Goal: Information Seeking & Learning: Learn about a topic

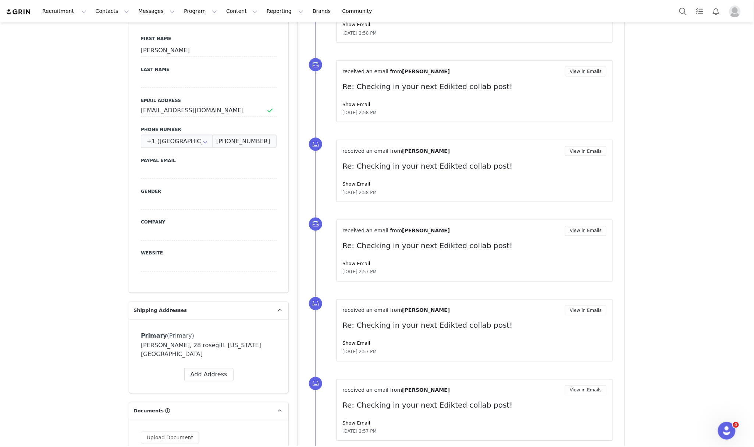
scroll to position [147, 0]
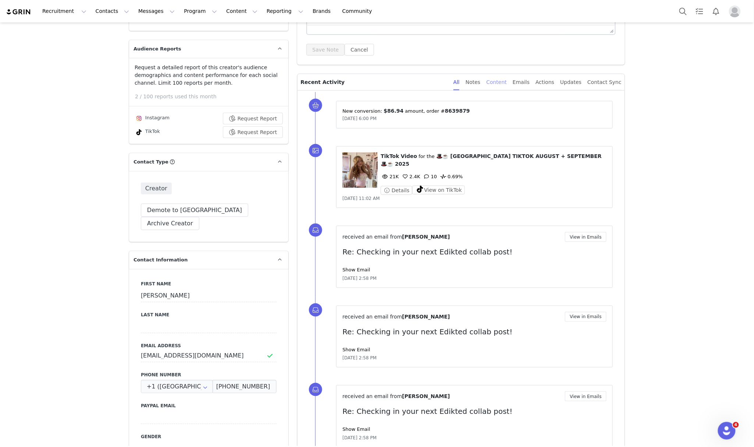
click at [507, 77] on div "Content" at bounding box center [496, 82] width 21 height 17
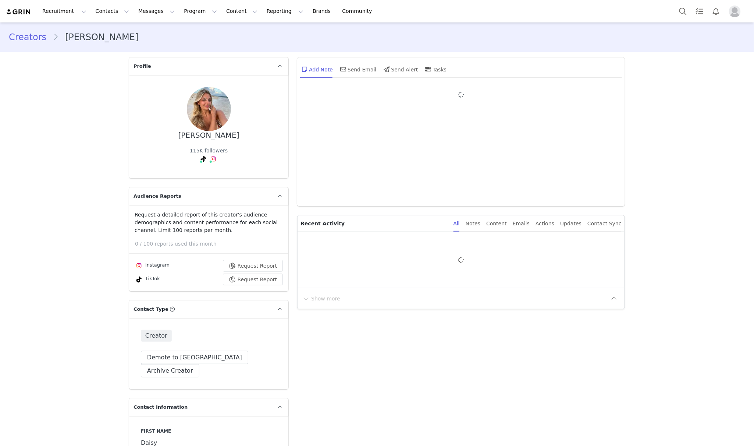
type input "+1 ([GEOGRAPHIC_DATA])"
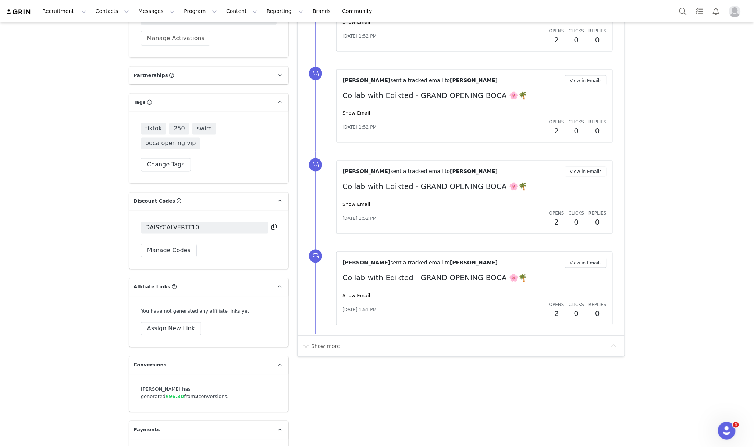
scroll to position [1514, 0]
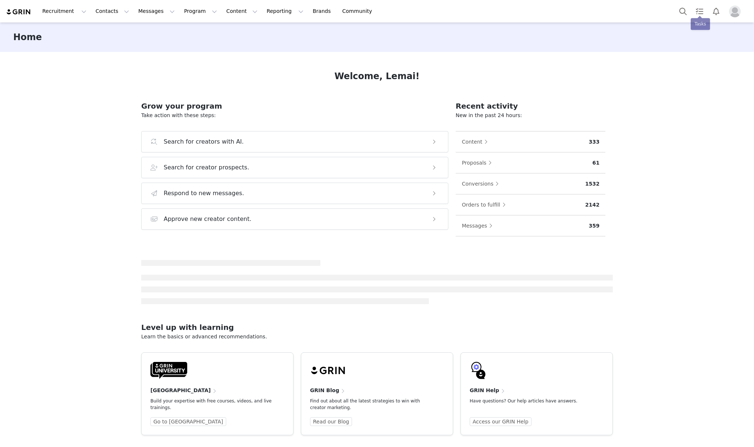
click at [679, 8] on button "Search" at bounding box center [683, 11] width 16 height 17
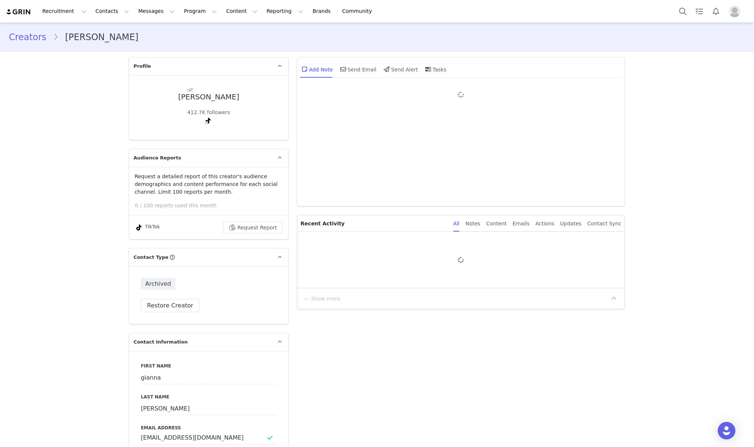
type input "+1 ([GEOGRAPHIC_DATA])"
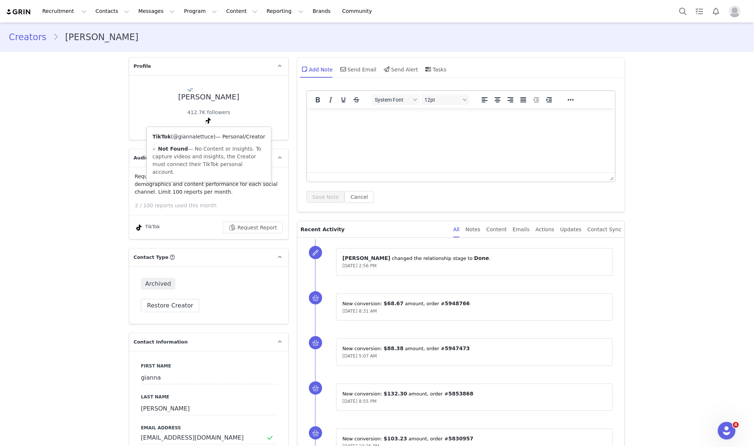
drag, startPoint x: 199, startPoint y: 139, endPoint x: 210, endPoint y: 138, distance: 10.7
click at [199, 139] on link "@giannalettuce" at bounding box center [193, 137] width 40 height 6
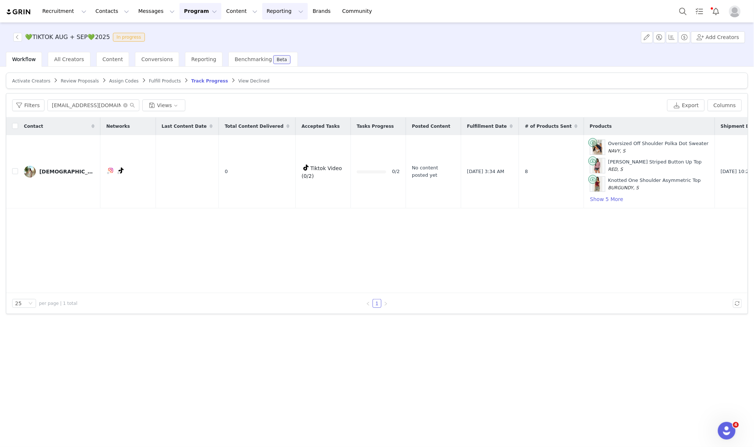
click at [262, 6] on button "Reporting Reporting" at bounding box center [285, 11] width 46 height 17
drag, startPoint x: 256, startPoint y: 29, endPoint x: 252, endPoint y: 5, distance: 25.0
click at [256, 29] on p "Dashboard" at bounding box center [255, 33] width 28 height 8
click at [262, 5] on button "Reporting Reporting" at bounding box center [285, 11] width 46 height 17
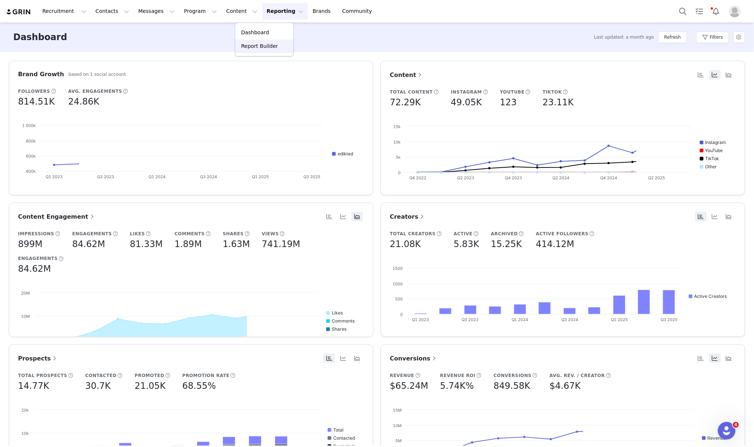
click at [256, 49] on p "Report Builder" at bounding box center [259, 46] width 37 height 8
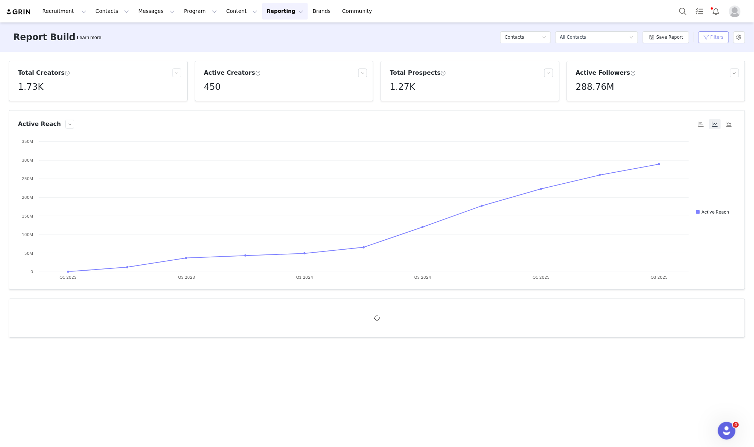
click at [718, 33] on button "Filters" at bounding box center [714, 37] width 31 height 12
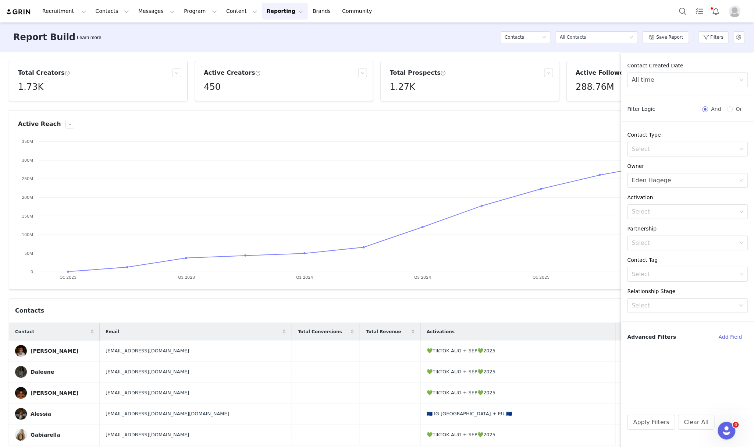
click at [499, 44] on div "Report Builder Learn more Contacts Select a report All Contacts Save Report Fil…" at bounding box center [377, 36] width 754 height 29
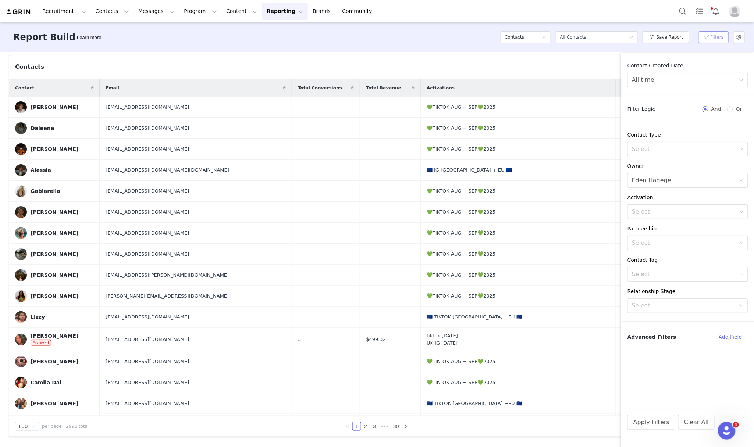
click at [723, 36] on button "Filters" at bounding box center [714, 37] width 31 height 12
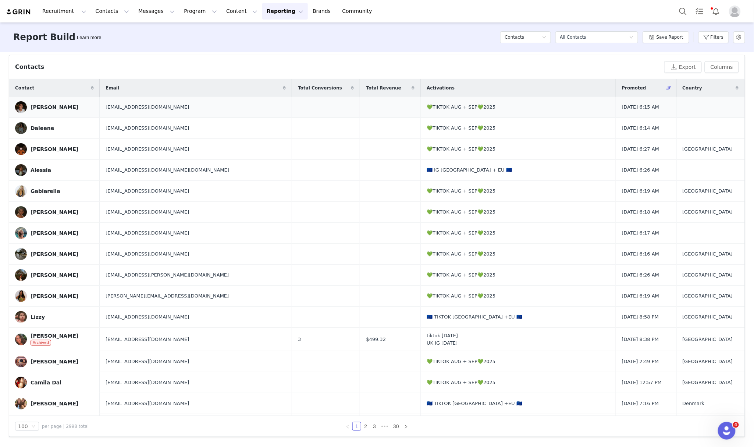
drag, startPoint x: 602, startPoint y: 107, endPoint x: 644, endPoint y: 108, distance: 41.2
click at [644, 108] on td "Sep 30, 2025 6:15 AM" at bounding box center [646, 107] width 61 height 21
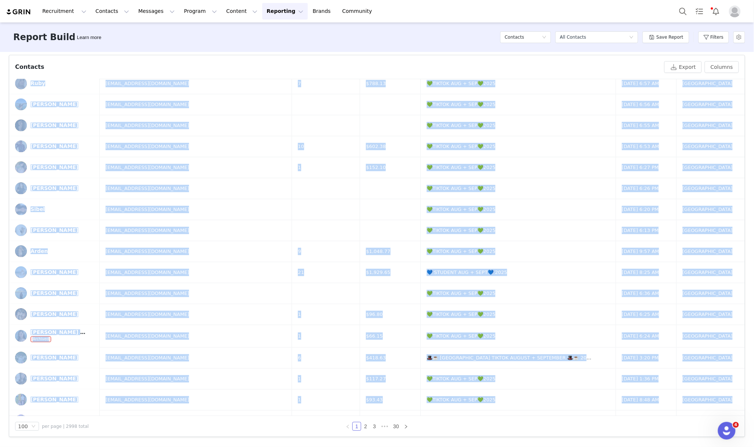
scroll to position [1799, 0]
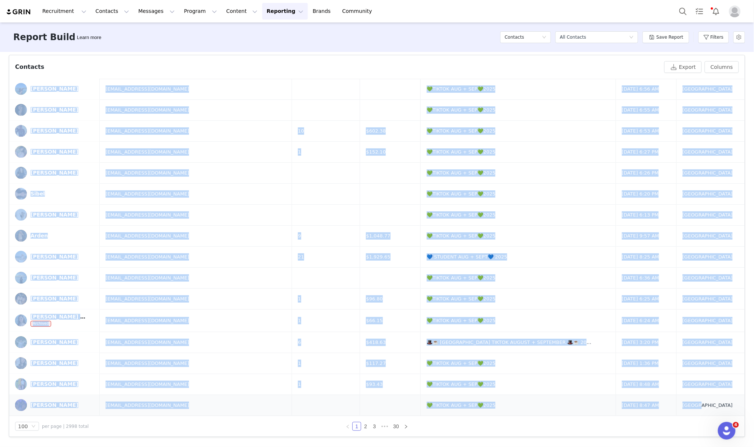
drag, startPoint x: 29, startPoint y: 99, endPoint x: 695, endPoint y: 410, distance: 734.6
copy tbody "Alexa Ruiz lexforcollabs@gmail.com 💚TIKTOK AUG + SEP💚2025 Sep 30, 2025 6:15 AM …"
click at [362, 428] on link "2" at bounding box center [366, 426] width 8 height 8
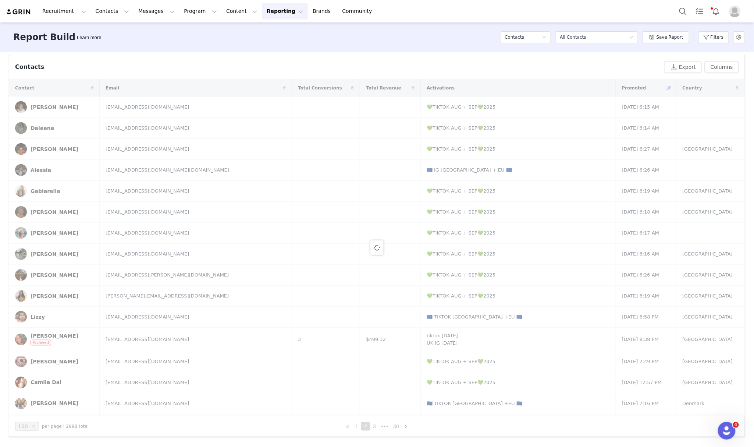
click at [0, 117] on div "Total Creators 1.73K Active Creators 450 Total Prospects 1.27K Active Followers…" at bounding box center [377, 249] width 754 height 394
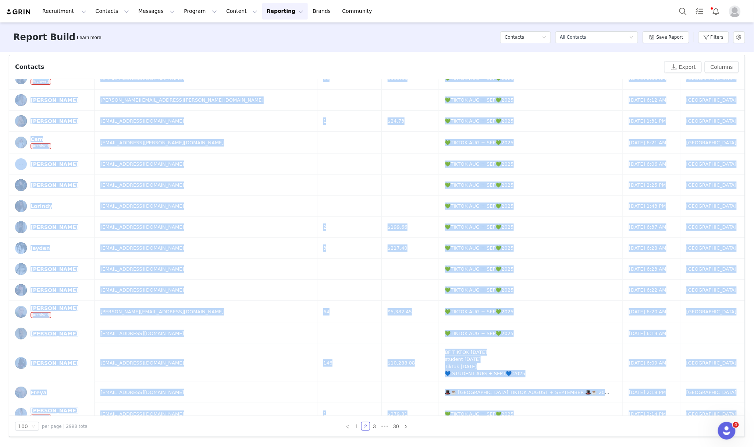
scroll to position [150, 0]
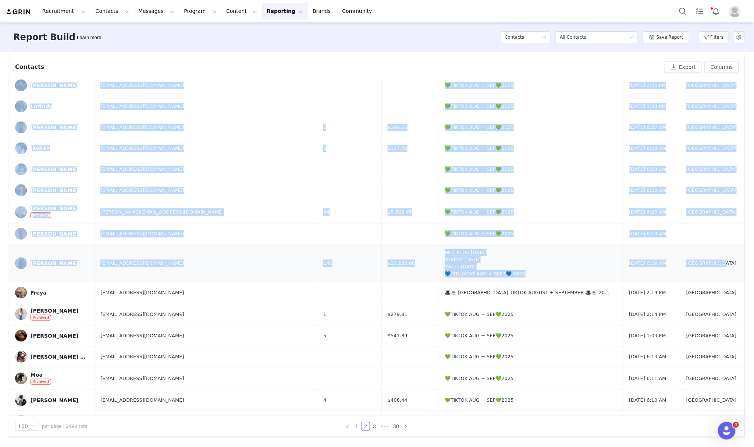
drag, startPoint x: 15, startPoint y: 98, endPoint x: 701, endPoint y: 269, distance: 706.8
copy tbody "Maddie Devries maddiesophdev@gmail.com 💚TIKTOK AUG + SEP💚2025 Sep 3, 2025 6:37 …"
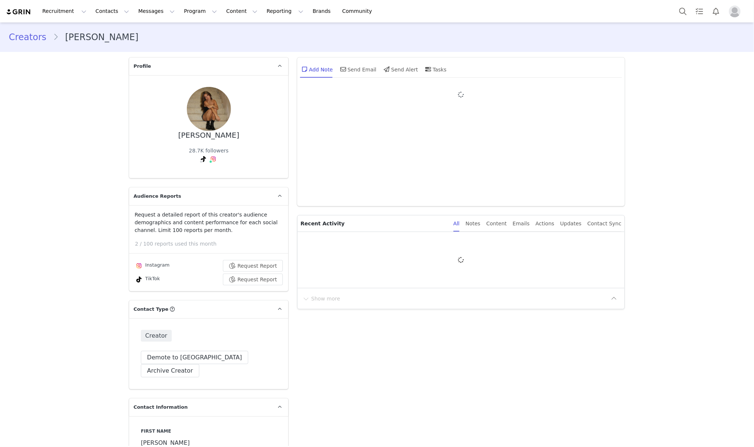
type input "+1 ([GEOGRAPHIC_DATA])"
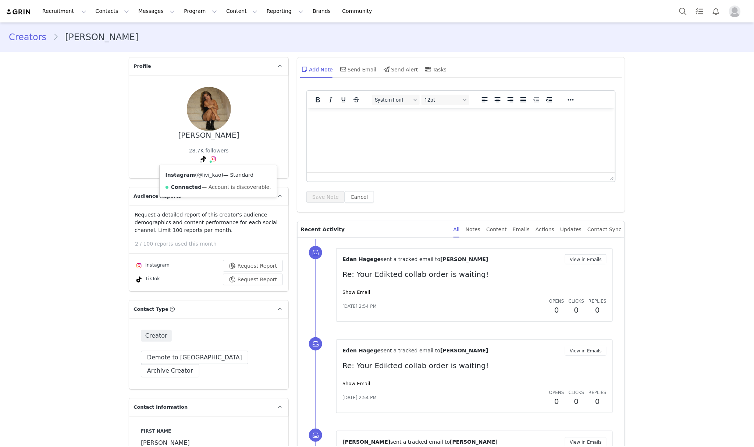
click at [206, 174] on link "@livi_kao" at bounding box center [209, 175] width 24 height 6
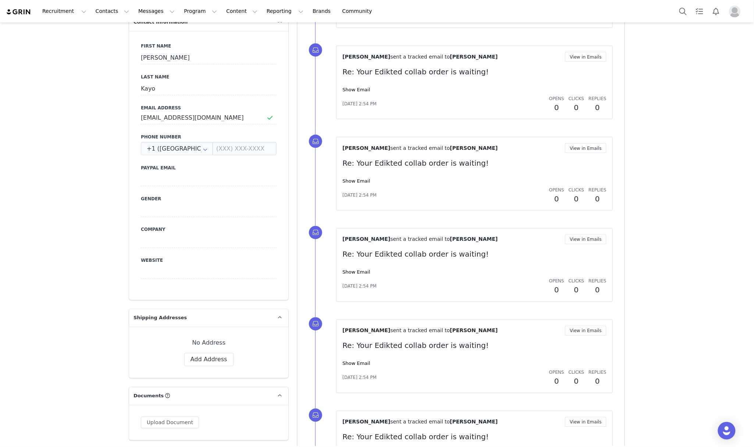
scroll to position [491, 0]
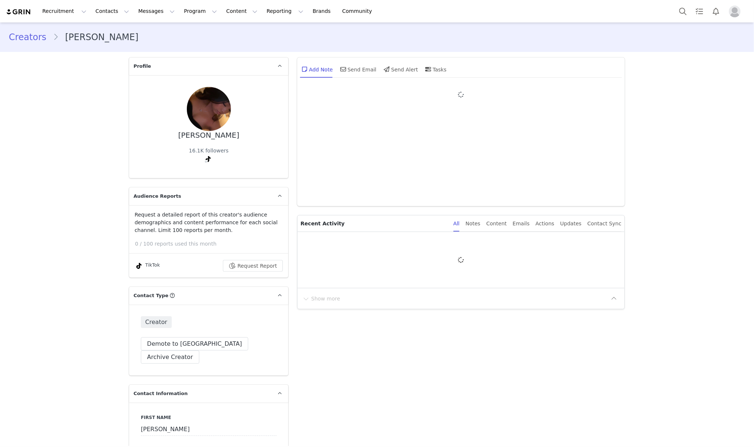
type input "+1 ([GEOGRAPHIC_DATA])"
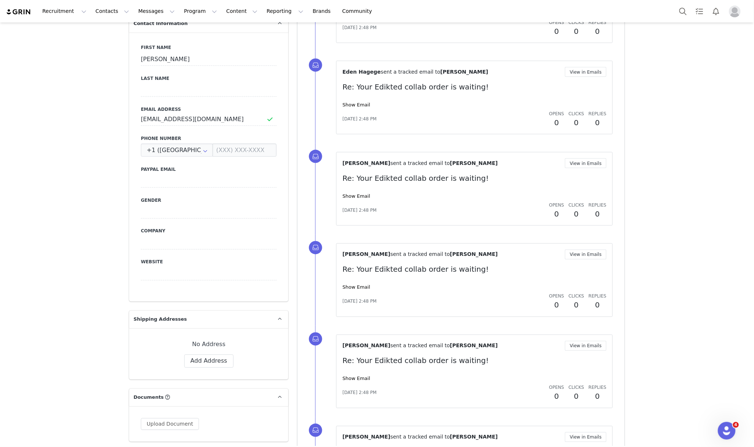
scroll to position [392, 0]
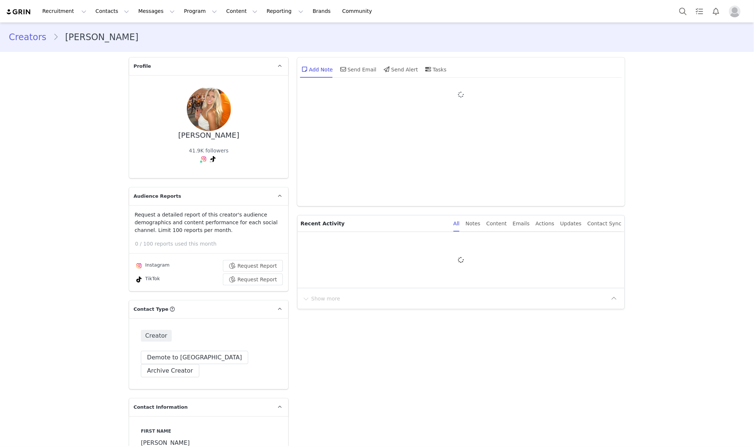
type input "+1 ([GEOGRAPHIC_DATA])"
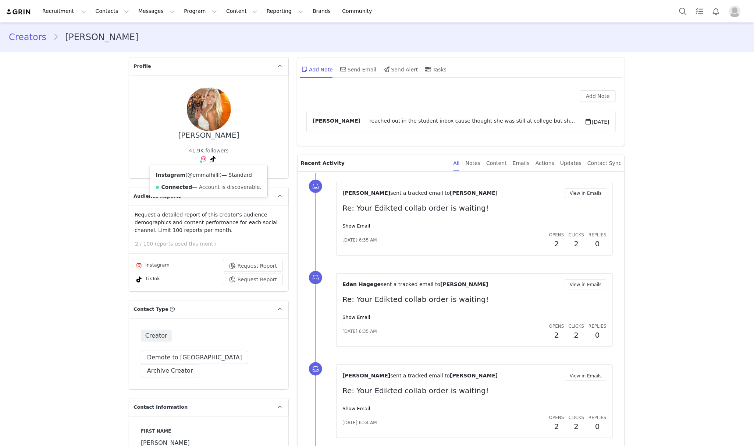
click at [196, 177] on link "@emmafhilll" at bounding box center [204, 175] width 32 height 6
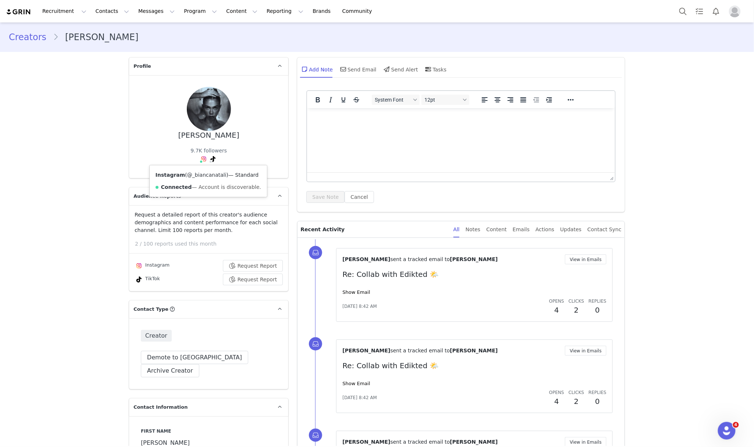
click at [199, 176] on link "@_biancanatali" at bounding box center [206, 175] width 39 height 6
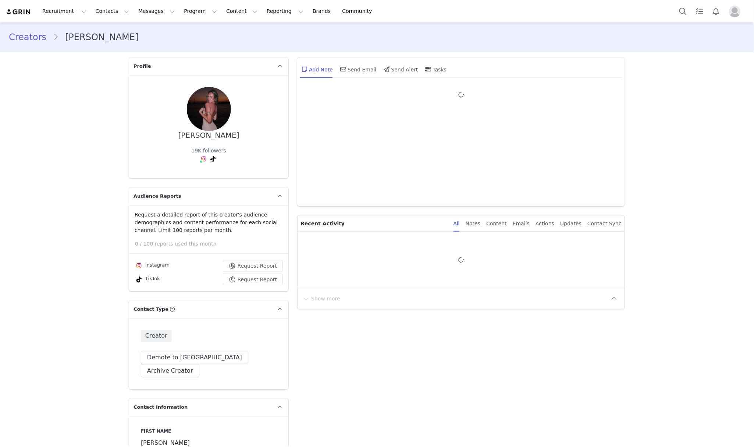
type input "+1 ([GEOGRAPHIC_DATA])"
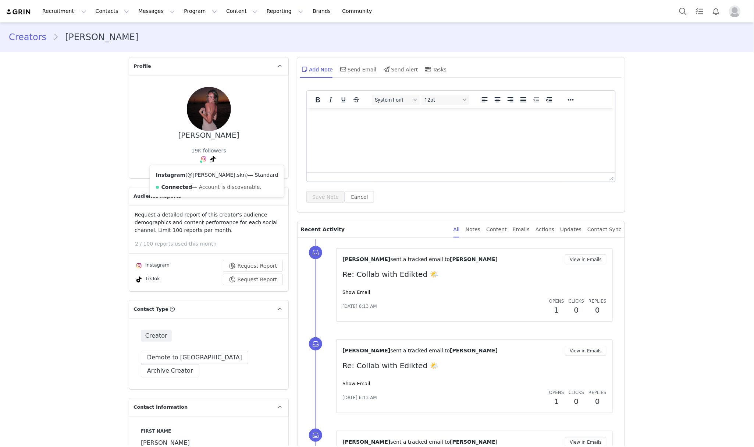
drag, startPoint x: 196, startPoint y: 174, endPoint x: 201, endPoint y: 174, distance: 4.4
click at [196, 174] on link "@[PERSON_NAME].skn" at bounding box center [217, 175] width 59 height 6
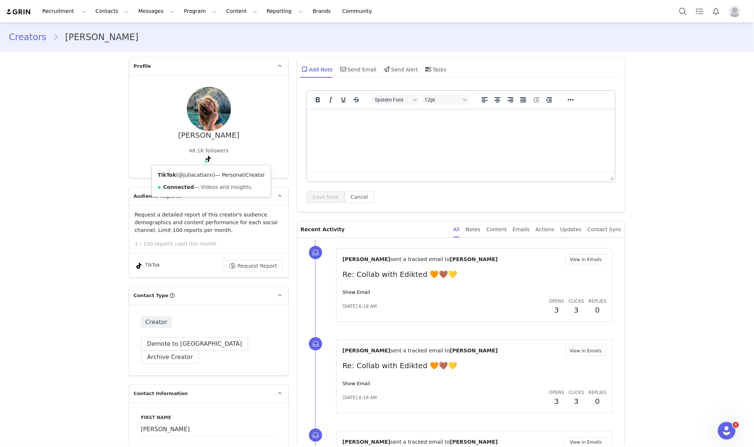
click at [198, 173] on link "@juliacatiann" at bounding box center [195, 175] width 35 height 6
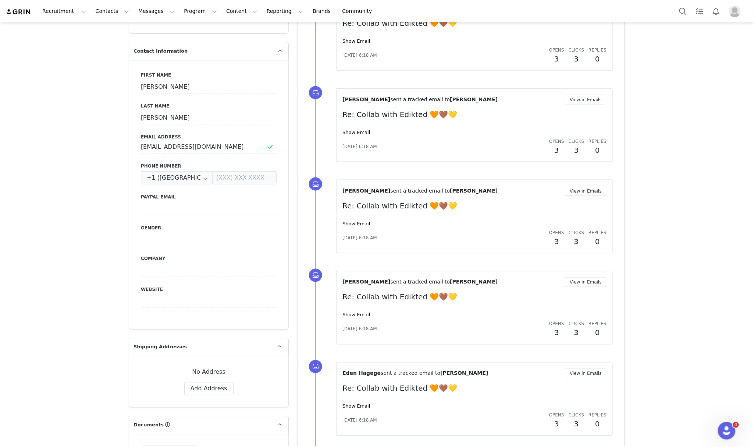
scroll to position [343, 0]
drag, startPoint x: 214, startPoint y: 128, endPoint x: 46, endPoint y: 109, distance: 168.5
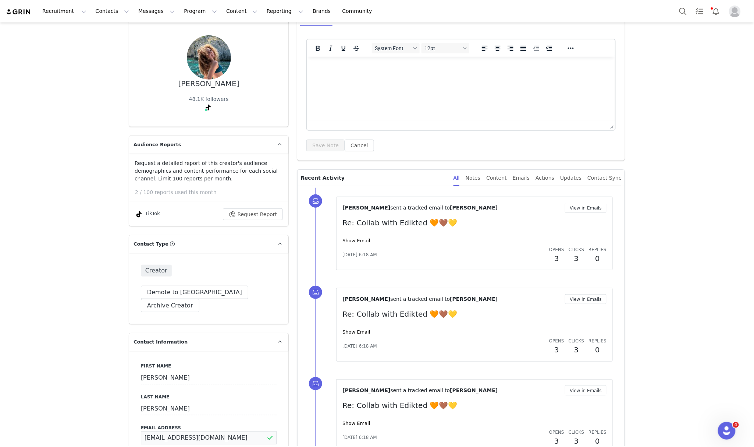
scroll to position [0, 0]
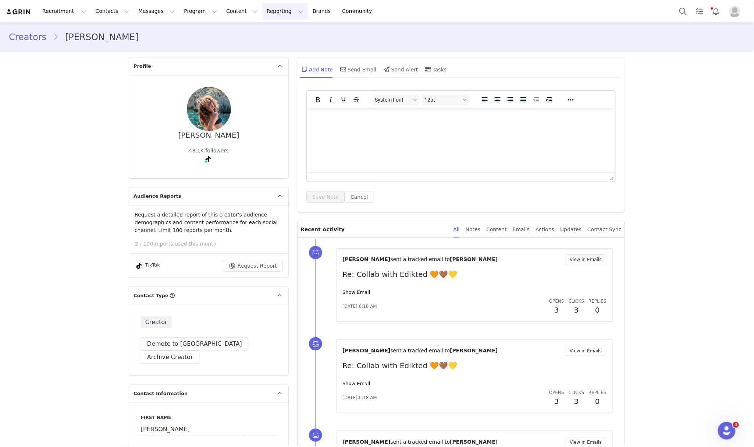
click at [262, 8] on button "Reporting Reporting" at bounding box center [285, 11] width 46 height 17
click at [257, 47] on p "Report Builder" at bounding box center [259, 46] width 37 height 8
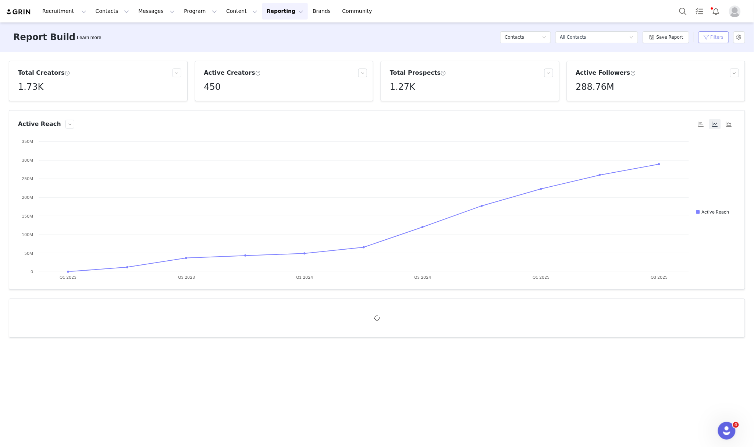
click at [710, 35] on button "Filters" at bounding box center [714, 37] width 31 height 12
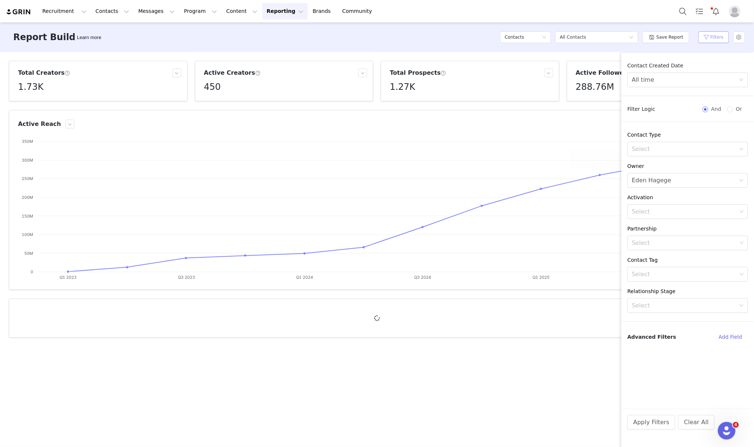
click at [712, 36] on button "Filters" at bounding box center [714, 37] width 31 height 12
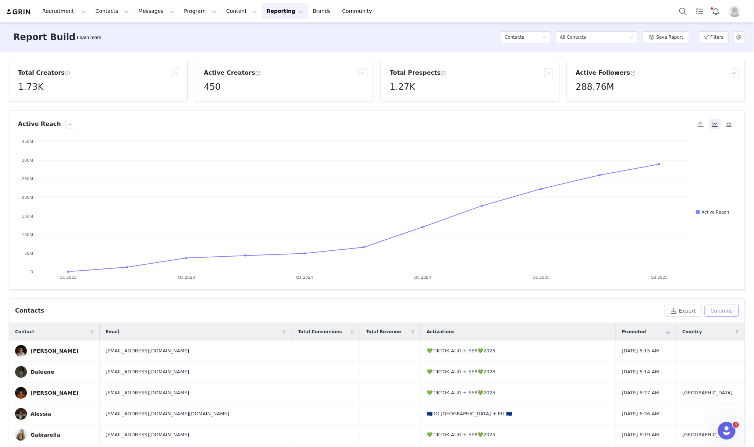
click at [723, 310] on button "Columns" at bounding box center [722, 311] width 34 height 12
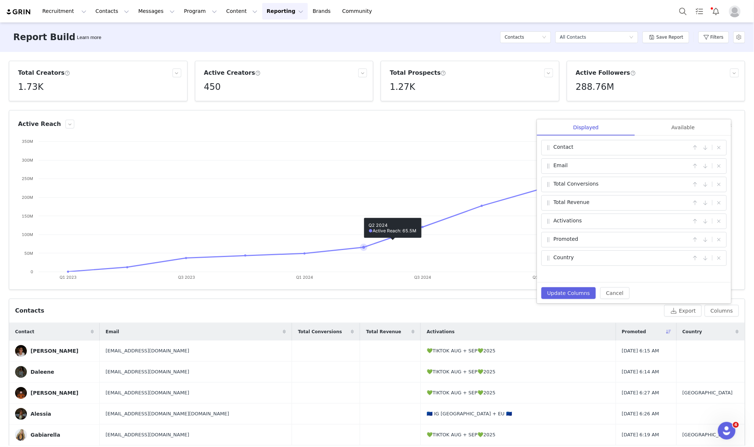
click at [413, 37] on div "Report Builder Learn more Contacts Select a report All Contacts Save Report Fil…" at bounding box center [377, 36] width 754 height 29
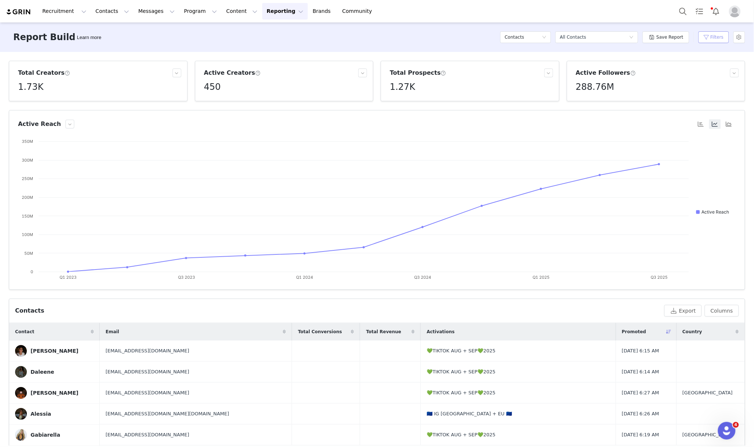
click at [719, 40] on button "Filters" at bounding box center [714, 37] width 31 height 12
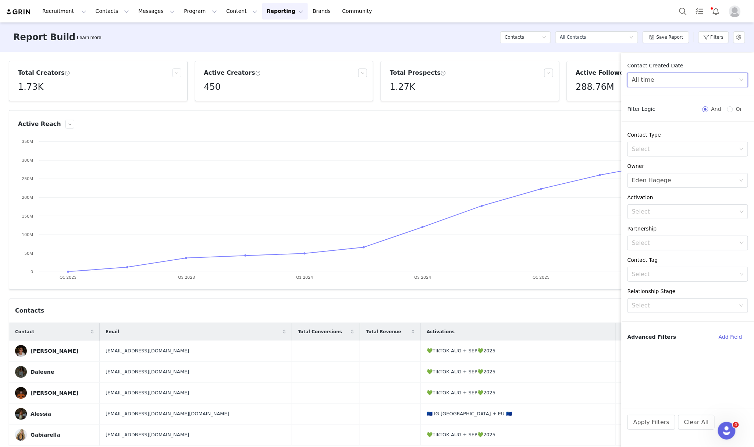
click at [679, 77] on div "All time" at bounding box center [685, 80] width 107 height 14
click at [665, 354] on div "Contact Created Date All time Filter Logic And Or Contact Type Select Owner Sel…" at bounding box center [688, 235] width 132 height 347
click at [670, 311] on div "Select" at bounding box center [685, 305] width 107 height 14
click at [668, 277] on div "Select" at bounding box center [684, 273] width 105 height 7
click at [742, 224] on div "Contact Created Date All time Filter Logic And Or Contact Type Select Owner Sel…" at bounding box center [688, 235] width 132 height 347
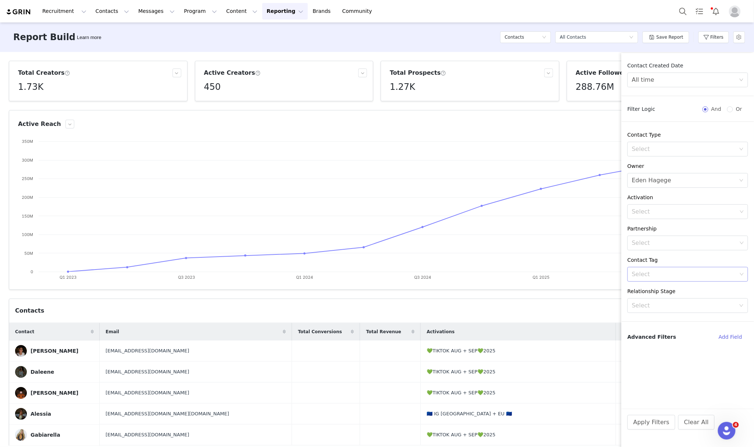
click at [707, 275] on div "Select" at bounding box center [684, 273] width 105 height 7
click at [644, 301] on li "tiktok" at bounding box center [688, 303] width 121 height 12
click at [657, 302] on li "tiktok" at bounding box center [688, 303] width 121 height 12
click at [743, 273] on icon "icon: down" at bounding box center [742, 274] width 4 height 4
click at [656, 427] on button "Apply Filters" at bounding box center [652, 422] width 48 height 15
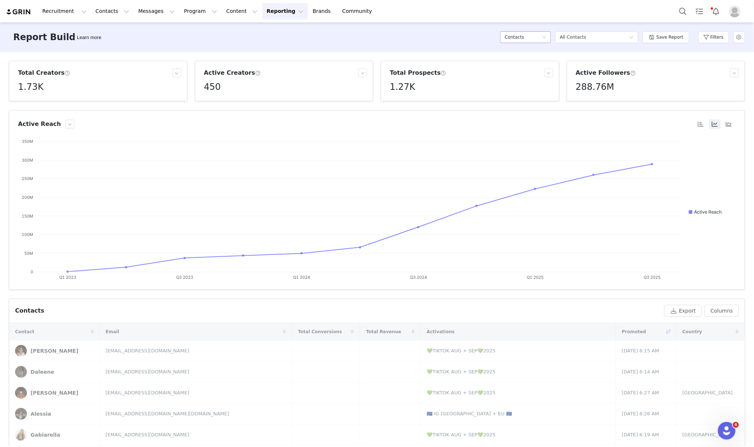
click at [548, 34] on div "Contacts" at bounding box center [525, 37] width 51 height 12
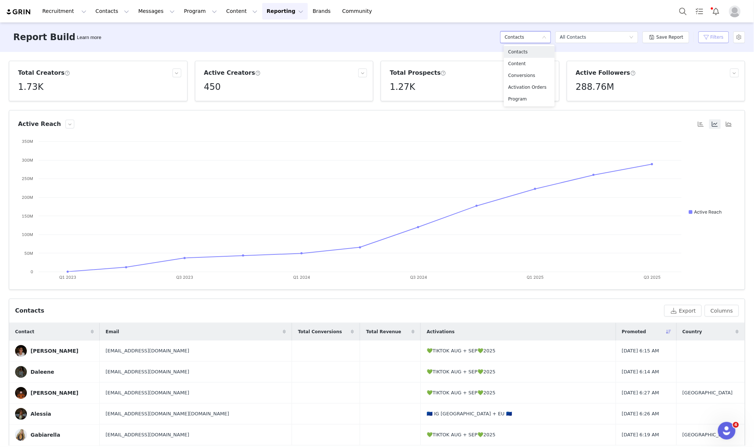
click at [713, 38] on button "Filters" at bounding box center [714, 37] width 31 height 12
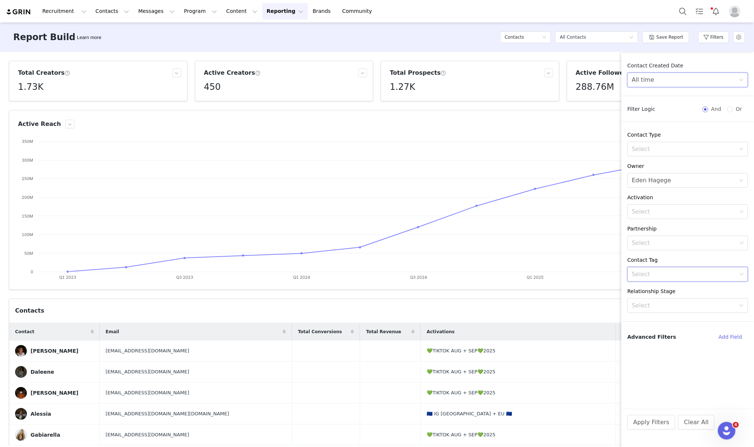
click at [657, 74] on div "All time" at bounding box center [685, 80] width 107 height 14
click at [646, 130] on li "Custom" at bounding box center [688, 131] width 121 height 12
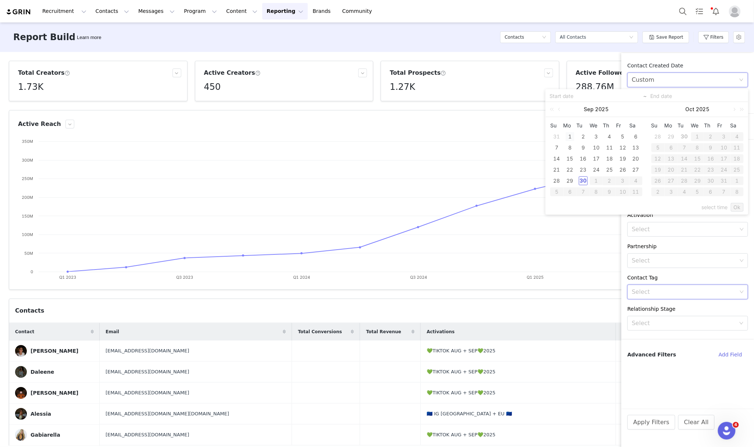
click at [568, 135] on div "1" at bounding box center [570, 136] width 9 height 9
type input "09/01/2025"
click at [582, 181] on div "30" at bounding box center [583, 180] width 9 height 9
type input "09/30/2025"
type input "09/01/2025"
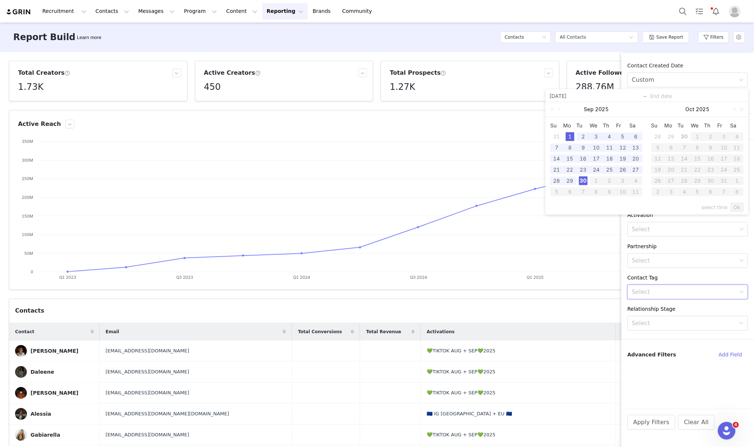
type input "09/30/2025"
click at [738, 209] on link "Ok" at bounding box center [737, 207] width 13 height 9
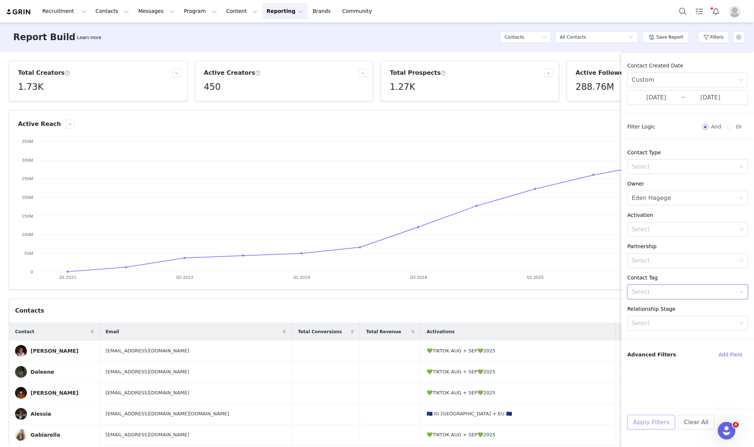
click at [652, 422] on button "Apply Filters" at bounding box center [652, 422] width 48 height 15
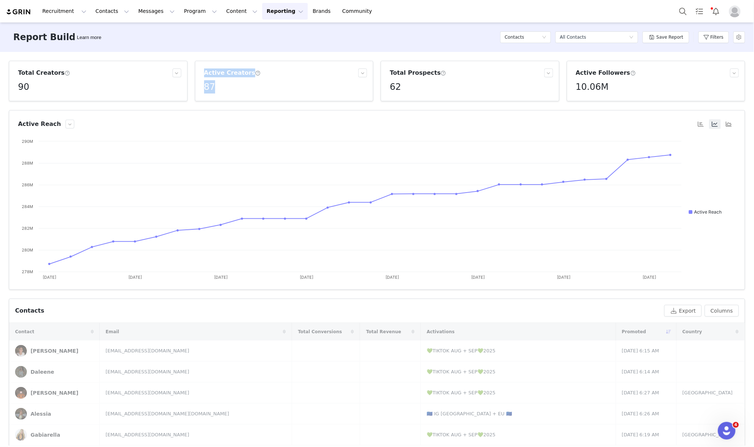
drag, startPoint x: 221, startPoint y: 86, endPoint x: 188, endPoint y: 85, distance: 32.8
click at [188, 85] on div "Total Creators 90 Active Creators 87 Total Prospects 62 Active Followers 10.06M" at bounding box center [377, 81] width 744 height 40
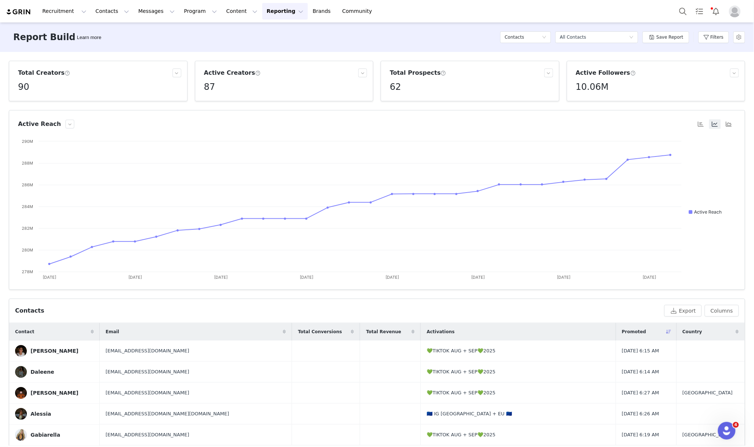
click at [461, 54] on div "Total Creators 90 Active Creators 87 Total Prospects 62 Active Followers 10.06M…" at bounding box center [377, 249] width 754 height 394
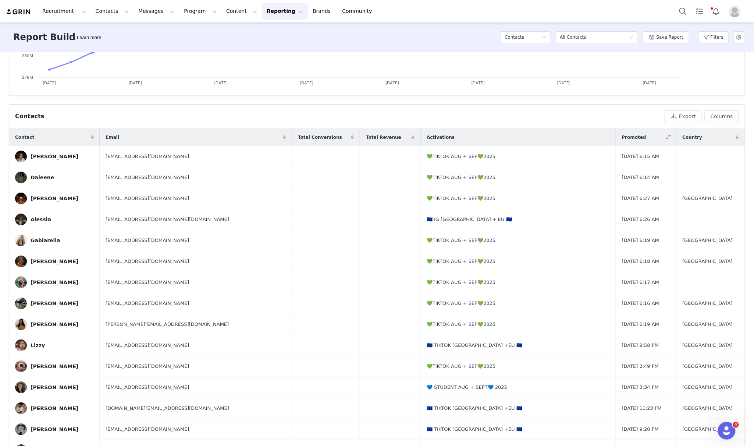
scroll to position [196, 0]
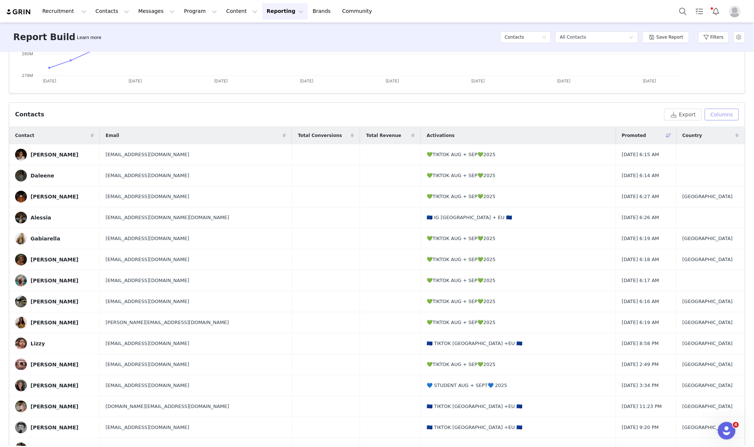
click at [722, 113] on button "Columns" at bounding box center [722, 115] width 34 height 12
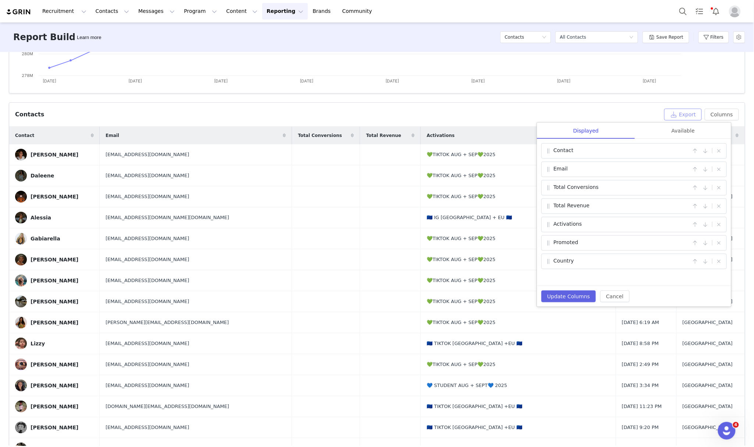
click at [682, 123] on div "Contacts Export Columns Displayed Available Contact | Email | Total Conversions…" at bounding box center [377, 115] width 736 height 24
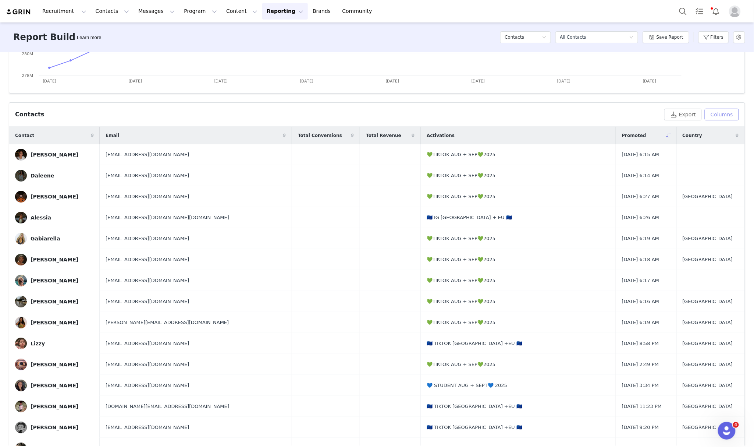
click at [716, 111] on button "Columns" at bounding box center [722, 115] width 34 height 12
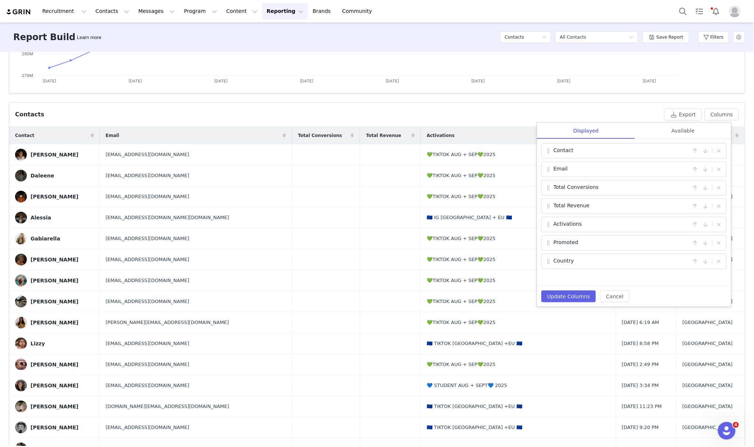
click at [692, 128] on div "Available" at bounding box center [684, 131] width 96 height 17
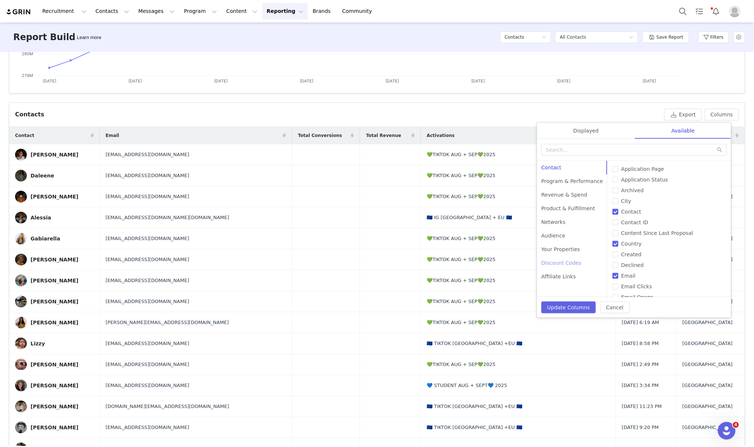
click at [564, 264] on div "Discount Codes" at bounding box center [572, 263] width 71 height 14
click at [569, 275] on div "Affiliate Links" at bounding box center [572, 277] width 71 height 14
click at [567, 247] on div "Your Properties" at bounding box center [572, 250] width 71 height 14
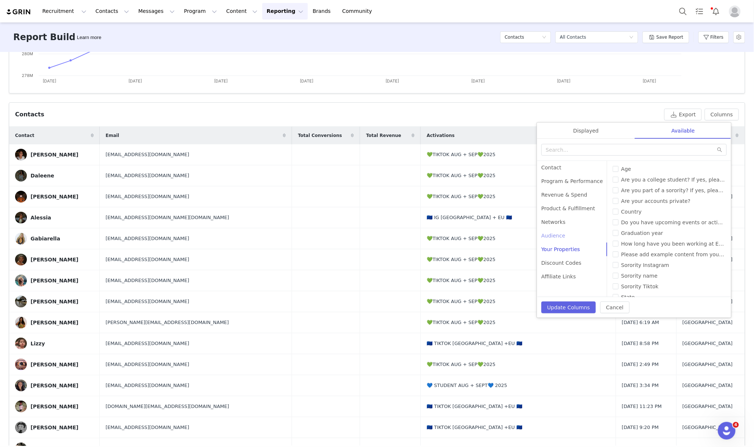
click at [554, 232] on div "Audience" at bounding box center [572, 236] width 71 height 14
click at [561, 217] on div "Networks" at bounding box center [572, 222] width 71 height 14
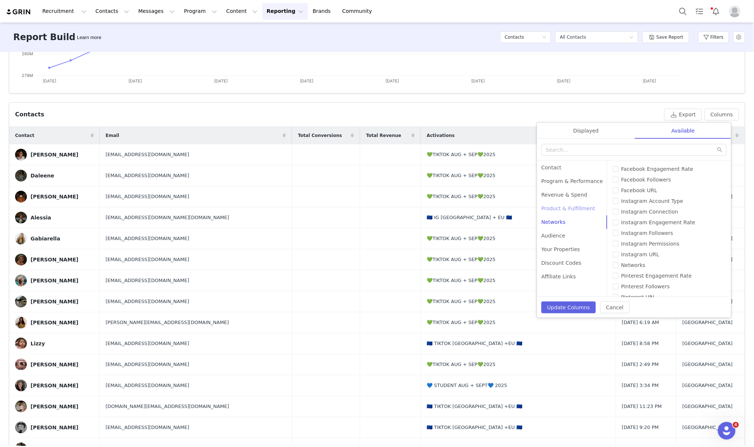
click at [567, 208] on div "Product & Fulfillment" at bounding box center [572, 209] width 71 height 14
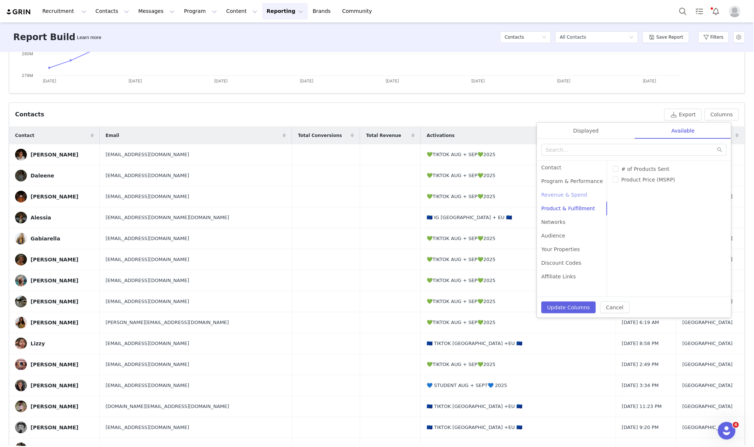
click at [562, 190] on div "Revenue & Spend" at bounding box center [572, 195] width 71 height 14
click at [631, 177] on span "Code Conversions" at bounding box center [645, 180] width 52 height 6
click at [619, 177] on input "Code Conversions" at bounding box center [616, 180] width 6 height 6
checkbox input "true"
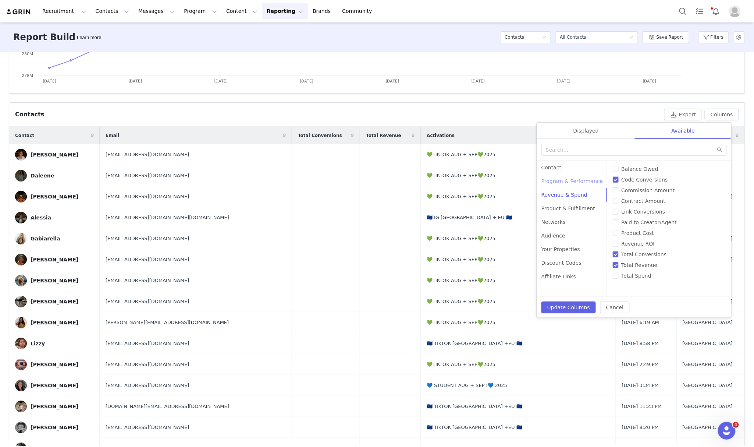
click at [556, 177] on div "Program & Performance" at bounding box center [572, 181] width 71 height 14
click at [573, 191] on div "Revenue & Spend" at bounding box center [572, 195] width 71 height 14
click at [623, 242] on span "Revenue ROI" at bounding box center [638, 244] width 39 height 6
click at [619, 242] on input "Revenue ROI" at bounding box center [616, 244] width 6 height 6
checkbox input "true"
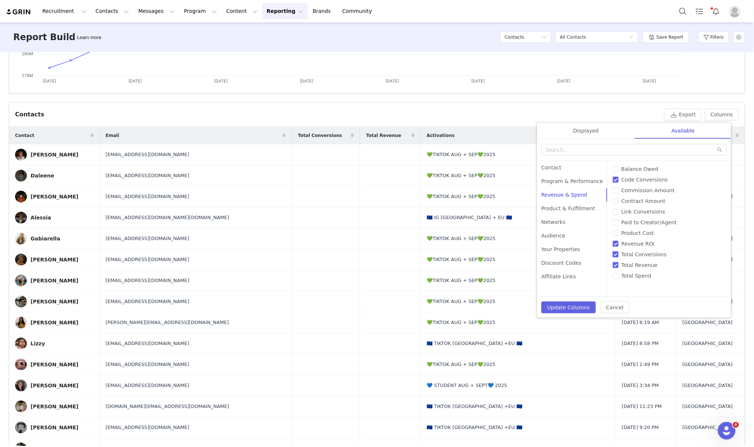
click at [613, 254] on input "Total Conversions" at bounding box center [616, 254] width 6 height 6
checkbox input "false"
click at [557, 181] on div "Program & Performance" at bounding box center [572, 181] width 71 height 14
click at [555, 169] on div "Contact" at bounding box center [572, 168] width 71 height 14
click at [560, 313] on button "Update Columns" at bounding box center [569, 307] width 54 height 12
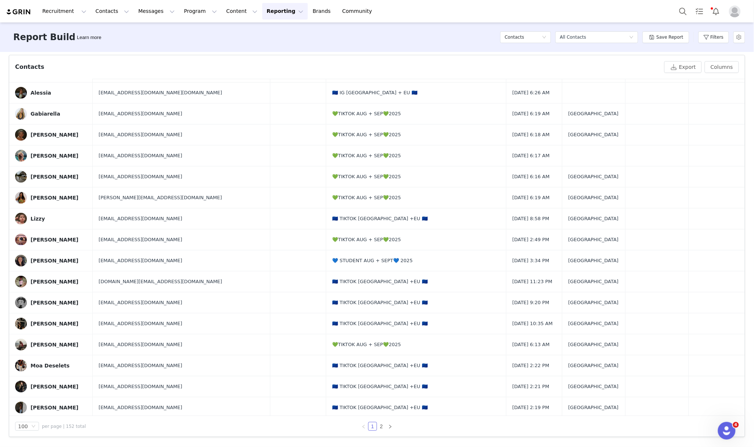
scroll to position [0, 0]
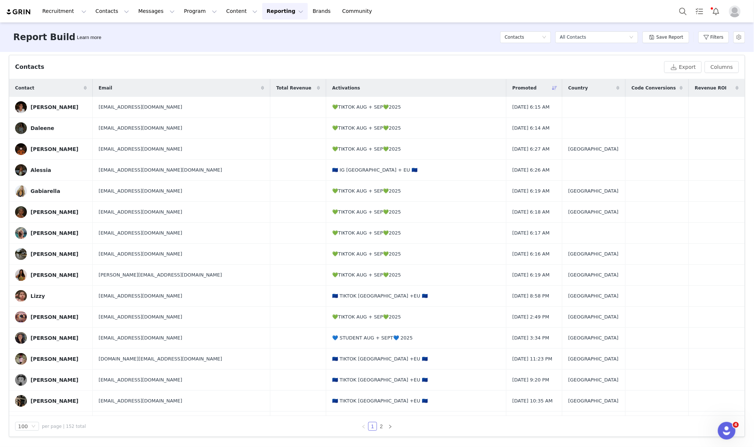
click at [680, 87] on icon at bounding box center [681, 88] width 3 height 4
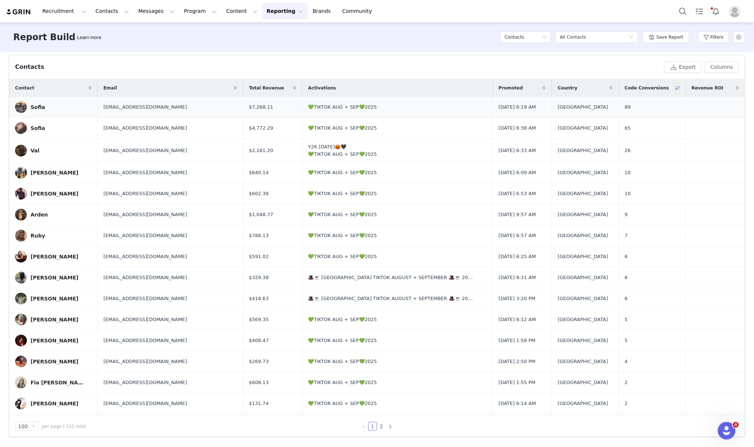
drag, startPoint x: 18, startPoint y: 95, endPoint x: 46, endPoint y: 117, distance: 35.9
click at [0, 97] on div "Total Creators 90 Active Creators 87 Total Prospects 62 Active Followers 10.06M…" at bounding box center [377, 249] width 754 height 394
drag, startPoint x: 14, startPoint y: 95, endPoint x: 58, endPoint y: 107, distance: 45.7
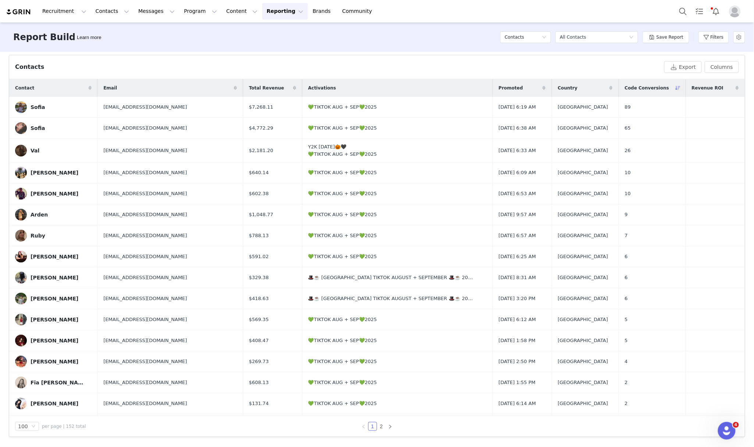
click at [0, 124] on div "Total Creators 90 Active Creators 87 Total Prospects 62 Active Followers 10.06M…" at bounding box center [377, 249] width 754 height 394
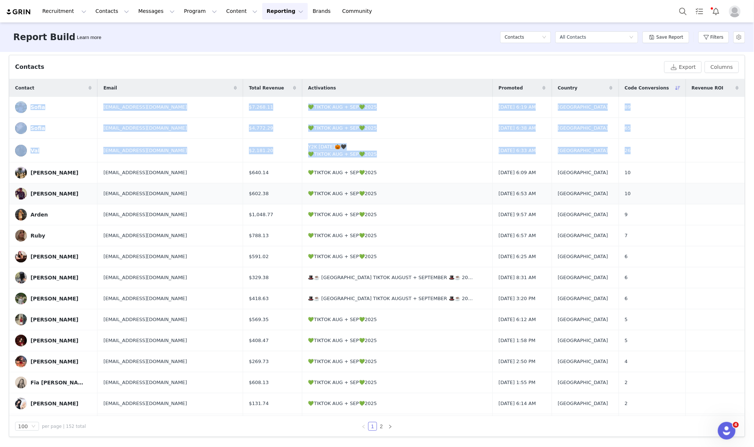
drag, startPoint x: 26, startPoint y: 97, endPoint x: 645, endPoint y: 195, distance: 626.7
copy tbody "Sofia soffiabojko3@gmail.com $7,268.11 💚TIKTOK AUG + SEP💚2025 Sep 14, 2025 6:19…"
drag, startPoint x: 719, startPoint y: 70, endPoint x: 728, endPoint y: 188, distance: 119.2
click at [719, 70] on button "Columns" at bounding box center [722, 67] width 34 height 12
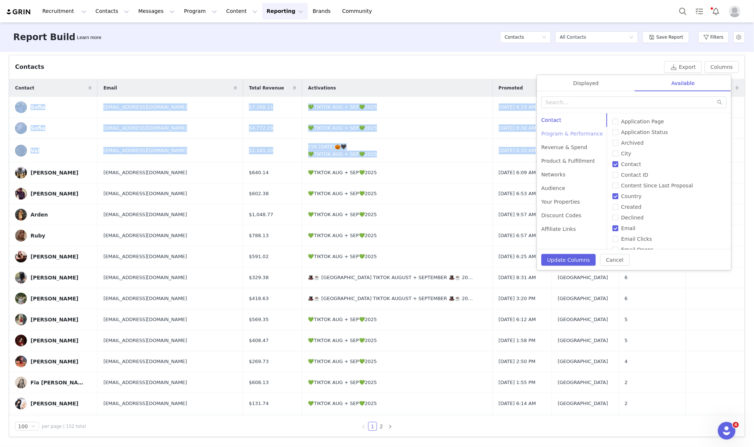
click at [555, 132] on div "Program & Performance" at bounding box center [572, 134] width 71 height 14
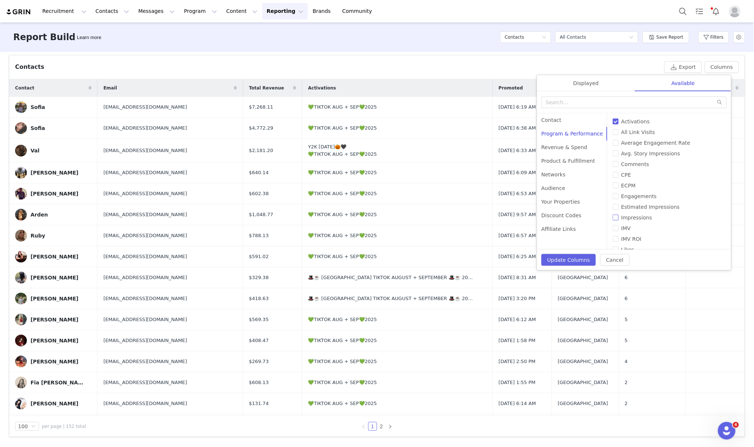
scroll to position [62, 0]
click at [563, 146] on div "Revenue & Spend" at bounding box center [572, 148] width 71 height 14
click at [570, 161] on div "Product & Fulfillment" at bounding box center [572, 161] width 71 height 14
click at [560, 174] on div "Networks" at bounding box center [572, 175] width 71 height 14
click at [558, 186] on div "Audience" at bounding box center [572, 188] width 71 height 14
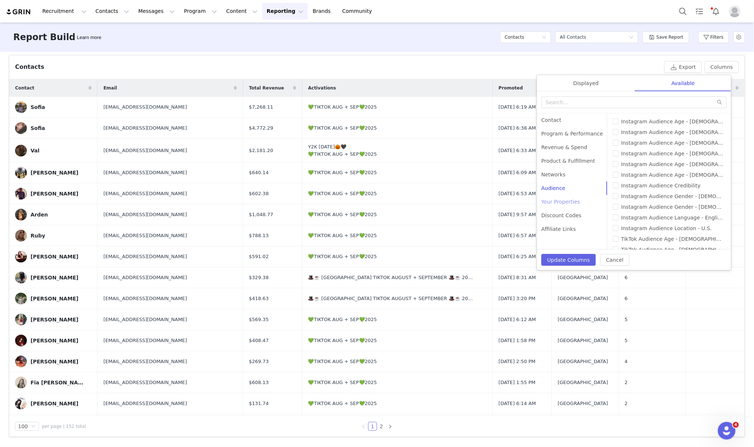
click at [558, 202] on div "Your Properties" at bounding box center [572, 202] width 71 height 14
click at [561, 229] on div "Affiliate Links" at bounding box center [572, 229] width 71 height 14
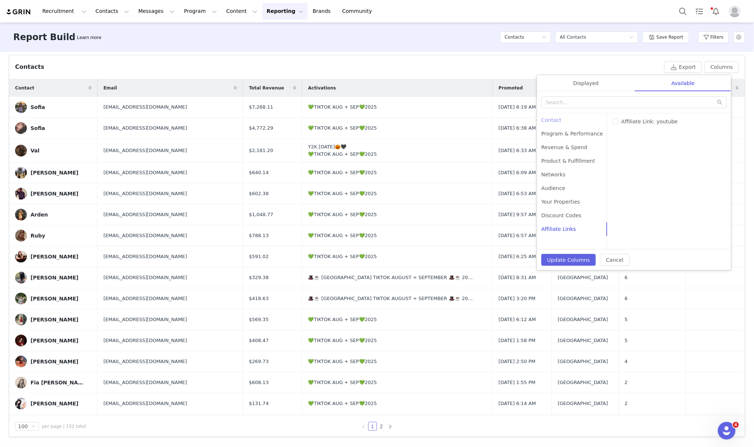
click at [563, 120] on div "Contact" at bounding box center [572, 120] width 71 height 14
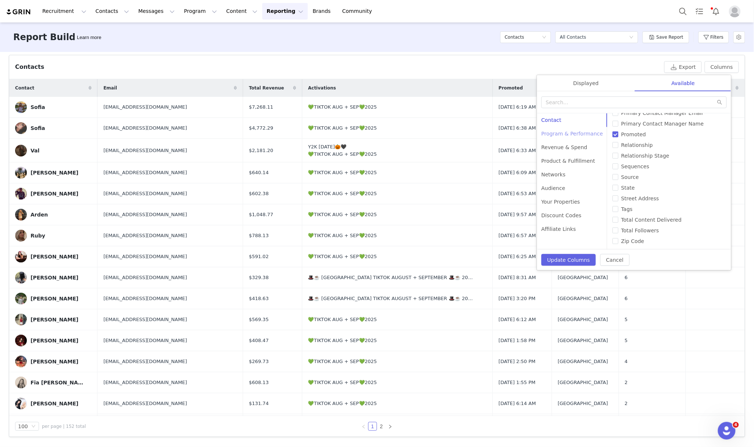
click at [575, 128] on div "Program & Performance" at bounding box center [572, 134] width 71 height 14
click at [626, 166] on span "Impressions" at bounding box center [637, 169] width 37 height 6
click at [619, 166] on input "Impressions" at bounding box center [616, 169] width 6 height 6
checkbox input "true"
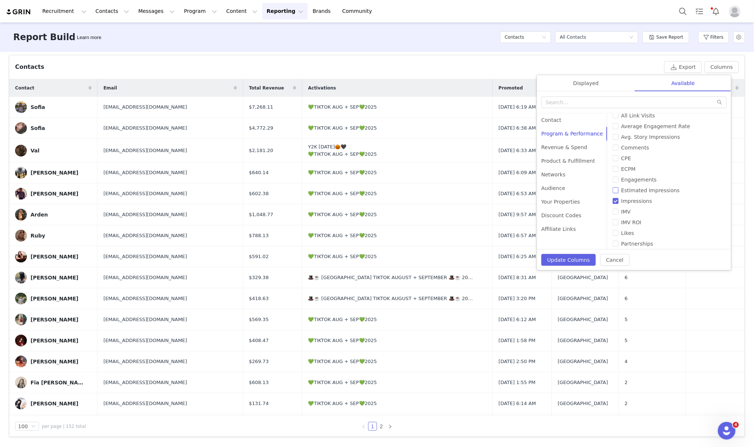
scroll to position [0, 0]
click at [636, 192] on label "Engagements" at bounding box center [669, 196] width 113 height 8
click at [619, 193] on input "Engagements" at bounding box center [616, 196] width 6 height 6
checkbox input "true"
click at [643, 141] on span "Average Engagement Rate" at bounding box center [656, 143] width 75 height 6
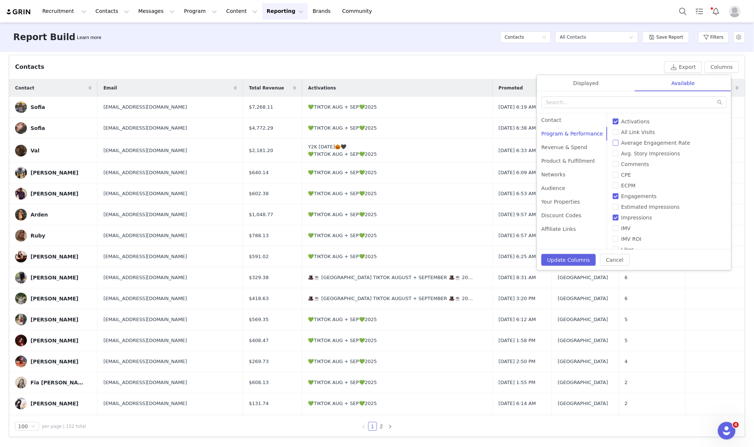
click at [619, 141] on input "Average Engagement Rate" at bounding box center [616, 143] width 6 height 6
checkbox input "true"
drag, startPoint x: 640, startPoint y: 163, endPoint x: 654, endPoint y: 170, distance: 15.3
click at [640, 163] on span "Comments" at bounding box center [636, 164] width 34 height 6
click at [619, 163] on input "Comments" at bounding box center [616, 164] width 6 height 6
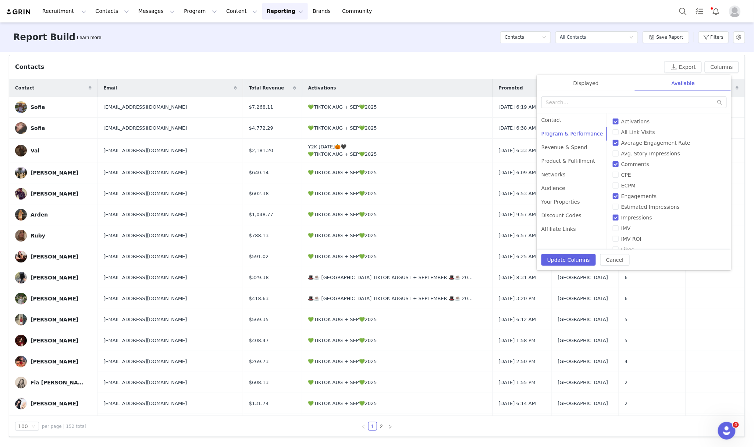
click at [636, 162] on span "Comments" at bounding box center [636, 164] width 34 height 6
click at [619, 162] on input "Comments" at bounding box center [616, 164] width 6 height 6
checkbox input "false"
click at [571, 146] on div "Revenue & Spend" at bounding box center [572, 148] width 71 height 14
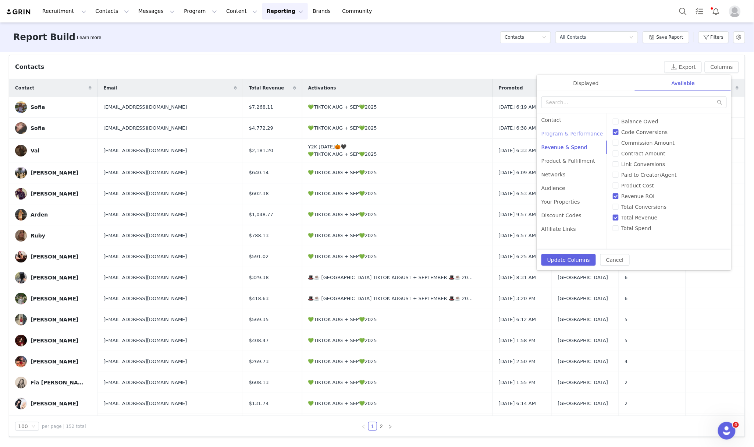
click at [572, 131] on div "Program & Performance" at bounding box center [572, 134] width 71 height 14
click at [621, 95] on div at bounding box center [634, 102] width 194 height 22
click at [628, 99] on input "text" at bounding box center [634, 102] width 185 height 12
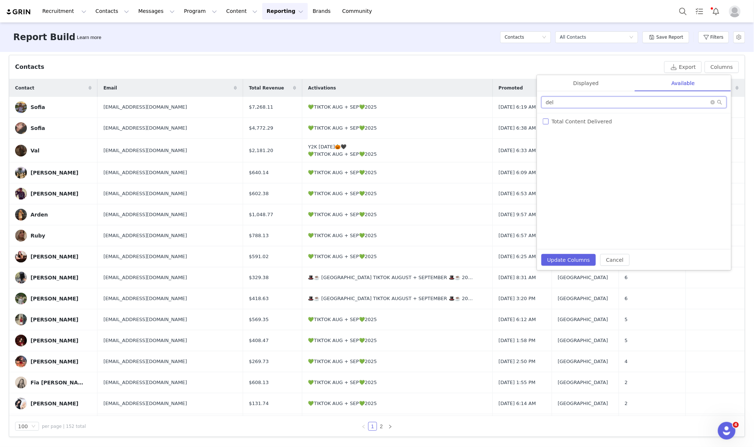
type input "del"
click at [582, 120] on span "Total Content Delivered" at bounding box center [582, 121] width 66 height 6
click at [549, 120] on input "Total Content Delivered" at bounding box center [546, 121] width 6 height 6
checkbox input "true"
click at [582, 260] on button "Update Columns" at bounding box center [569, 260] width 54 height 12
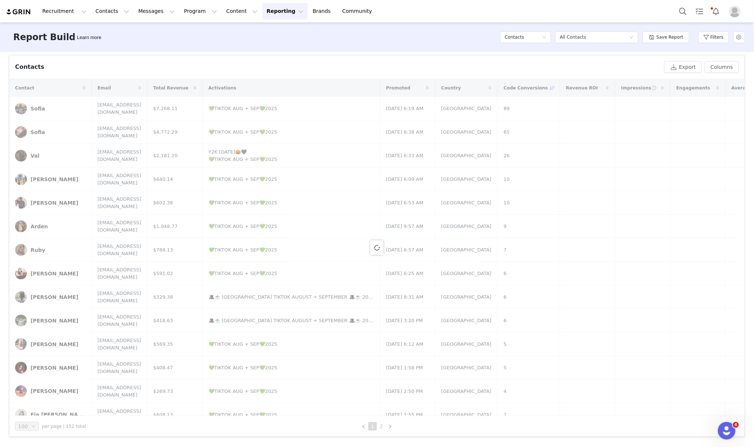
click at [0, 74] on div "Total Creators 90 Active Creators 87 Total Prospects 62 Active Followers 10.06M…" at bounding box center [377, 249] width 754 height 394
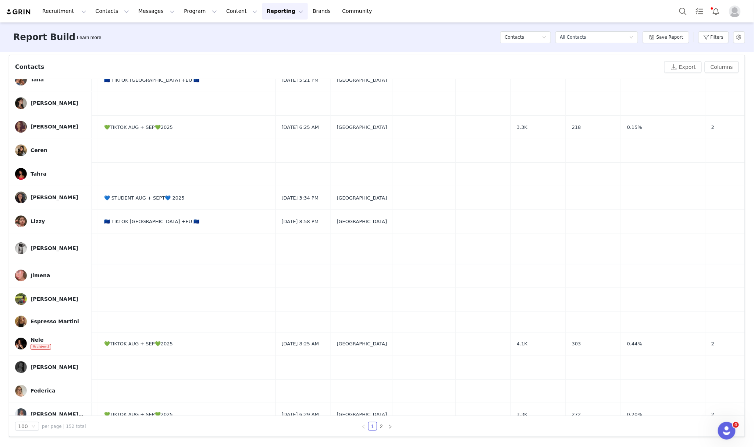
scroll to position [1927, 105]
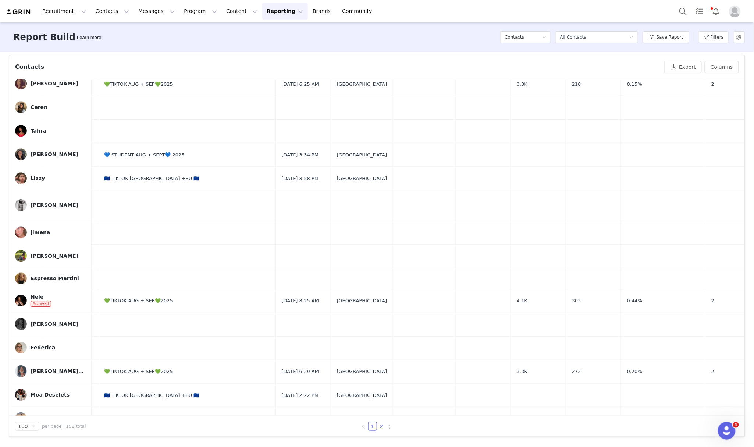
click at [378, 428] on link "2" at bounding box center [382, 426] width 8 height 8
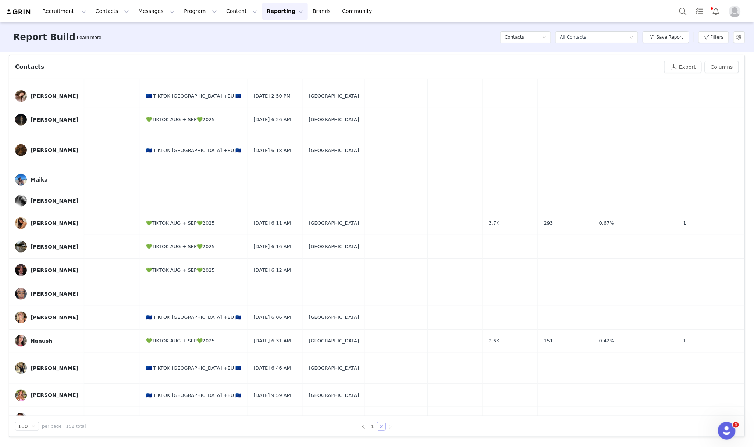
scroll to position [0, 55]
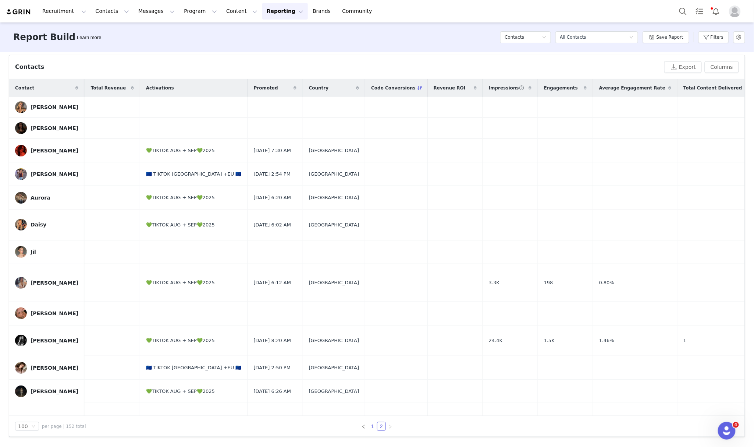
click at [369, 426] on link "1" at bounding box center [373, 426] width 8 height 8
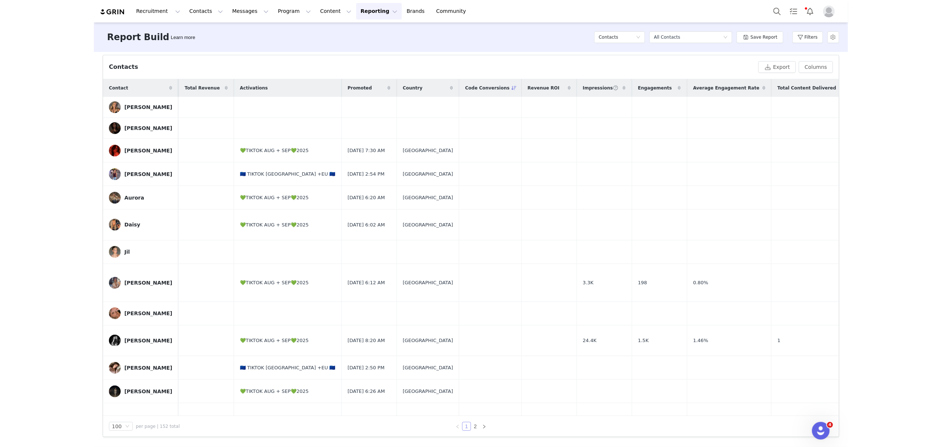
scroll to position [0, 0]
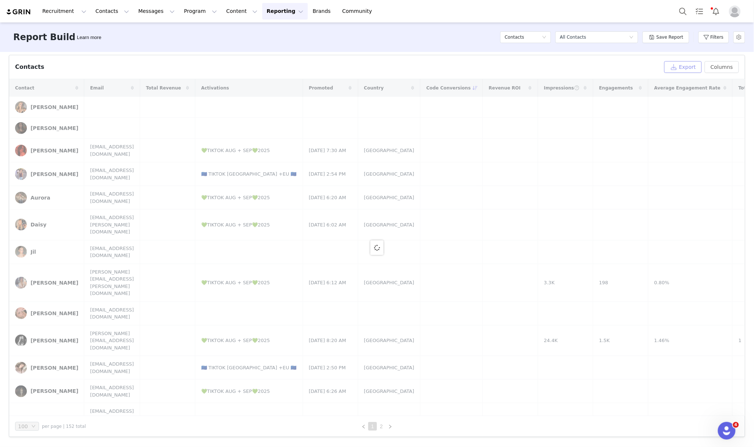
click at [670, 68] on button "Export" at bounding box center [684, 67] width 38 height 12
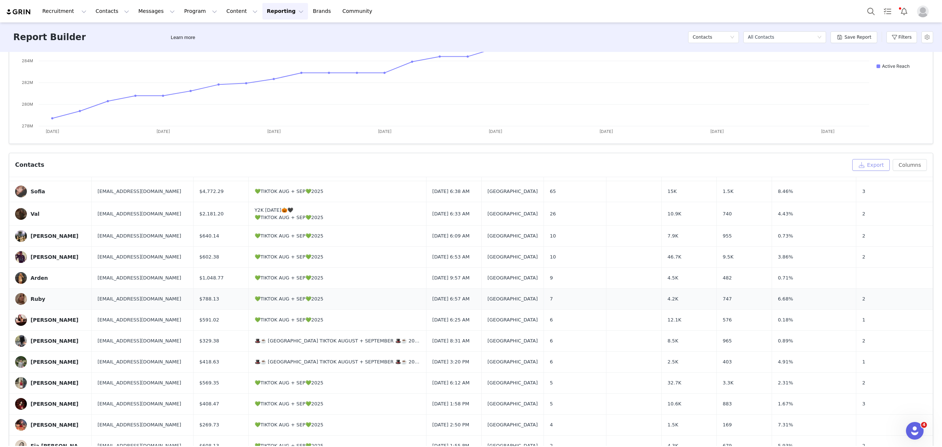
scroll to position [49, 0]
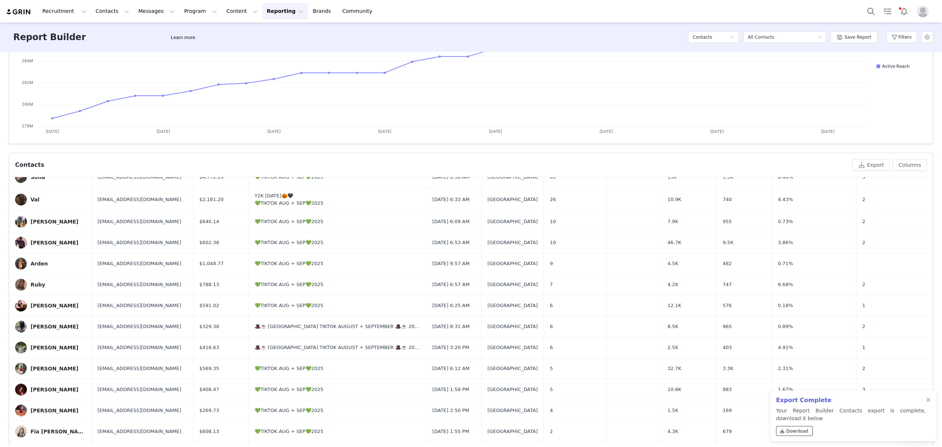
click at [754, 431] on span "Download" at bounding box center [797, 431] width 22 height 7
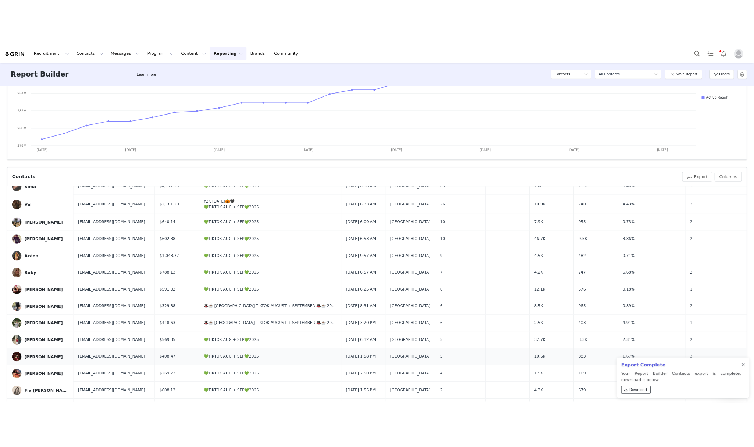
scroll to position [0, 0]
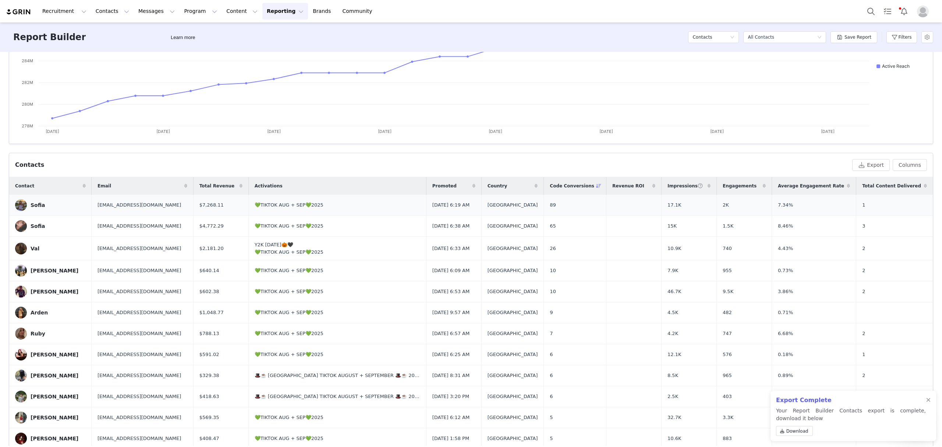
drag, startPoint x: 170, startPoint y: 206, endPoint x: 86, endPoint y: 206, distance: 83.9
click at [86, 206] on tr "Sofia soffiabojko3@gmail.com $7,268.11 💚TIKTOK AUG + SEP💚2025 Sep 14, 2025 6:19…" at bounding box center [471, 205] width 924 height 21
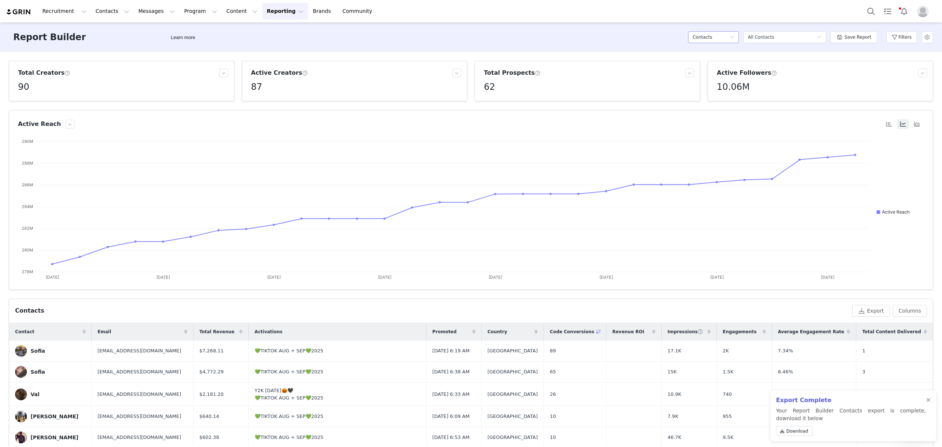
click at [725, 37] on div "Contacts" at bounding box center [711, 37] width 37 height 11
click at [712, 75] on h5 "Conversions" at bounding box center [717, 75] width 42 height 8
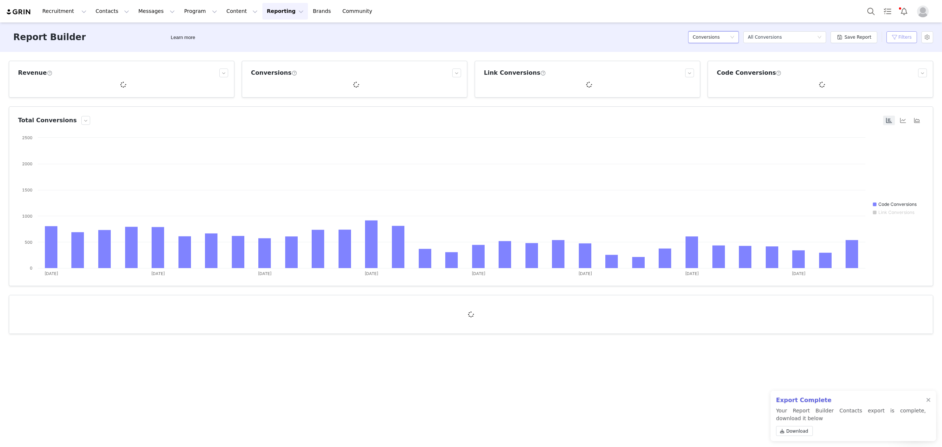
click at [754, 38] on button "Filters" at bounding box center [901, 37] width 31 height 12
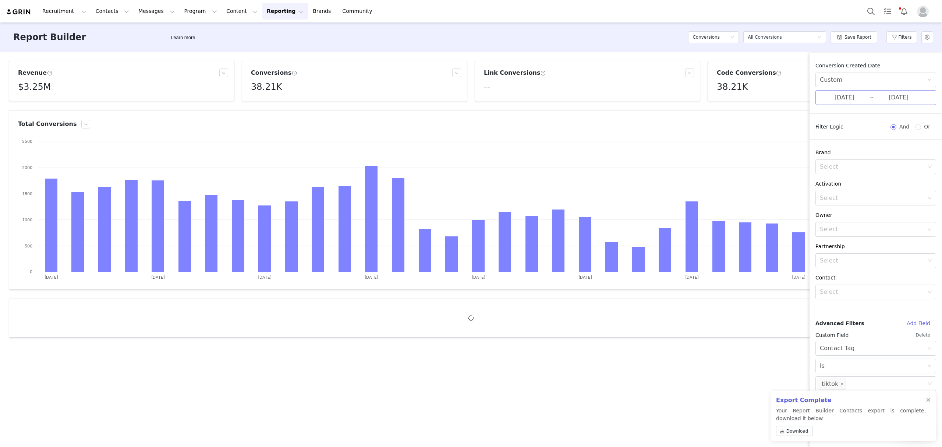
click at [754, 96] on input "08/31/2025" at bounding box center [898, 98] width 49 height 10
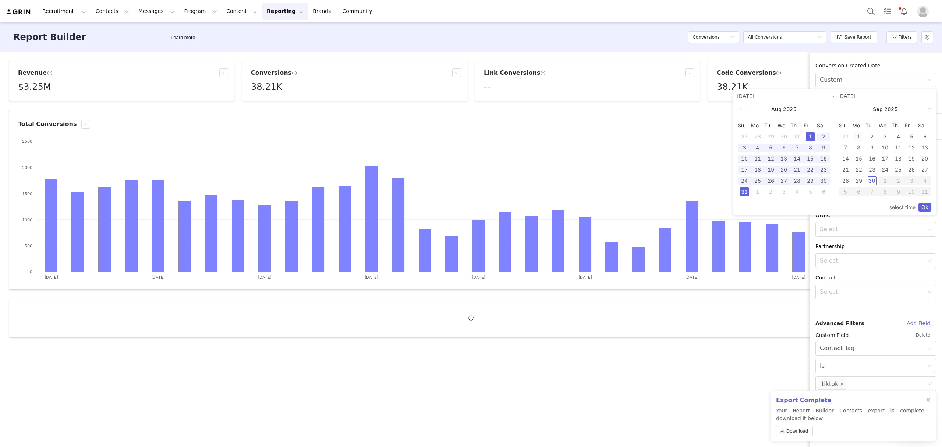
click at [754, 135] on div "1" at bounding box center [858, 136] width 9 height 9
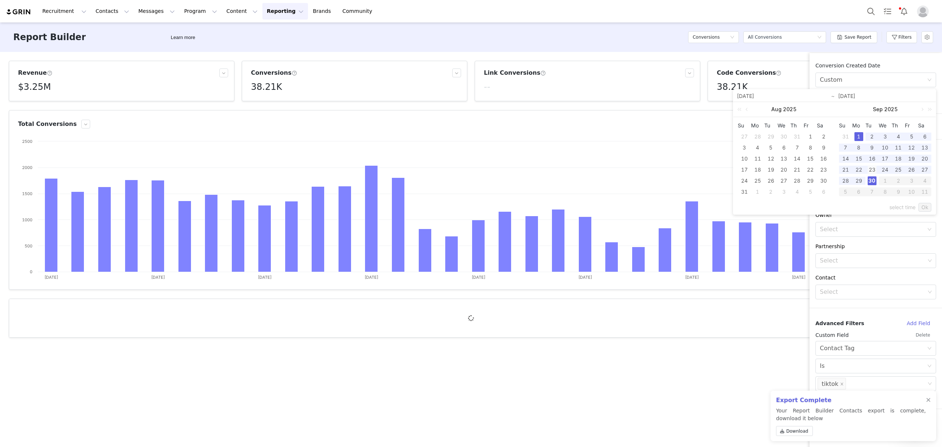
click at [754, 173] on div "23" at bounding box center [872, 169] width 9 height 9
type input "09/01/2025"
type input "09/23/2025"
type input "09/01/2025"
type input "09/23/2025"
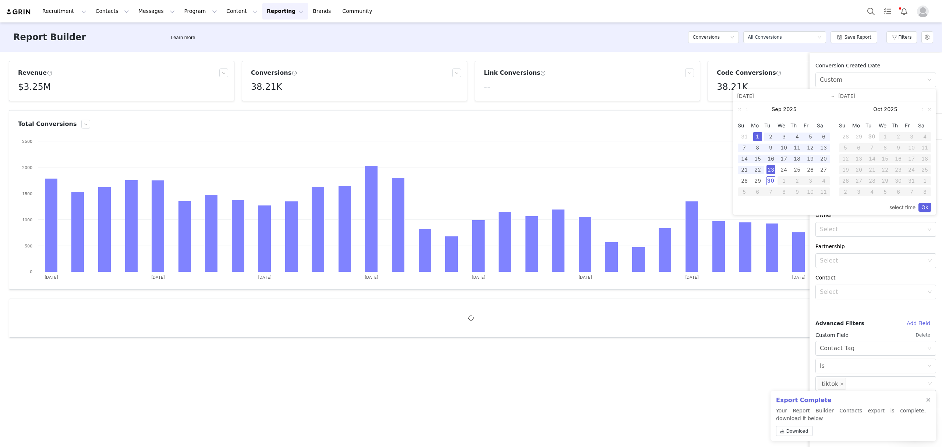
click at [754, 133] on div "1" at bounding box center [757, 136] width 9 height 9
click at [754, 177] on div "30" at bounding box center [771, 180] width 9 height 9
type input "09/30/2025"
click at [754, 205] on link "Ok" at bounding box center [925, 207] width 13 height 9
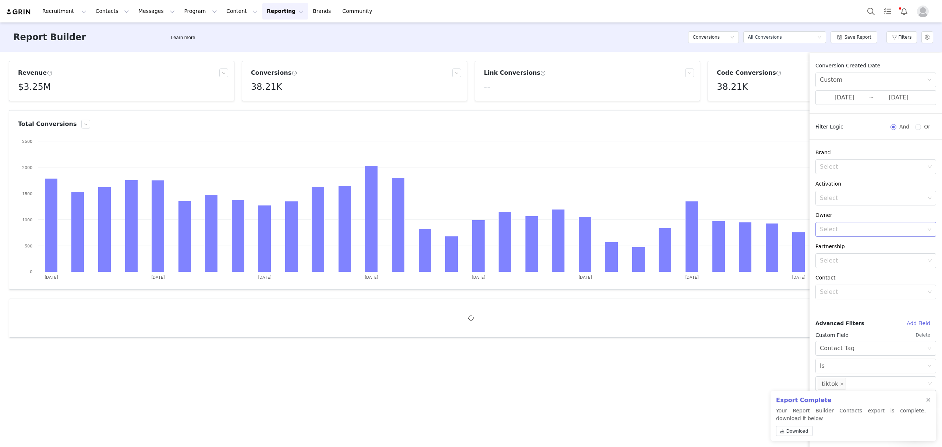
click at [754, 230] on div "Select" at bounding box center [872, 229] width 104 height 7
click at [754, 246] on div "Eden Hagege" at bounding box center [876, 253] width 112 height 18
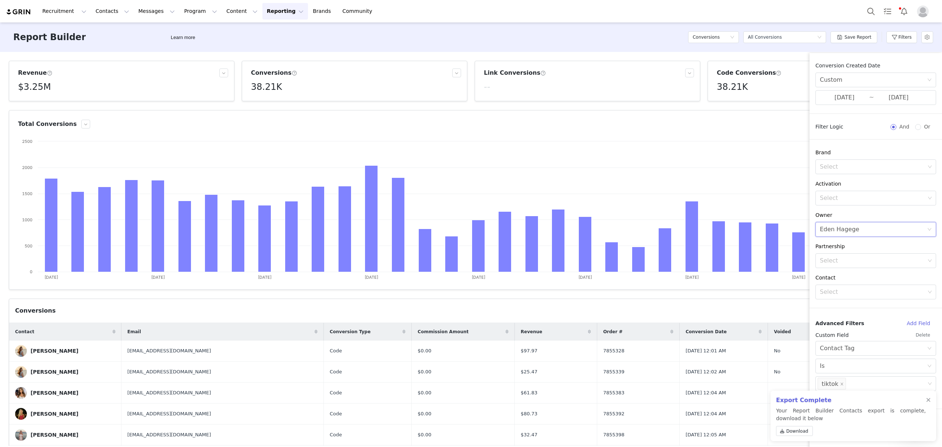
click at [754, 332] on button "Delete" at bounding box center [923, 335] width 26 height 12
click at [754, 401] on div at bounding box center [928, 400] width 4 height 6
click at [754, 425] on button "Apply Filters" at bounding box center [839, 422] width 48 height 15
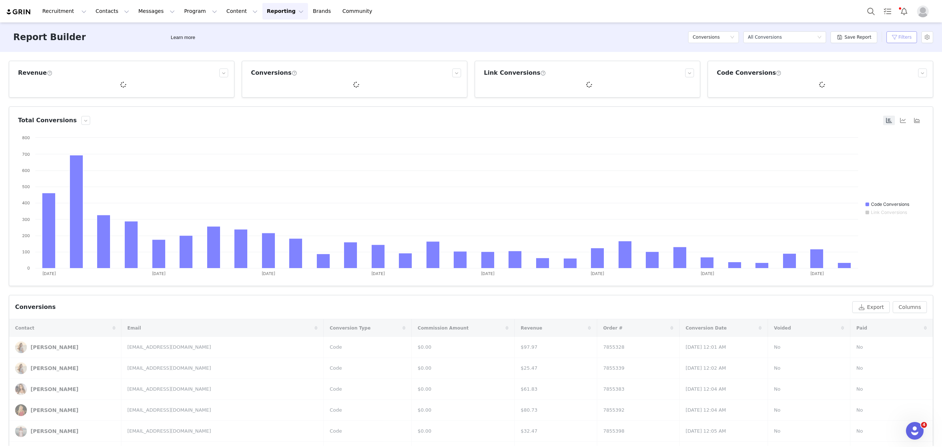
click at [754, 37] on button "Filters" at bounding box center [901, 37] width 31 height 12
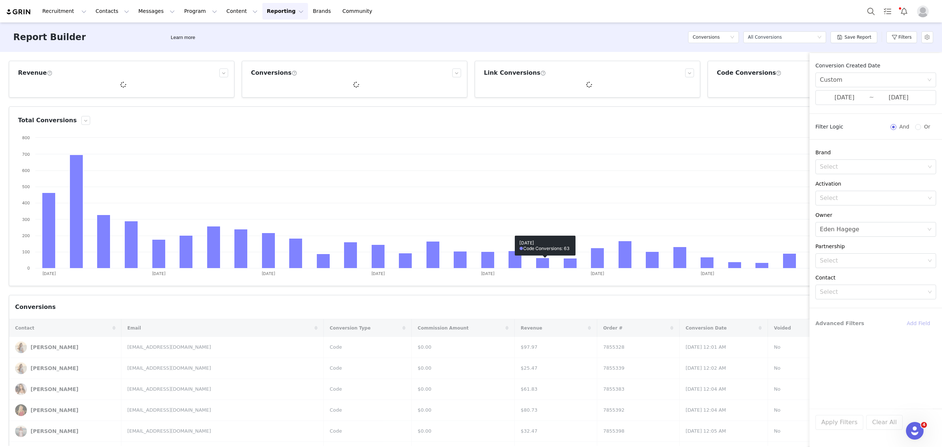
drag, startPoint x: 533, startPoint y: 45, endPoint x: 589, endPoint y: 49, distance: 55.7
click at [535, 43] on div "Report Builder Learn more Conversions Select a report All Conversions Save Repo…" at bounding box center [471, 36] width 942 height 29
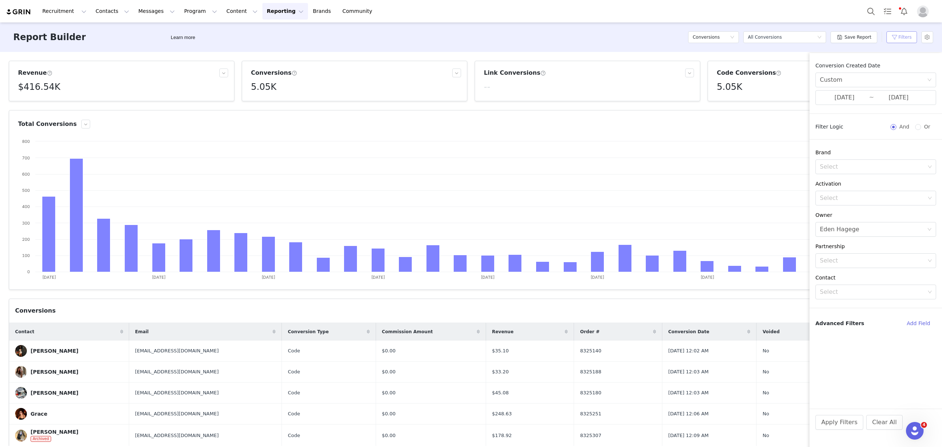
click at [754, 35] on button "Filters" at bounding box center [901, 37] width 31 height 12
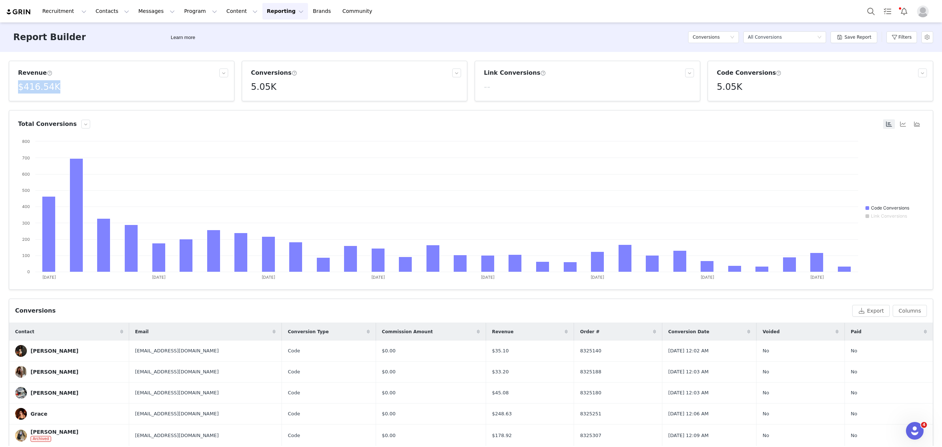
drag, startPoint x: 64, startPoint y: 89, endPoint x: 6, endPoint y: 87, distance: 58.2
click at [6, 87] on div "Revenue $416.54K" at bounding box center [121, 81] width 233 height 40
copy h5 "$416.54K"
drag, startPoint x: 749, startPoint y: 85, endPoint x: 712, endPoint y: 90, distance: 37.8
click at [717, 90] on div "5.05K" at bounding box center [822, 86] width 210 height 13
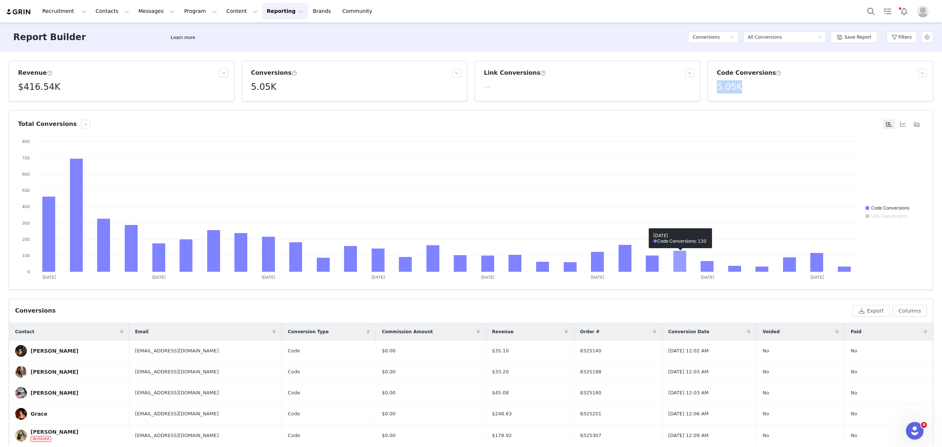
copy h5 "5.05K"
drag, startPoint x: 60, startPoint y: 86, endPoint x: 0, endPoint y: 83, distance: 60.4
click at [0, 83] on div "Revenue $416.54K Conversions 5.05K Link Conversions -- Code Conversions 5.05K T…" at bounding box center [471, 249] width 942 height 394
click at [754, 39] on button "Filters" at bounding box center [901, 37] width 31 height 12
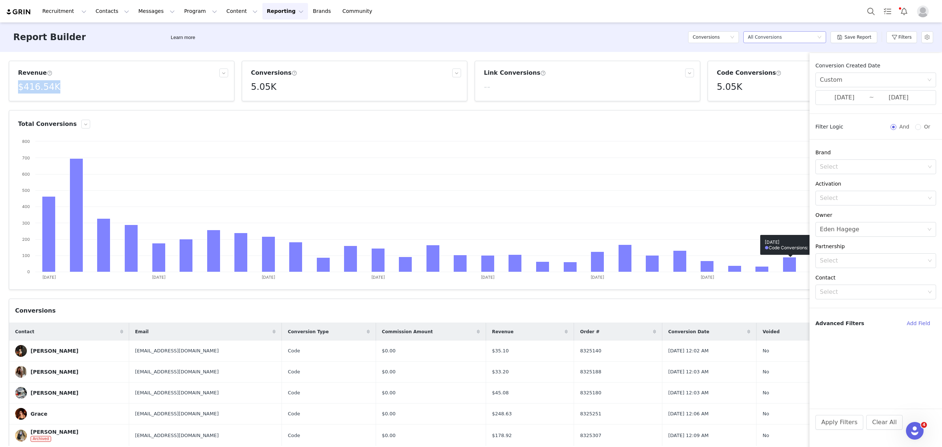
click at [754, 34] on div "All Conversions" at bounding box center [765, 37] width 34 height 11
click at [734, 36] on icon "icon: down" at bounding box center [732, 37] width 4 height 4
click at [707, 63] on h5 "Content" at bounding box center [717, 64] width 42 height 8
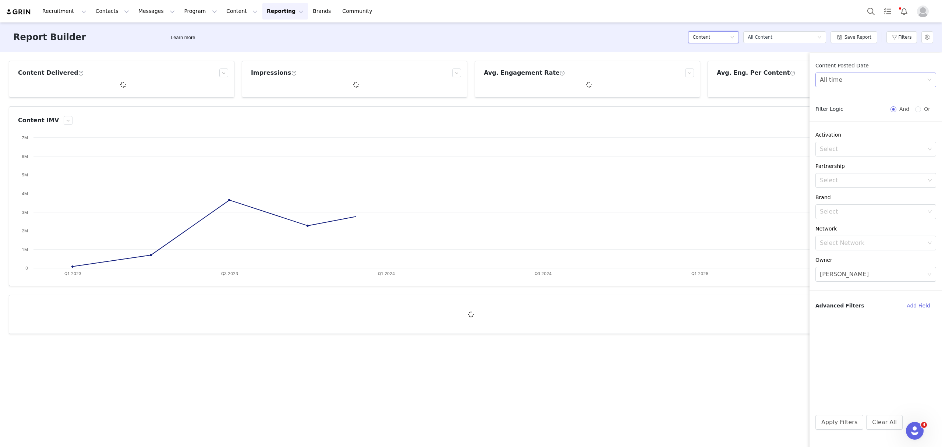
click at [754, 77] on div "All time" at bounding box center [875, 79] width 121 height 15
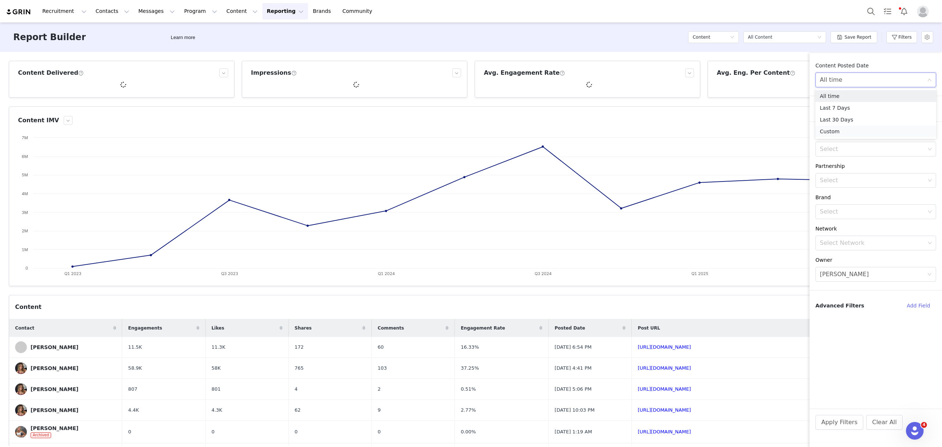
click at [754, 130] on li "Custom" at bounding box center [875, 131] width 121 height 12
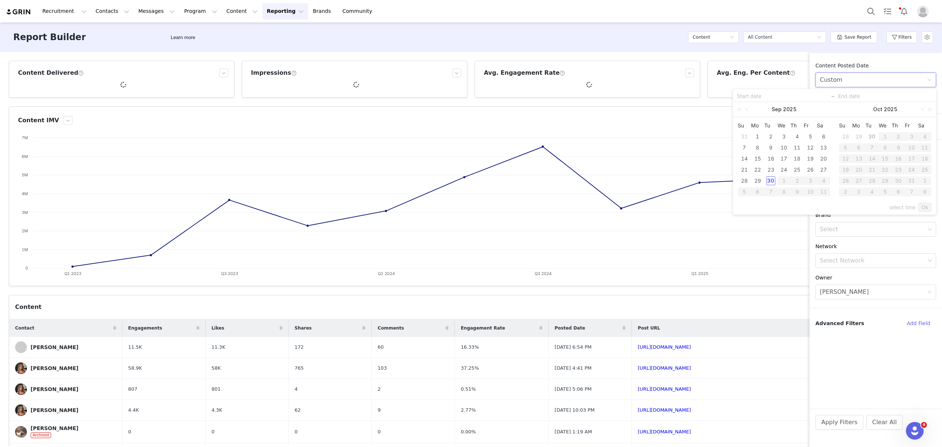
drag, startPoint x: 755, startPoint y: 135, endPoint x: 767, endPoint y: 164, distance: 31.0
click at [754, 136] on div "1" at bounding box center [757, 136] width 9 height 9
type input "09/01/2025"
click at [754, 183] on div "30" at bounding box center [771, 180] width 9 height 9
type input "09/30/2025"
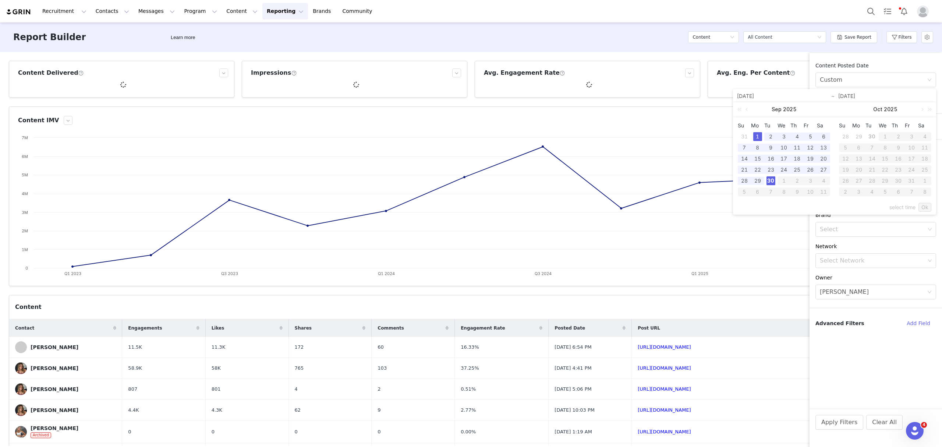
type input "09/01/2025"
type input "09/30/2025"
click at [754, 208] on link "Ok" at bounding box center [925, 207] width 13 height 9
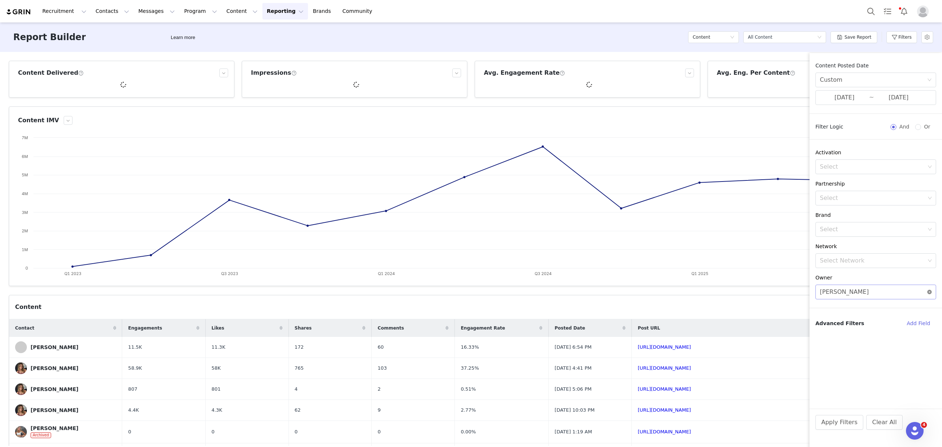
click at [754, 292] on icon "icon: close-circle" at bounding box center [929, 292] width 4 height 4
click at [754, 292] on icon "icon: down" at bounding box center [929, 292] width 4 height 4
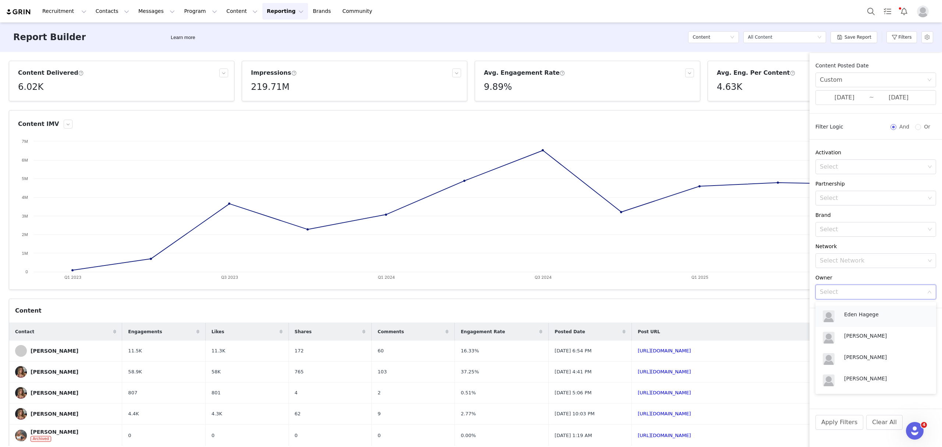
click at [754, 311] on p "Eden Hagege" at bounding box center [884, 314] width 81 height 8
click at [754, 422] on button "Apply Filters" at bounding box center [839, 422] width 48 height 15
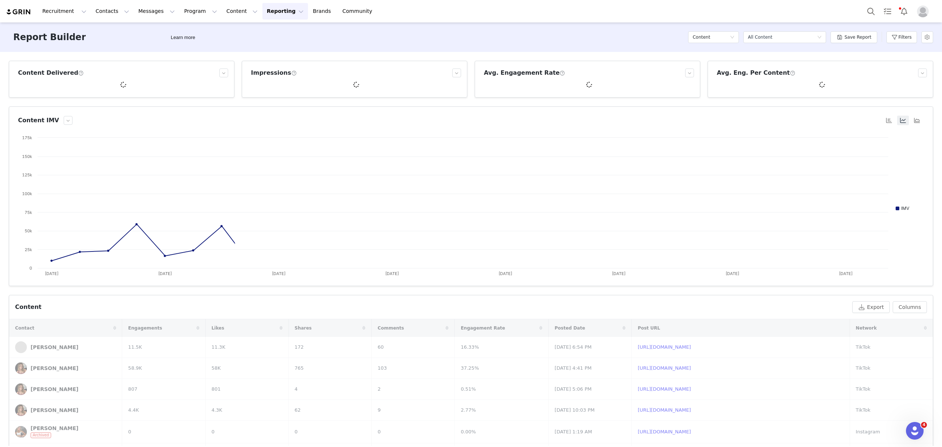
click at [597, 8] on div "Recruitment Recruitment Creator Search Curated Lists Landing Pages Web Extensio…" at bounding box center [471, 11] width 942 height 22
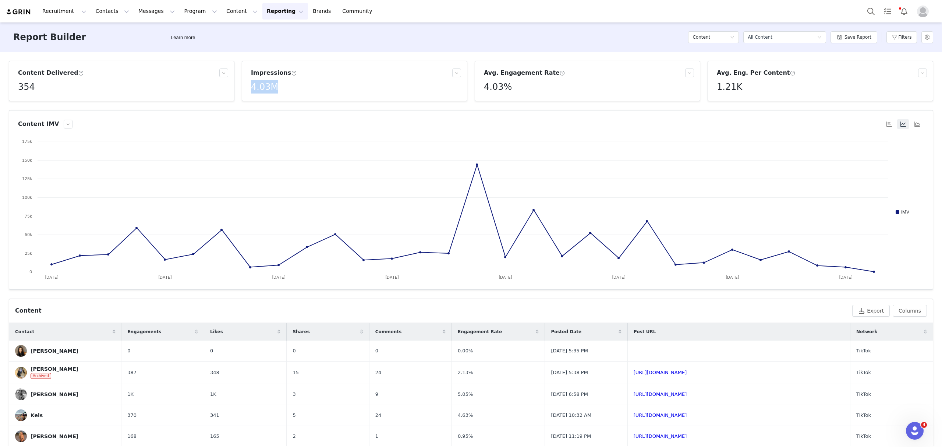
drag, startPoint x: 283, startPoint y: 91, endPoint x: 239, endPoint y: 90, distance: 43.8
click at [239, 90] on div "Impressions 4.03M" at bounding box center [354, 81] width 233 height 40
copy h5 "4.03M"
click at [279, 74] on h3 "Impressions" at bounding box center [274, 72] width 46 height 9
click at [291, 74] on span at bounding box center [294, 73] width 6 height 7
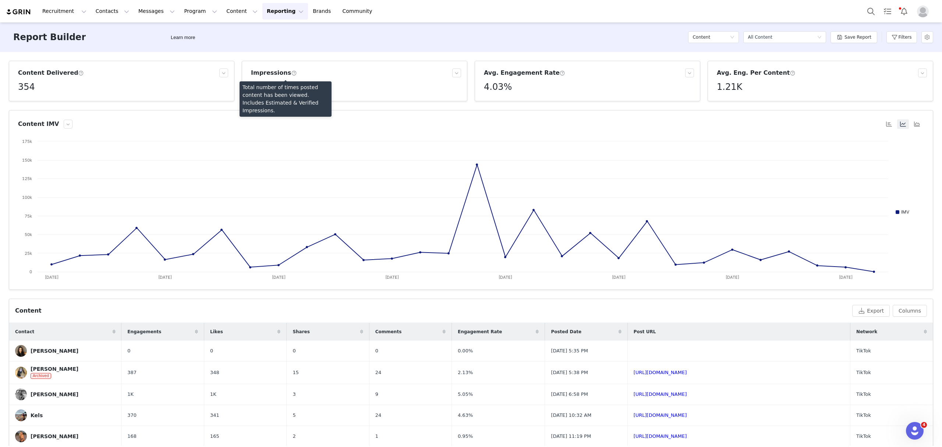
click at [359, 72] on div "Impressions" at bounding box center [351, 72] width 201 height 9
click at [267, 84] on h5 "4.03M" at bounding box center [264, 86] width 27 height 13
drag, startPoint x: 269, startPoint y: 102, endPoint x: 252, endPoint y: 102, distance: 16.9
click at [252, 102] on p "4,028,768" at bounding box center [263, 103] width 22 height 7
click at [266, 88] on h5 "4.03M" at bounding box center [264, 86] width 27 height 13
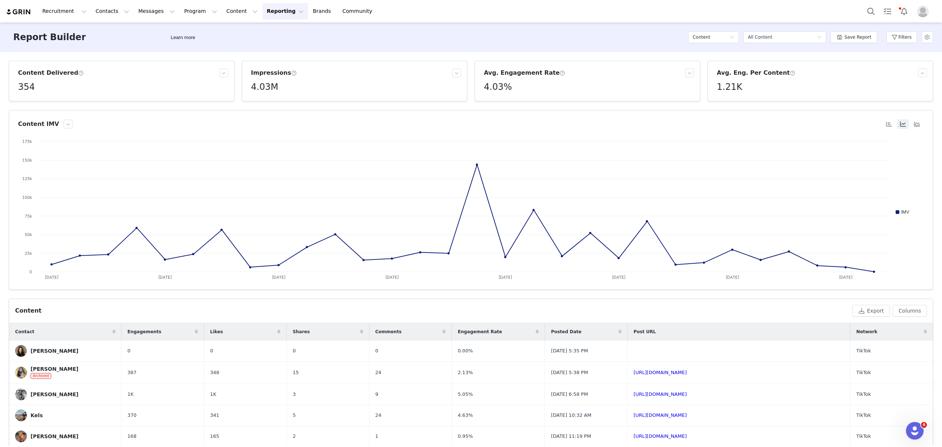
click at [268, 86] on h5 "4.03M" at bounding box center [264, 86] width 27 height 13
drag, startPoint x: 270, startPoint y: 102, endPoint x: 251, endPoint y: 101, distance: 19.5
click at [251, 101] on div "4,028,768" at bounding box center [263, 104] width 28 height 12
copy p "4,028,768"
click at [496, 89] on h5 "4.03%" at bounding box center [498, 86] width 28 height 13
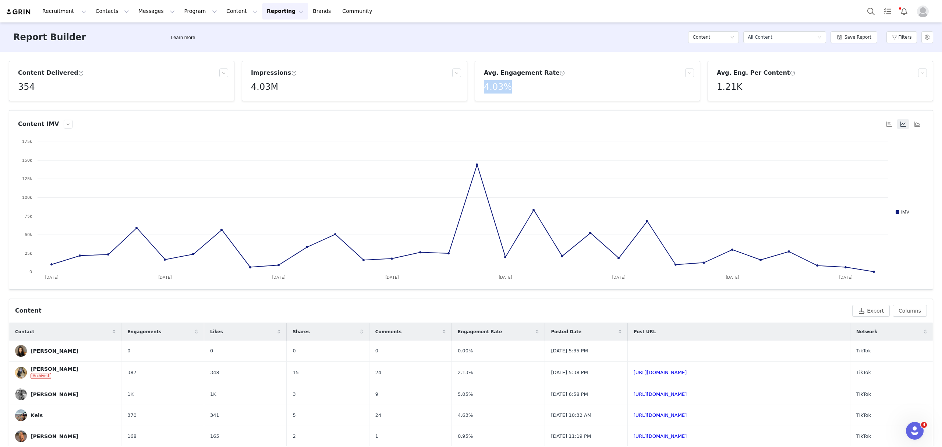
drag, startPoint x: 507, startPoint y: 88, endPoint x: 467, endPoint y: 89, distance: 39.7
click at [471, 89] on div "Avg. Engagement Rate 4.03%" at bounding box center [587, 81] width 233 height 40
copy h5 "4.03%"
click at [555, 114] on article "Content IMV Created with Highcharts 9.3.3 Chart title IMV Sep 1st Sep 5th Sep 9…" at bounding box center [471, 200] width 924 height 180
click at [754, 35] on button "Filters" at bounding box center [901, 37] width 31 height 12
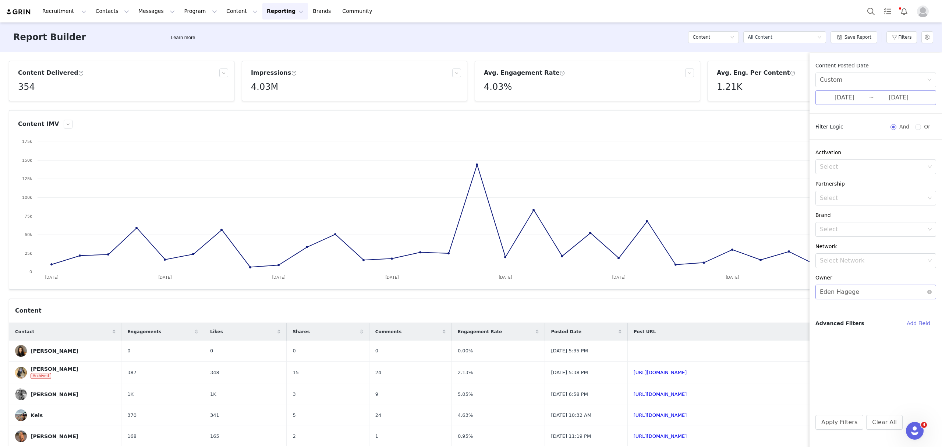
click at [754, 96] on input "09/01/2025" at bounding box center [844, 98] width 49 height 10
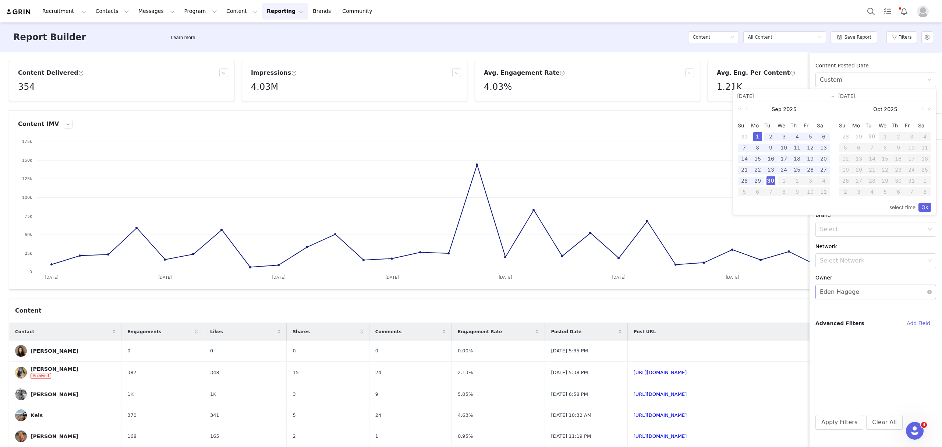
click at [748, 110] on link at bounding box center [747, 109] width 7 height 15
click at [754, 136] on div "1" at bounding box center [810, 136] width 9 height 9
click at [746, 192] on div "31" at bounding box center [744, 191] width 9 height 9
type input "08/01/2025"
type input "08/31/2025"
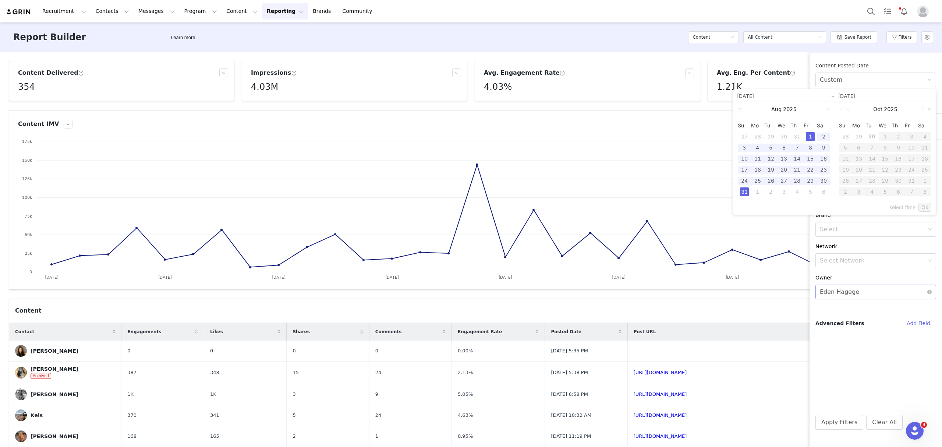
type input "08/01/2025"
type input "08/31/2025"
drag, startPoint x: 925, startPoint y: 209, endPoint x: 923, endPoint y: 222, distance: 13.0
click at [754, 209] on link "Ok" at bounding box center [925, 207] width 13 height 9
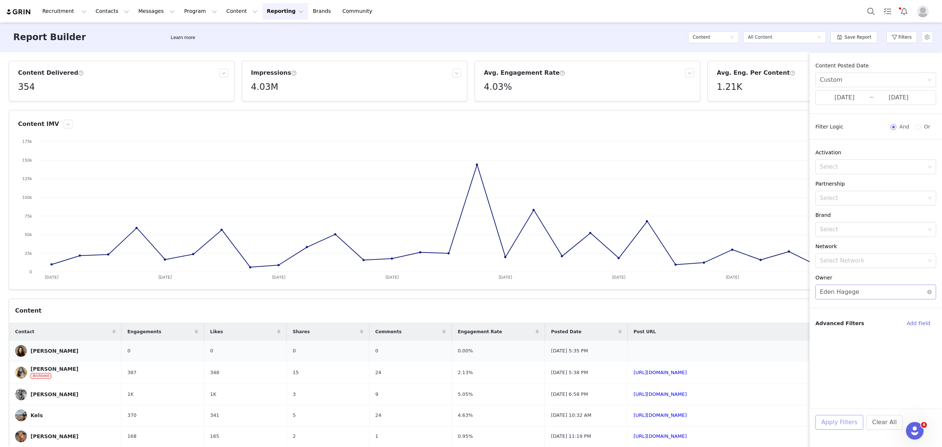
drag, startPoint x: 835, startPoint y: 423, endPoint x: 657, endPoint y: 354, distance: 190.6
click at [754, 423] on button "Apply Filters" at bounding box center [839, 422] width 48 height 15
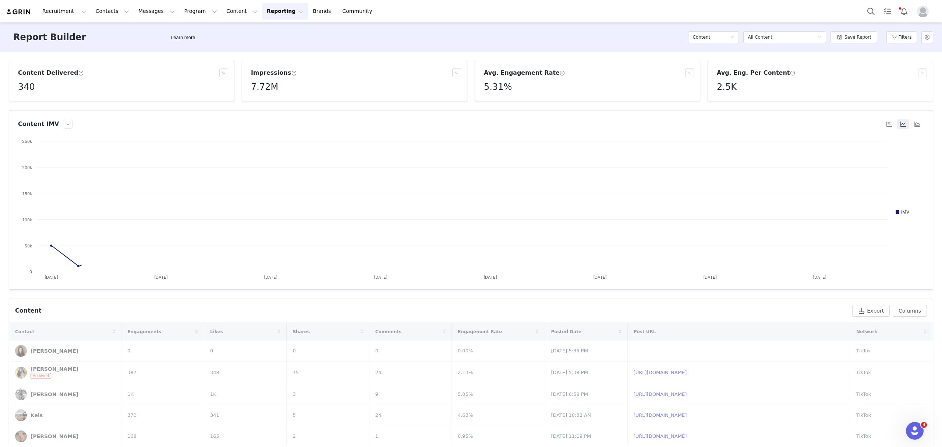
click at [0, 64] on div "Content Delivered 340 Impressions 7.72M Avg. Engagement Rate 5.31% Avg. Eng. Pe…" at bounding box center [471, 249] width 942 height 394
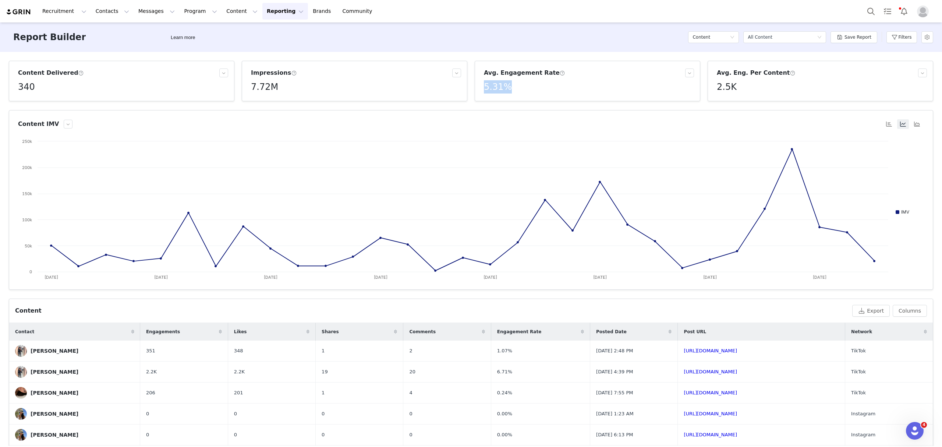
drag, startPoint x: 512, startPoint y: 87, endPoint x: 477, endPoint y: 95, distance: 35.1
click at [481, 89] on div "Avg. Engagement Rate 5.31%" at bounding box center [587, 80] width 213 height 25
copy h5 "5.31%"
drag, startPoint x: 276, startPoint y: 88, endPoint x: 247, endPoint y: 87, distance: 29.5
click at [248, 87] on div "Impressions 7.72M" at bounding box center [354, 80] width 213 height 25
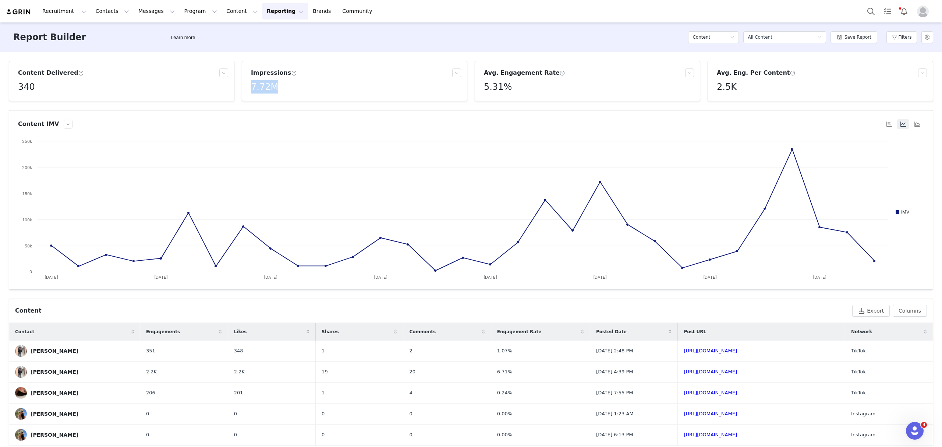
copy h5 "7.72M"
click at [262, 86] on h5 "7.72M" at bounding box center [264, 86] width 27 height 13
drag, startPoint x: 270, startPoint y: 103, endPoint x: 249, endPoint y: 103, distance: 20.6
click at [249, 103] on div "7,717,661" at bounding box center [263, 104] width 28 height 12
copy p "7,717,661"
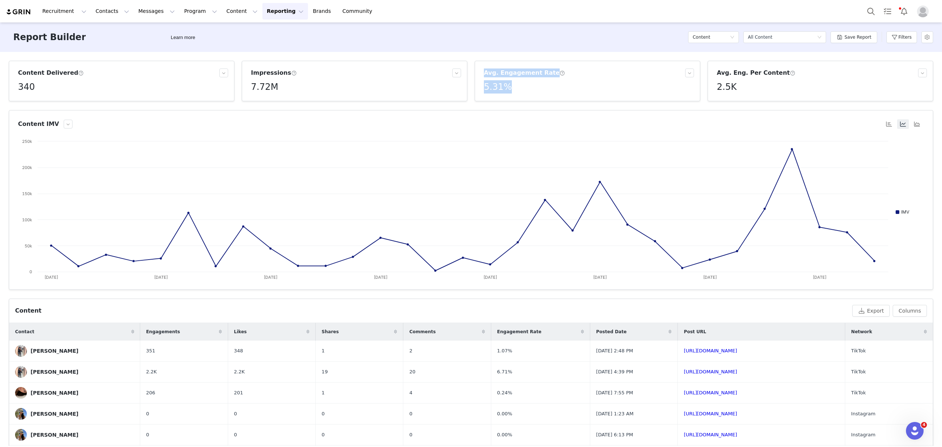
click at [457, 87] on div "Content Delivered 340 Impressions 7.72M Avg. Engagement Rate 5.31% Avg. Eng. Pe…" at bounding box center [471, 81] width 932 height 40
click at [754, 37] on button "Filters" at bounding box center [901, 37] width 31 height 12
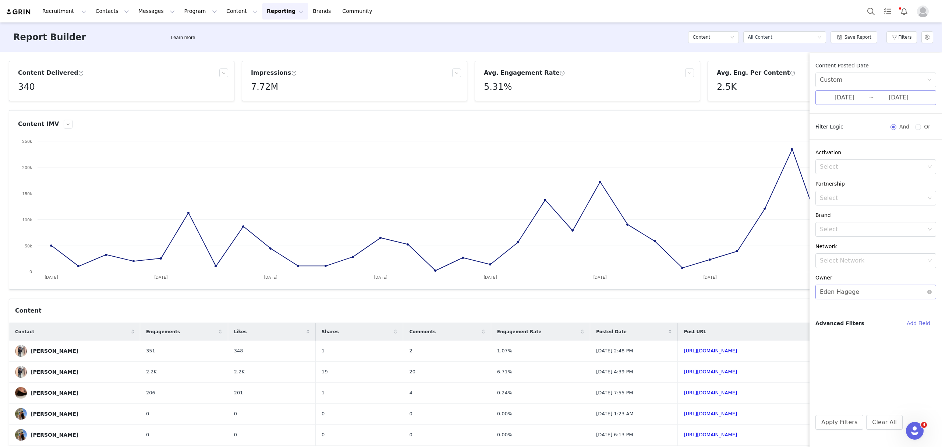
click at [754, 99] on input "08/01/2025" at bounding box center [844, 98] width 49 height 10
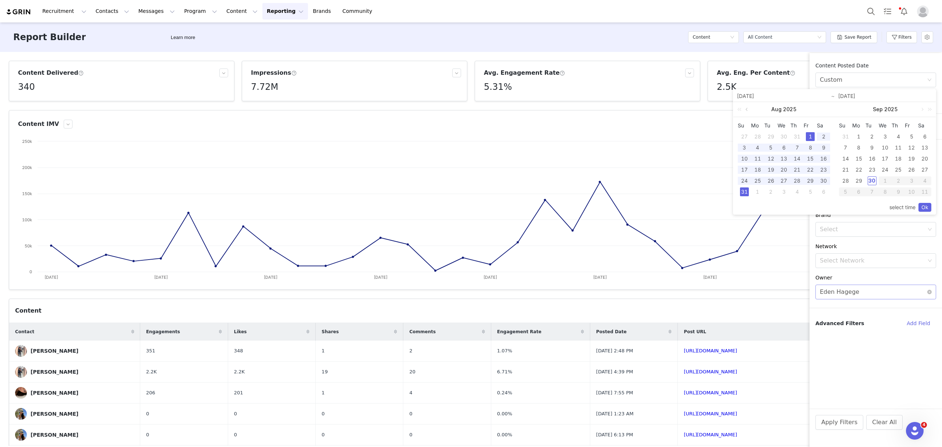
click at [746, 108] on link at bounding box center [747, 109] width 7 height 15
click at [754, 136] on div "1" at bounding box center [771, 136] width 9 height 9
click at [754, 183] on div "31" at bounding box center [797, 180] width 9 height 9
type input "07/01/2025"
type input "07/31/2025"
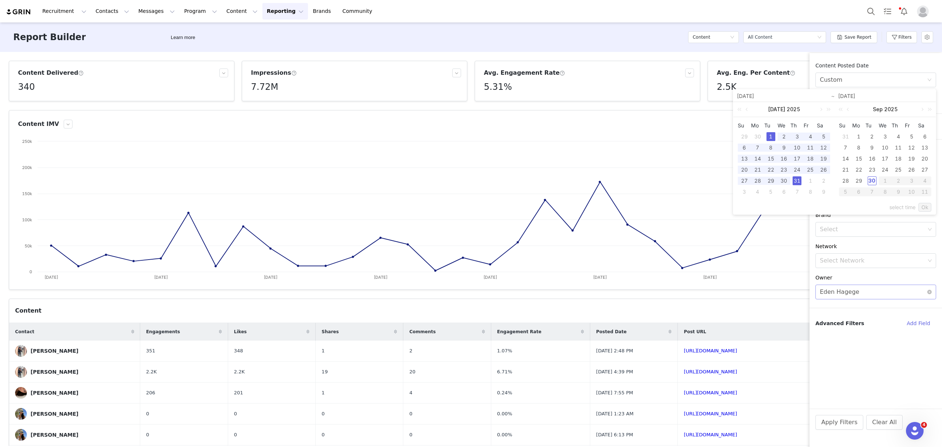
type input "07/01/2025"
type input "07/31/2025"
click at [754, 207] on link "Ok" at bounding box center [925, 207] width 13 height 9
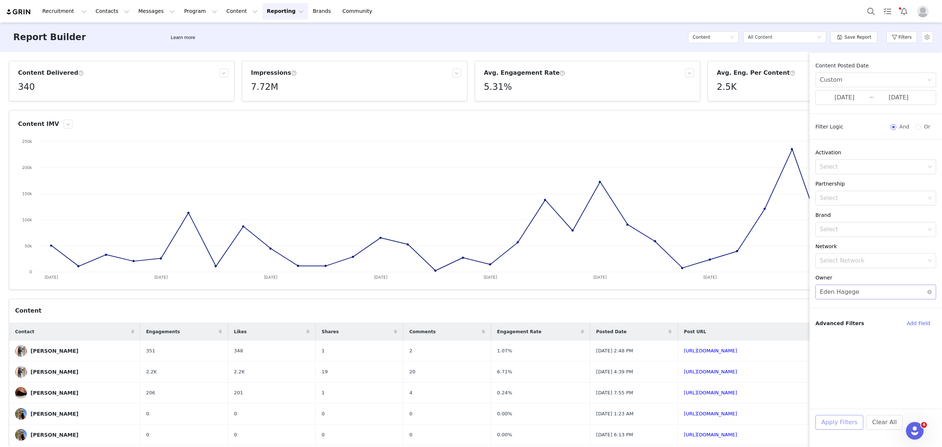
drag, startPoint x: 840, startPoint y: 424, endPoint x: 836, endPoint y: 421, distance: 4.7
click at [754, 424] on button "Apply Filters" at bounding box center [839, 422] width 48 height 15
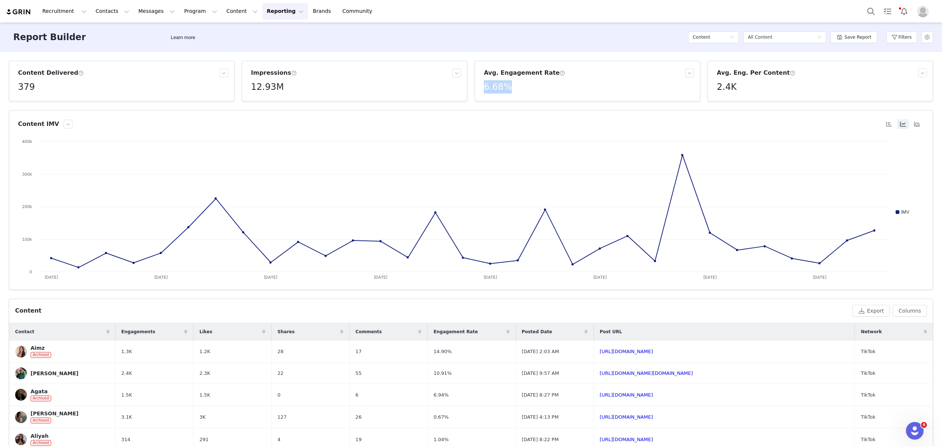
drag, startPoint x: 516, startPoint y: 89, endPoint x: 470, endPoint y: 89, distance: 45.3
click at [471, 88] on div "Avg. Engagement Rate 6.68%" at bounding box center [587, 81] width 233 height 40
drag, startPoint x: 279, startPoint y: 90, endPoint x: 242, endPoint y: 90, distance: 36.8
click at [242, 90] on article "Impressions 12.93M" at bounding box center [355, 81] width 226 height 40
click at [263, 84] on h5 "12.93M" at bounding box center [267, 86] width 33 height 13
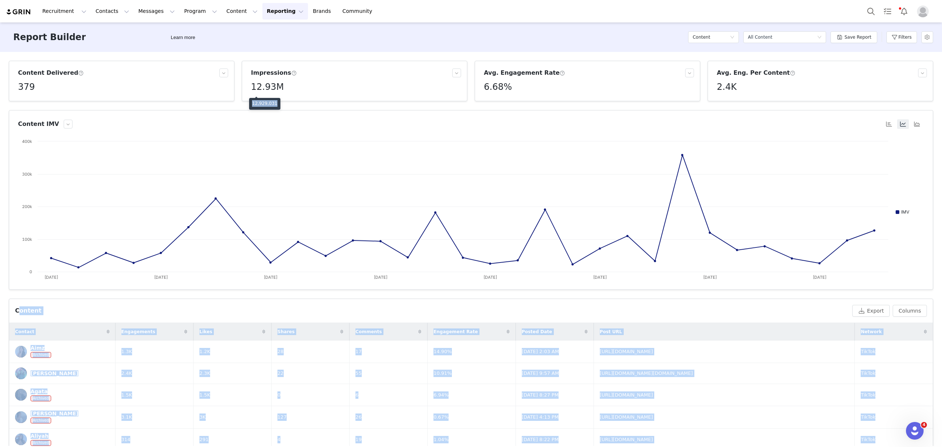
drag, startPoint x: 271, startPoint y: 103, endPoint x: 244, endPoint y: 103, distance: 27.6
click at [244, 103] on body "Recruitment Recruitment Creator Search Curated Lists Landing Pages Web Extensio…" at bounding box center [471, 223] width 942 height 447
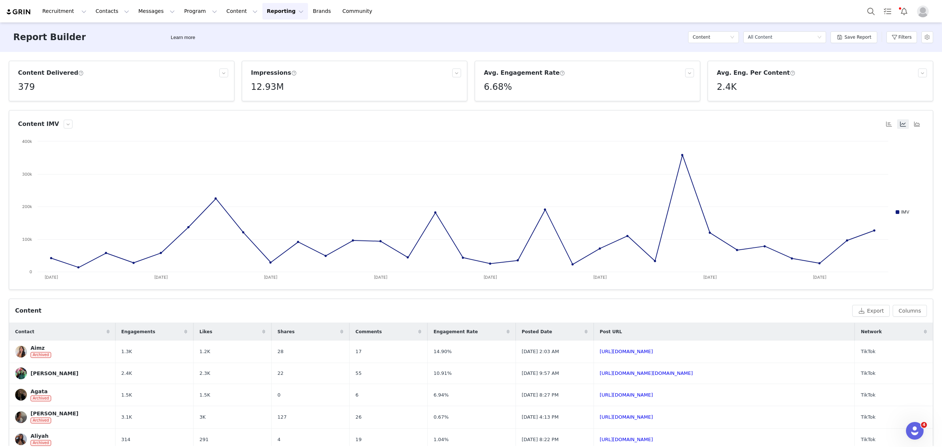
click at [278, 75] on h3 "Impressions" at bounding box center [274, 72] width 46 height 9
click at [271, 88] on h5 "12.93M" at bounding box center [267, 86] width 33 height 13
click at [265, 83] on h5 "12.93M" at bounding box center [267, 86] width 33 height 13
click at [269, 87] on h5 "12.93M" at bounding box center [267, 86] width 33 height 13
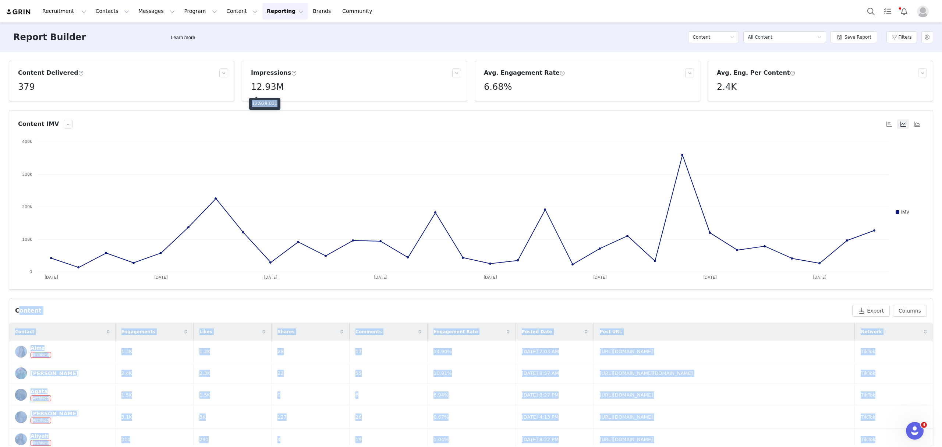
drag, startPoint x: 273, startPoint y: 102, endPoint x: 246, endPoint y: 104, distance: 27.3
click at [246, 104] on body "Recruitment Recruitment Creator Search Curated Lists Landing Pages Web Extensio…" at bounding box center [471, 223] width 942 height 447
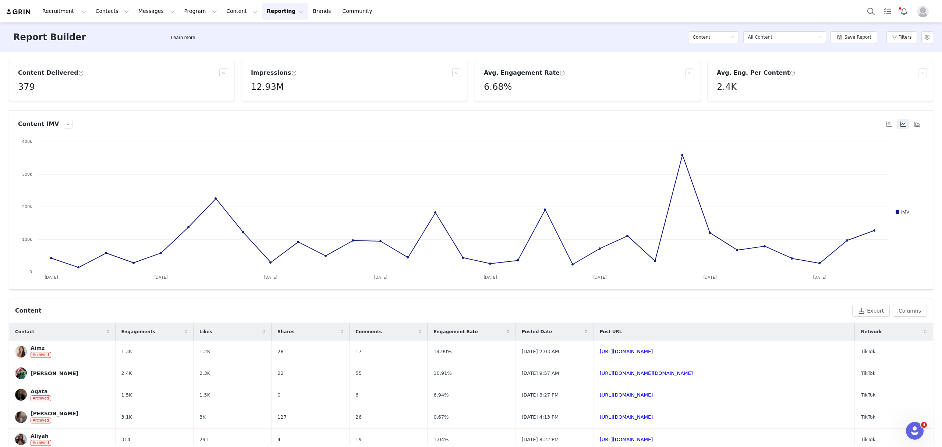
drag, startPoint x: 275, startPoint y: 80, endPoint x: 275, endPoint y: 84, distance: 4.1
click at [275, 82] on h5 "12.93M" at bounding box center [267, 86] width 33 height 13
drag, startPoint x: 271, startPoint y: 100, endPoint x: 249, endPoint y: 103, distance: 21.9
click at [249, 103] on div "12,929,031" at bounding box center [264, 104] width 31 height 12
click at [263, 105] on p "12,929,031" at bounding box center [264, 103] width 25 height 7
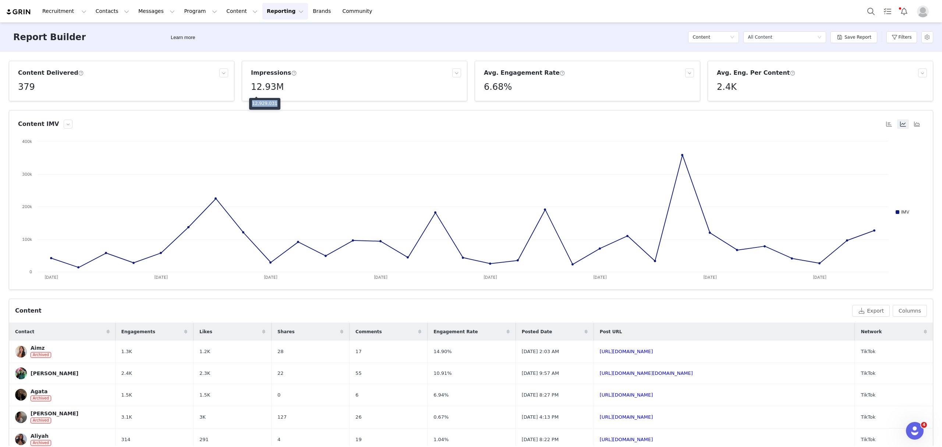
drag, startPoint x: 273, startPoint y: 102, endPoint x: 252, endPoint y: 102, distance: 21.3
click at [252, 102] on div "12,929,031" at bounding box center [264, 104] width 31 height 12
click at [754, 37] on button "Filters" at bounding box center [901, 37] width 31 height 12
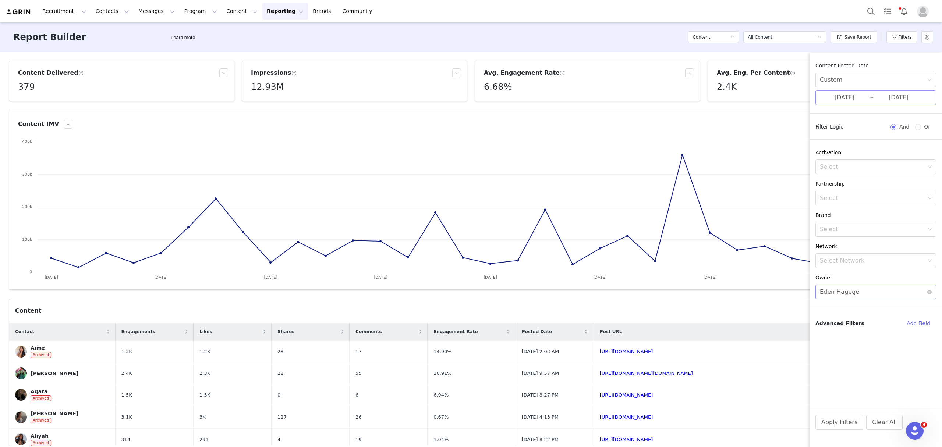
click at [754, 98] on input "07/01/2025" at bounding box center [844, 98] width 49 height 10
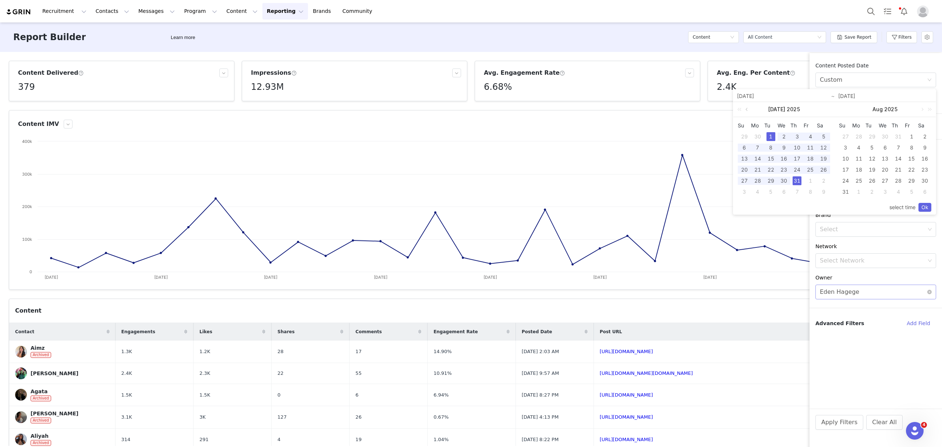
click at [748, 110] on link at bounding box center [747, 109] width 7 height 15
click at [744, 136] on div "1" at bounding box center [744, 136] width 9 height 9
click at [754, 179] on div "30" at bounding box center [757, 180] width 9 height 9
type input "06/01/2025"
type input "06/30/2025"
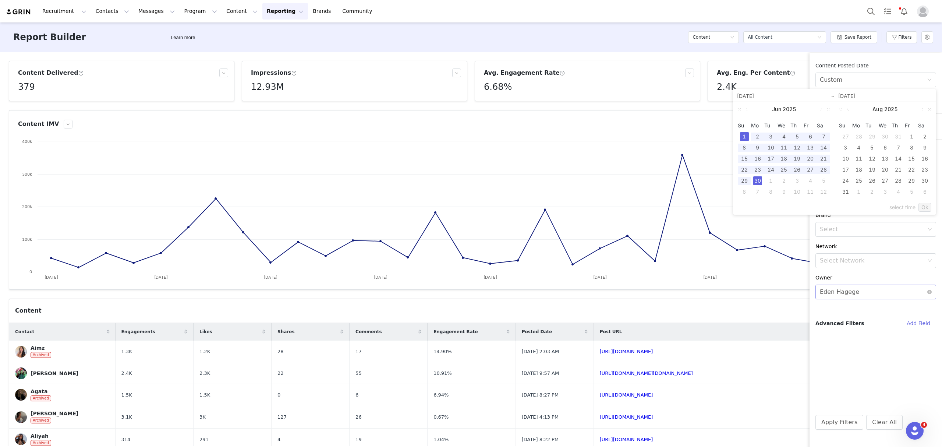
type input "06/01/2025"
type input "06/30/2025"
click at [754, 204] on link "Ok" at bounding box center [925, 207] width 13 height 9
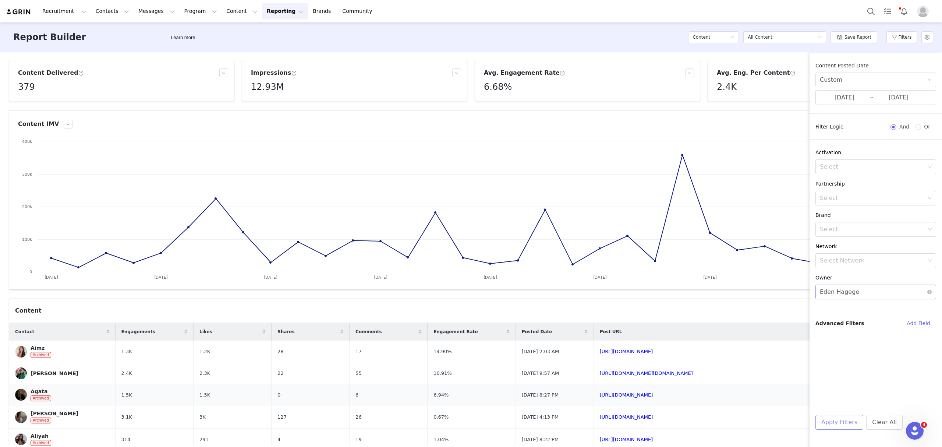
click at [754, 422] on button "Apply Filters" at bounding box center [839, 422] width 48 height 15
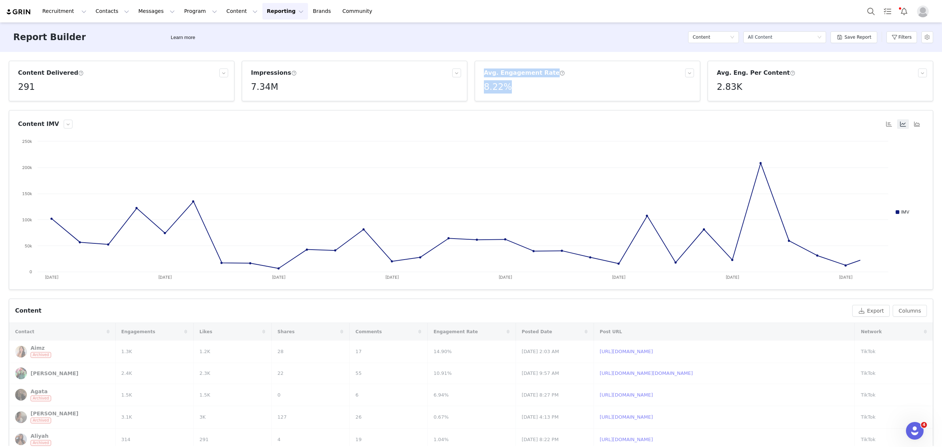
drag, startPoint x: 510, startPoint y: 88, endPoint x: 460, endPoint y: 85, distance: 50.1
click at [460, 85] on div "Content Delivered 291 Impressions 7.34M Avg. Engagement Rate 8.22% Avg. Eng. Pe…" at bounding box center [471, 81] width 932 height 40
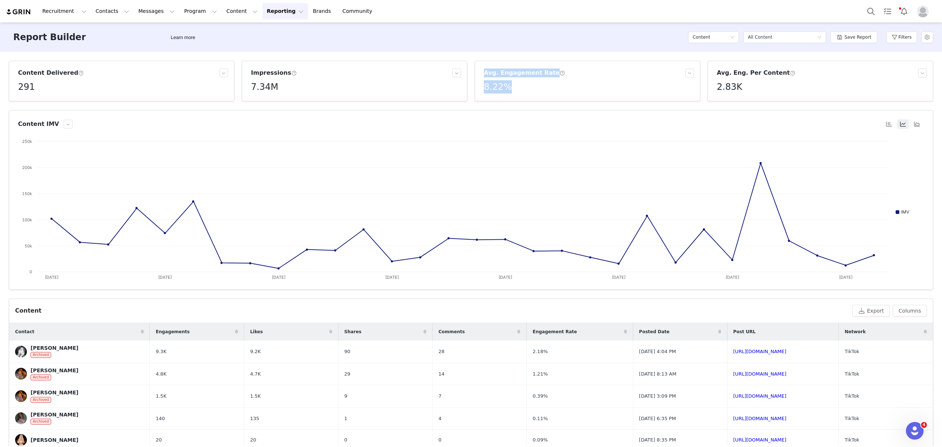
click at [510, 72] on h3 "Avg. Engagement Rate" at bounding box center [524, 72] width 81 height 9
drag, startPoint x: 489, startPoint y: 86, endPoint x: 478, endPoint y: 85, distance: 11.0
click at [481, 85] on div "Avg. Engagement Rate 8.22%" at bounding box center [587, 80] width 213 height 25
click at [264, 89] on h5 "7.34M" at bounding box center [264, 86] width 27 height 13
drag, startPoint x: 271, startPoint y: 103, endPoint x: 251, endPoint y: 102, distance: 20.7
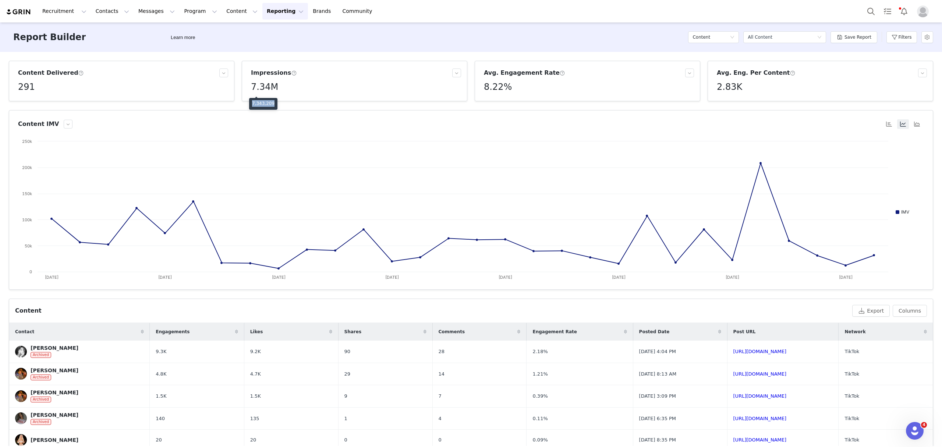
click at [251, 102] on div "7,343,209" at bounding box center [263, 104] width 28 height 12
click at [754, 38] on button "Filters" at bounding box center [901, 37] width 31 height 12
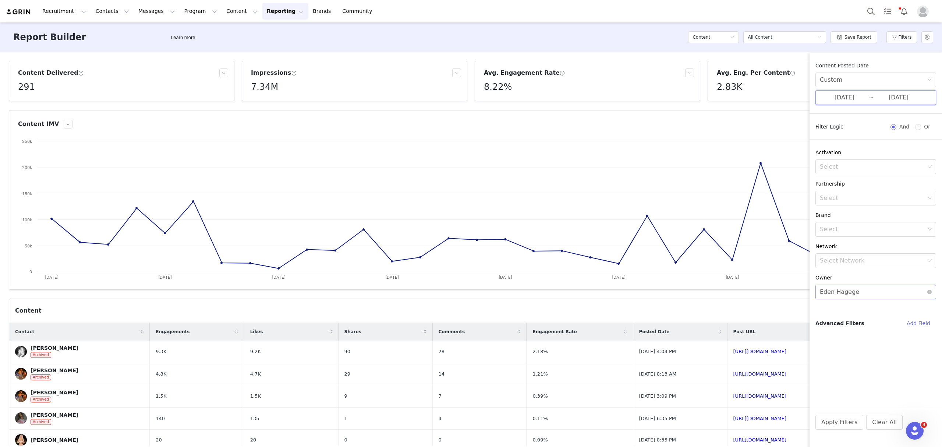
click at [754, 92] on span "06/01/2025 ~ 06/30/2025" at bounding box center [875, 97] width 121 height 15
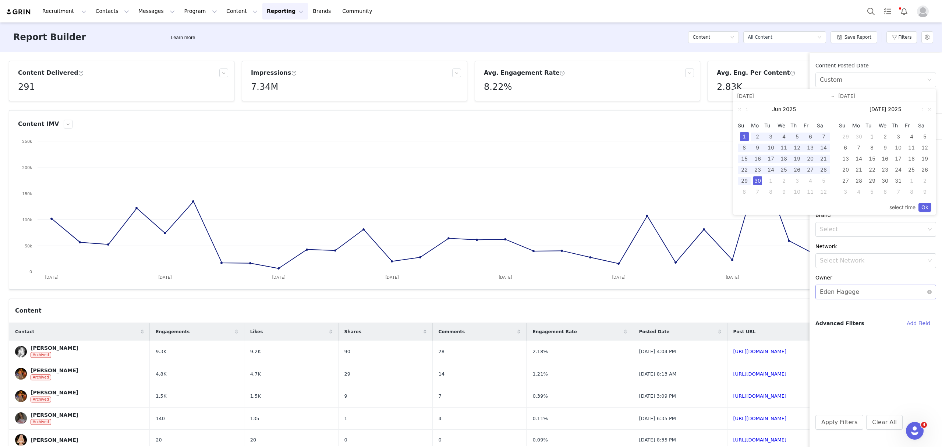
click at [748, 110] on link at bounding box center [747, 109] width 7 height 15
click at [754, 134] on div "1" at bounding box center [797, 136] width 9 height 9
click at [754, 182] on div "31" at bounding box center [823, 180] width 9 height 9
type input "05/01/2025"
type input "05/31/2025"
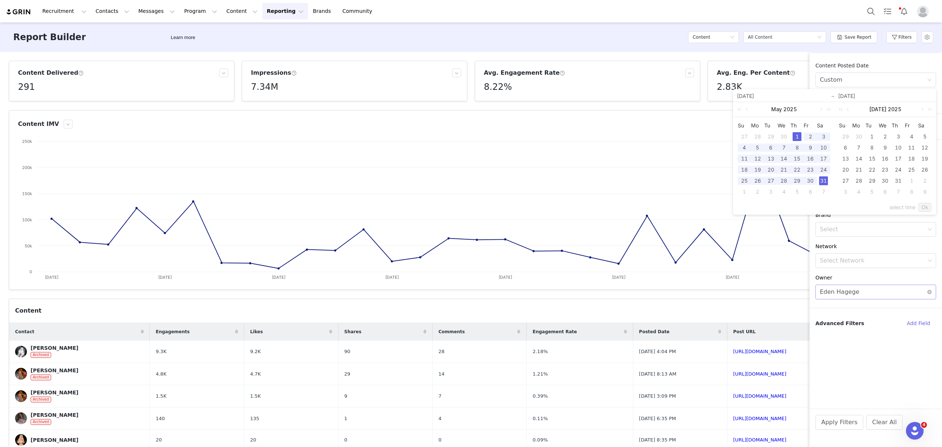
type input "05/01/2025"
type input "05/31/2025"
click at [754, 206] on link "Ok" at bounding box center [925, 207] width 13 height 9
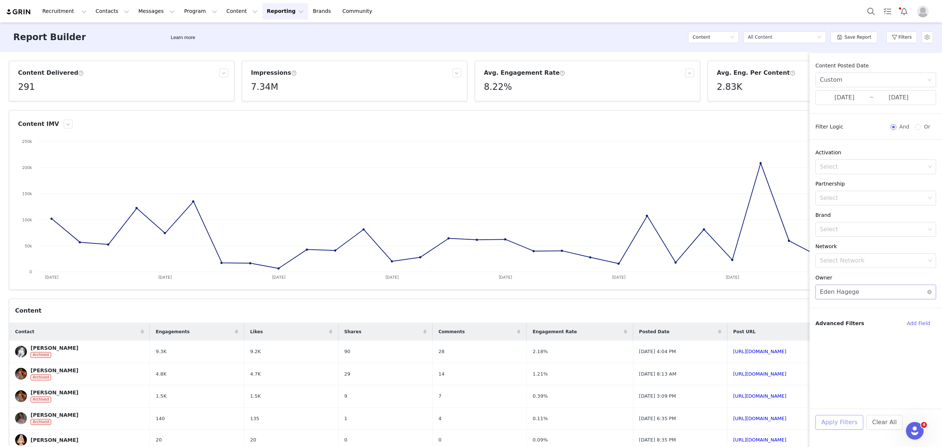
click at [754, 423] on button "Apply Filters" at bounding box center [839, 422] width 48 height 15
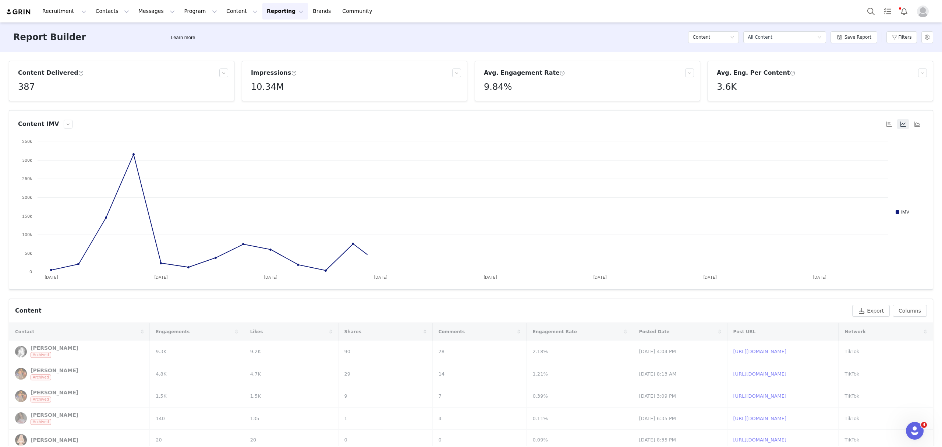
click at [4, 81] on div "Content Delivered 387 Impressions 10.34M Avg. Engagement Rate 9.84% Avg. Eng. P…" at bounding box center [471, 249] width 942 height 394
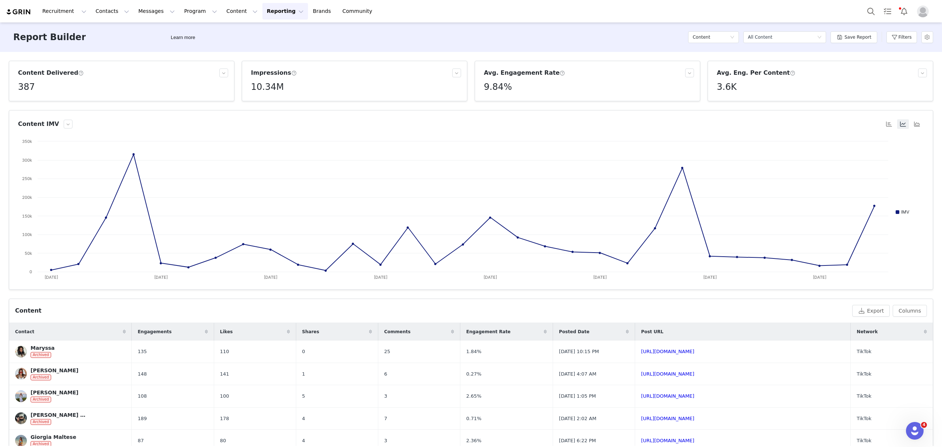
click at [283, 83] on div "10.34M" at bounding box center [356, 86] width 210 height 13
click at [255, 86] on h5 "10.34M" at bounding box center [267, 86] width 33 height 13
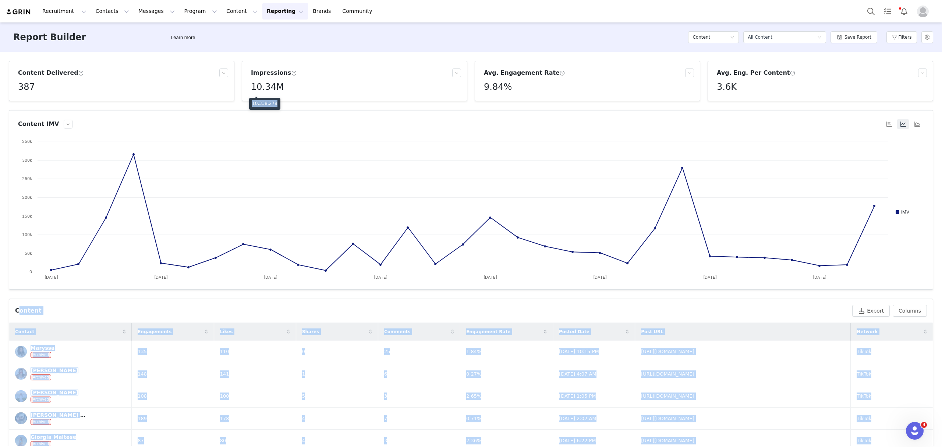
drag, startPoint x: 272, startPoint y: 101, endPoint x: 248, endPoint y: 102, distance: 24.3
click at [248, 102] on body "Recruitment Recruitment Creator Search Curated Lists Landing Pages Web Extensio…" at bounding box center [471, 223] width 942 height 447
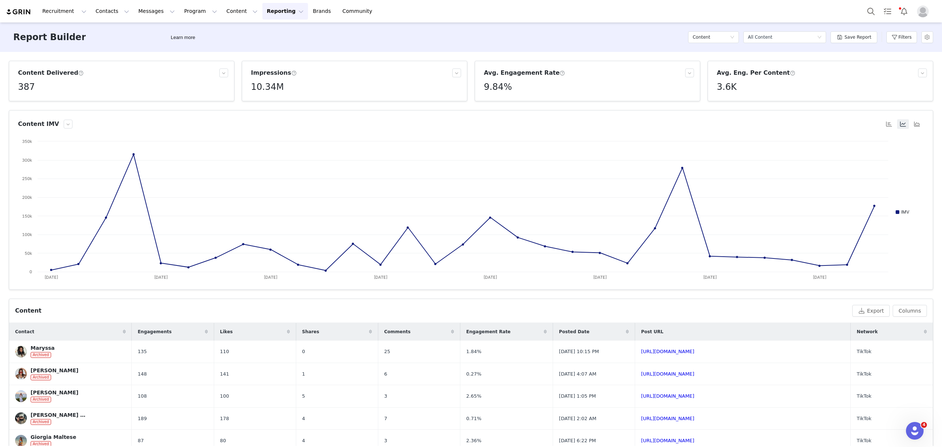
click at [267, 91] on h5 "10.34M" at bounding box center [267, 86] width 33 height 13
click at [266, 88] on h5 "10.34M" at bounding box center [267, 86] width 33 height 13
drag, startPoint x: 273, startPoint y: 103, endPoint x: 252, endPoint y: 102, distance: 20.6
click at [252, 102] on p "10,338,278" at bounding box center [264, 103] width 25 height 7
drag, startPoint x: 517, startPoint y: 89, endPoint x: 475, endPoint y: 89, distance: 42.0
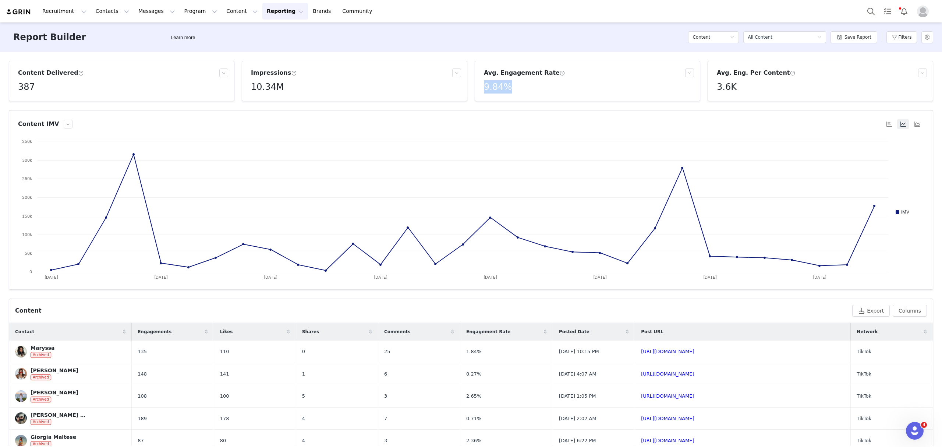
click at [475, 89] on article "Avg. Engagement Rate 9.84%" at bounding box center [588, 81] width 226 height 40
click at [732, 28] on div "Content" at bounding box center [713, 37] width 51 height 22
click at [730, 43] on div "Content" at bounding box center [711, 37] width 37 height 11
click at [708, 73] on h5 "Conversions" at bounding box center [717, 75] width 42 height 8
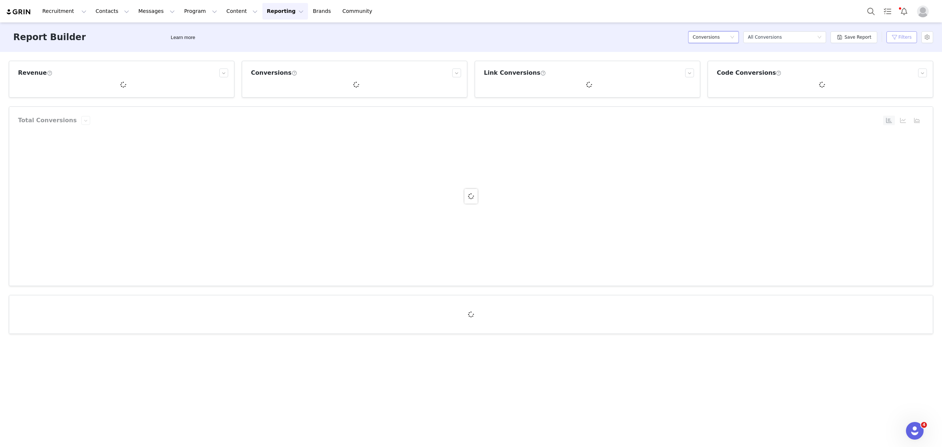
click at [754, 39] on button "Filters" at bounding box center [901, 37] width 31 height 12
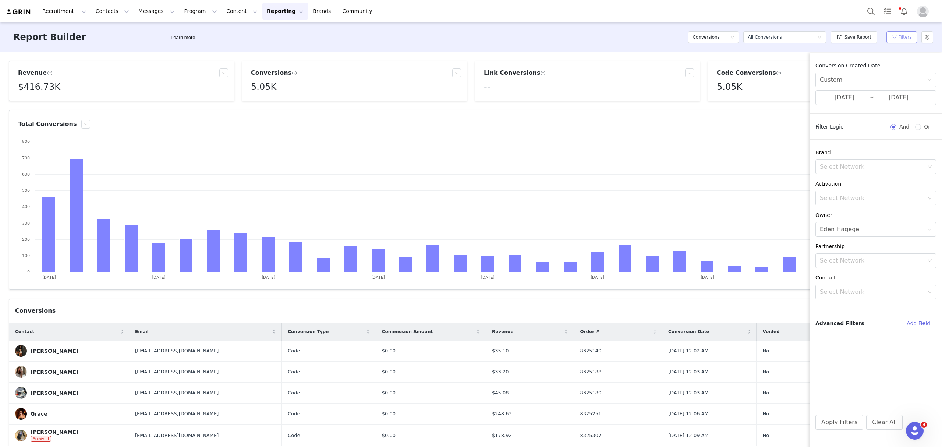
click at [754, 38] on button "Filters" at bounding box center [901, 37] width 31 height 12
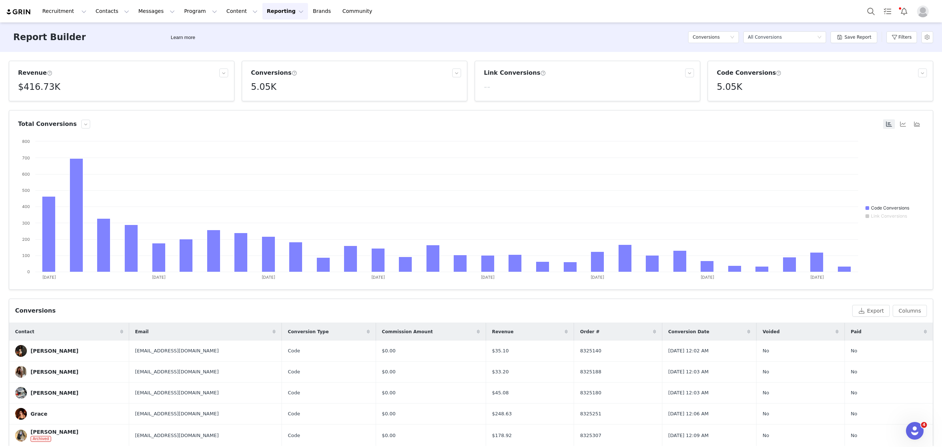
click at [257, 88] on h5 "5.05K" at bounding box center [263, 86] width 25 height 13
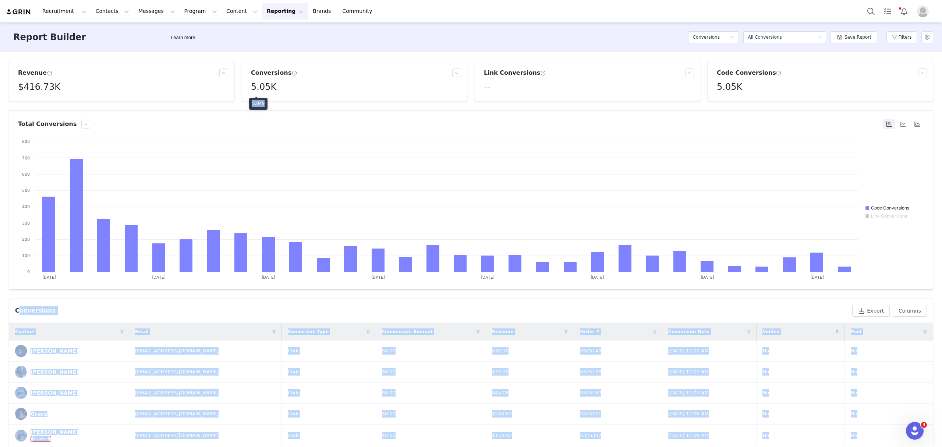
drag, startPoint x: 262, startPoint y: 103, endPoint x: 247, endPoint y: 102, distance: 14.8
click at [247, 102] on body "Recruitment Recruitment Creator Search Curated Lists Landing Pages Web Extensio…" at bounding box center [471, 223] width 942 height 447
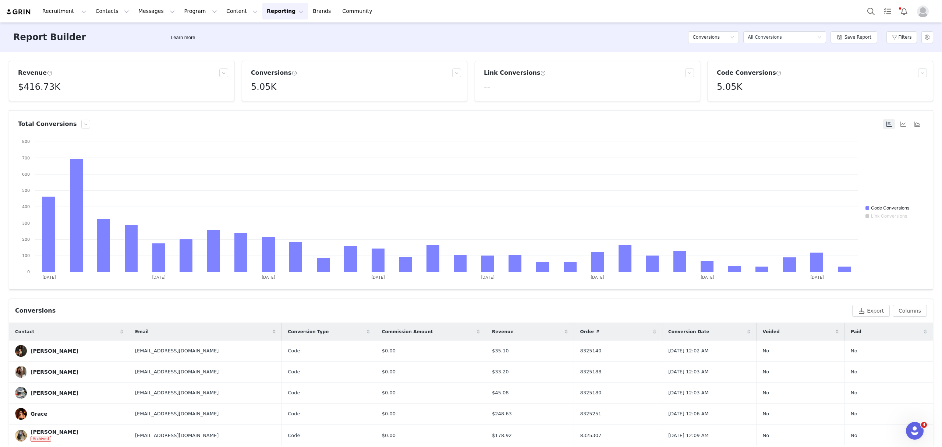
click at [263, 89] on h5 "5.05K" at bounding box center [263, 86] width 25 height 13
click at [265, 87] on h5 "5.05K" at bounding box center [263, 86] width 25 height 13
drag, startPoint x: 262, startPoint y: 103, endPoint x: 251, endPoint y: 103, distance: 11.4
click at [251, 103] on div "5,049" at bounding box center [258, 104] width 18 height 12
click at [18, 84] on h5 "$416.73K" at bounding box center [39, 86] width 42 height 13
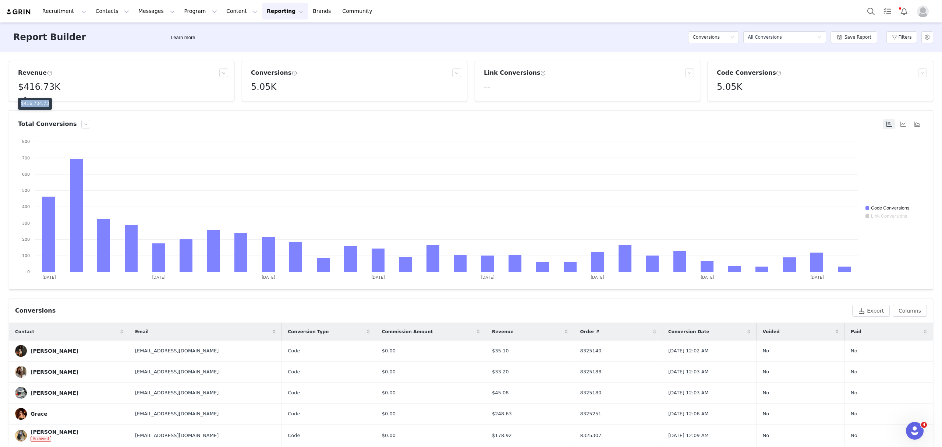
drag, startPoint x: 43, startPoint y: 104, endPoint x: 18, endPoint y: 104, distance: 25.0
click at [18, 104] on div "$416,734.73" at bounding box center [35, 104] width 34 height 12
click at [754, 40] on button "Filters" at bounding box center [901, 37] width 31 height 12
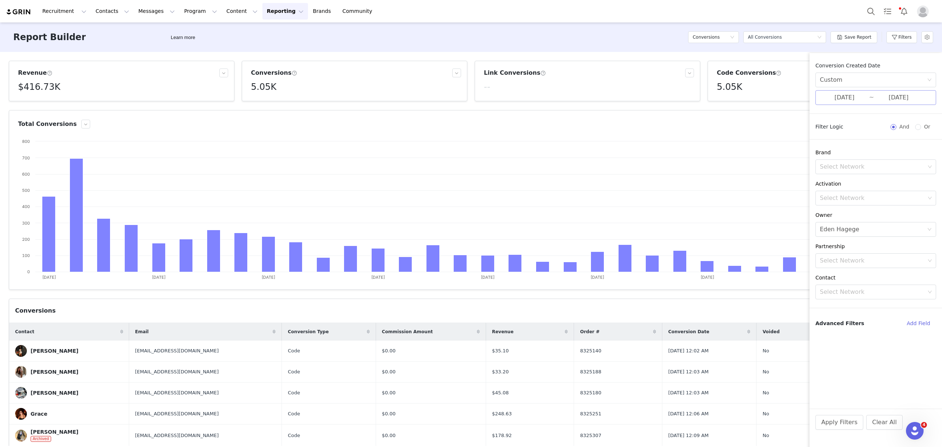
click at [754, 98] on input "09/01/2025" at bounding box center [844, 98] width 49 height 10
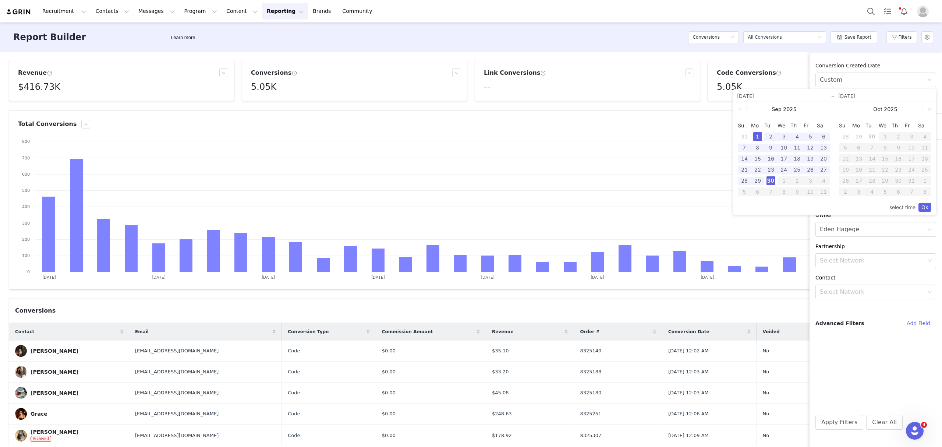
click at [748, 109] on link at bounding box center [747, 109] width 7 height 15
drag, startPoint x: 743, startPoint y: 190, endPoint x: 783, endPoint y: 165, distance: 48.1
click at [742, 190] on div "31" at bounding box center [744, 191] width 9 height 9
click at [754, 137] on div "1" at bounding box center [810, 136] width 9 height 9
type input "08/01/2025"
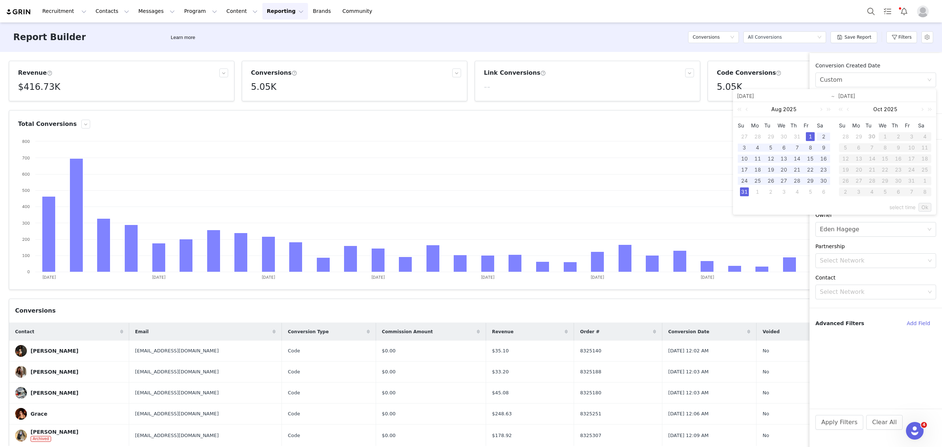
type input "08/31/2025"
type input "08/01/2025"
type input "08/31/2025"
click at [754, 205] on link "Ok" at bounding box center [925, 207] width 13 height 9
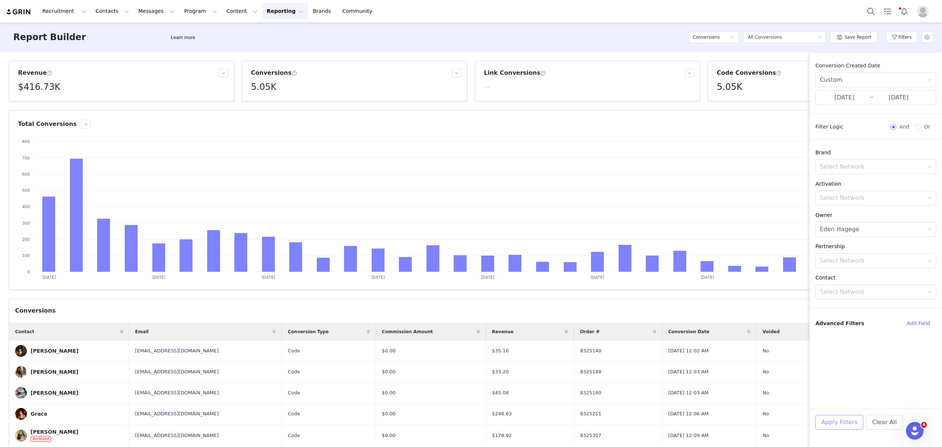
click at [754, 427] on button "Apply Filters" at bounding box center [839, 422] width 48 height 15
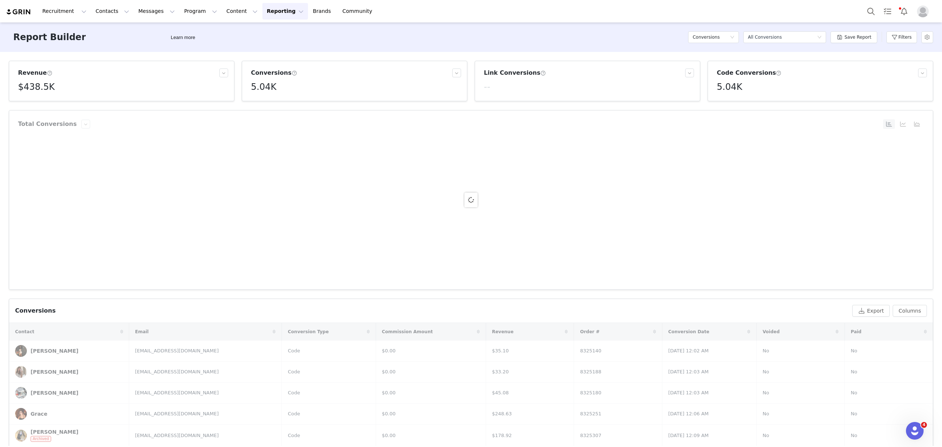
click at [266, 87] on h5 "5.04K" at bounding box center [263, 86] width 25 height 13
click at [259, 92] on h5 "5.04K" at bounding box center [263, 86] width 25 height 13
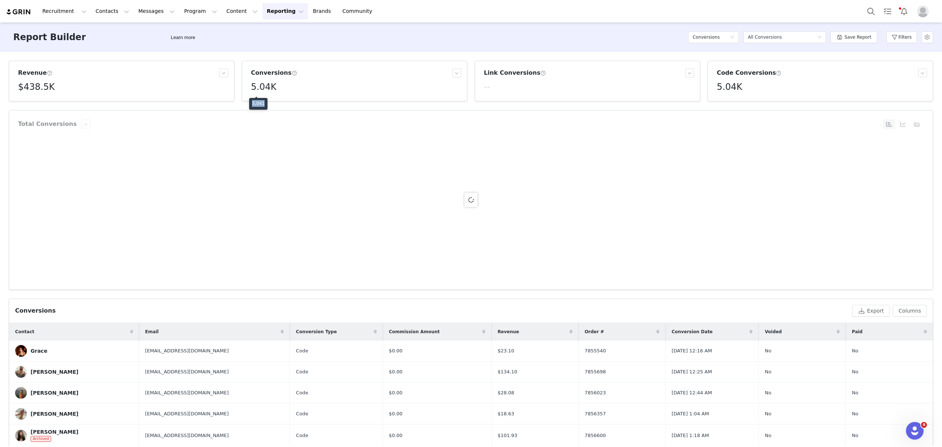
drag, startPoint x: 262, startPoint y: 103, endPoint x: 253, endPoint y: 103, distance: 9.2
click at [253, 103] on p "5,041" at bounding box center [258, 103] width 13 height 7
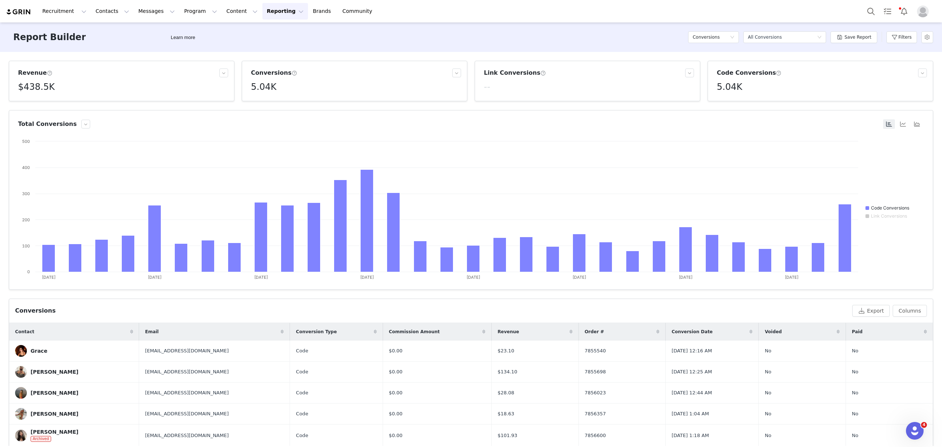
click at [30, 85] on h5 "$438.5K" at bounding box center [36, 86] width 37 height 13
drag, startPoint x: 43, startPoint y: 103, endPoint x: 20, endPoint y: 103, distance: 23.2
click at [20, 103] on div "$438,496.62" at bounding box center [35, 104] width 34 height 12
click at [754, 37] on button "Filters" at bounding box center [901, 37] width 31 height 12
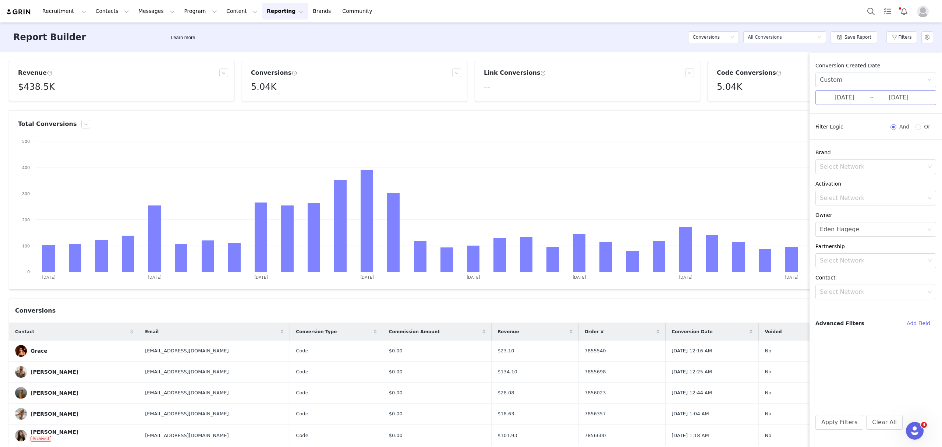
click at [754, 96] on input "08/01/2025" at bounding box center [844, 98] width 49 height 10
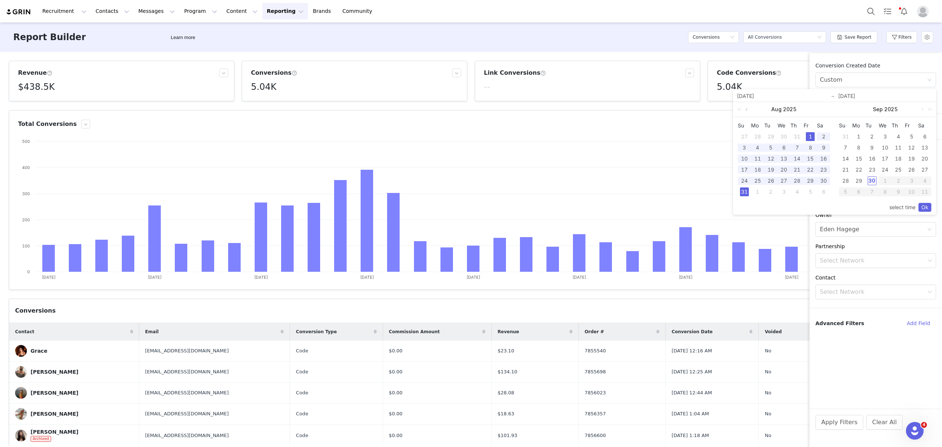
click at [748, 110] on link at bounding box center [747, 109] width 7 height 15
click at [754, 136] on div "1" at bounding box center [771, 136] width 9 height 9
click at [754, 181] on div "31" at bounding box center [797, 180] width 9 height 9
type input "07/01/2025"
type input "07/31/2025"
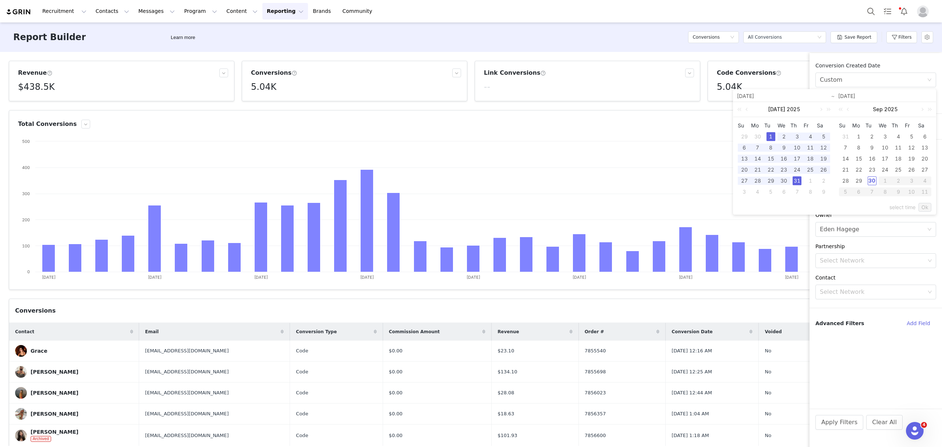
type input "07/01/2025"
type input "07/31/2025"
click at [754, 207] on link "Ok" at bounding box center [925, 207] width 13 height 9
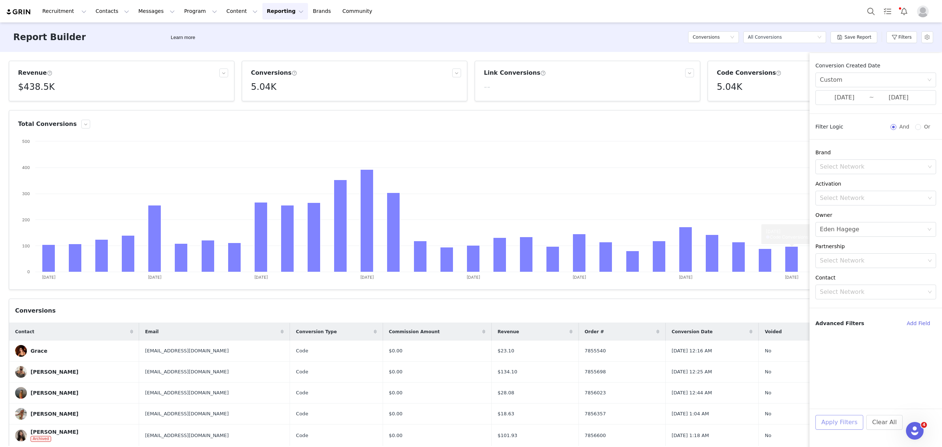
click at [754, 419] on button "Apply Filters" at bounding box center [839, 422] width 48 height 15
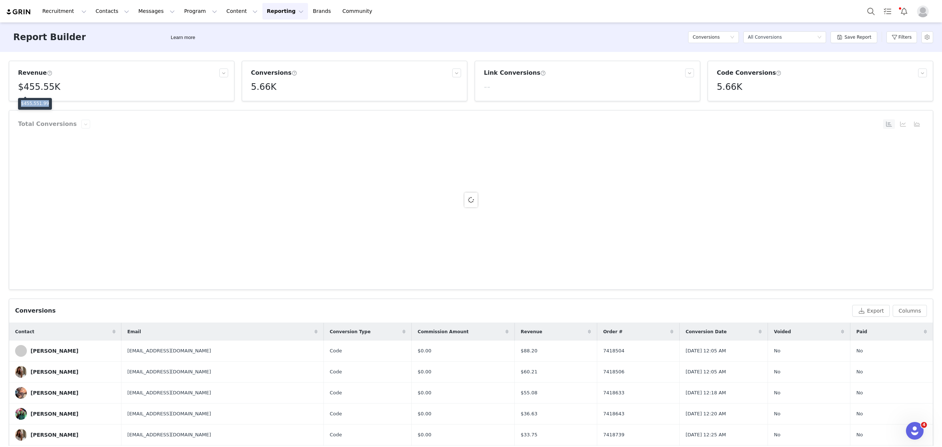
drag, startPoint x: 44, startPoint y: 103, endPoint x: 20, endPoint y: 102, distance: 24.3
click at [20, 102] on div "$455,551.99" at bounding box center [35, 104] width 34 height 12
click at [754, 29] on div "Filters" at bounding box center [901, 37] width 31 height 22
click at [754, 34] on button "Filters" at bounding box center [901, 37] width 31 height 12
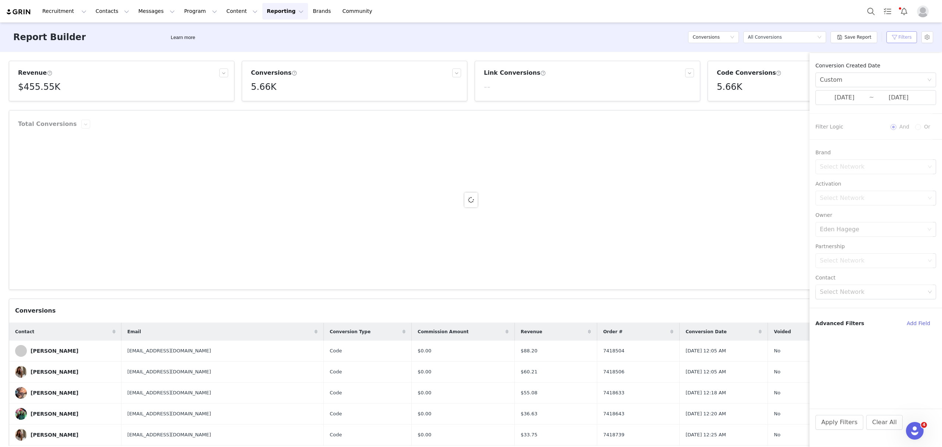
click at [754, 36] on button "Filters" at bounding box center [901, 37] width 31 height 12
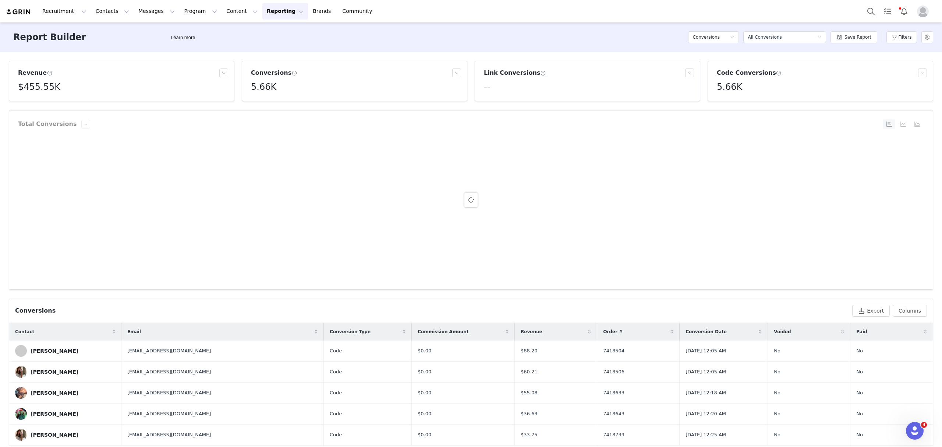
click at [261, 88] on h5 "5.66K" at bounding box center [263, 86] width 25 height 13
drag, startPoint x: 262, startPoint y: 100, endPoint x: 251, endPoint y: 102, distance: 11.5
click at [251, 102] on div "5,662" at bounding box center [258, 104] width 18 height 12
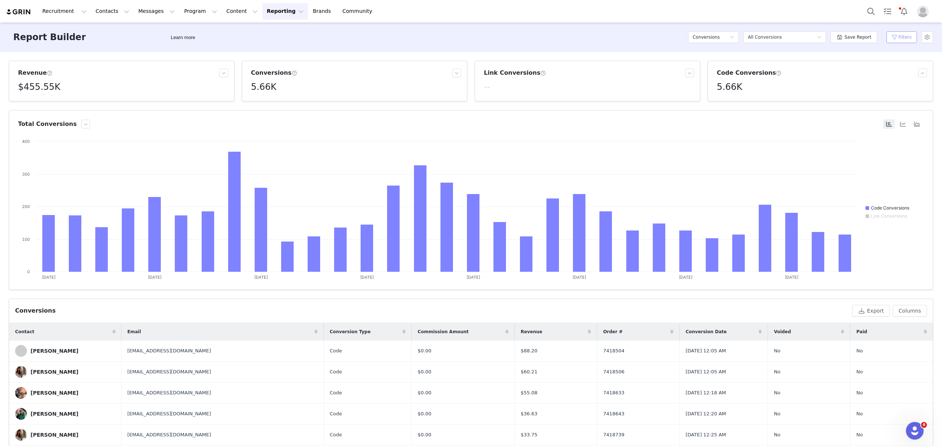
click at [754, 34] on button "Filters" at bounding box center [901, 37] width 31 height 12
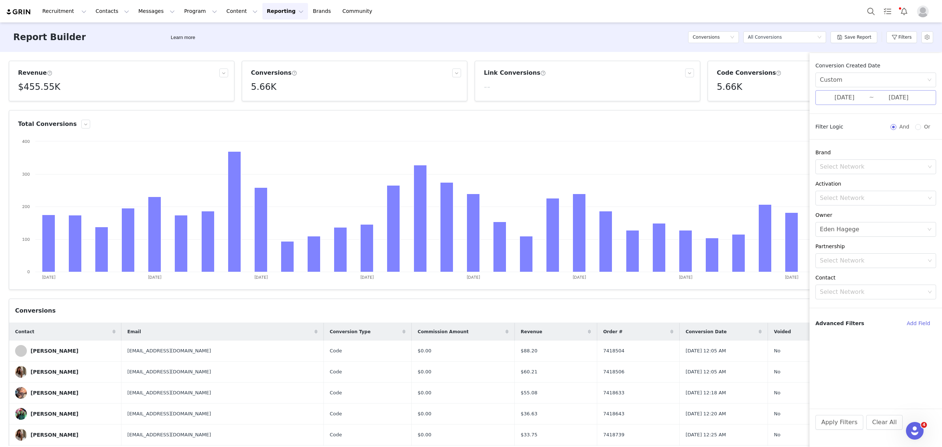
click at [754, 100] on input "07/01/2025" at bounding box center [844, 98] width 49 height 10
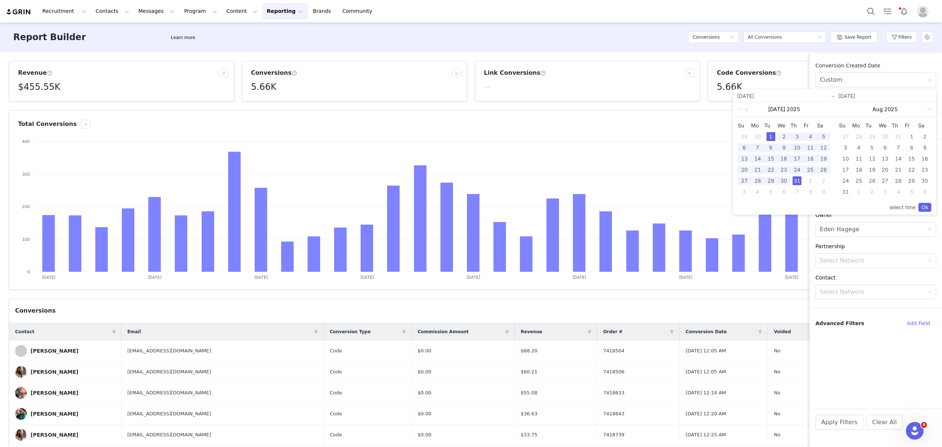
click at [748, 109] on link at bounding box center [747, 109] width 7 height 15
click at [745, 135] on div "1" at bounding box center [744, 136] width 9 height 9
click at [754, 180] on div "30" at bounding box center [757, 180] width 9 height 9
type input "06/01/2025"
type input "06/30/2025"
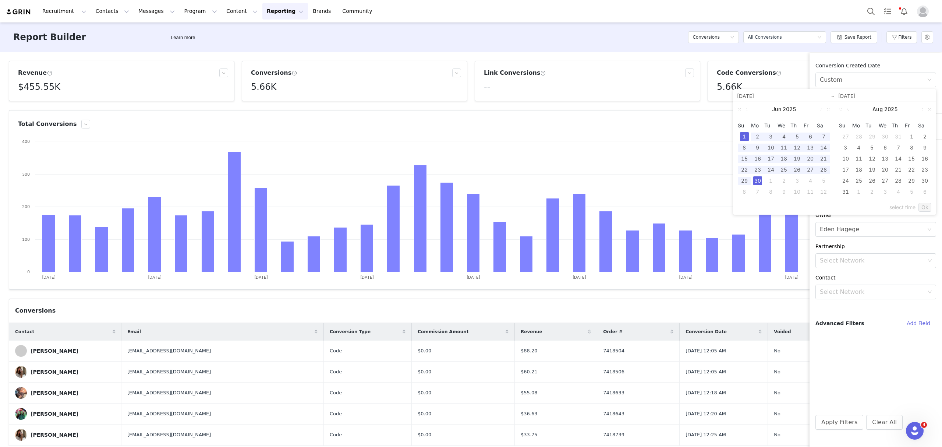
type input "06/01/2025"
type input "06/30/2025"
click at [754, 202] on div "select time Ok" at bounding box center [835, 207] width 194 height 14
click at [754, 207] on link "Ok" at bounding box center [925, 207] width 13 height 9
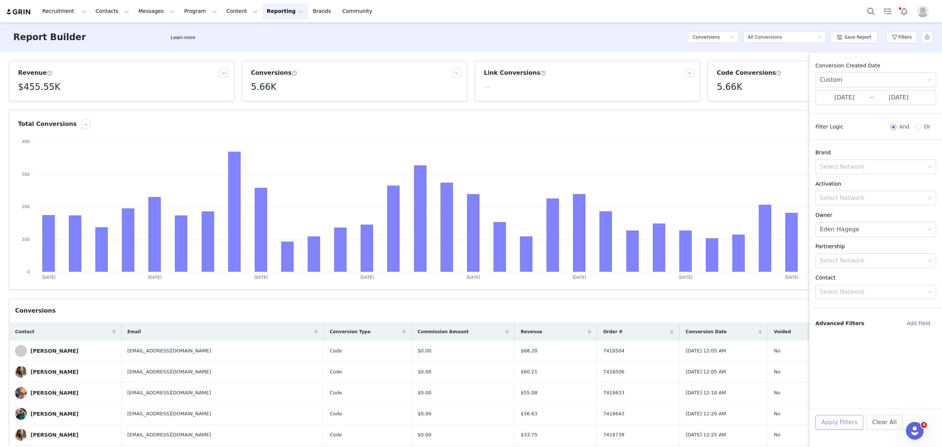
click at [754, 421] on button "Apply Filters" at bounding box center [839, 422] width 48 height 15
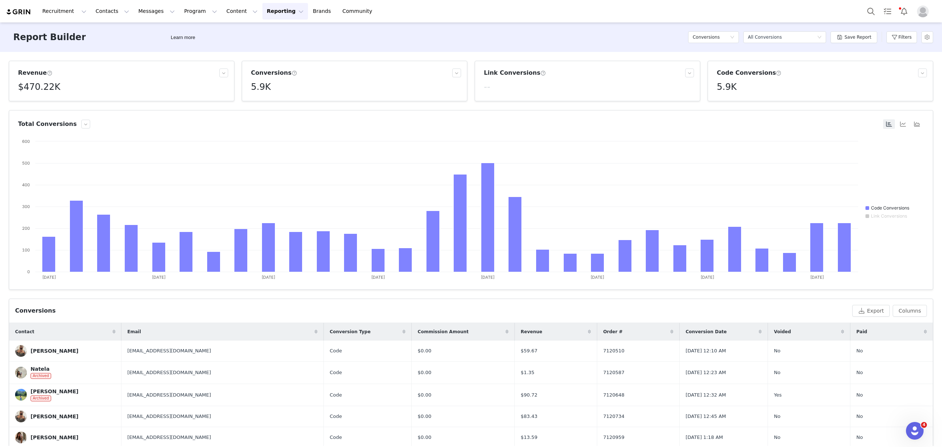
click at [258, 87] on h5 "5.9K" at bounding box center [261, 86] width 20 height 13
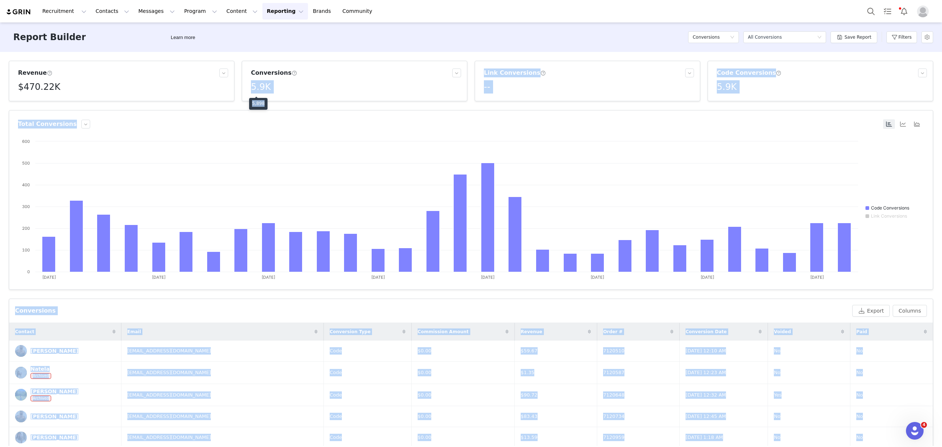
drag, startPoint x: 262, startPoint y: 101, endPoint x: 248, endPoint y: 101, distance: 14.7
click at [248, 101] on body "Recruitment Recruitment Creator Search Curated Lists Landing Pages Web Extensio…" at bounding box center [471, 223] width 942 height 447
click at [258, 84] on h5 "5.9K" at bounding box center [261, 86] width 20 height 13
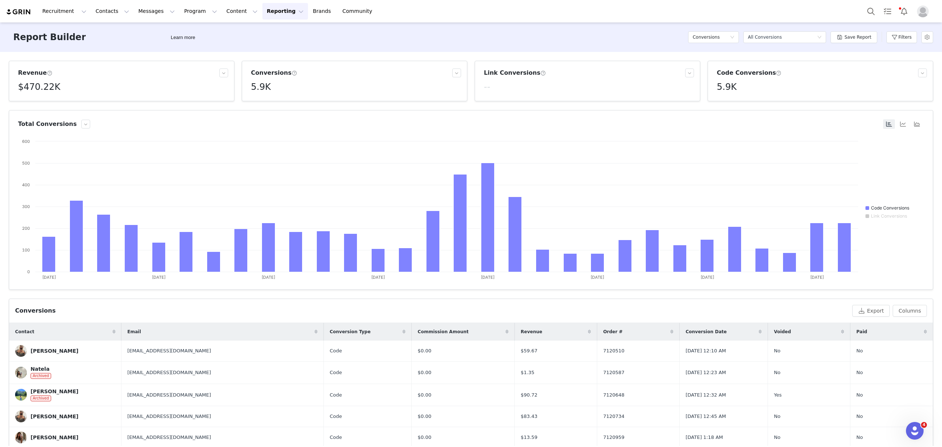
click at [259, 84] on h5 "5.9K" at bounding box center [261, 86] width 20 height 13
drag, startPoint x: 263, startPoint y: 100, endPoint x: 252, endPoint y: 102, distance: 11.1
click at [252, 102] on div "5,898" at bounding box center [258, 104] width 18 height 12
click at [41, 86] on h5 "$470.22K" at bounding box center [39, 86] width 42 height 13
drag, startPoint x: 43, startPoint y: 103, endPoint x: 19, endPoint y: 103, distance: 23.9
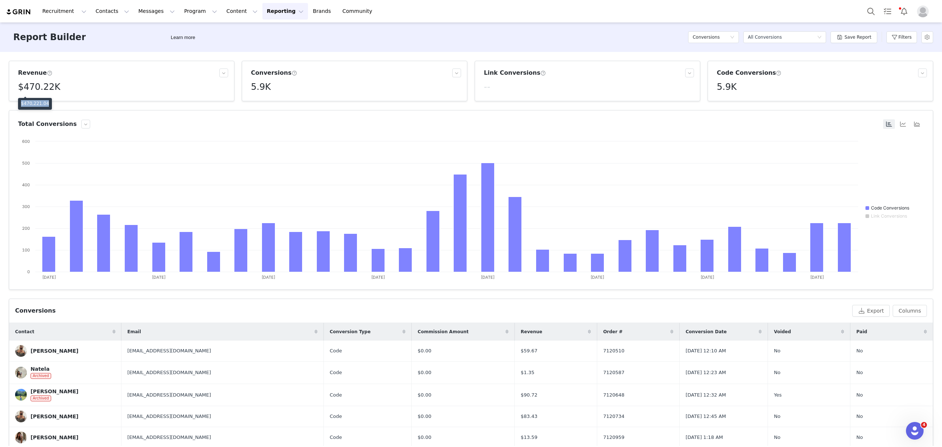
click at [19, 103] on div "$470,221.04" at bounding box center [35, 104] width 34 height 12
click at [754, 39] on button "Filters" at bounding box center [901, 37] width 31 height 12
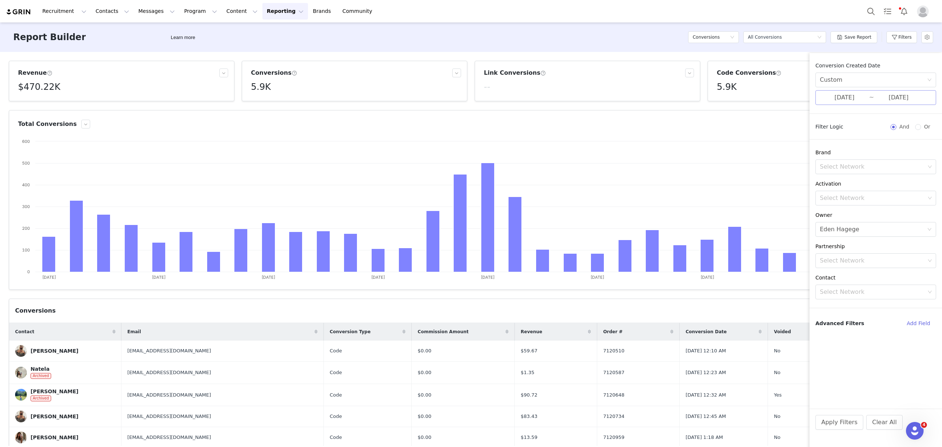
click at [754, 95] on input "06/01/2025" at bounding box center [844, 98] width 49 height 10
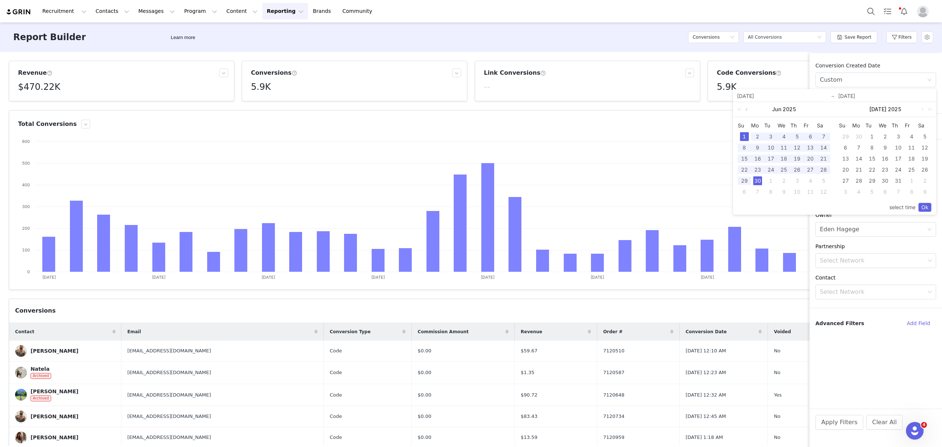
click at [747, 108] on link at bounding box center [747, 109] width 7 height 15
click at [754, 133] on div "1" at bounding box center [797, 136] width 9 height 9
click at [754, 180] on div "31" at bounding box center [823, 180] width 9 height 9
type input "05/01/2025"
type input "05/31/2025"
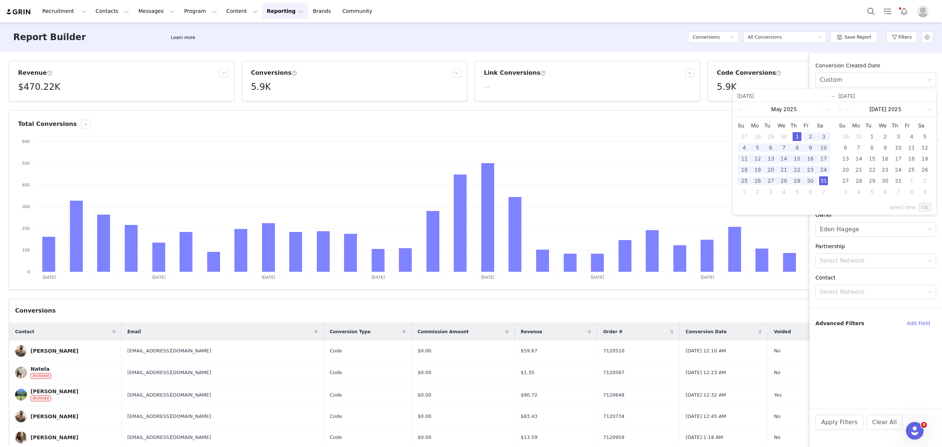
type input "05/01/2025"
type input "05/31/2025"
click at [754, 207] on link "Ok" at bounding box center [925, 207] width 13 height 9
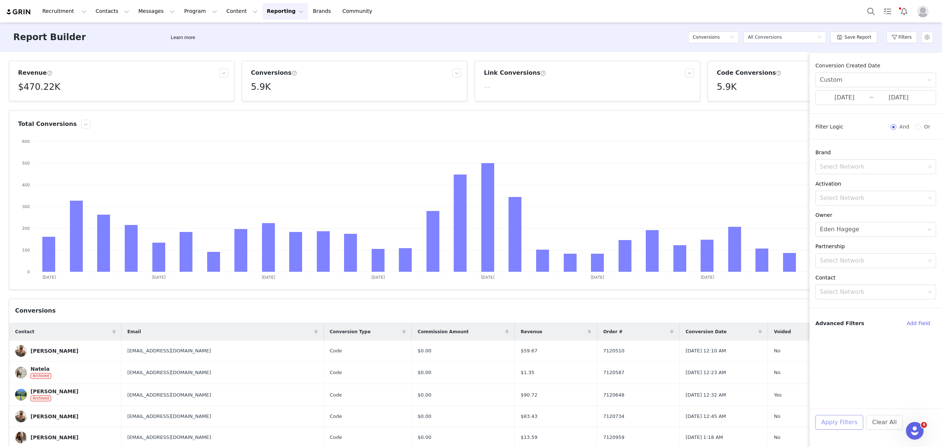
click at [754, 421] on button "Apply Filters" at bounding box center [839, 422] width 48 height 15
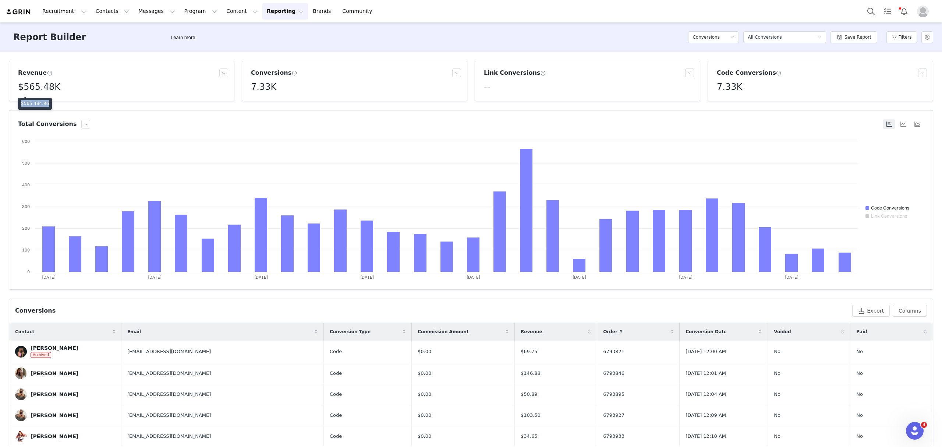
drag, startPoint x: 43, startPoint y: 103, endPoint x: 20, endPoint y: 103, distance: 23.2
click at [20, 103] on div "$565,484.96" at bounding box center [35, 104] width 34 height 12
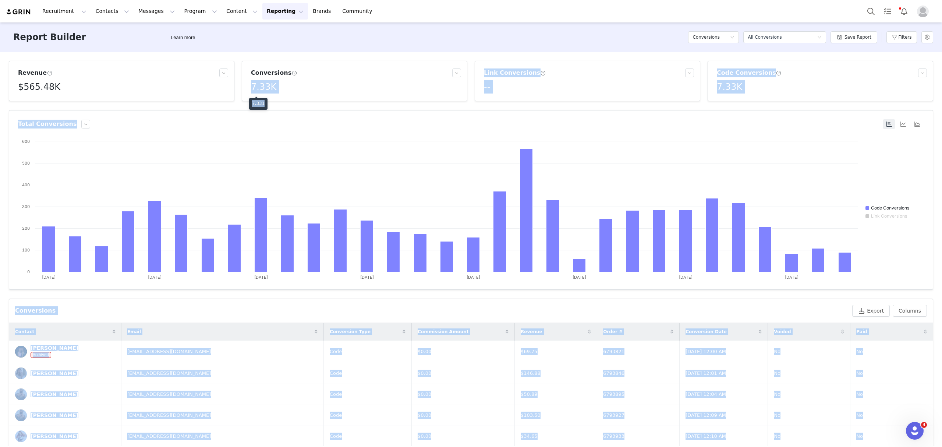
drag, startPoint x: 262, startPoint y: 100, endPoint x: 248, endPoint y: 100, distance: 14.0
click at [248, 100] on body "Recruitment Recruitment Creator Search Curated Lists Landing Pages Web Extensio…" at bounding box center [471, 223] width 942 height 447
click at [261, 84] on h5 "7.33K" at bounding box center [263, 86] width 25 height 13
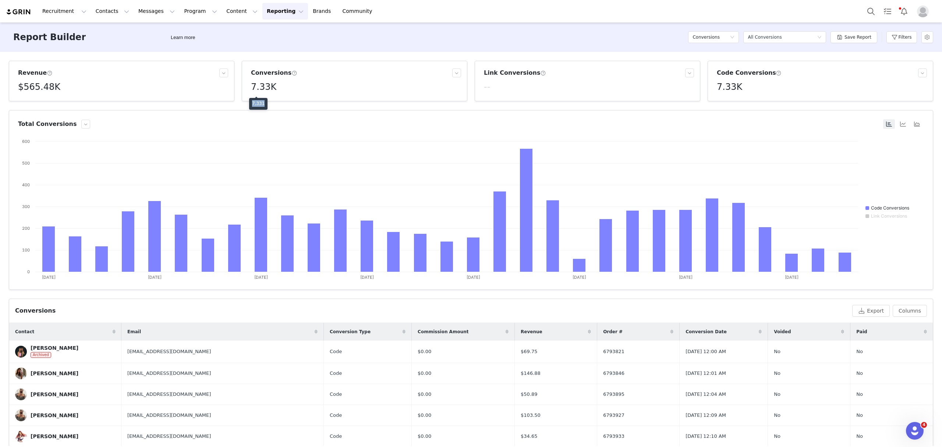
drag, startPoint x: 263, startPoint y: 102, endPoint x: 252, endPoint y: 102, distance: 11.1
click at [252, 102] on div "7,331" at bounding box center [258, 104] width 18 height 12
click at [754, 38] on button "Filters" at bounding box center [901, 37] width 31 height 12
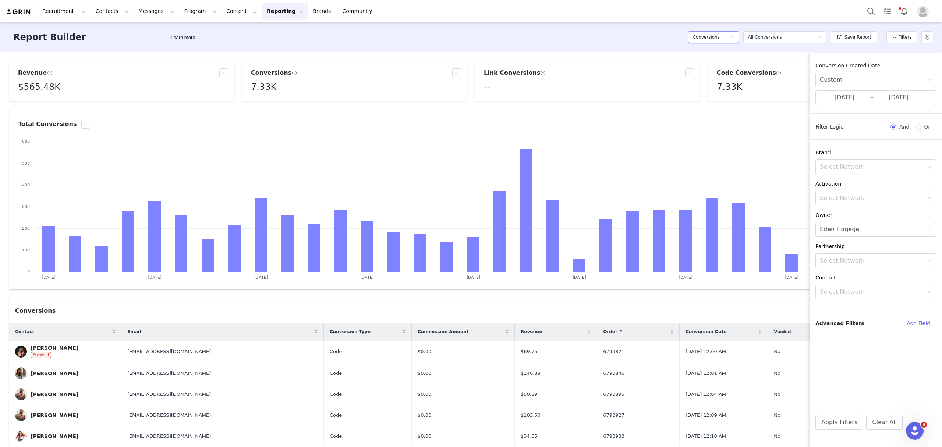
drag, startPoint x: 705, startPoint y: 35, endPoint x: 709, endPoint y: 36, distance: 3.8
click at [705, 36] on h5 "Conversions" at bounding box center [706, 37] width 27 height 11
click at [713, 48] on h5 "Contacts" at bounding box center [717, 52] width 42 height 8
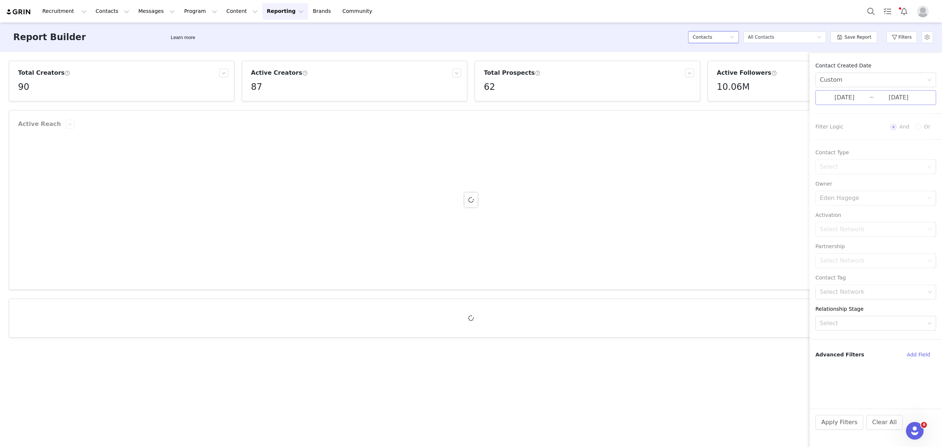
click at [754, 96] on input "09/01/2025" at bounding box center [844, 98] width 49 height 10
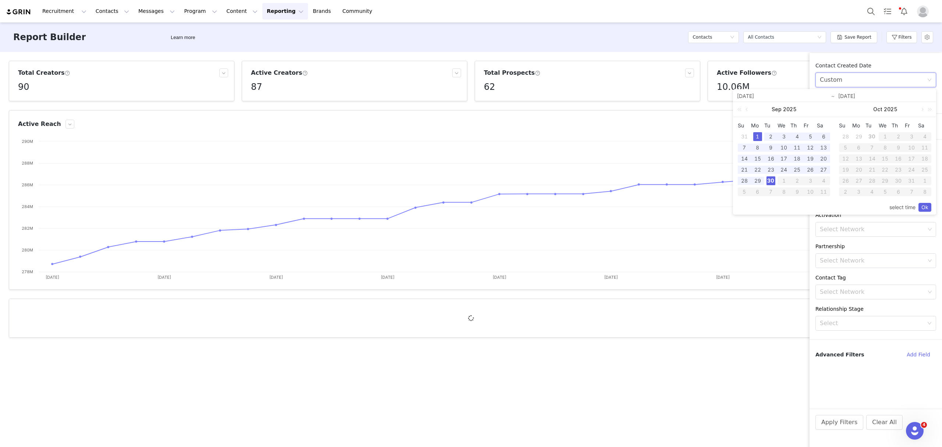
click at [754, 77] on div "Custom" at bounding box center [873, 80] width 107 height 14
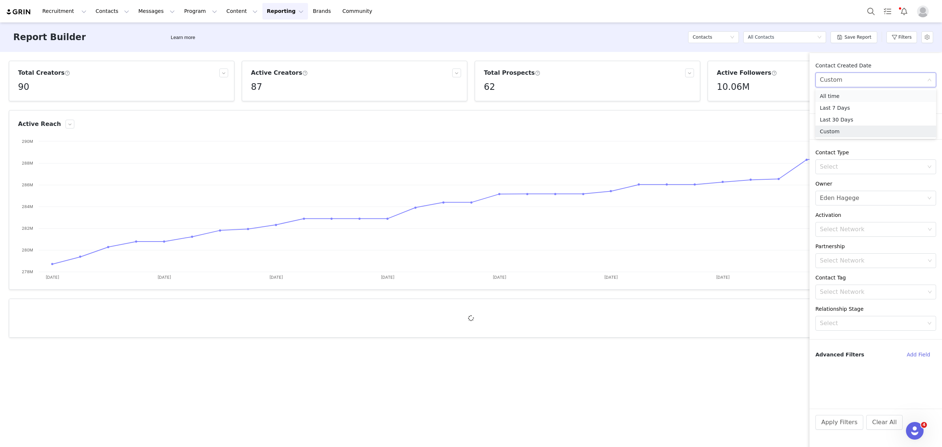
click at [754, 96] on li "All time" at bounding box center [875, 96] width 121 height 12
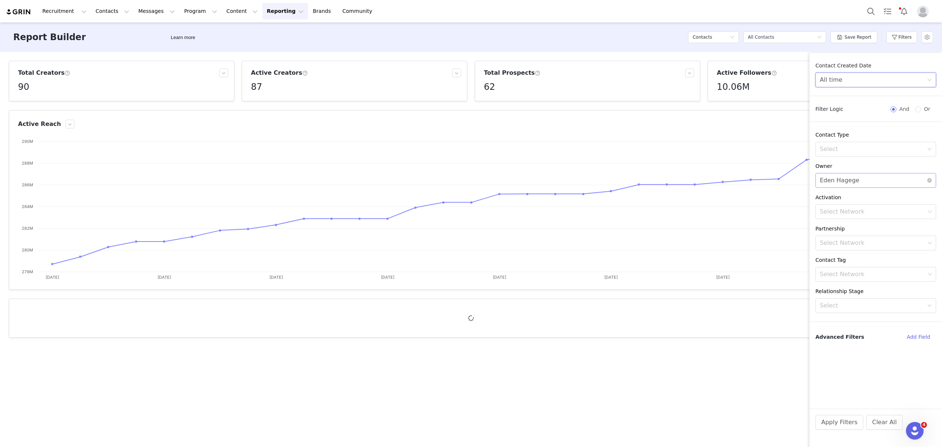
drag, startPoint x: 851, startPoint y: 177, endPoint x: 863, endPoint y: 187, distance: 15.6
click at [754, 178] on div "Eden Hagege" at bounding box center [839, 180] width 39 height 14
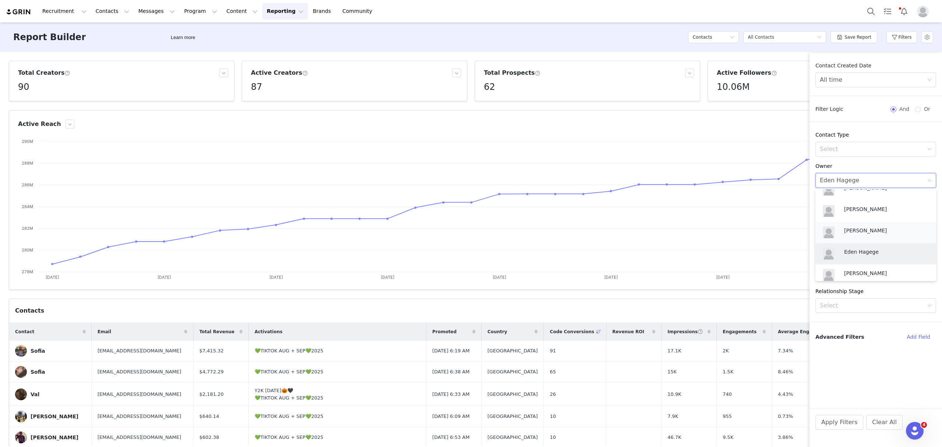
scroll to position [98, 0]
click at [754, 208] on p "[PERSON_NAME]" at bounding box center [884, 208] width 81 height 8
drag, startPoint x: 832, startPoint y: 422, endPoint x: 744, endPoint y: 396, distance: 91.5
click at [754, 422] on button "Apply Filters" at bounding box center [839, 422] width 48 height 15
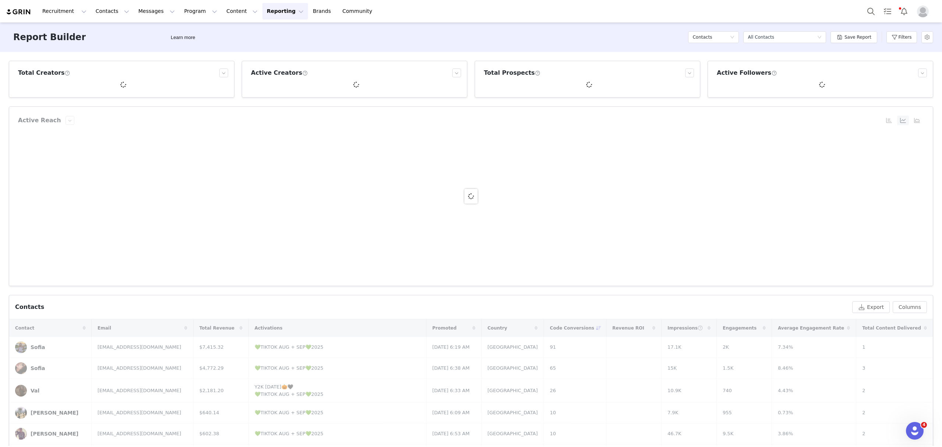
click at [0, 158] on div "Total Creators Active Creators Total Prospects Active Followers Active Reach Cr…" at bounding box center [471, 249] width 942 height 394
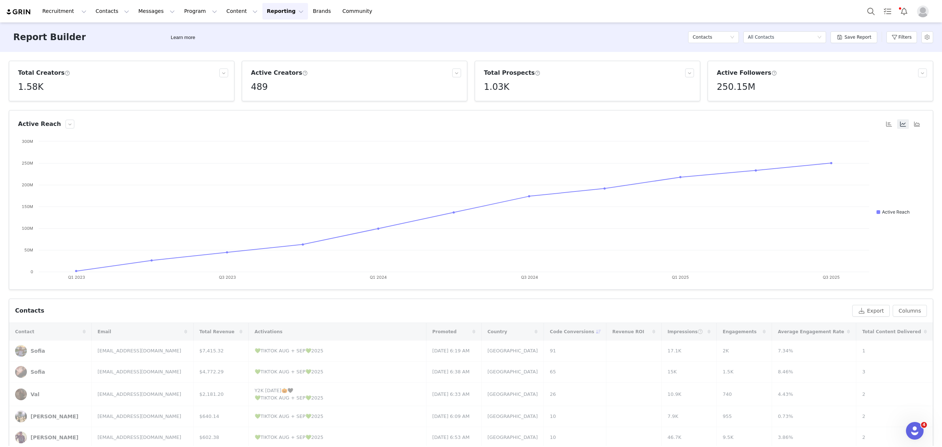
drag, startPoint x: 17, startPoint y: 339, endPoint x: 49, endPoint y: 352, distance: 35.0
click at [0, 314] on div "Total Creators 1.58K Active Creators 489 Total Prospects 1.03K Active Followers…" at bounding box center [471, 249] width 942 height 394
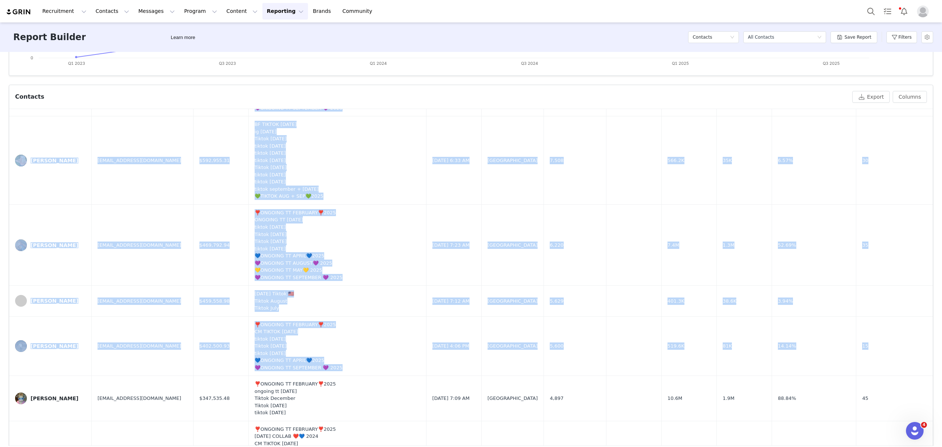
scroll to position [0, 0]
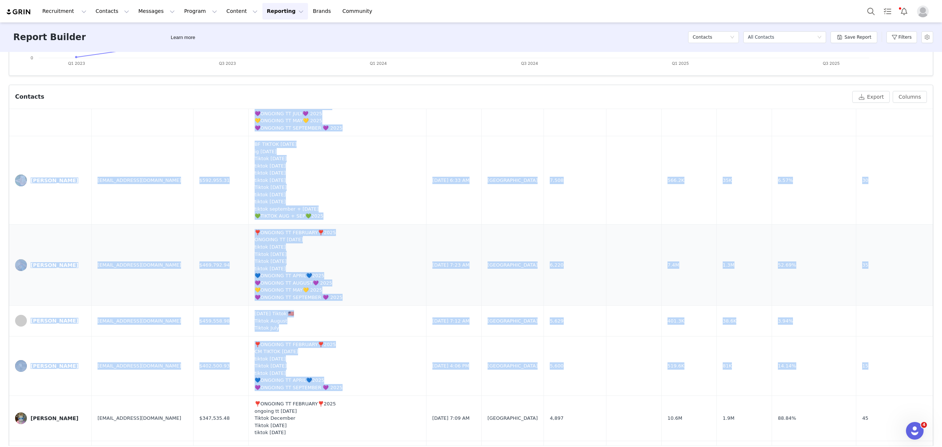
drag, startPoint x: 20, startPoint y: 341, endPoint x: 851, endPoint y: 345, distance: 831.3
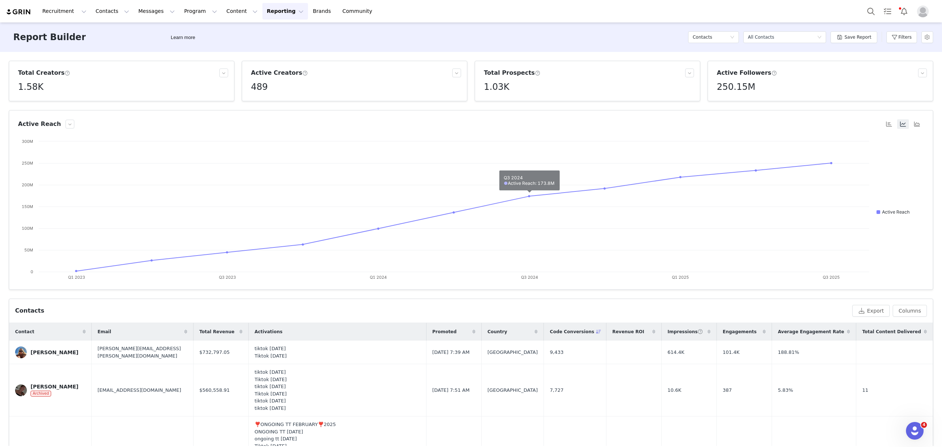
click at [470, 332] on span at bounding box center [474, 331] width 9 height 9
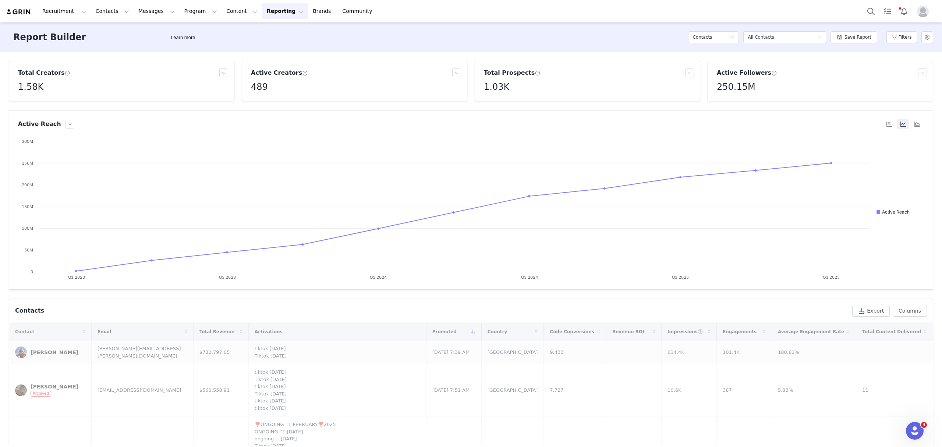
click at [0, 272] on div "Total Creators 1.58K Active Creators 489 Total Prospects 1.03K Active Followers…" at bounding box center [471, 249] width 942 height 394
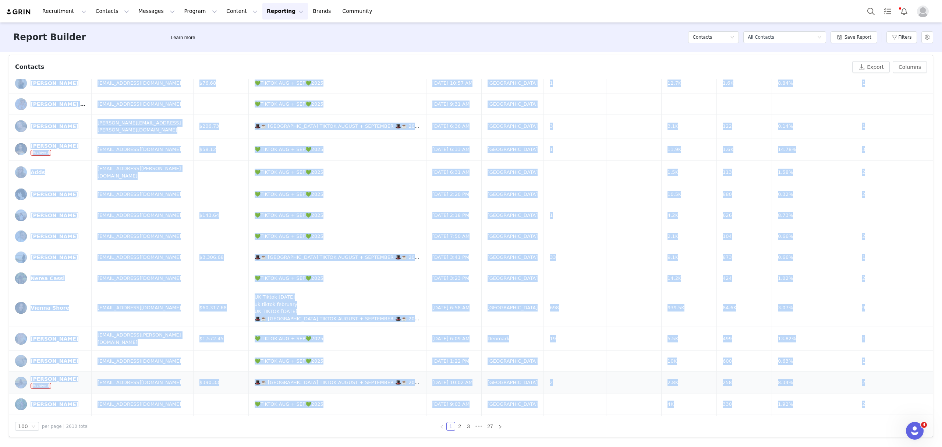
scroll to position [1624, 0]
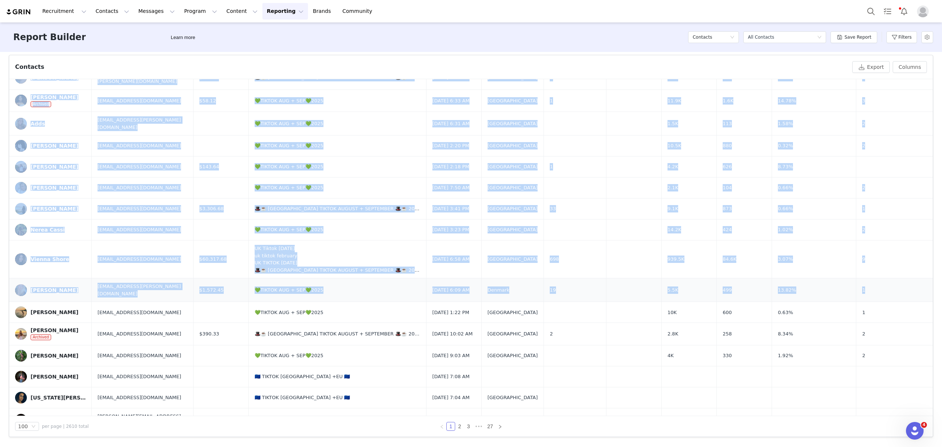
drag, startPoint x: 49, startPoint y: 356, endPoint x: 884, endPoint y: 277, distance: 839.1
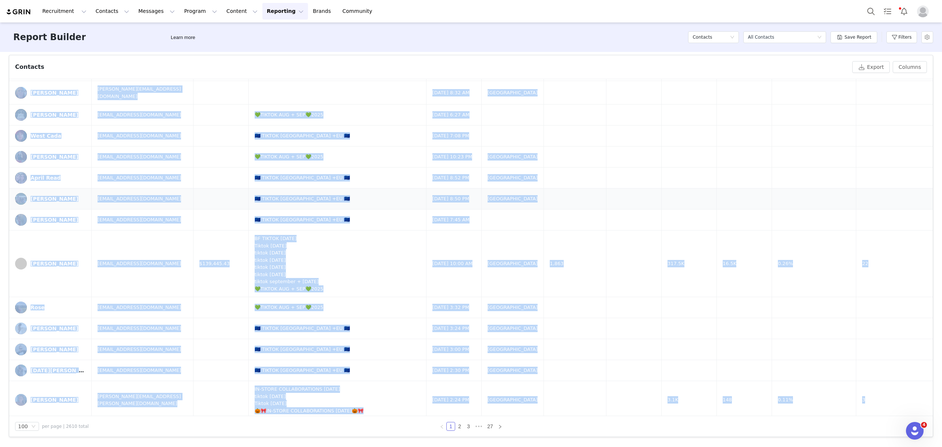
scroll to position [0, 0]
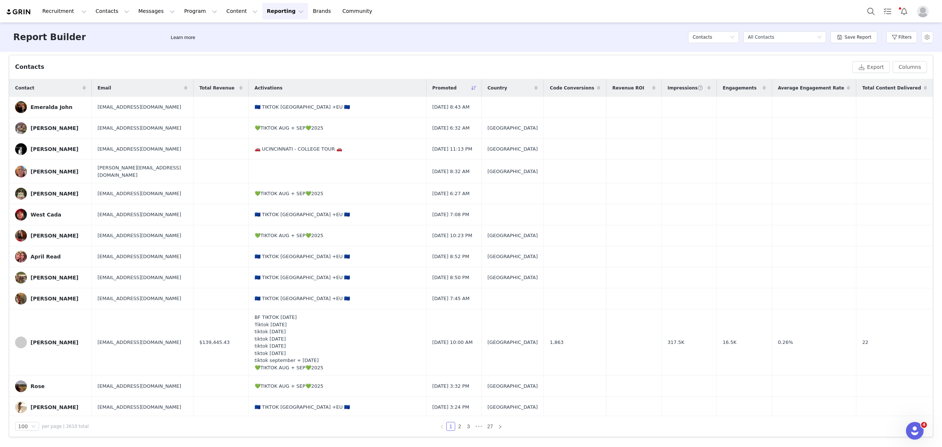
click at [594, 86] on span at bounding box center [598, 88] width 9 height 9
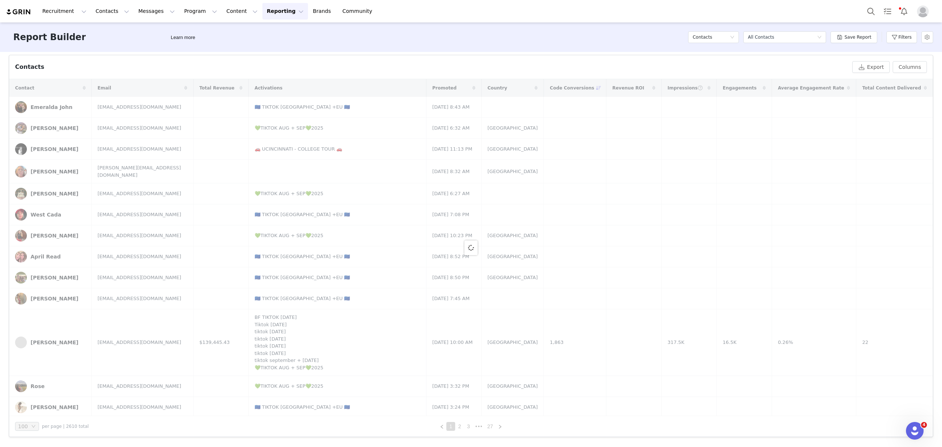
click at [0, 115] on div "Total Creators 1.58K Active Creators 489 Total Prospects 1.03K Active Followers…" at bounding box center [471, 249] width 942 height 394
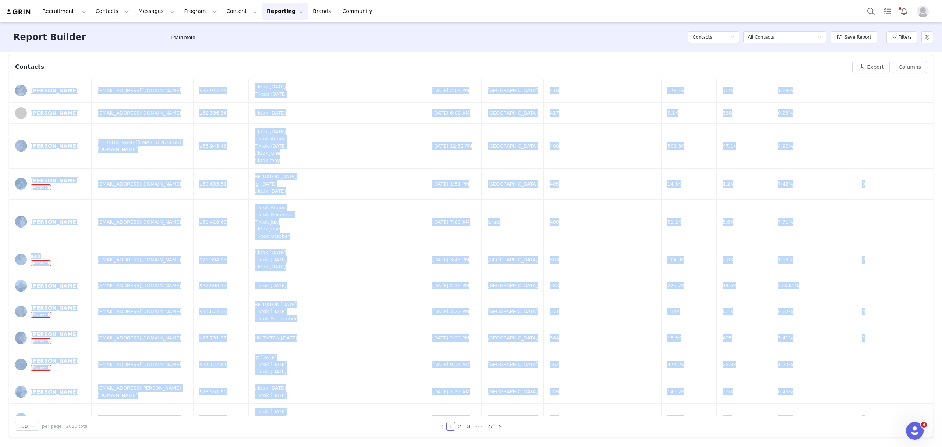
scroll to position [3879, 0]
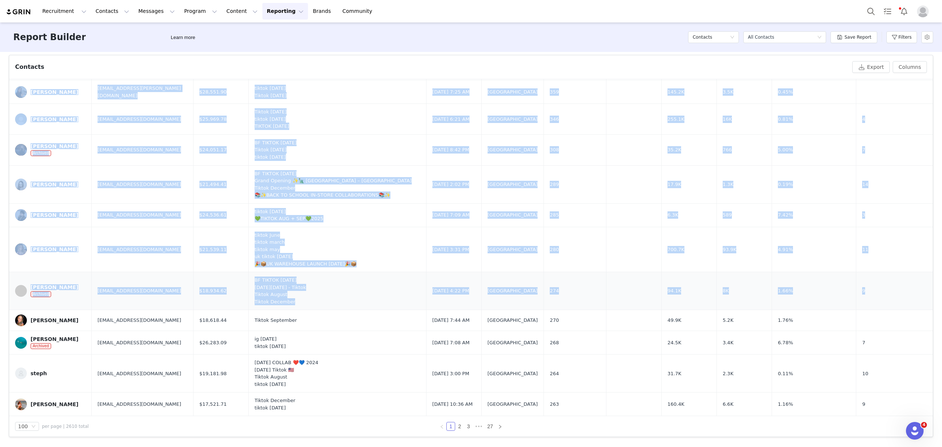
drag, startPoint x: 15, startPoint y: 98, endPoint x: 886, endPoint y: 286, distance: 891.2
click at [754, 32] on button "Filters" at bounding box center [901, 37] width 31 height 12
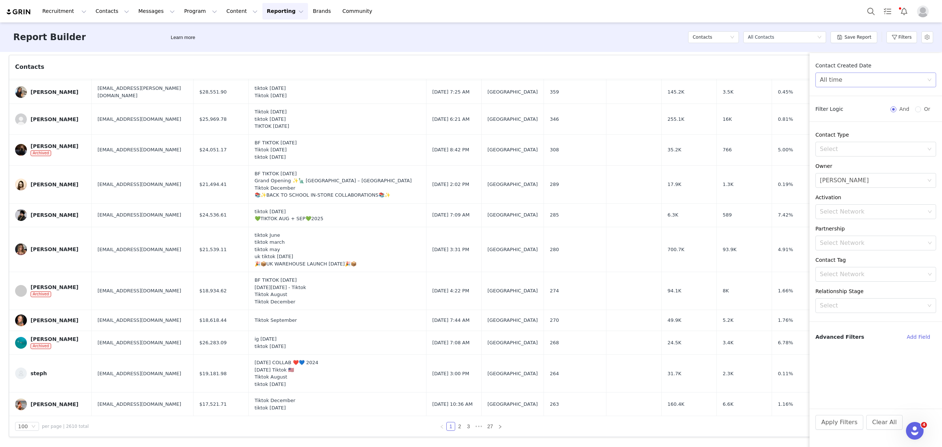
drag, startPoint x: 854, startPoint y: 93, endPoint x: 852, endPoint y: 77, distance: 16.8
click at [754, 92] on div "Contact Created Date All time" at bounding box center [876, 79] width 132 height 35
click at [754, 75] on div "All time" at bounding box center [873, 80] width 107 height 14
click at [754, 127] on li "Custom" at bounding box center [875, 131] width 121 height 12
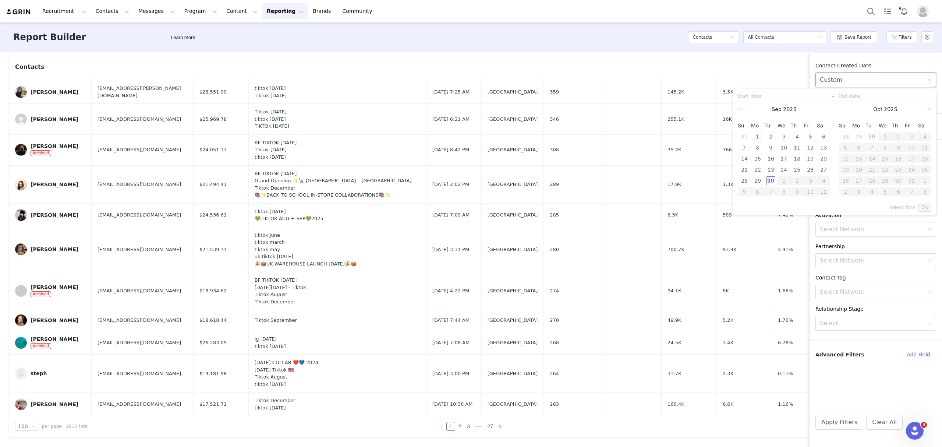
click at [754, 135] on div "1" at bounding box center [757, 136] width 9 height 9
type input "09/01/2025"
click at [754, 180] on div "30" at bounding box center [771, 180] width 9 height 9
type input "09/30/2025"
type input "09/01/2025"
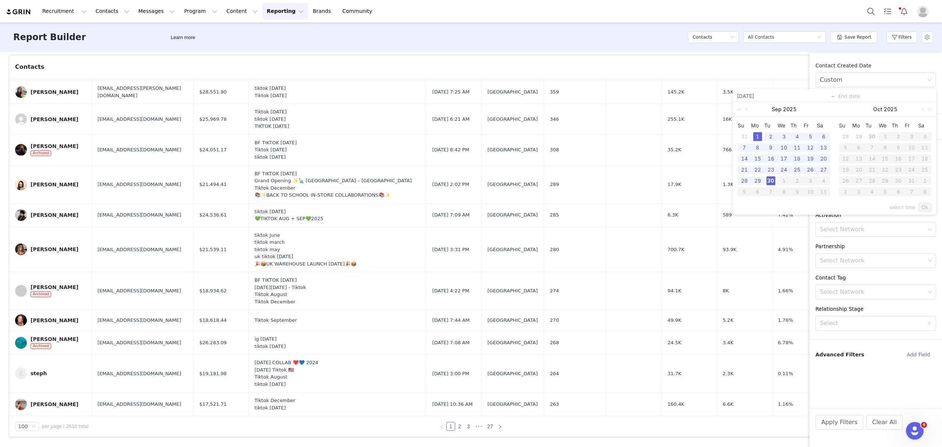
type input "09/30/2025"
click at [754, 206] on link "Ok" at bounding box center [925, 207] width 13 height 9
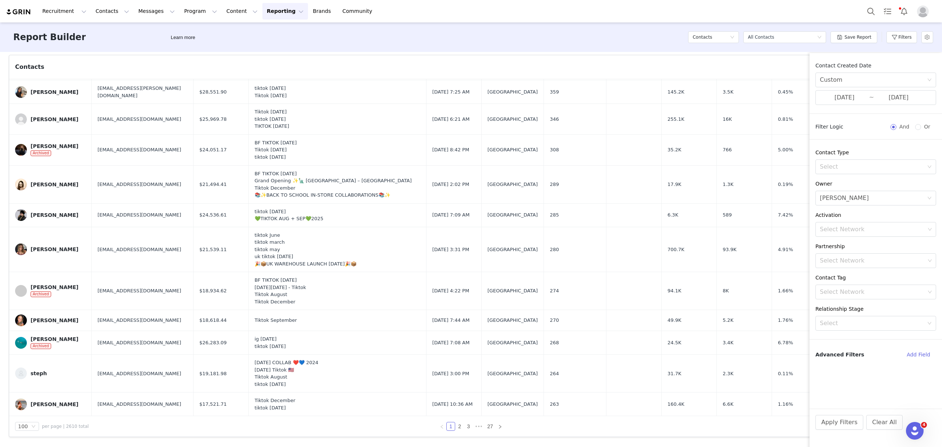
click at [754, 431] on div "Apply Filters Clear All" at bounding box center [876, 431] width 132 height 47
click at [754, 424] on button "Apply Filters" at bounding box center [839, 422] width 48 height 15
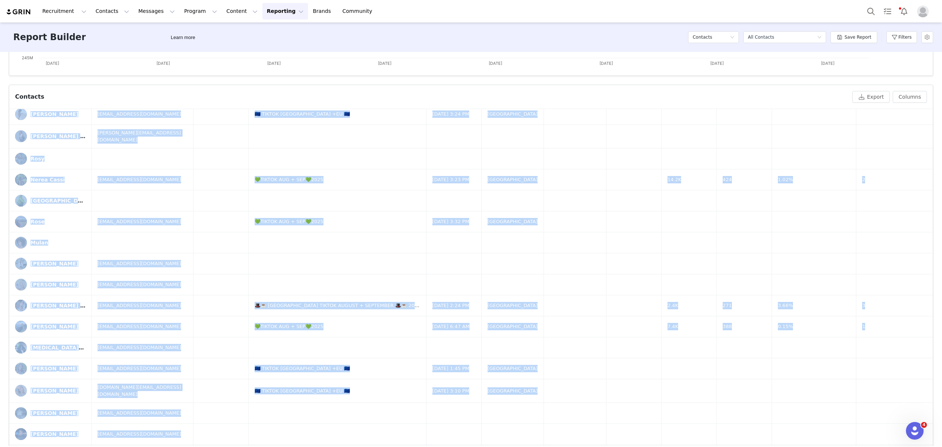
scroll to position [244, 0]
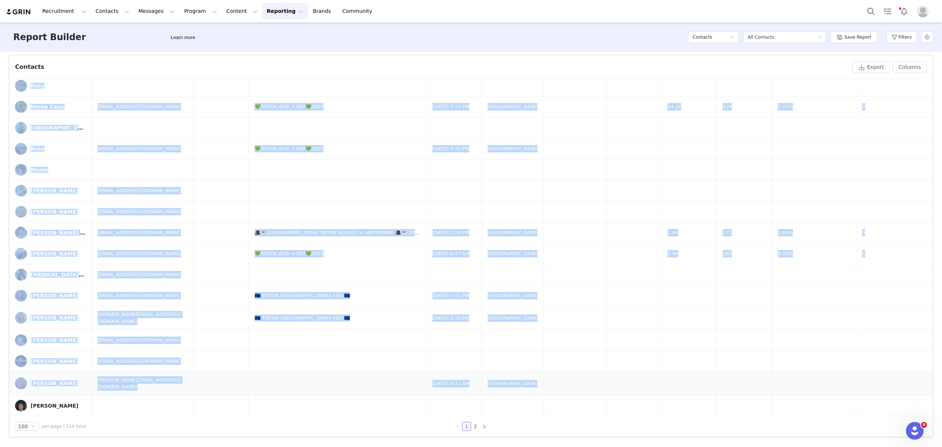
drag, startPoint x: 17, startPoint y: 146, endPoint x: 879, endPoint y: 361, distance: 888.6
click at [473, 425] on link "2" at bounding box center [475, 426] width 8 height 8
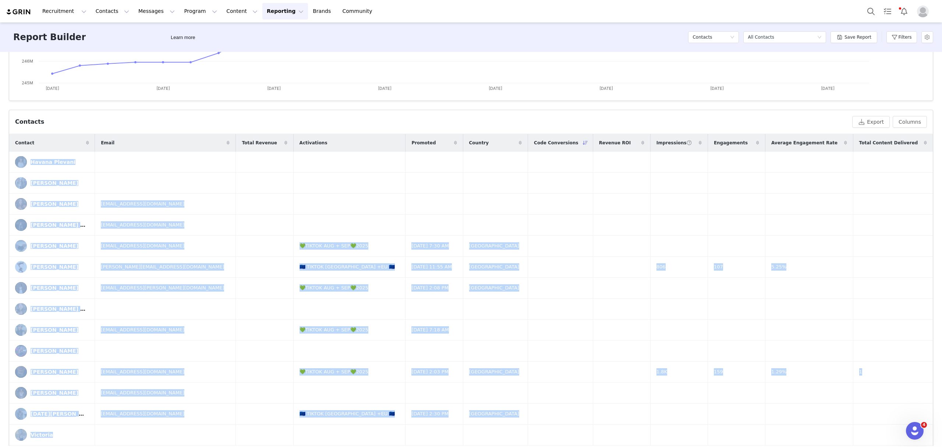
scroll to position [220, 0]
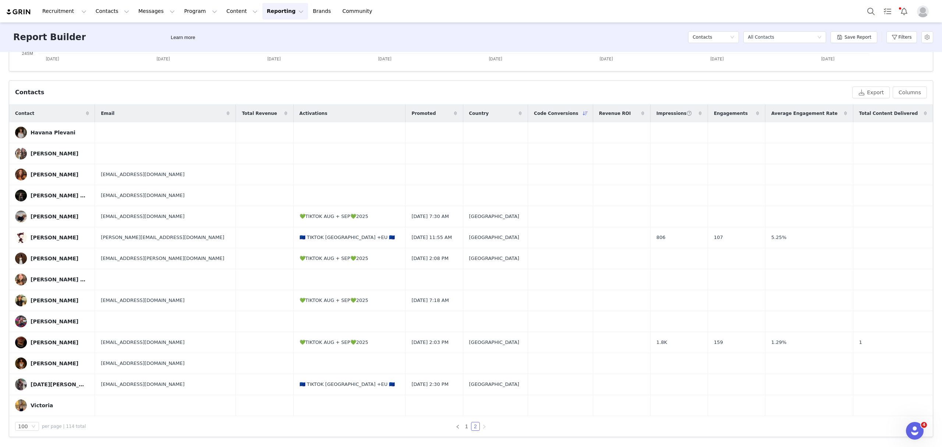
click at [0, 236] on div "Total Creators 53 Active Creators 52 Total Prospects 61 Active Followers 5.13M …" at bounding box center [471, 249] width 942 height 394
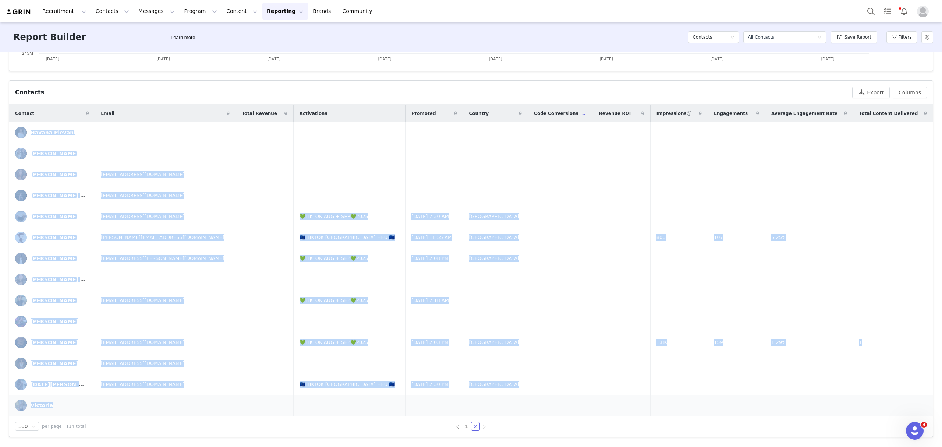
drag, startPoint x: 12, startPoint y: 124, endPoint x: 866, endPoint y: 402, distance: 897.3
click at [754, 402] on tbody "Havana Plevani Loreto Normand Libby Heath Libbyisabelleheath@gmail.com Ness Mar…" at bounding box center [471, 269] width 924 height 294
click at [754, 36] on button "Filters" at bounding box center [901, 37] width 31 height 12
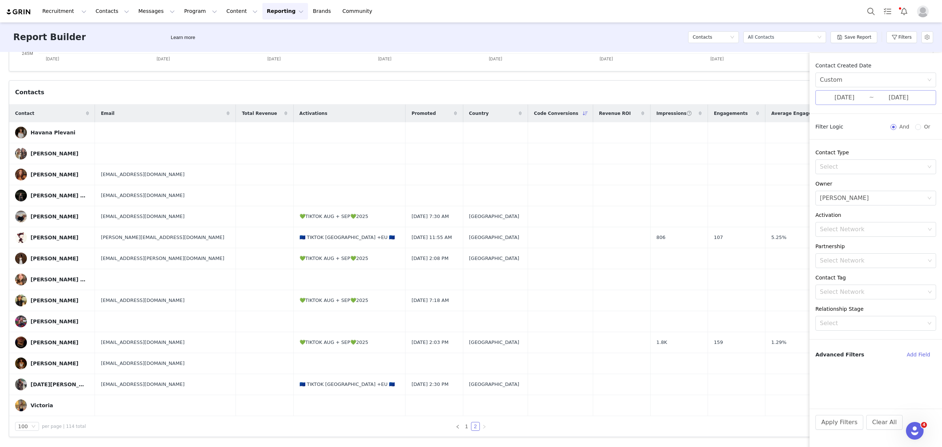
click at [754, 93] on input "09/30/2025" at bounding box center [898, 98] width 49 height 10
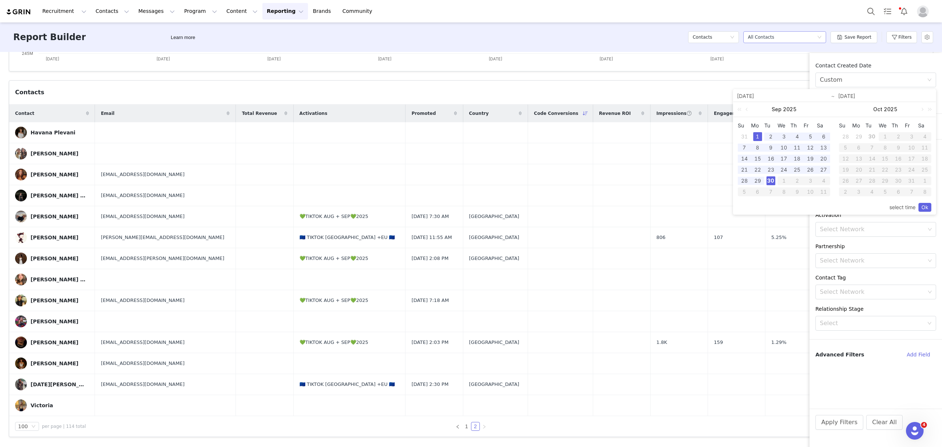
click at [754, 35] on div "Select a report All Contacts" at bounding box center [782, 37] width 69 height 11
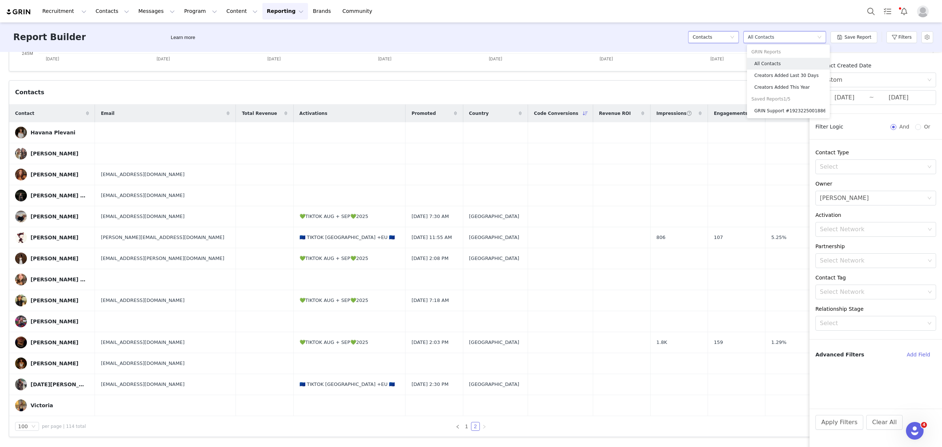
click at [730, 38] on div "Contacts" at bounding box center [711, 37] width 37 height 11
click at [707, 63] on h5 "Content" at bounding box center [717, 64] width 42 height 8
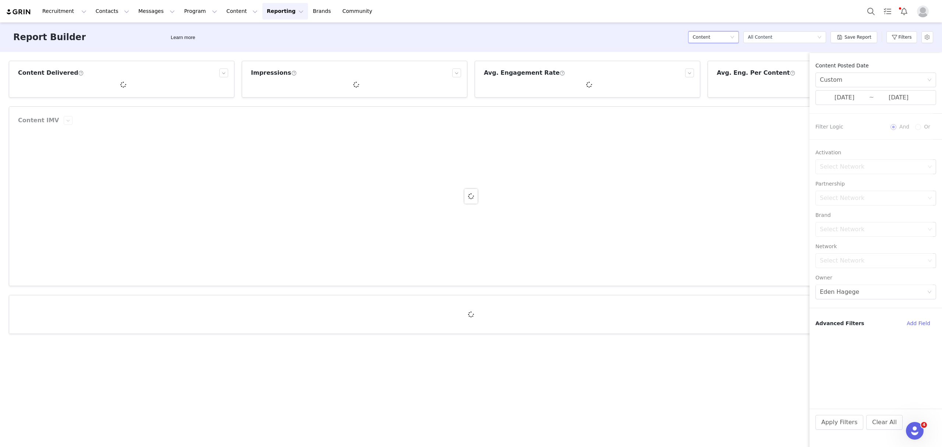
scroll to position [0, 0]
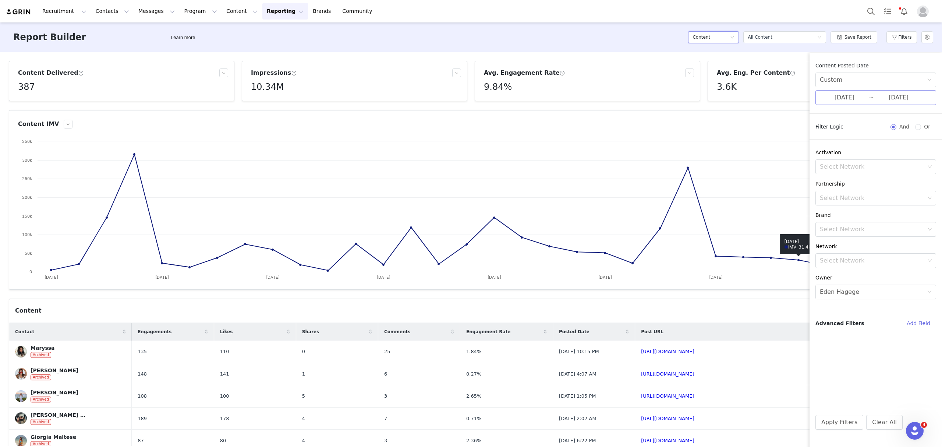
click at [754, 96] on input "05/31/2025" at bounding box center [898, 98] width 49 height 10
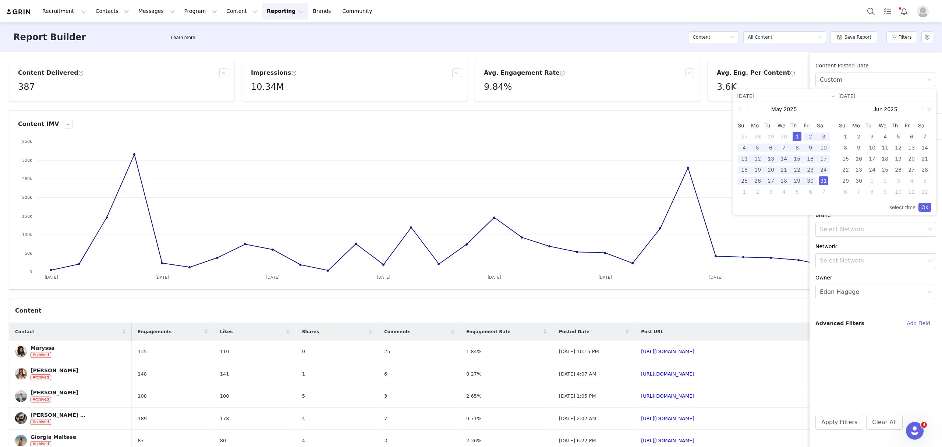
click at [754, 135] on div "1" at bounding box center [797, 136] width 9 height 9
click at [754, 180] on div "31" at bounding box center [823, 180] width 9 height 9
click at [754, 206] on link "Ok" at bounding box center [925, 207] width 13 height 9
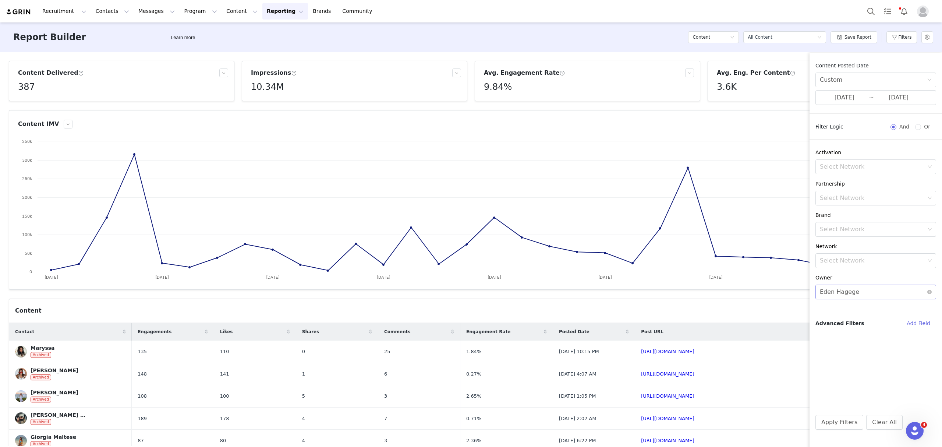
click at [754, 299] on div "Select Eden Hagege" at bounding box center [873, 292] width 107 height 14
click at [754, 365] on div "[PERSON_NAME]" at bounding box center [876, 372] width 112 height 18
click at [754, 421] on button "Apply Filters" at bounding box center [839, 422] width 48 height 15
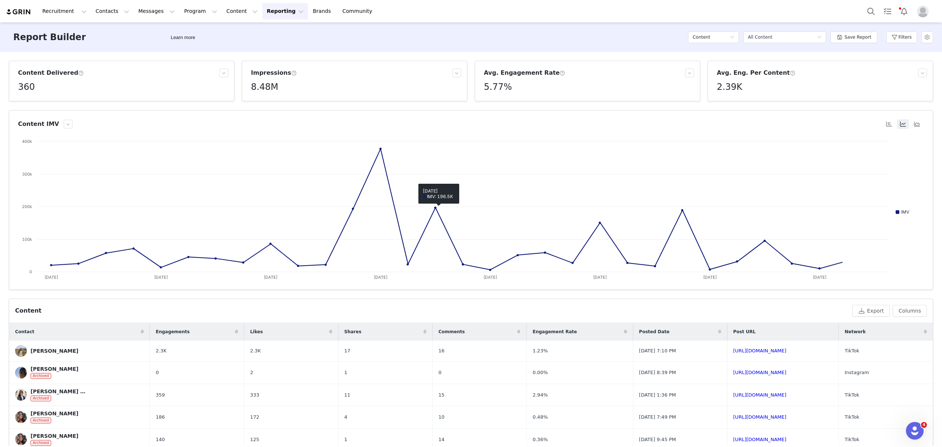
click at [275, 87] on div "8.48M" at bounding box center [356, 86] width 210 height 13
click at [265, 86] on h5 "8.48M" at bounding box center [264, 86] width 27 height 13
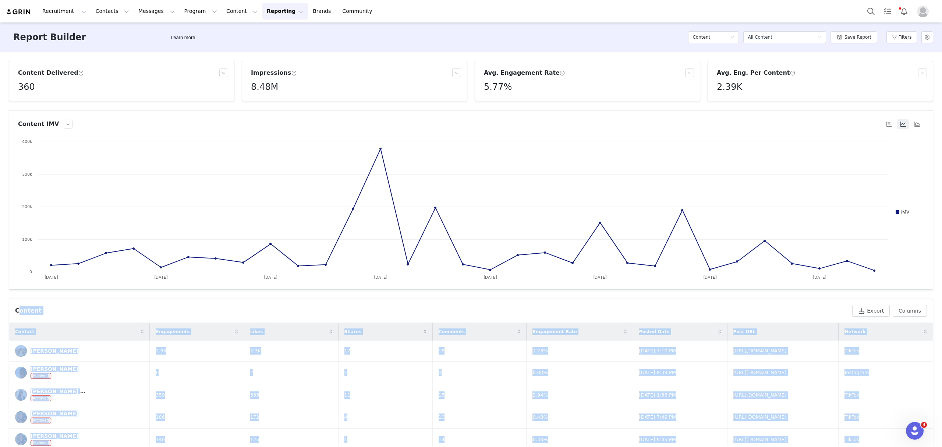
drag, startPoint x: 269, startPoint y: 103, endPoint x: 246, endPoint y: 103, distance: 23.2
click at [246, 103] on body "Recruitment Recruitment Creator Search Curated Lists Landing Pages Web Extensio…" at bounding box center [471, 223] width 942 height 447
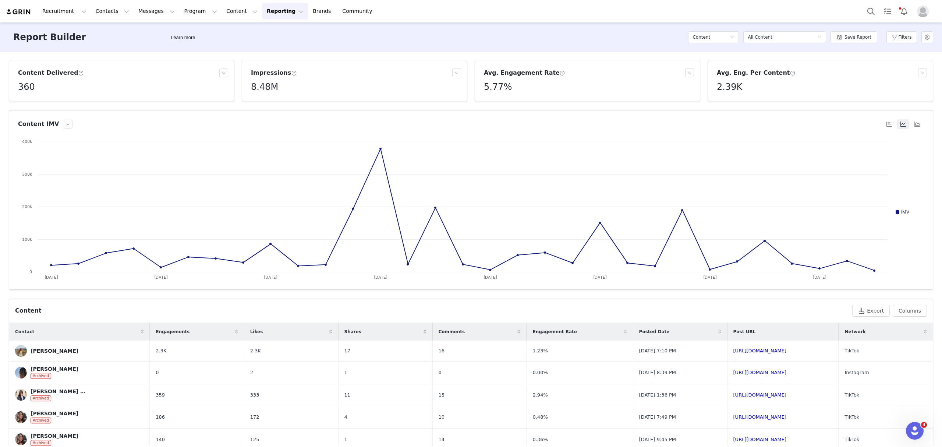
click at [265, 82] on h5 "8.48M" at bounding box center [264, 86] width 27 height 13
drag, startPoint x: 271, startPoint y: 100, endPoint x: 252, endPoint y: 102, distance: 19.2
click at [252, 102] on div "8,476,135" at bounding box center [263, 104] width 28 height 12
drag, startPoint x: 508, startPoint y: 90, endPoint x: 477, endPoint y: 90, distance: 30.9
click at [481, 90] on div "Avg. Engagement Rate 5.77%" at bounding box center [587, 80] width 213 height 25
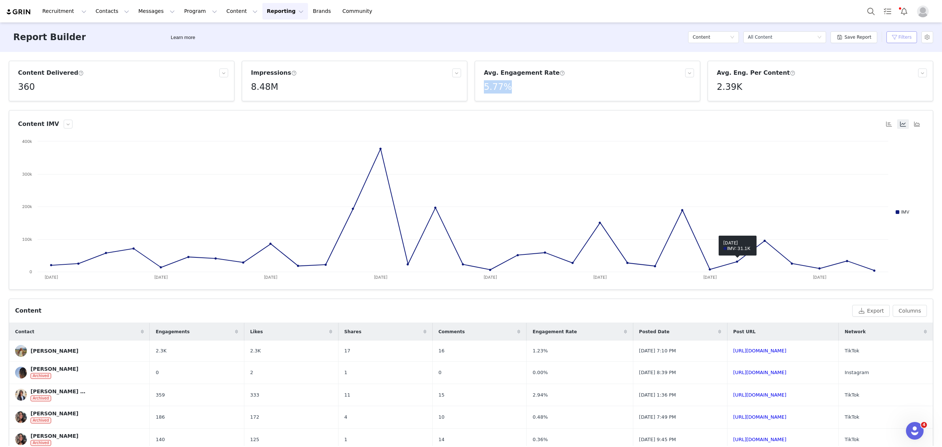
click at [754, 38] on button "Filters" at bounding box center [901, 37] width 31 height 12
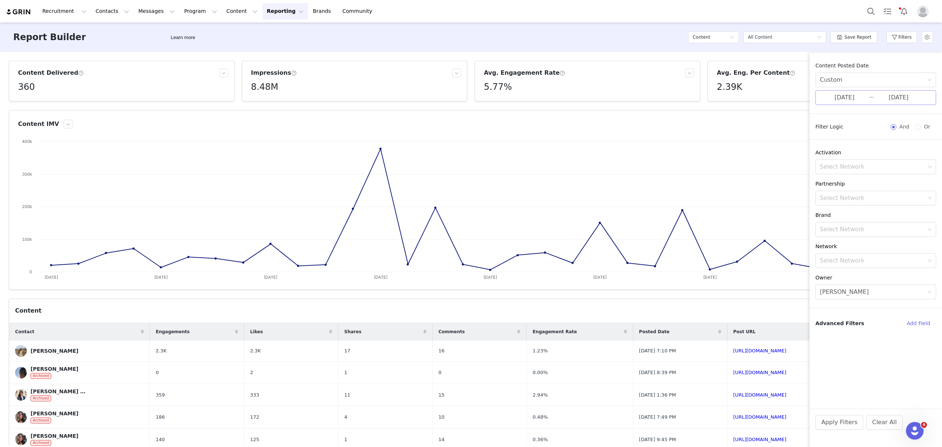
click at [754, 95] on input "05/31/2025" at bounding box center [898, 98] width 49 height 10
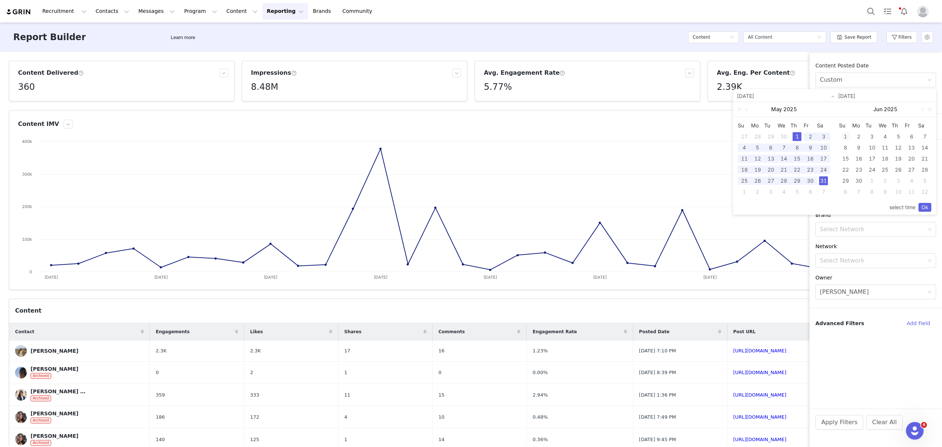
click at [754, 138] on div "1" at bounding box center [845, 136] width 9 height 9
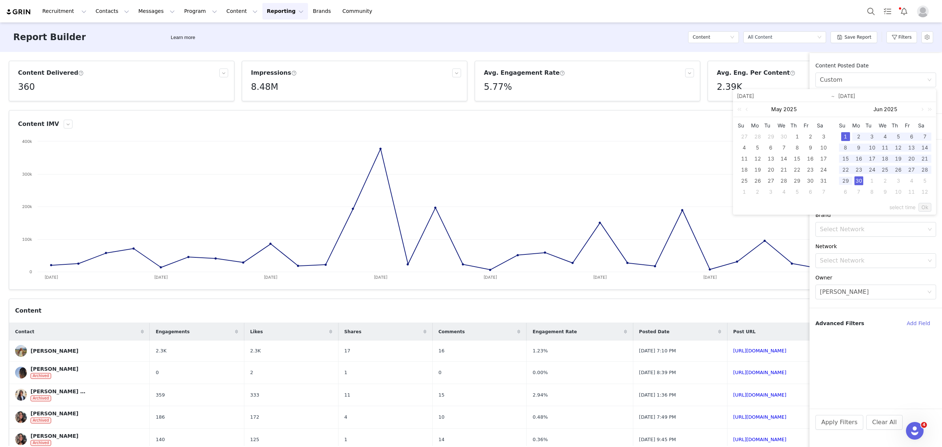
click at [754, 180] on div "30" at bounding box center [858, 180] width 9 height 9
type input "06/01/2025"
type input "06/30/2025"
type input "06/01/2025"
type input "06/30/2025"
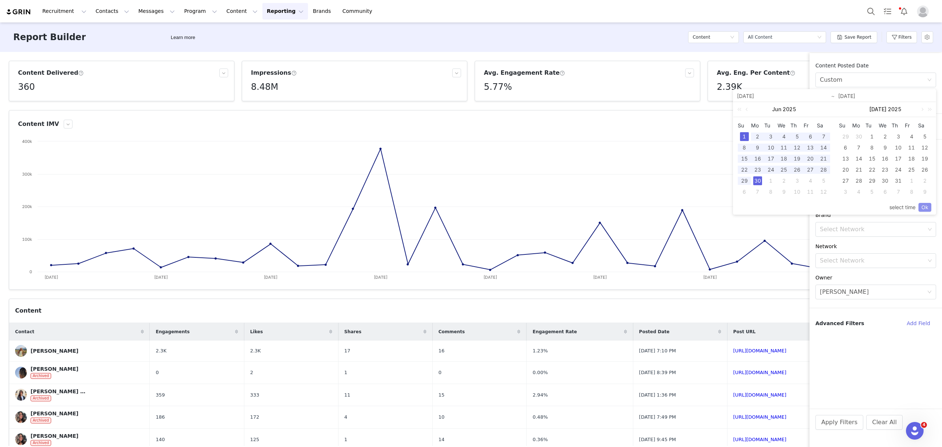
click at [754, 209] on link "Ok" at bounding box center [925, 207] width 13 height 9
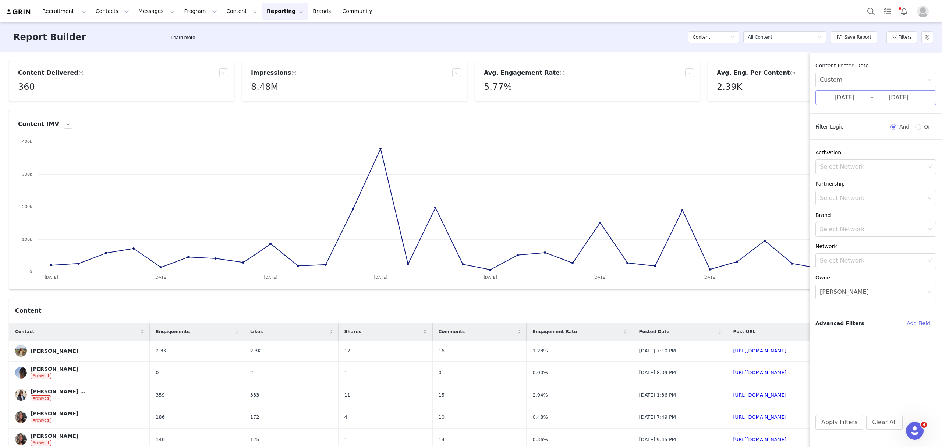
click at [754, 98] on input "06/01/2025" at bounding box center [844, 98] width 49 height 10
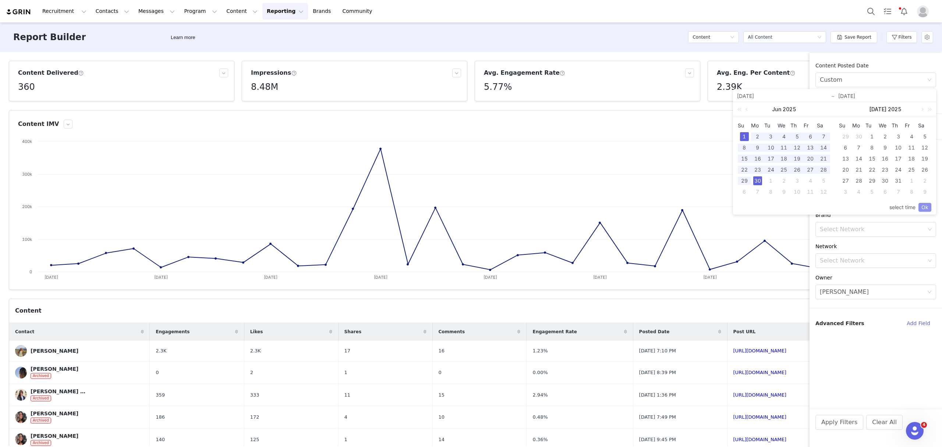
click at [754, 207] on link "Ok" at bounding box center [925, 207] width 13 height 9
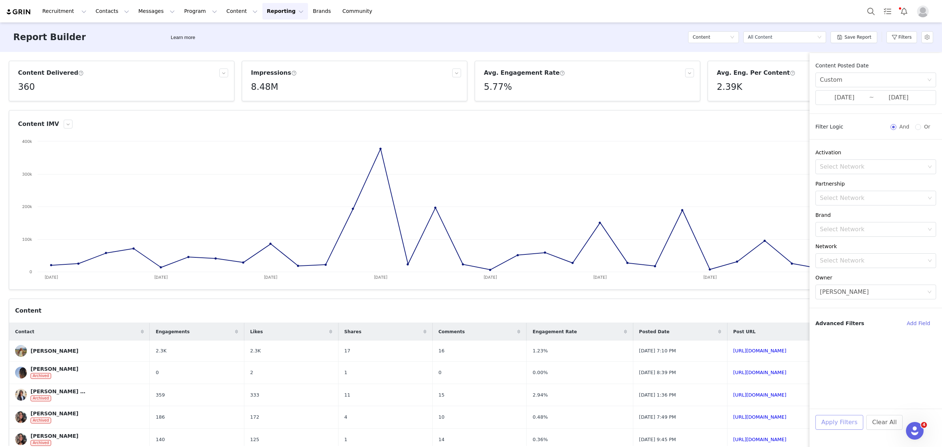
click at [754, 426] on button "Apply Filters" at bounding box center [839, 422] width 48 height 15
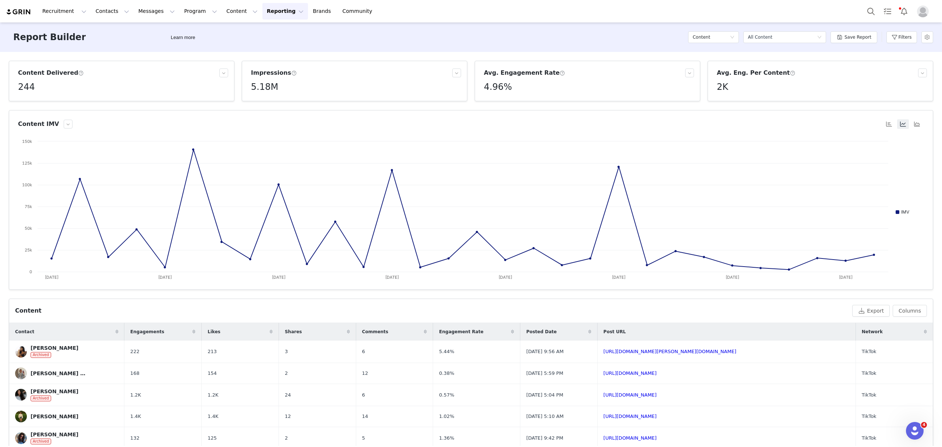
drag, startPoint x: 283, startPoint y: 89, endPoint x: 258, endPoint y: 87, distance: 25.1
click at [271, 88] on div "5.18M" at bounding box center [356, 86] width 210 height 13
click at [257, 86] on h5 "5.18M" at bounding box center [264, 86] width 27 height 13
drag, startPoint x: 270, startPoint y: 105, endPoint x: 252, endPoint y: 105, distance: 18.0
click at [252, 105] on p "5,177,069" at bounding box center [263, 103] width 22 height 7
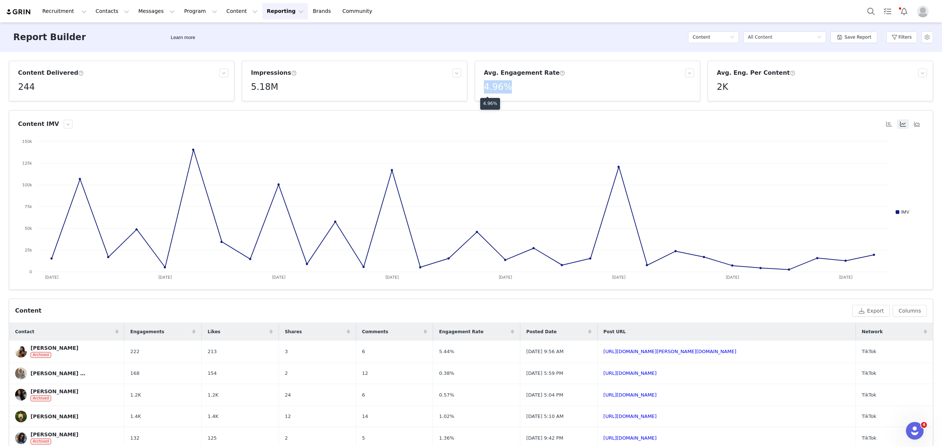
drag, startPoint x: 515, startPoint y: 89, endPoint x: 481, endPoint y: 88, distance: 33.9
click at [484, 88] on div "4.96%" at bounding box center [589, 86] width 210 height 13
click at [754, 33] on button "Filters" at bounding box center [901, 37] width 31 height 12
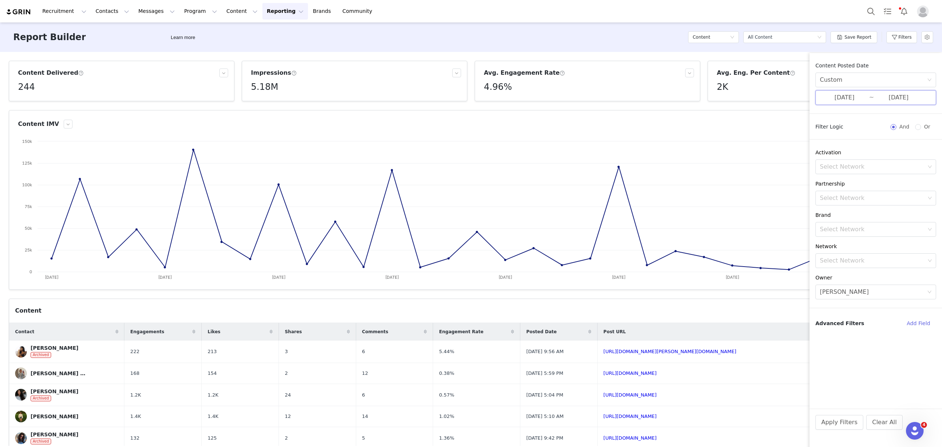
click at [754, 95] on span "06/01/2025 ~ 06/30/2025" at bounding box center [875, 97] width 121 height 15
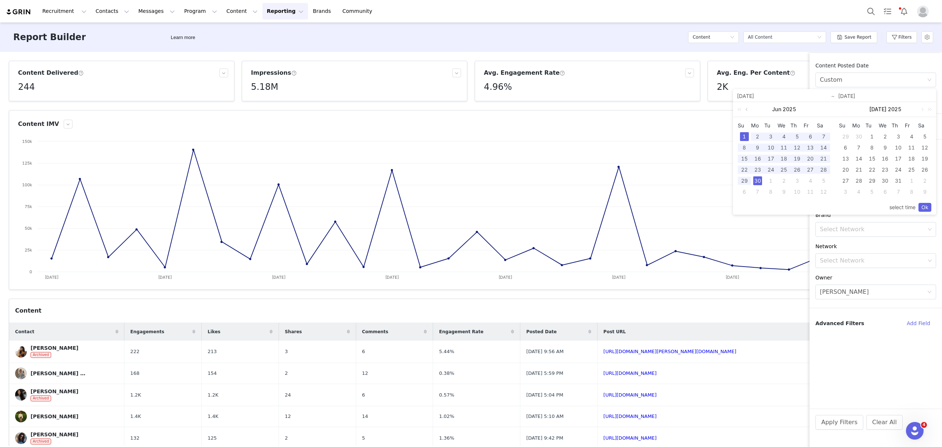
click at [748, 107] on link at bounding box center [747, 109] width 7 height 15
click at [754, 107] on link at bounding box center [922, 109] width 7 height 15
click at [754, 109] on link at bounding box center [820, 109] width 7 height 15
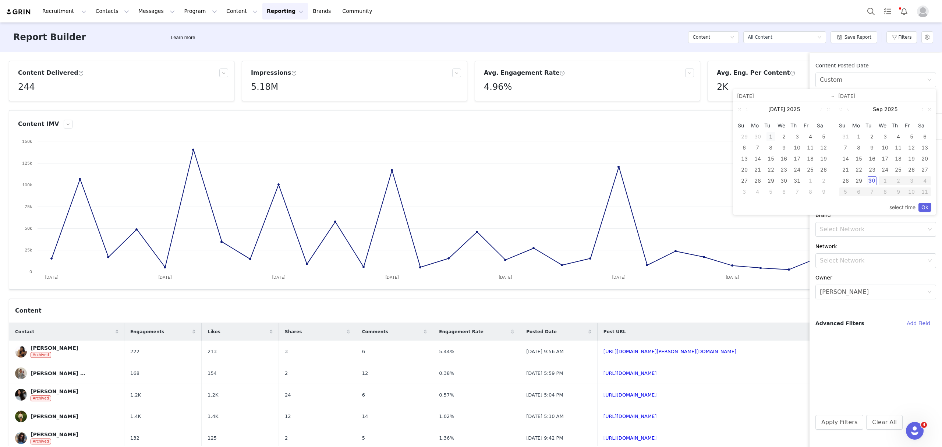
click at [754, 137] on div "1" at bounding box center [771, 136] width 9 height 9
click at [754, 179] on div "31" at bounding box center [797, 180] width 9 height 9
type input "07/01/2025"
type input "07/31/2025"
type input "07/01/2025"
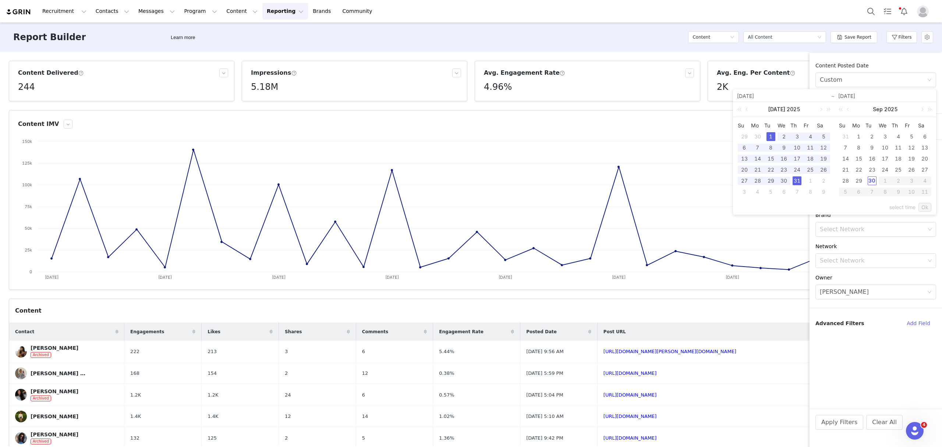
type input "07/31/2025"
click at [754, 208] on link "Ok" at bounding box center [925, 207] width 13 height 9
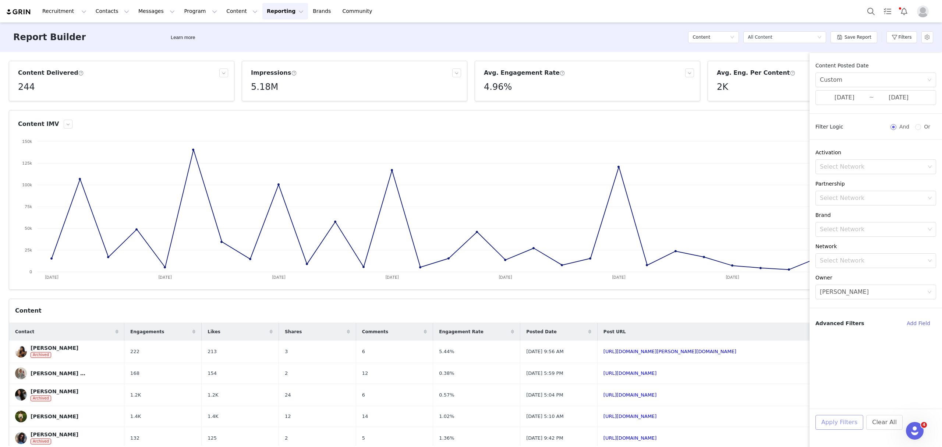
click at [754, 424] on button "Apply Filters" at bounding box center [839, 422] width 48 height 15
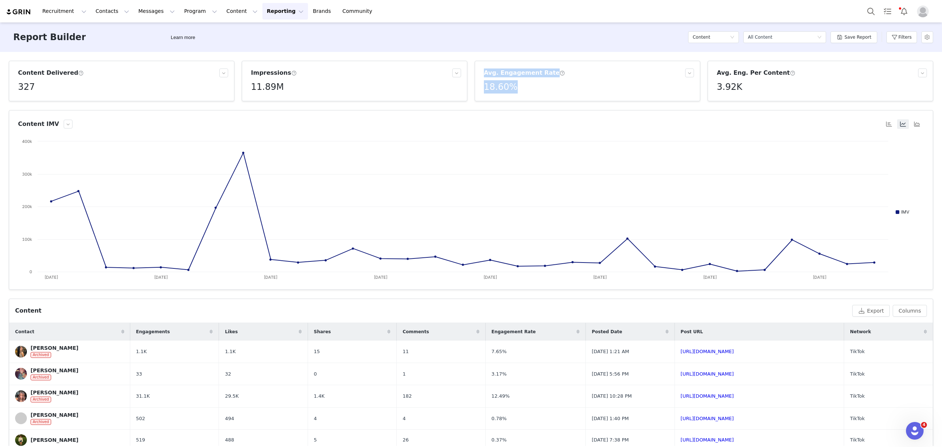
drag, startPoint x: 516, startPoint y: 86, endPoint x: 462, endPoint y: 84, distance: 53.4
click at [462, 84] on div "Content Delivered 327 Impressions 11.89M Avg. Engagement Rate 18.60% Avg. Eng. …" at bounding box center [471, 81] width 932 height 40
click at [512, 91] on div "18.60%" at bounding box center [589, 86] width 210 height 13
click at [524, 86] on div "18.60%" at bounding box center [589, 86] width 210 height 13
drag, startPoint x: 506, startPoint y: 91, endPoint x: 482, endPoint y: 88, distance: 23.7
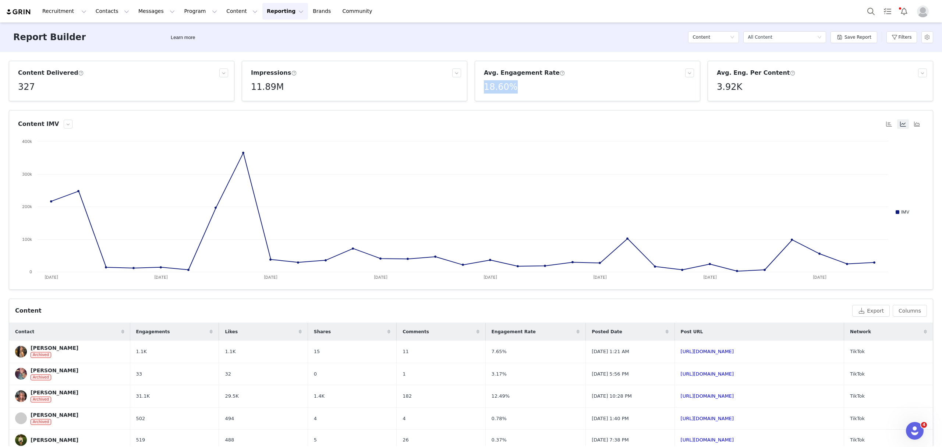
click at [484, 88] on div "18.60%" at bounding box center [589, 86] width 210 height 13
drag, startPoint x: 273, startPoint y: 103, endPoint x: 252, endPoint y: 105, distance: 21.0
click at [252, 105] on div "11,889,052" at bounding box center [264, 104] width 31 height 12
click at [754, 36] on button "Filters" at bounding box center [901, 37] width 31 height 12
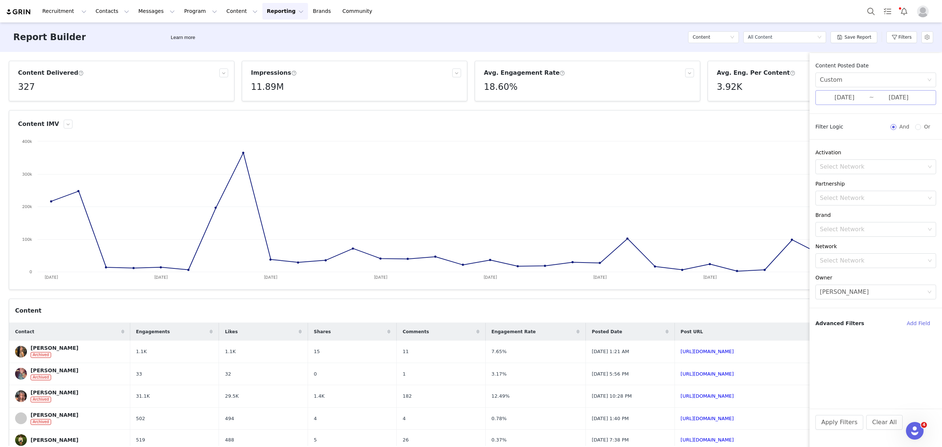
click at [754, 99] on input "07/01/2025" at bounding box center [844, 98] width 49 height 10
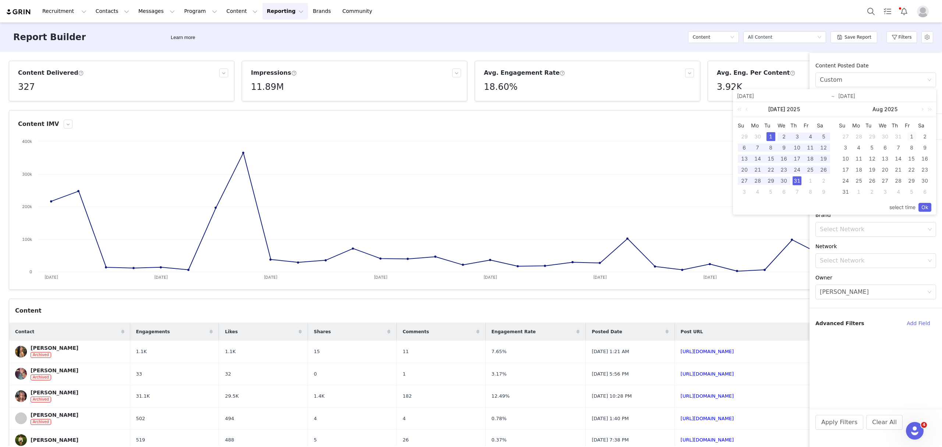
click at [754, 134] on div "1" at bounding box center [911, 136] width 9 height 9
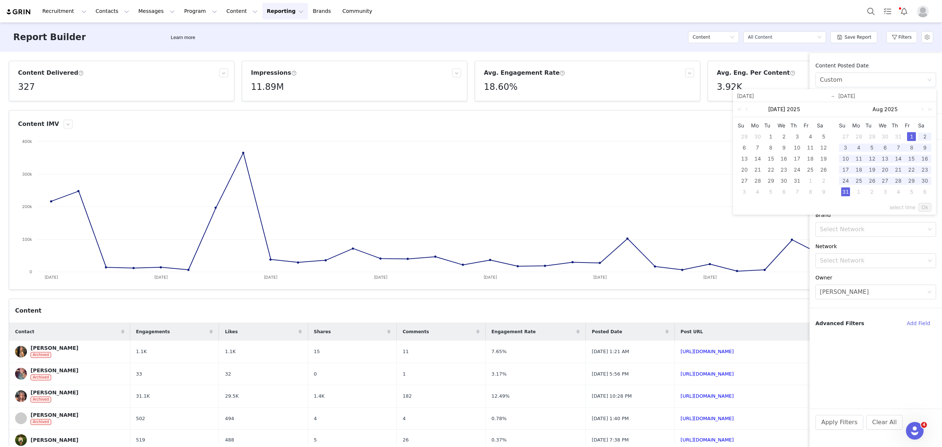
drag, startPoint x: 843, startPoint y: 191, endPoint x: 893, endPoint y: 206, distance: 52.4
click at [754, 191] on div "31" at bounding box center [845, 191] width 9 height 9
type input "08/01/2025"
type input "08/31/2025"
type input "08/01/2025"
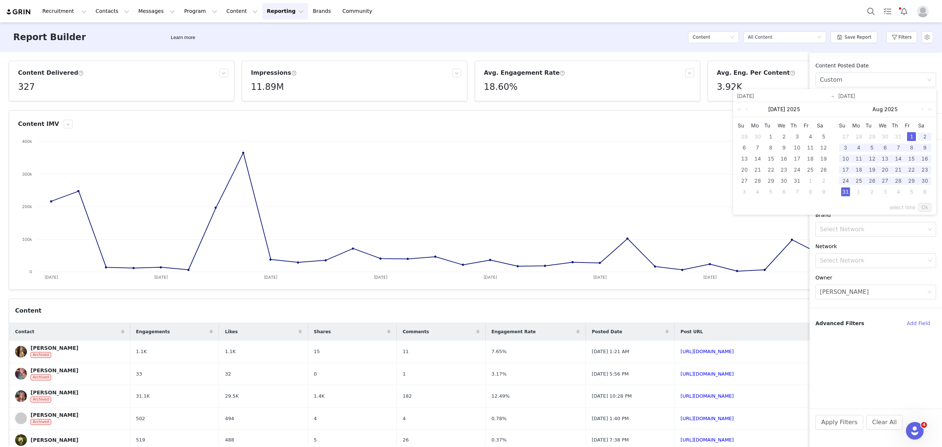
type input "08/31/2025"
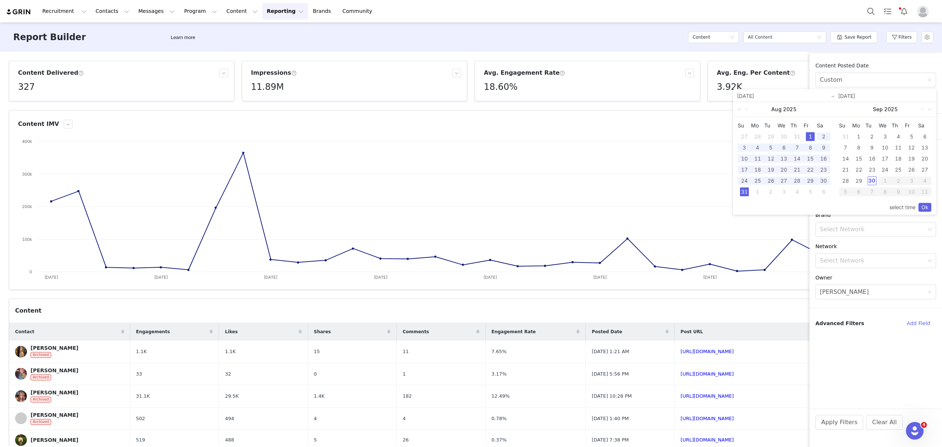
click at [754, 208] on link "Ok" at bounding box center [925, 207] width 13 height 9
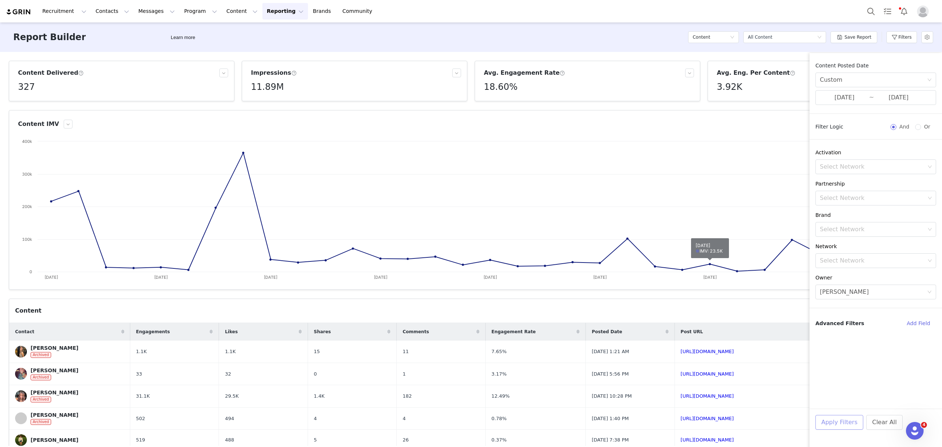
click at [754, 423] on button "Apply Filters" at bounding box center [839, 422] width 48 height 15
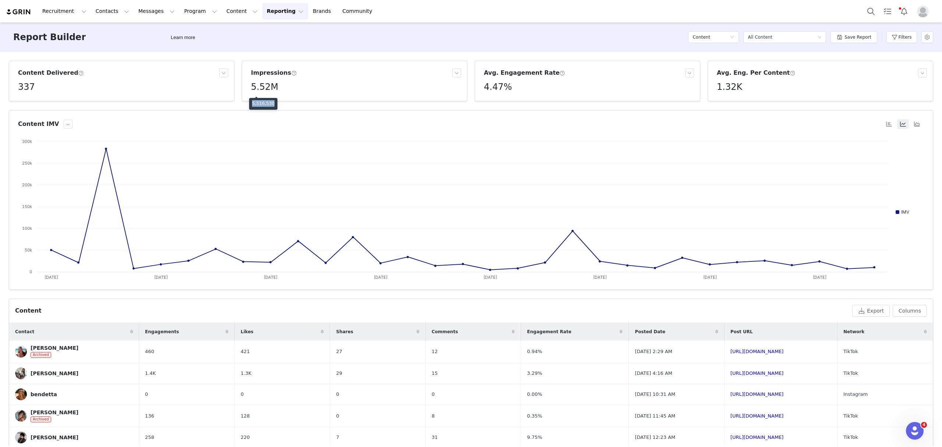
drag, startPoint x: 270, startPoint y: 103, endPoint x: 252, endPoint y: 103, distance: 18.0
click at [252, 103] on p "5,516,530" at bounding box center [263, 103] width 22 height 7
drag, startPoint x: 495, startPoint y: 88, endPoint x: 478, endPoint y: 86, distance: 17.0
click at [481, 86] on div "Avg. Engagement Rate 4.47%" at bounding box center [587, 80] width 213 height 25
click at [754, 38] on button "Filters" at bounding box center [901, 37] width 31 height 12
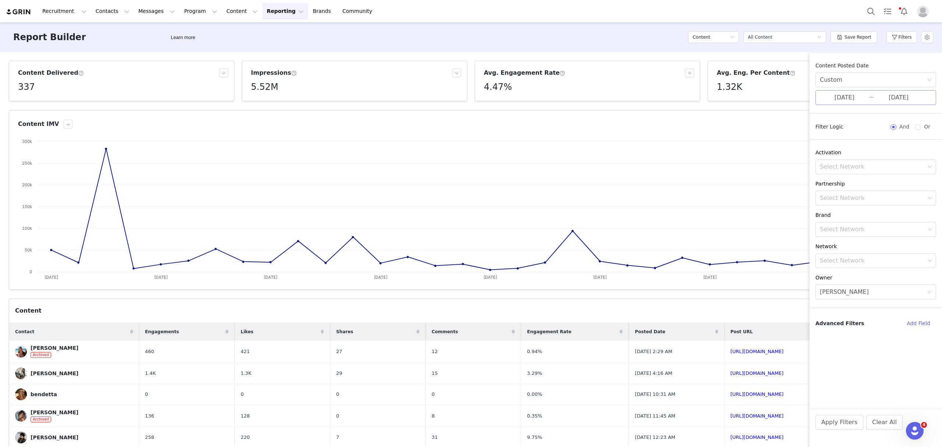
click at [754, 100] on input "08/31/2025" at bounding box center [898, 98] width 49 height 10
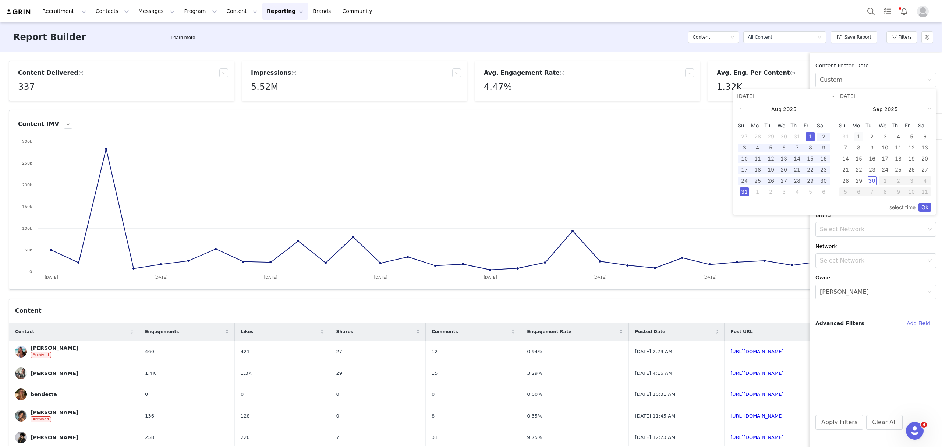
click at [754, 136] on div "1" at bounding box center [858, 136] width 9 height 9
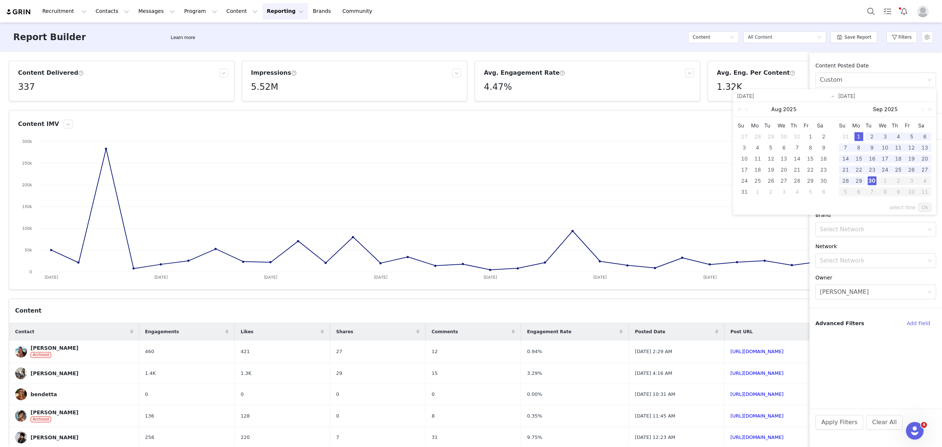
click at [754, 183] on div "30" at bounding box center [872, 180] width 9 height 9
type input "09/01/2025"
type input "09/30/2025"
type input "09/01/2025"
type input "09/30/2025"
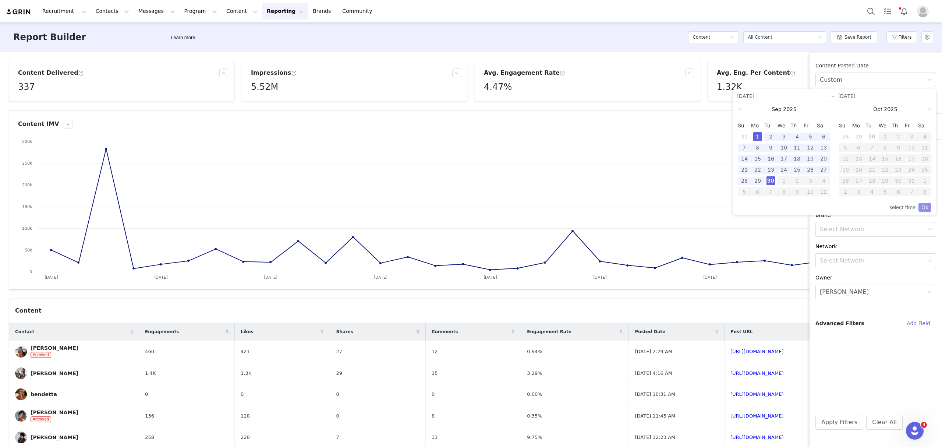
click at [754, 207] on link "Ok" at bounding box center [925, 207] width 13 height 9
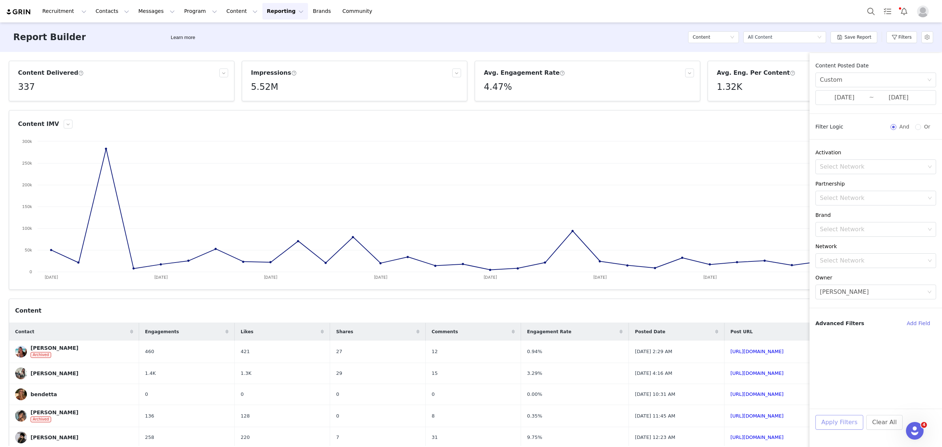
drag, startPoint x: 842, startPoint y: 420, endPoint x: 829, endPoint y: 420, distance: 12.9
click at [754, 420] on button "Apply Filters" at bounding box center [839, 422] width 48 height 15
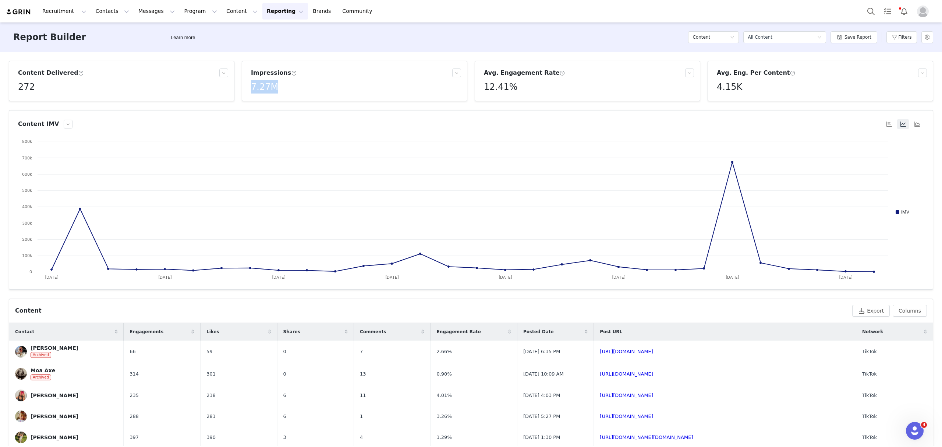
drag, startPoint x: 279, startPoint y: 88, endPoint x: 244, endPoint y: 86, distance: 35.4
click at [244, 86] on article "Impressions 7.27M" at bounding box center [355, 81] width 226 height 40
click at [259, 89] on h5 "7.27M" at bounding box center [264, 86] width 27 height 13
drag, startPoint x: 270, startPoint y: 104, endPoint x: 252, endPoint y: 102, distance: 17.4
click at [252, 102] on p "7,272,020" at bounding box center [263, 103] width 22 height 7
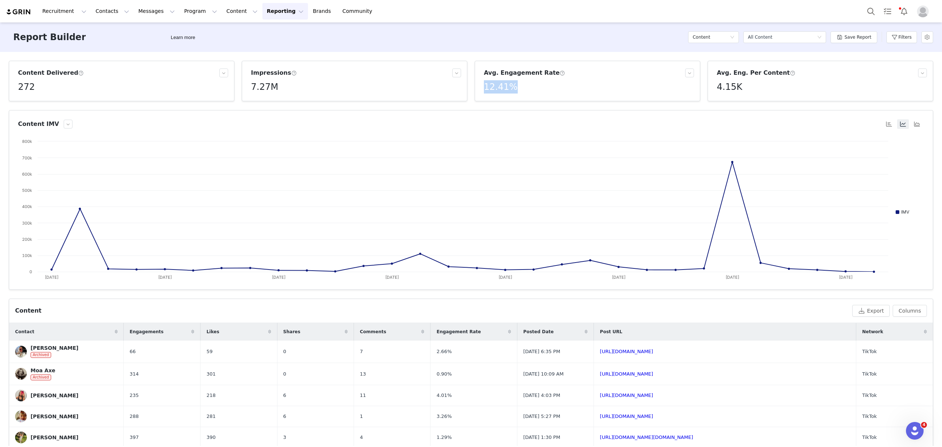
drag, startPoint x: 507, startPoint y: 89, endPoint x: 480, endPoint y: 90, distance: 26.9
click at [484, 90] on div "12.41%" at bounding box center [589, 86] width 210 height 13
drag, startPoint x: 910, startPoint y: 35, endPoint x: 873, endPoint y: 121, distance: 93.6
click at [754, 35] on button "Filters" at bounding box center [901, 37] width 31 height 12
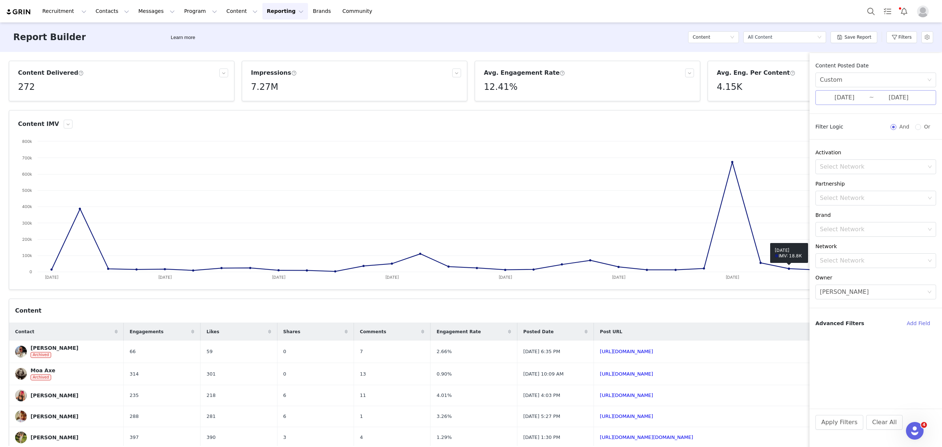
click at [754, 96] on input "09/01/2025" at bounding box center [844, 98] width 49 height 10
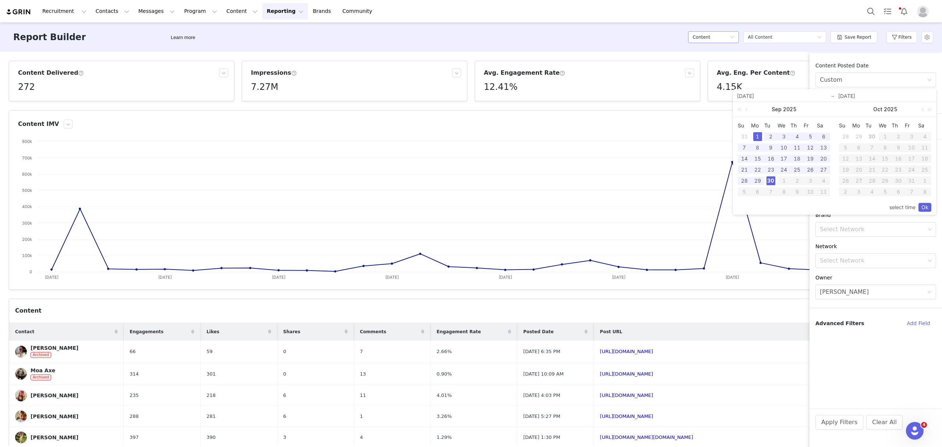
click at [754, 37] on div "All Content" at bounding box center [760, 37] width 24 height 11
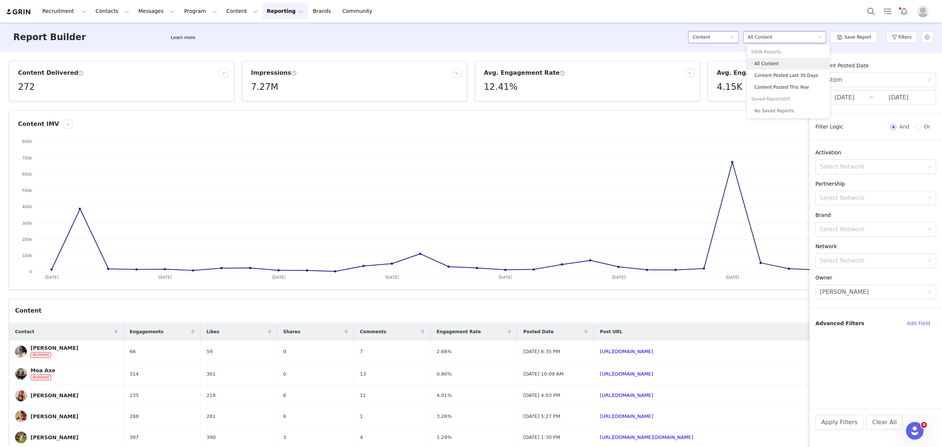
click at [698, 38] on h5 "Content" at bounding box center [702, 37] width 18 height 11
click at [709, 74] on h5 "Conversions" at bounding box center [717, 75] width 42 height 8
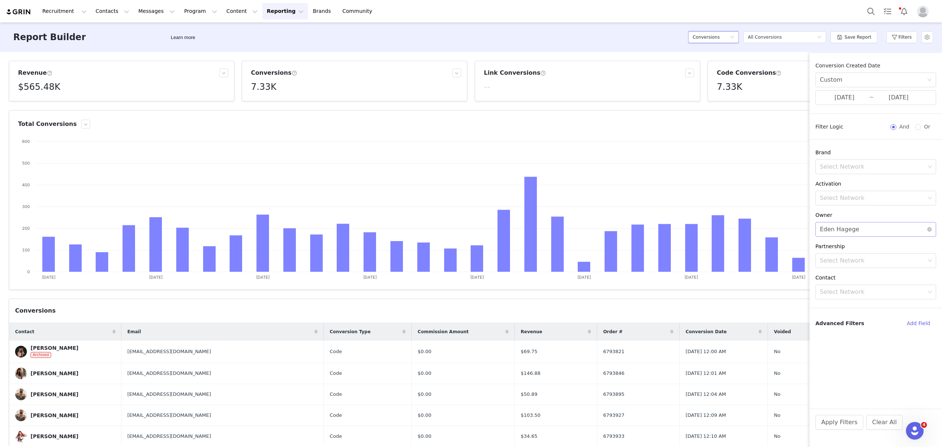
click at [754, 230] on div "Eden Hagege" at bounding box center [839, 229] width 39 height 14
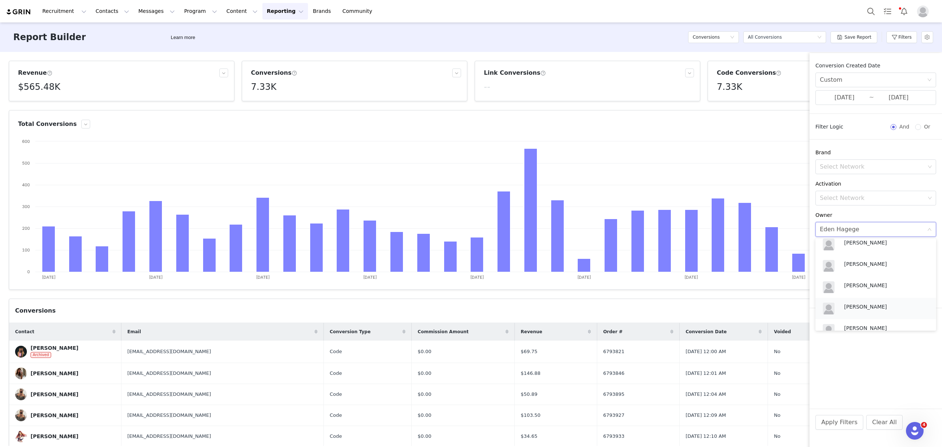
click at [754, 305] on p "[PERSON_NAME]" at bounding box center [884, 306] width 81 height 8
click at [754, 418] on button "Apply Filters" at bounding box center [839, 422] width 48 height 15
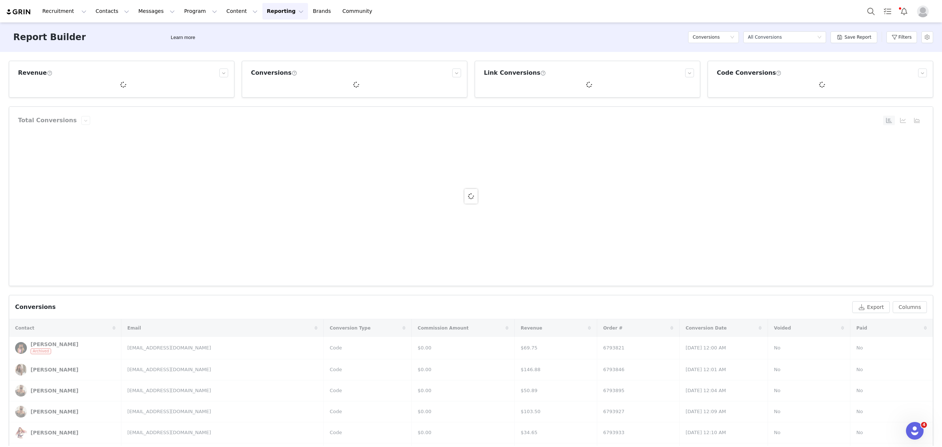
click at [0, 79] on div "Revenue Conversions Link Conversions Code Conversions Total Conversions Created…" at bounding box center [471, 249] width 942 height 394
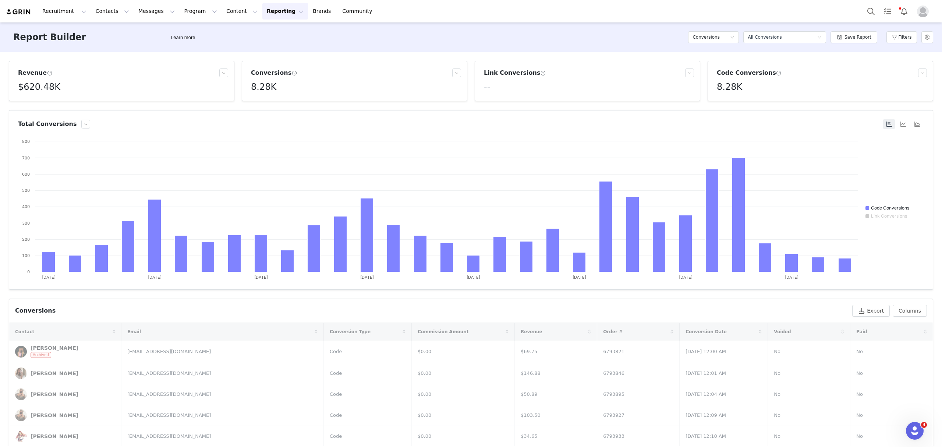
click at [266, 88] on h5 "8.28K" at bounding box center [263, 86] width 25 height 13
drag, startPoint x: 261, startPoint y: 101, endPoint x: 252, endPoint y: 103, distance: 9.1
click at [252, 103] on p "8,277" at bounding box center [258, 103] width 13 height 7
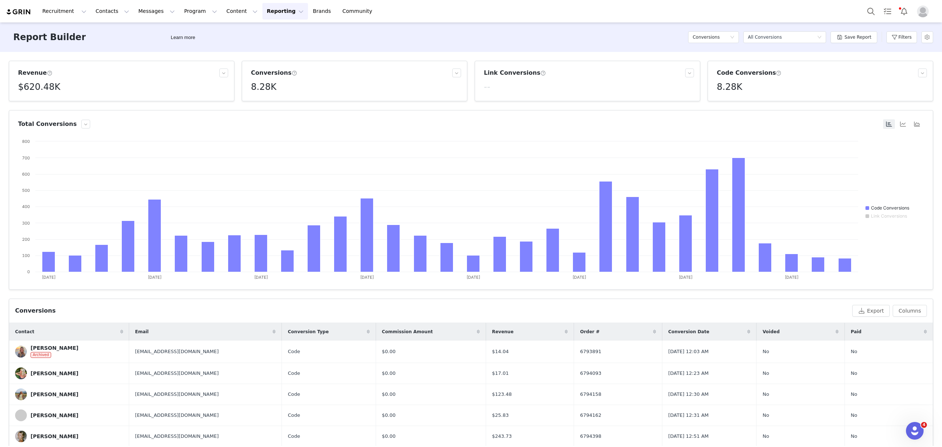
click at [36, 87] on h5 "$620.48K" at bounding box center [39, 86] width 42 height 13
drag, startPoint x: 43, startPoint y: 105, endPoint x: 18, endPoint y: 104, distance: 25.0
click at [18, 104] on div "$620,475.78" at bounding box center [35, 104] width 34 height 12
drag, startPoint x: 912, startPoint y: 38, endPoint x: 897, endPoint y: 62, distance: 28.5
click at [754, 37] on button "Filters" at bounding box center [901, 37] width 31 height 12
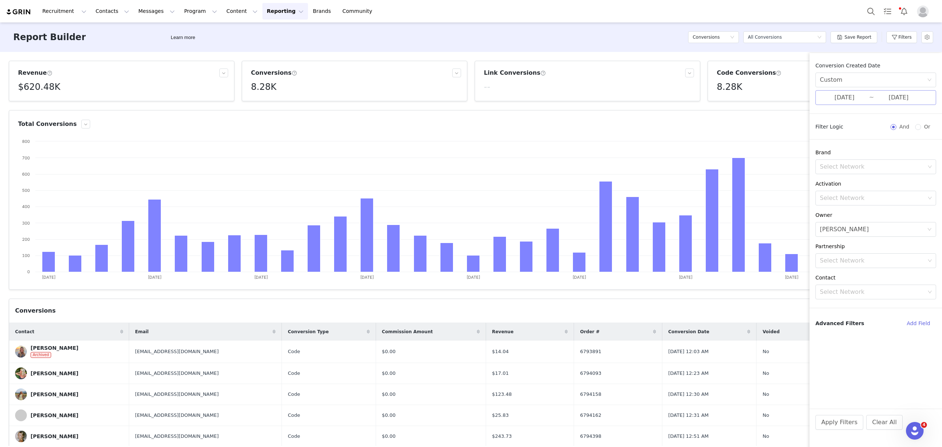
click at [754, 95] on input "05/01/2025" at bounding box center [844, 98] width 49 height 10
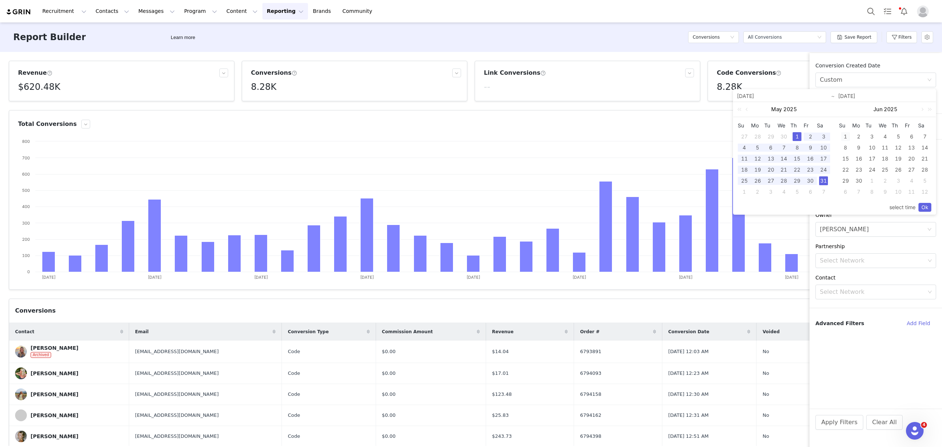
click at [754, 137] on div "1" at bounding box center [845, 136] width 9 height 9
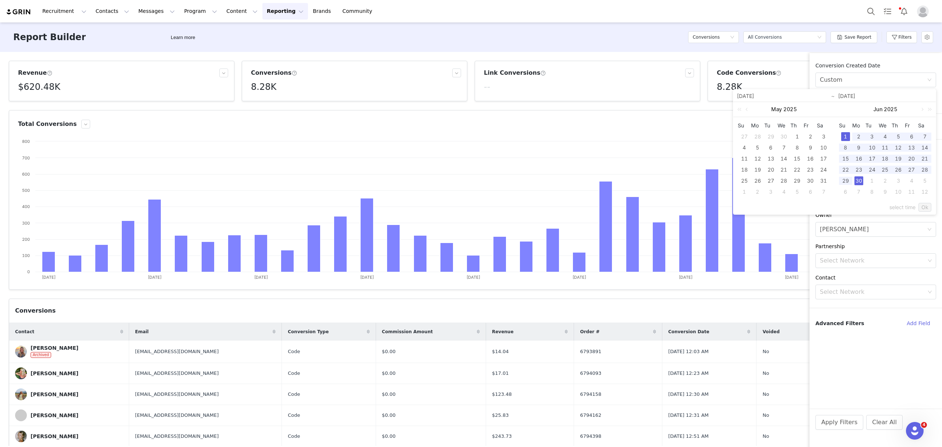
click at [754, 180] on div "30" at bounding box center [858, 180] width 9 height 9
type input "06/01/2025"
type input "06/30/2025"
type input "06/01/2025"
type input "06/30/2025"
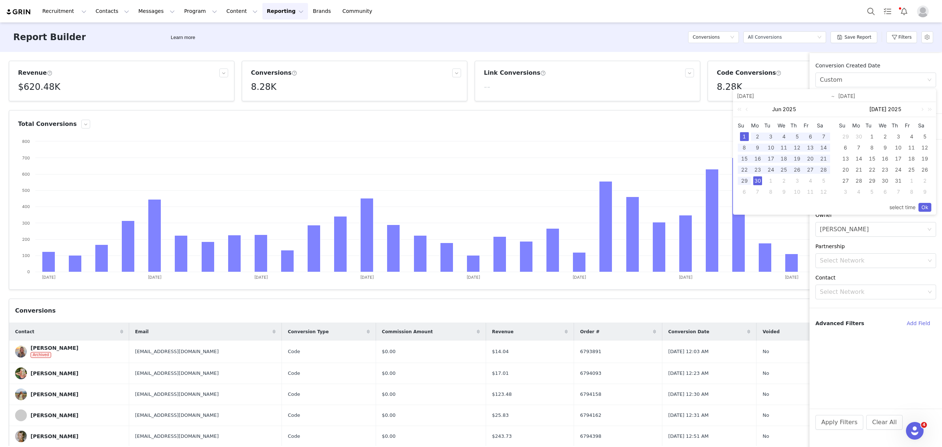
click at [754, 206] on div "select time Ok" at bounding box center [835, 207] width 194 height 14
click at [754, 208] on link "Ok" at bounding box center [925, 207] width 13 height 9
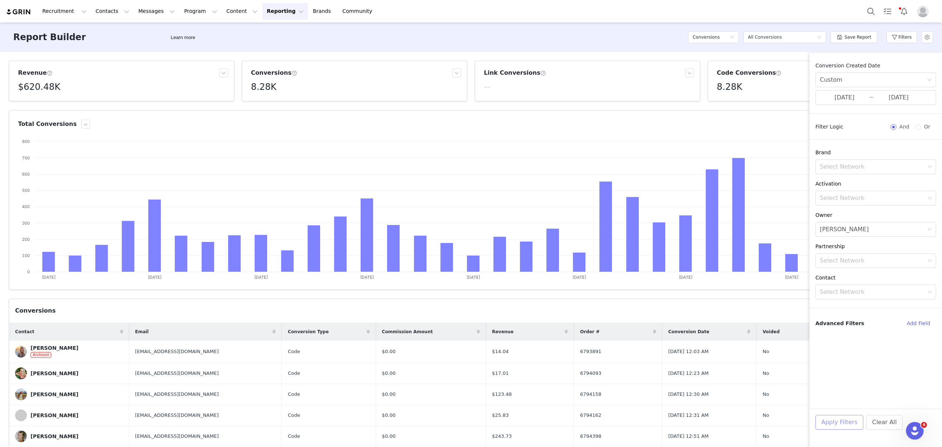
drag, startPoint x: 849, startPoint y: 420, endPoint x: 589, endPoint y: 299, distance: 286.5
click at [754, 420] on button "Apply Filters" at bounding box center [839, 422] width 48 height 15
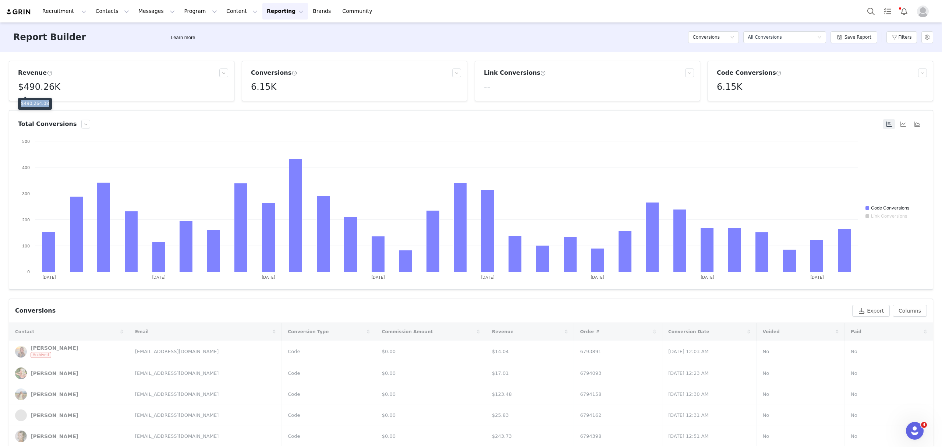
drag, startPoint x: 44, startPoint y: 105, endPoint x: 18, endPoint y: 102, distance: 26.6
click at [18, 102] on div "$490,264.08" at bounding box center [35, 104] width 34 height 12
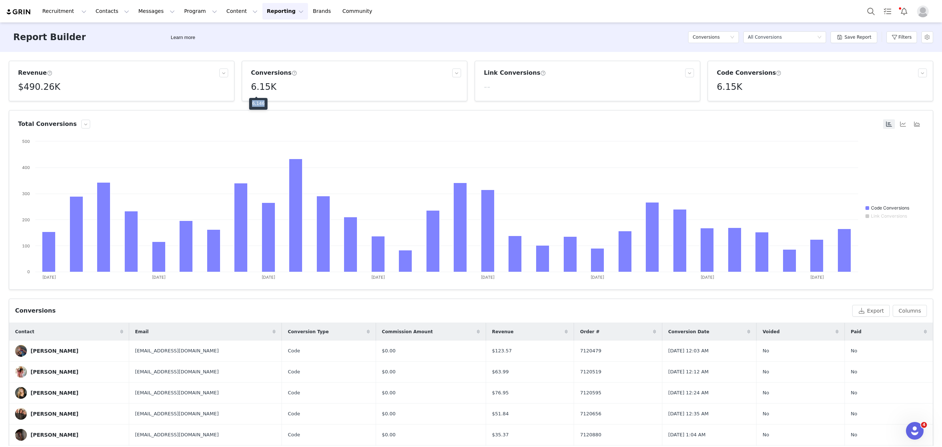
drag, startPoint x: 263, startPoint y: 104, endPoint x: 249, endPoint y: 103, distance: 13.6
click at [249, 103] on div "6,146" at bounding box center [258, 104] width 18 height 12
click at [754, 35] on button "Filters" at bounding box center [901, 37] width 31 height 12
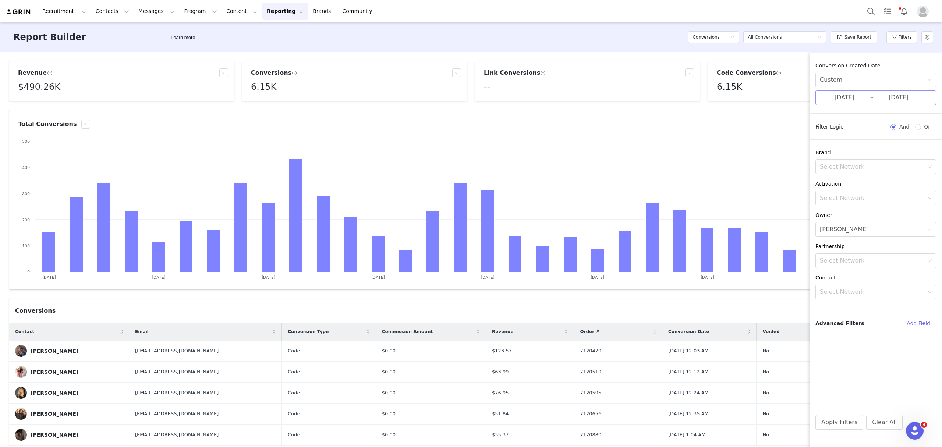
click at [754, 100] on input "06/01/2025" at bounding box center [844, 98] width 49 height 10
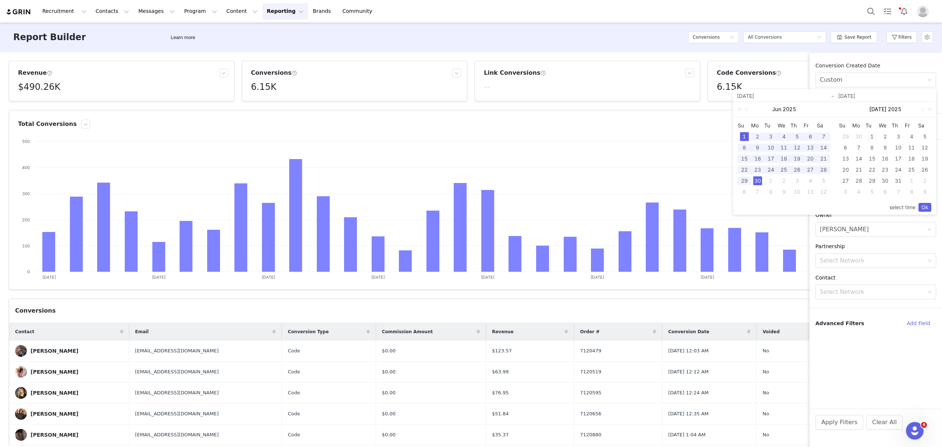
click at [754, 136] on div "1" at bounding box center [872, 136] width 9 height 9
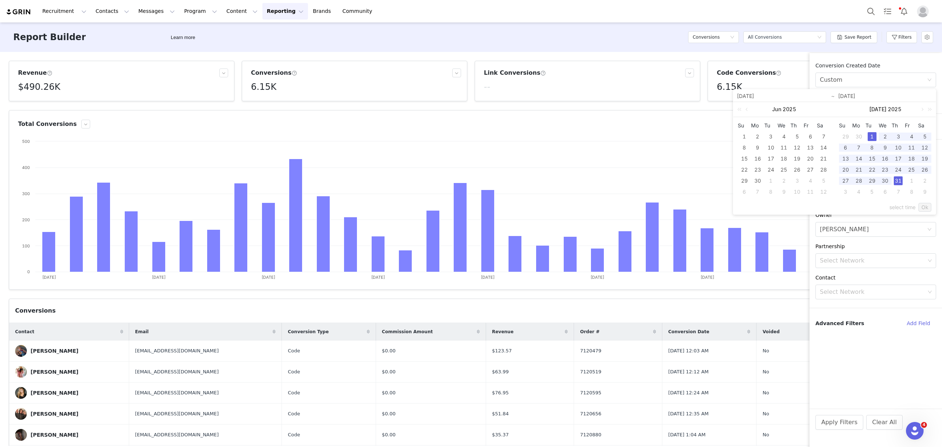
click at [754, 177] on div "31" at bounding box center [898, 180] width 9 height 9
type input "07/01/2025"
type input "07/31/2025"
type input "07/01/2025"
type input "07/31/2025"
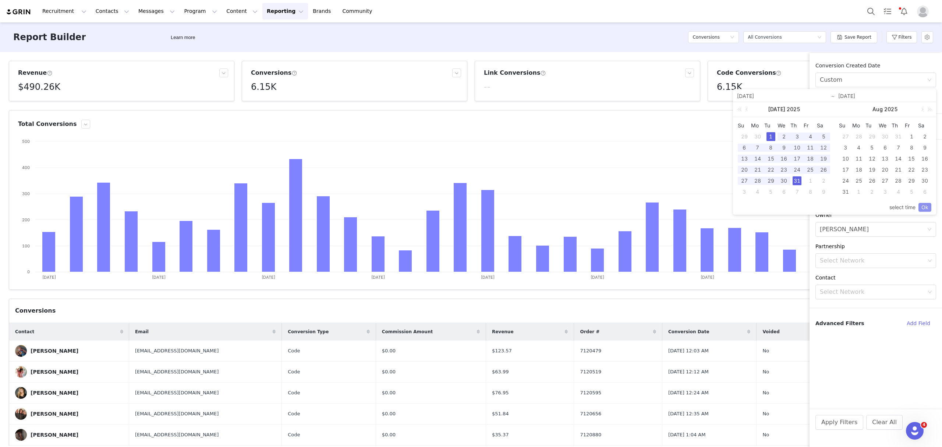
click at [754, 206] on link "Ok" at bounding box center [925, 207] width 13 height 9
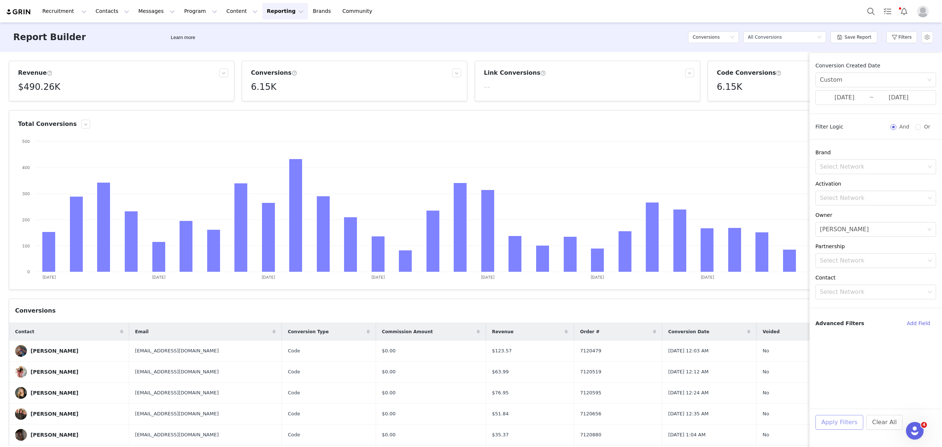
click at [754, 423] on button "Apply Filters" at bounding box center [839, 422] width 48 height 15
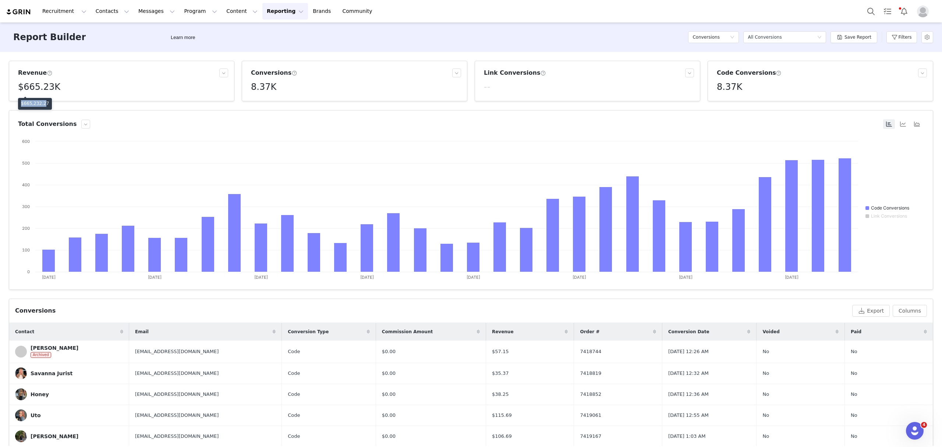
drag, startPoint x: 43, startPoint y: 100, endPoint x: 18, endPoint y: 102, distance: 24.3
click at [18, 102] on div "$665,232.27" at bounding box center [35, 104] width 34 height 12
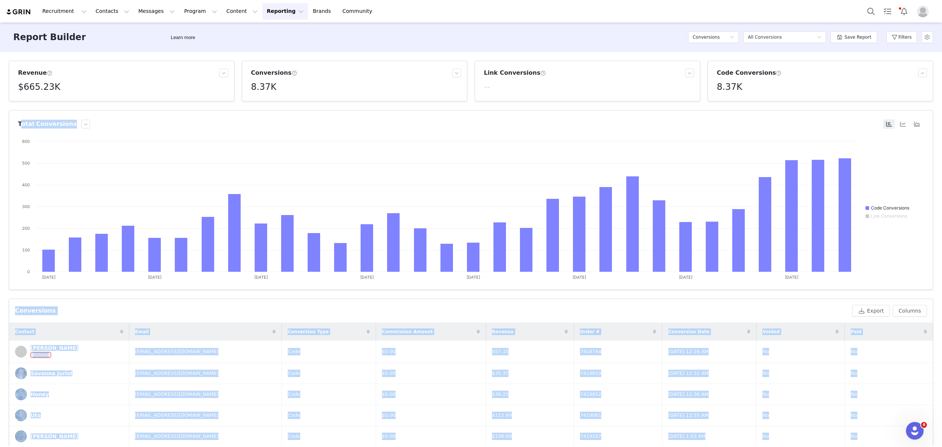
drag, startPoint x: 43, startPoint y: 104, endPoint x: 31, endPoint y: 93, distance: 16.4
click at [23, 100] on body "Recruitment Recruitment Creator Search Curated Lists Landing Pages Web Extensio…" at bounding box center [471, 223] width 942 height 447
click at [34, 87] on h5 "$665.23K" at bounding box center [39, 86] width 42 height 13
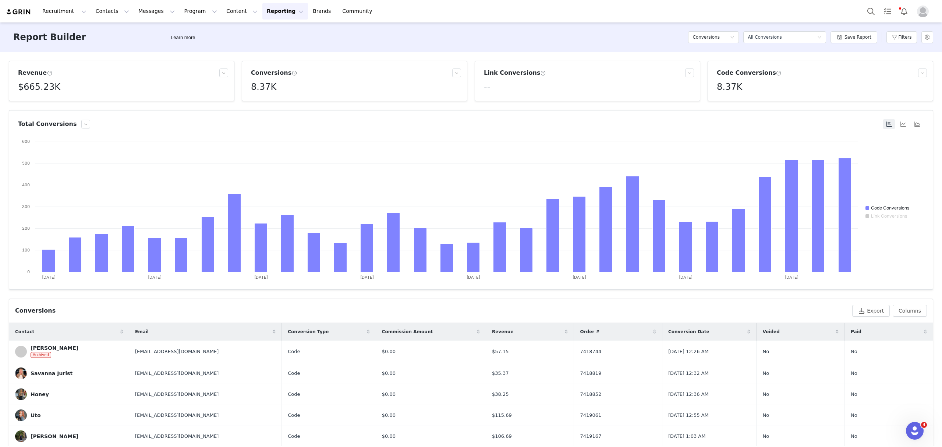
click at [42, 88] on h5 "$665.23K" at bounding box center [39, 86] width 42 height 13
drag, startPoint x: 44, startPoint y: 103, endPoint x: 21, endPoint y: 102, distance: 23.2
click at [21, 102] on p "$665,232.27" at bounding box center [35, 103] width 28 height 7
drag, startPoint x: 263, startPoint y: 105, endPoint x: 251, endPoint y: 105, distance: 12.1
click at [251, 105] on div "8,370" at bounding box center [258, 104] width 18 height 12
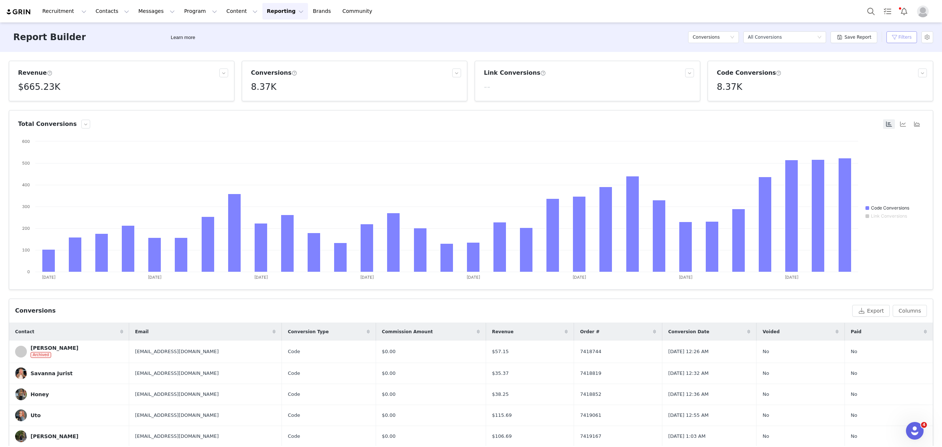
click at [754, 38] on button "Filters" at bounding box center [901, 37] width 31 height 12
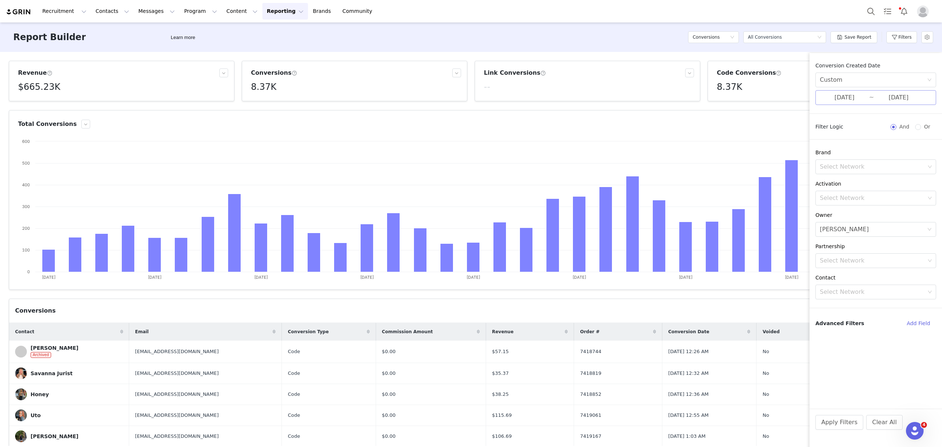
click at [754, 101] on input "07/31/2025" at bounding box center [898, 98] width 49 height 10
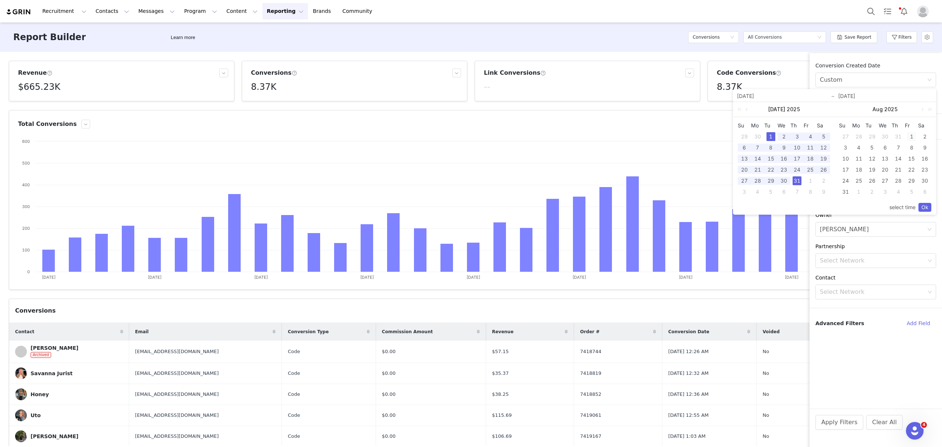
click at [754, 135] on div "1" at bounding box center [911, 136] width 9 height 9
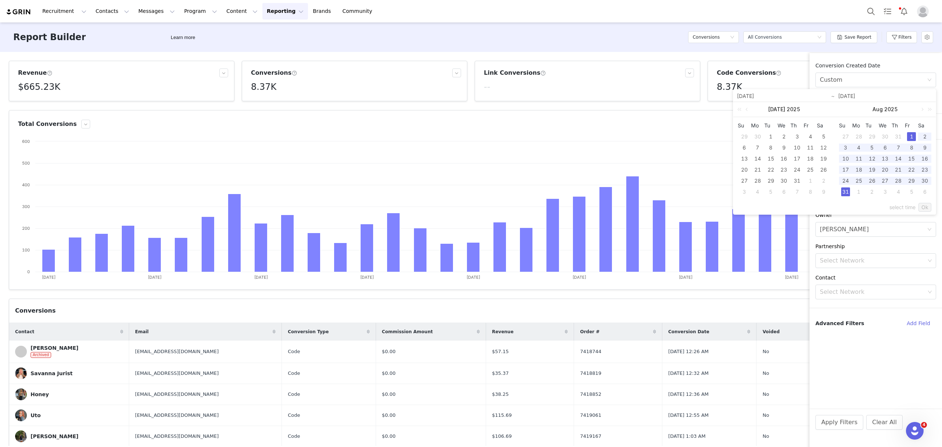
click at [754, 189] on div "31" at bounding box center [845, 191] width 9 height 9
type input "08/01/2025"
type input "08/31/2025"
type input "08/01/2025"
type input "08/31/2025"
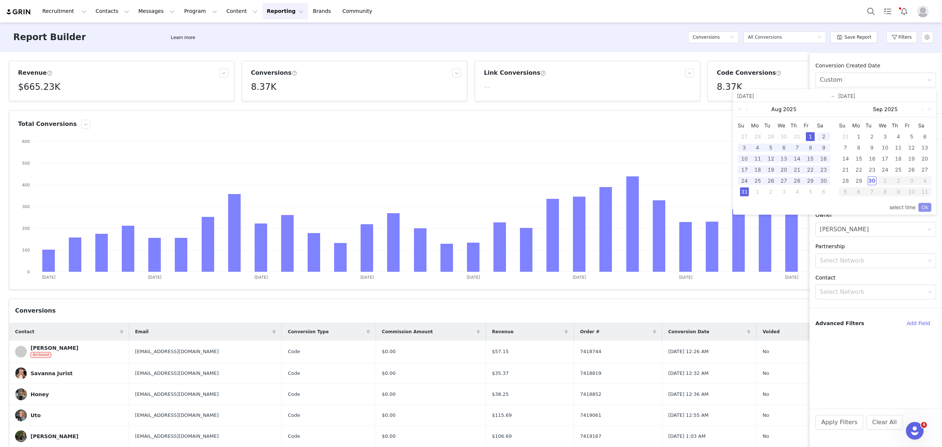
click at [754, 211] on link "Ok" at bounding box center [925, 207] width 13 height 9
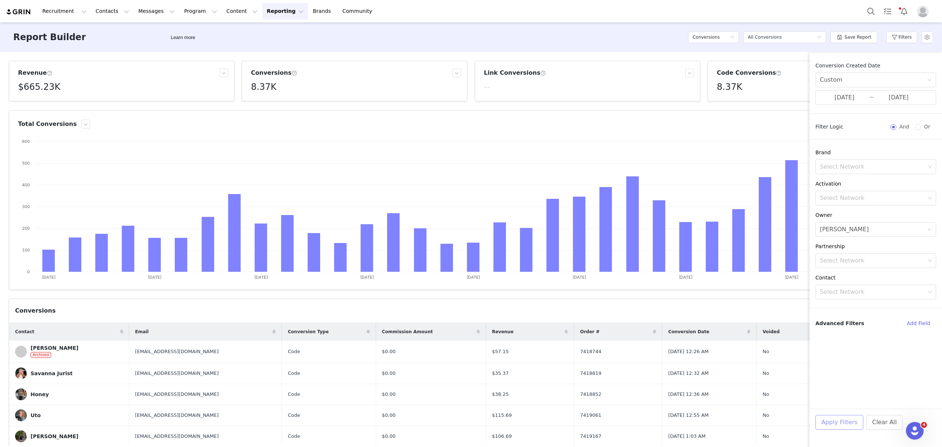
click at [754, 429] on div "Apply Filters Clear All" at bounding box center [876, 431] width 132 height 47
click at [754, 429] on button "Apply Filters" at bounding box center [839, 422] width 48 height 15
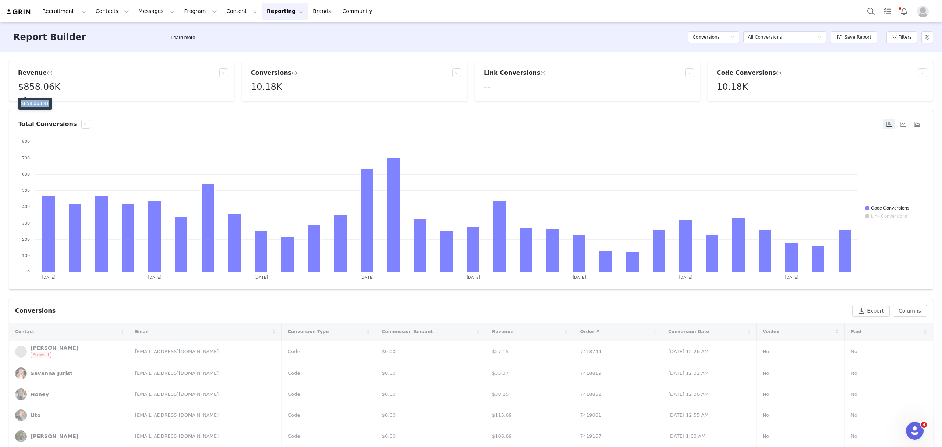
drag, startPoint x: 44, startPoint y: 103, endPoint x: 20, endPoint y: 103, distance: 24.7
click at [20, 103] on div "$858,063.91" at bounding box center [35, 104] width 34 height 12
click at [50, 88] on h5 "$858.06K" at bounding box center [39, 86] width 42 height 13
drag, startPoint x: 44, startPoint y: 103, endPoint x: 18, endPoint y: 106, distance: 26.3
click at [18, 106] on div "$858,063.91" at bounding box center [35, 104] width 34 height 12
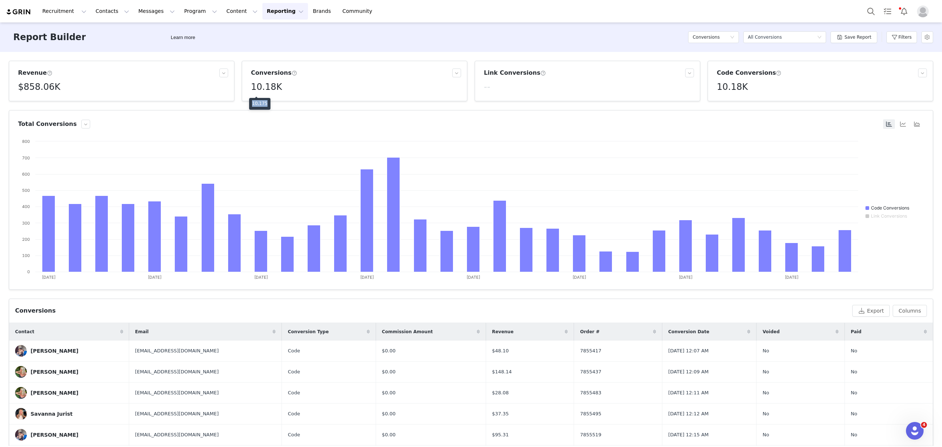
drag, startPoint x: 265, startPoint y: 105, endPoint x: 252, endPoint y: 105, distance: 12.9
click at [252, 105] on div "10,175" at bounding box center [259, 104] width 21 height 12
click at [754, 36] on button "Filters" at bounding box center [901, 37] width 31 height 12
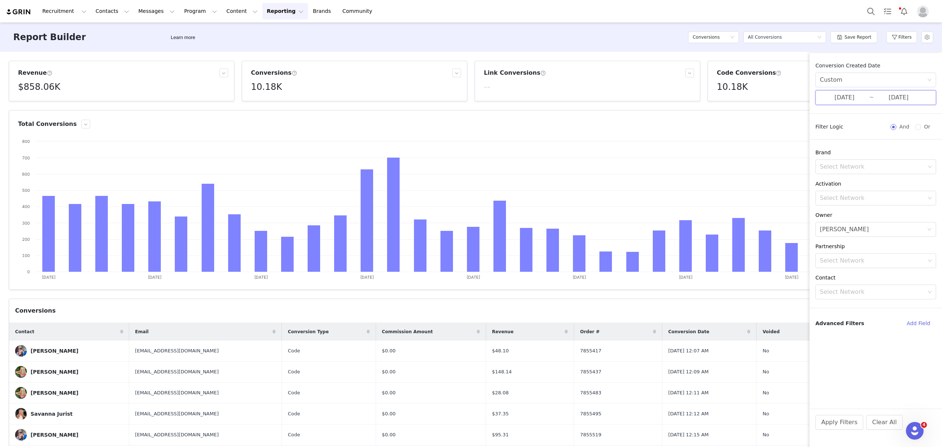
click at [754, 92] on span "08/01/2025 ~ 08/31/2025" at bounding box center [875, 97] width 121 height 15
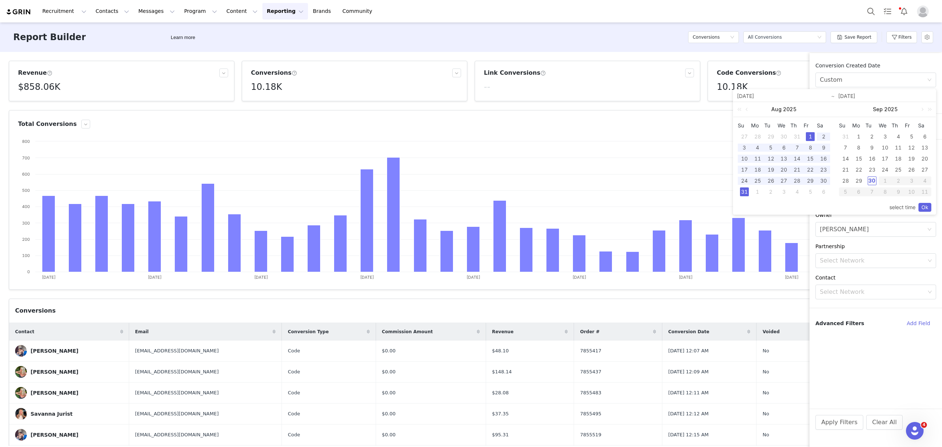
drag, startPoint x: 857, startPoint y: 138, endPoint x: 871, endPoint y: 180, distance: 44.2
click at [754, 138] on div "1" at bounding box center [858, 136] width 9 height 9
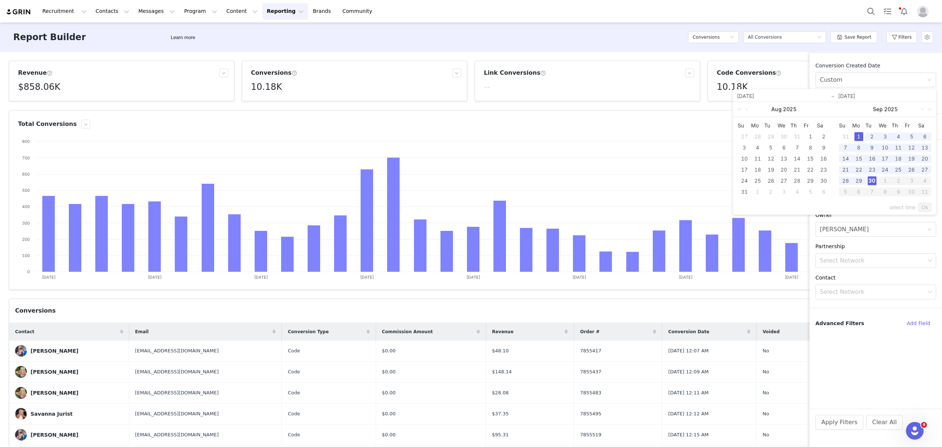
click at [754, 181] on div "30" at bounding box center [872, 180] width 9 height 9
type input "09/01/2025"
type input "09/30/2025"
type input "09/01/2025"
type input "09/30/2025"
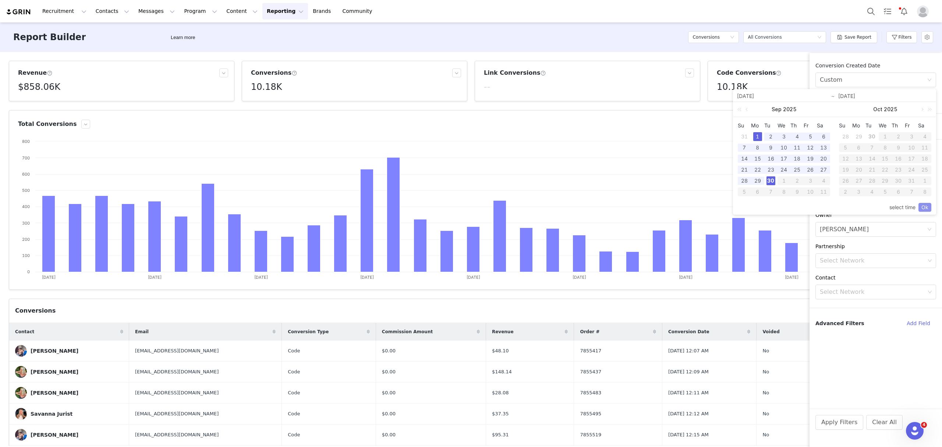
click at [754, 208] on link "Ok" at bounding box center [925, 207] width 13 height 9
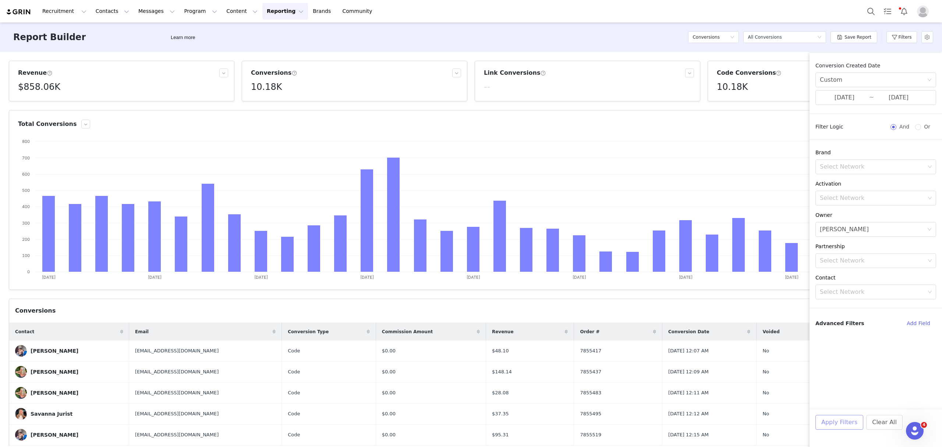
click at [754, 426] on button "Apply Filters" at bounding box center [839, 422] width 48 height 15
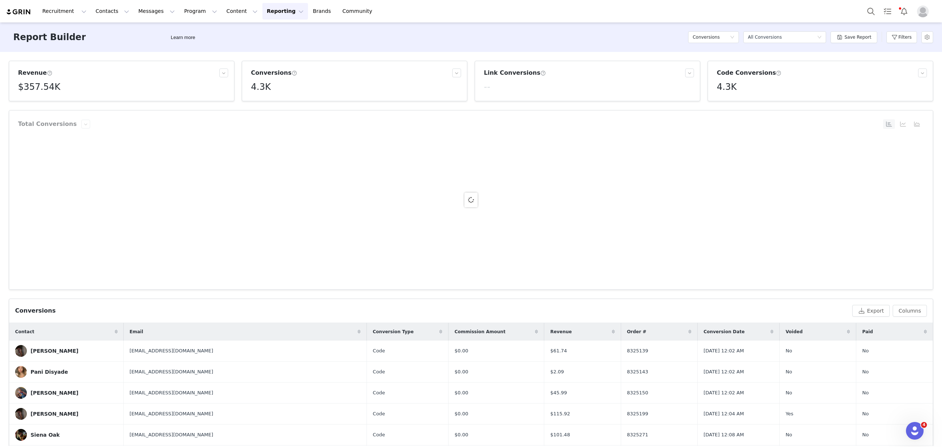
click at [43, 88] on h5 "$357.54K" at bounding box center [39, 86] width 42 height 13
drag, startPoint x: 45, startPoint y: 100, endPoint x: 18, endPoint y: 105, distance: 26.5
click at [18, 105] on div "$357,541.32" at bounding box center [35, 104] width 34 height 12
drag, startPoint x: 262, startPoint y: 103, endPoint x: 251, endPoint y: 103, distance: 11.4
click at [251, 103] on div "4,296" at bounding box center [258, 104] width 18 height 12
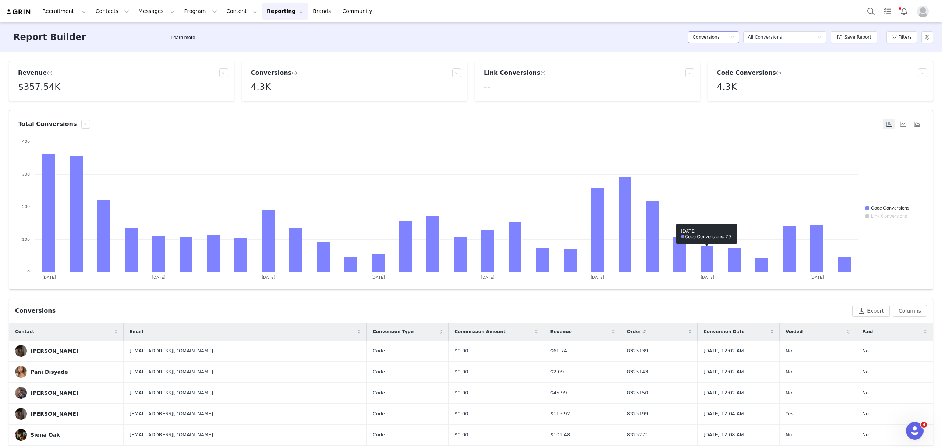
click at [723, 34] on div "Conversions" at bounding box center [711, 37] width 37 height 11
click at [715, 52] on h5 "Contacts" at bounding box center [717, 52] width 42 height 8
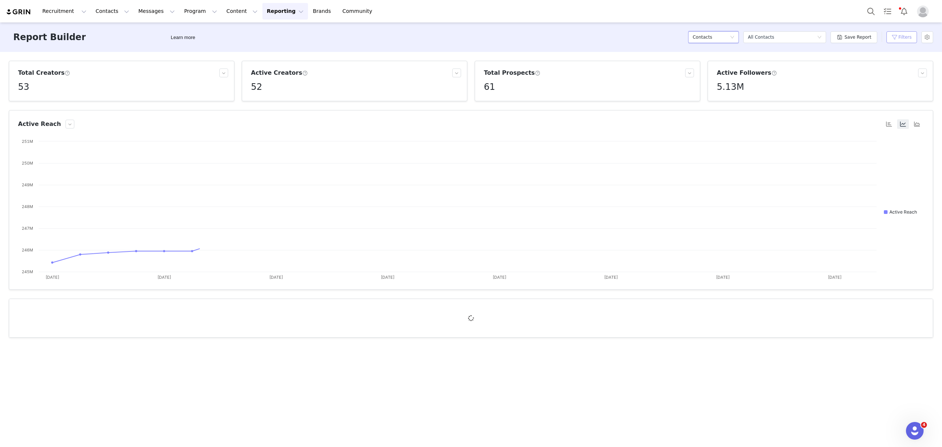
click at [754, 34] on button "Filters" at bounding box center [901, 37] width 31 height 12
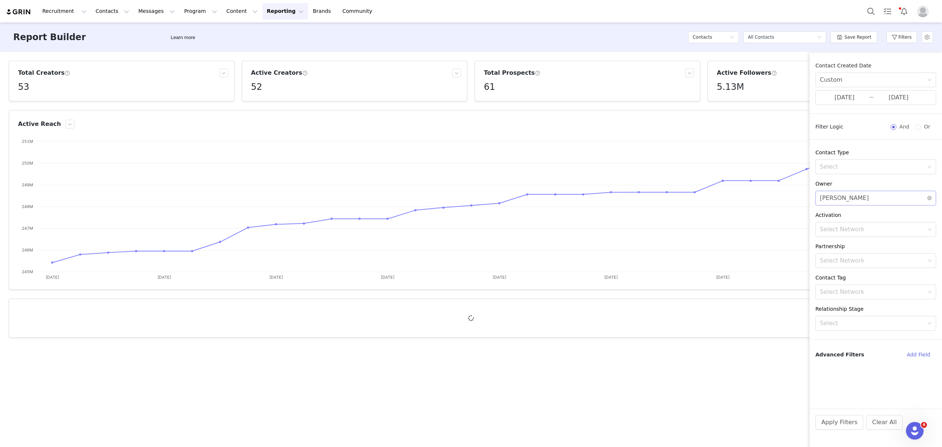
drag, startPoint x: 931, startPoint y: 198, endPoint x: 906, endPoint y: 193, distance: 25.4
click at [754, 198] on icon "icon: close-circle" at bounding box center [929, 198] width 4 height 4
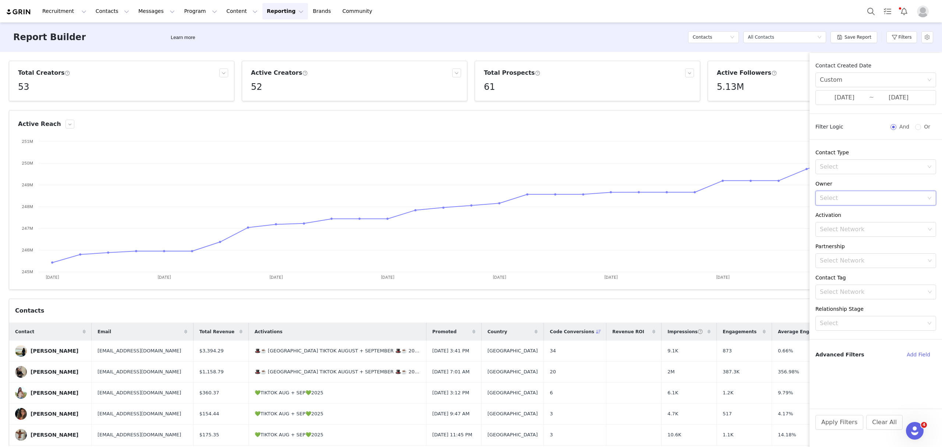
click at [754, 193] on div "Select" at bounding box center [873, 198] width 107 height 14
click at [754, 246] on p "[PERSON_NAME]" at bounding box center [884, 242] width 81 height 8
click at [754, 100] on input "09/01/2025" at bounding box center [844, 98] width 49 height 10
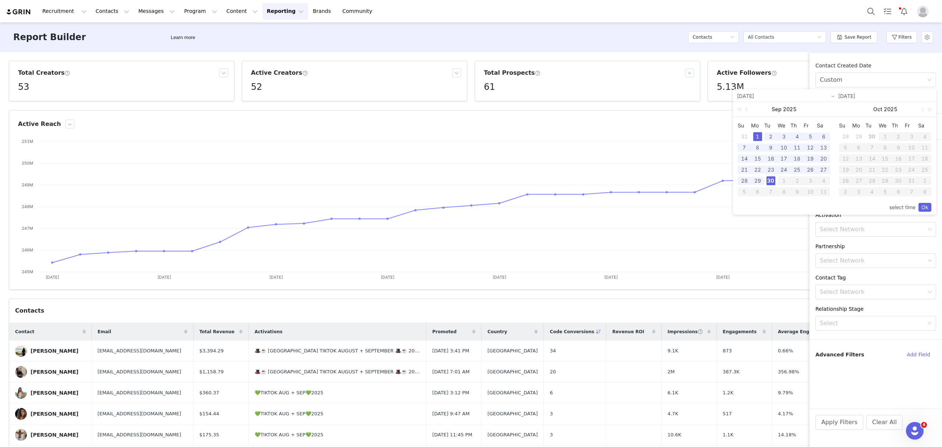
click at [754, 62] on div "Contact Created Date" at bounding box center [875, 66] width 121 height 8
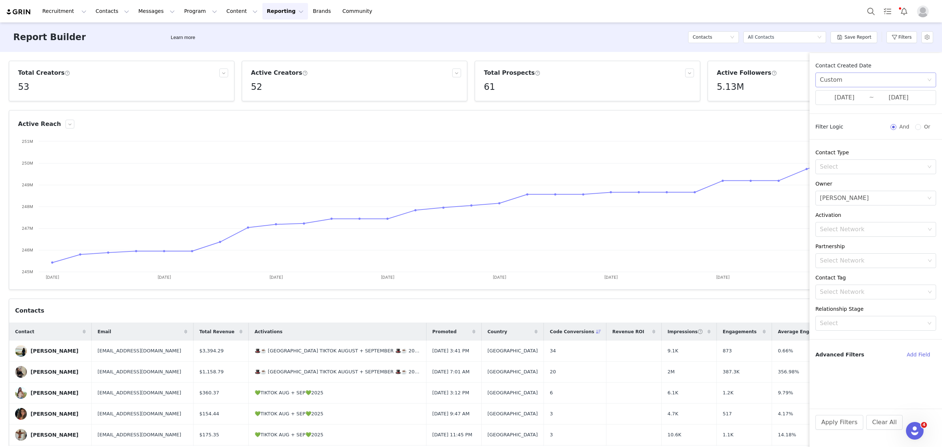
click at [754, 79] on icon "icon: down" at bounding box center [929, 80] width 4 height 4
click at [754, 61] on div "Contact Created Date Custom 09/01/2025 ~ 09/30/2025 Filter Logic And Or Contact…" at bounding box center [876, 254] width 132 height 403
click at [754, 77] on div "Custom" at bounding box center [873, 80] width 107 height 14
click at [754, 90] on li "All time" at bounding box center [875, 96] width 121 height 12
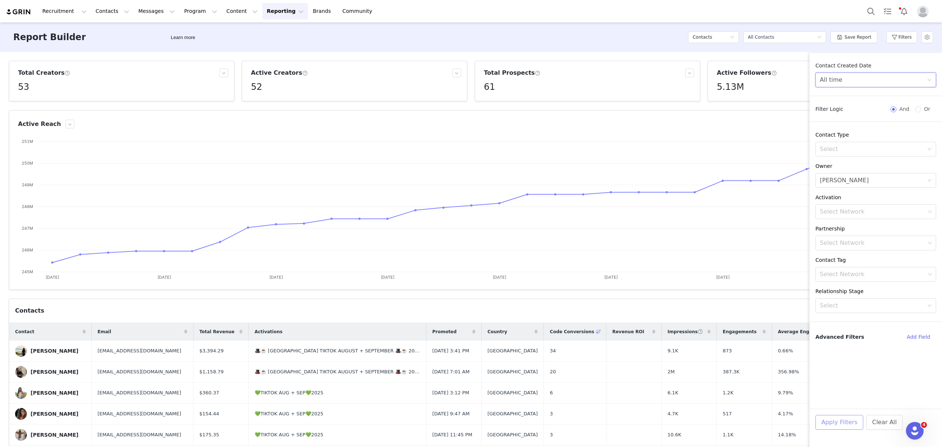
click at [754, 420] on button "Apply Filters" at bounding box center [839, 422] width 48 height 15
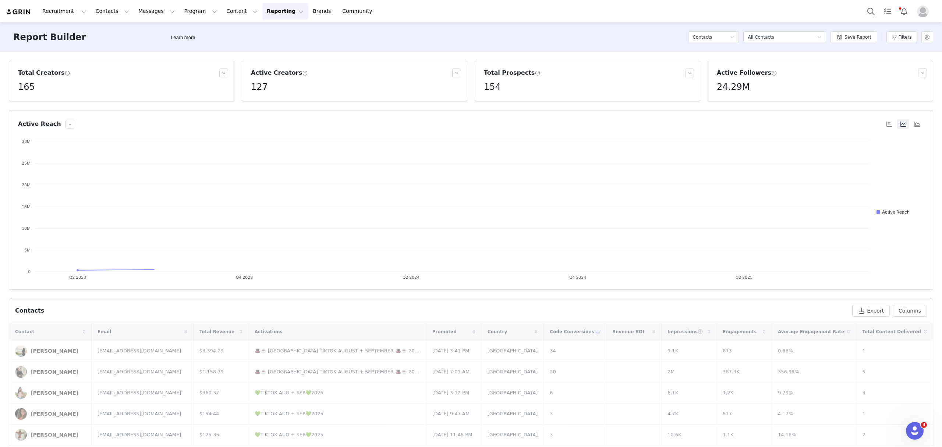
click at [0, 123] on div "Total Creators 165 Active Creators 127 Total Prospects 154 Active Followers 24.…" at bounding box center [471, 249] width 942 height 394
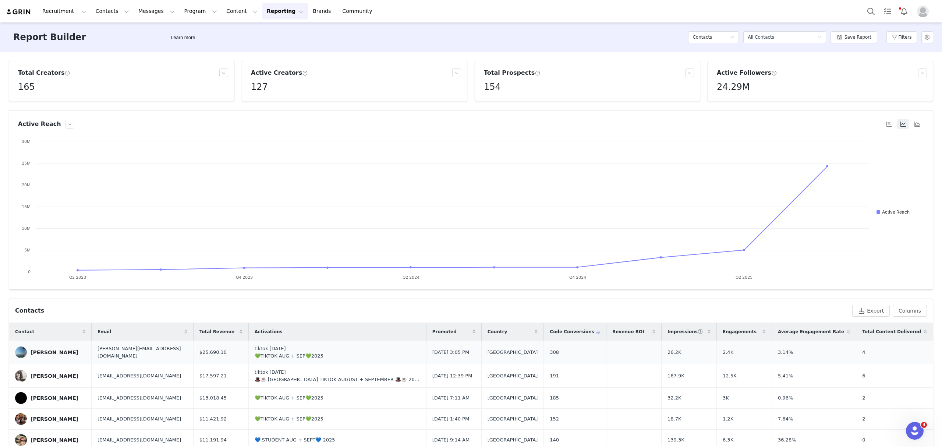
drag, startPoint x: 454, startPoint y: 331, endPoint x: 467, endPoint y: 349, distance: 21.9
click at [470, 331] on span at bounding box center [474, 331] width 9 height 9
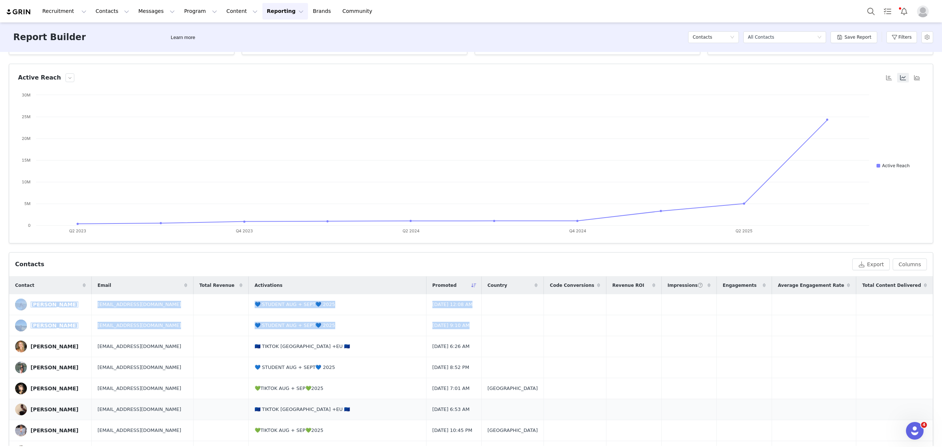
scroll to position [0, 0]
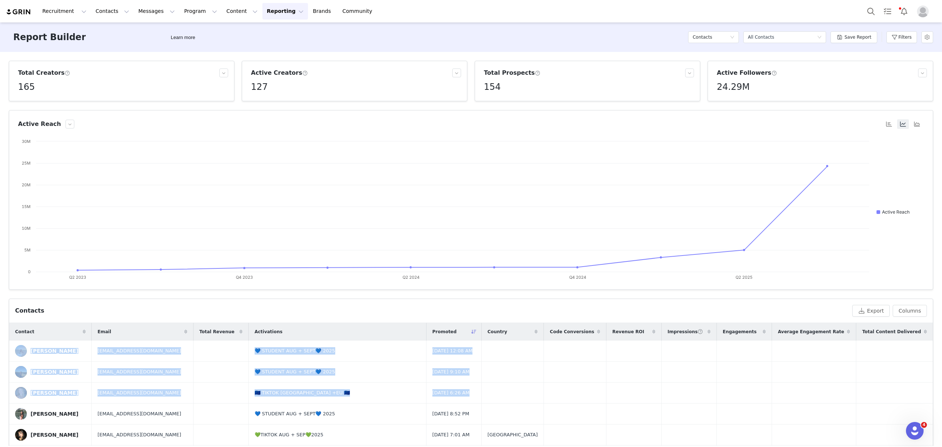
drag, startPoint x: 14, startPoint y: 100, endPoint x: 699, endPoint y: 101, distance: 685.2
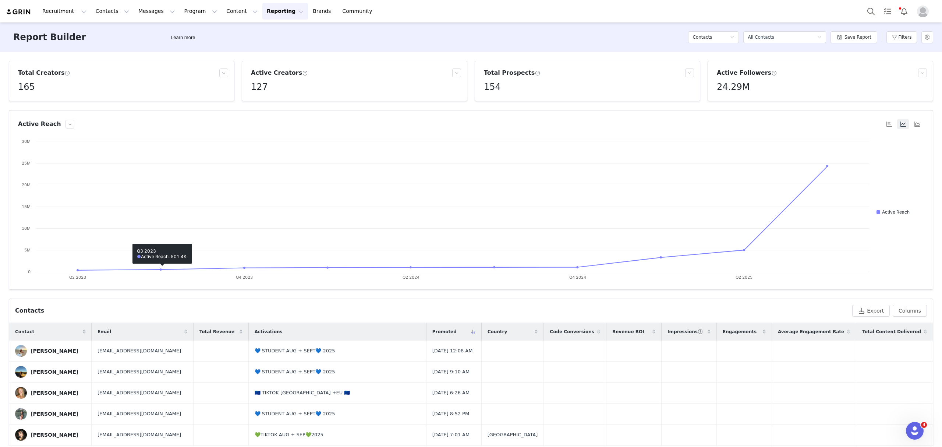
click at [0, 277] on div "Total Creators 165 Active Creators 127 Total Prospects 154 Active Followers 24.…" at bounding box center [471, 249] width 942 height 394
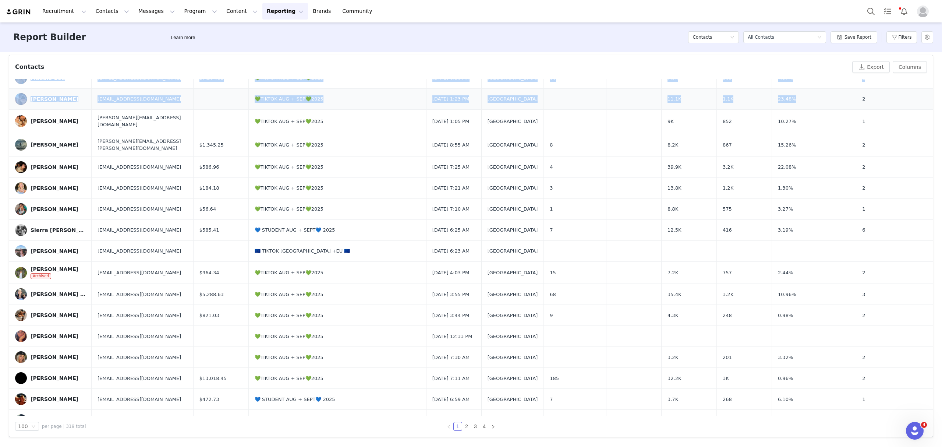
scroll to position [1413, 0]
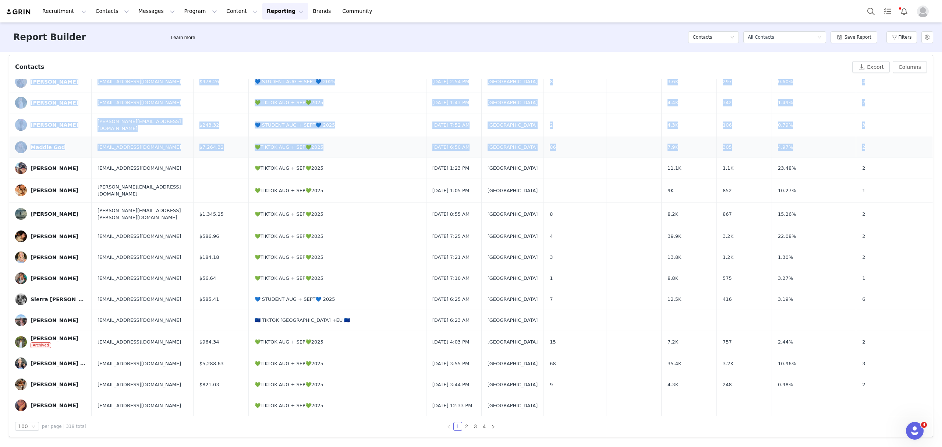
drag, startPoint x: 14, startPoint y: 342, endPoint x: 860, endPoint y: 138, distance: 869.9
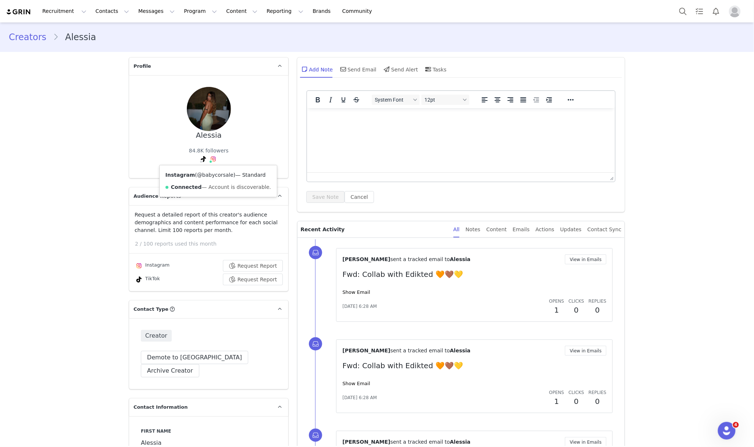
click at [202, 172] on link "@babycorsale" at bounding box center [215, 175] width 36 height 6
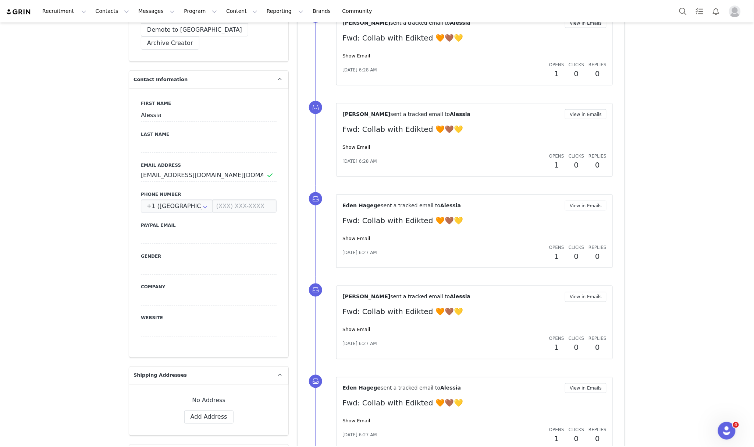
scroll to position [491, 0]
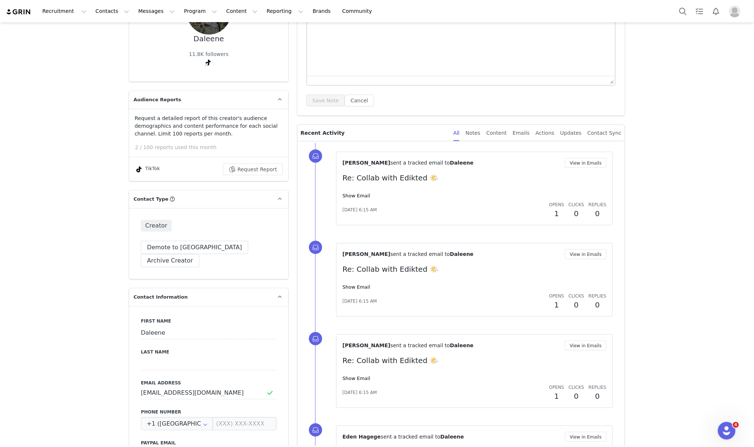
scroll to position [343, 0]
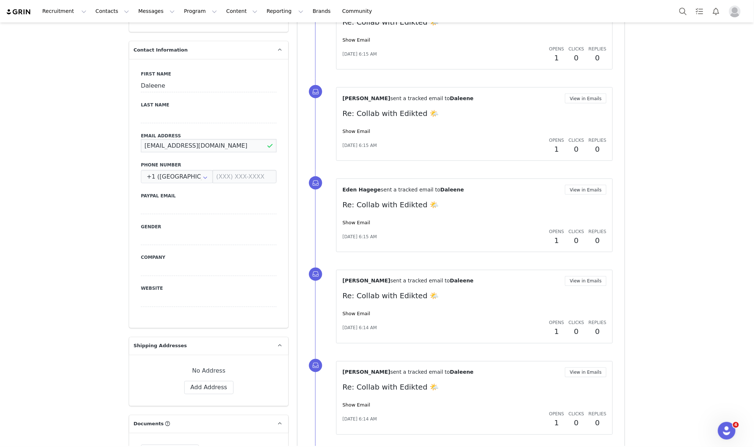
drag, startPoint x: 211, startPoint y: 130, endPoint x: 66, endPoint y: 142, distance: 145.2
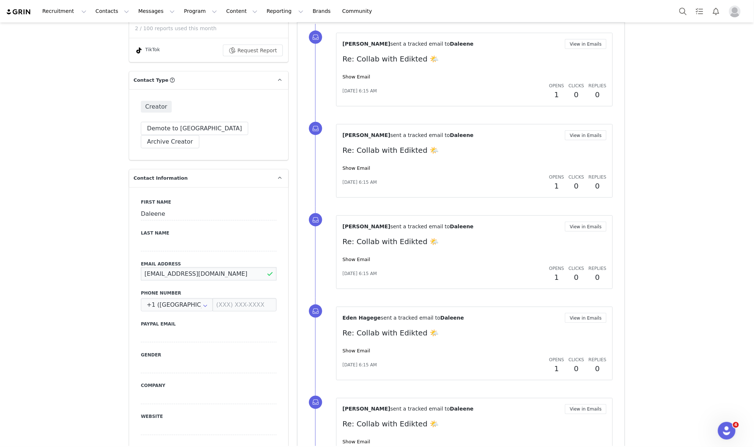
scroll to position [147, 0]
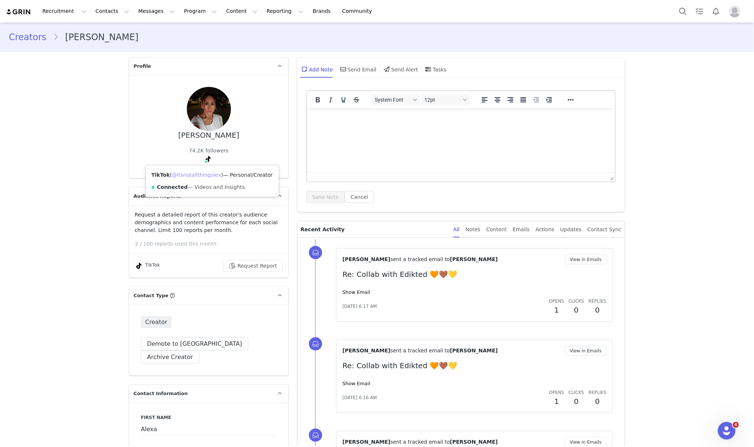
drag, startPoint x: 201, startPoint y: 175, endPoint x: 220, endPoint y: 118, distance: 59.8
click at [201, 175] on link "@itsnotallthingslex" at bounding box center [196, 175] width 49 height 6
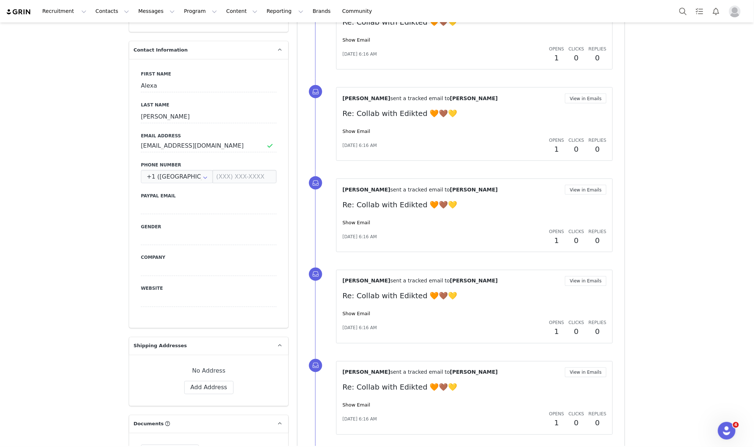
scroll to position [98, 0]
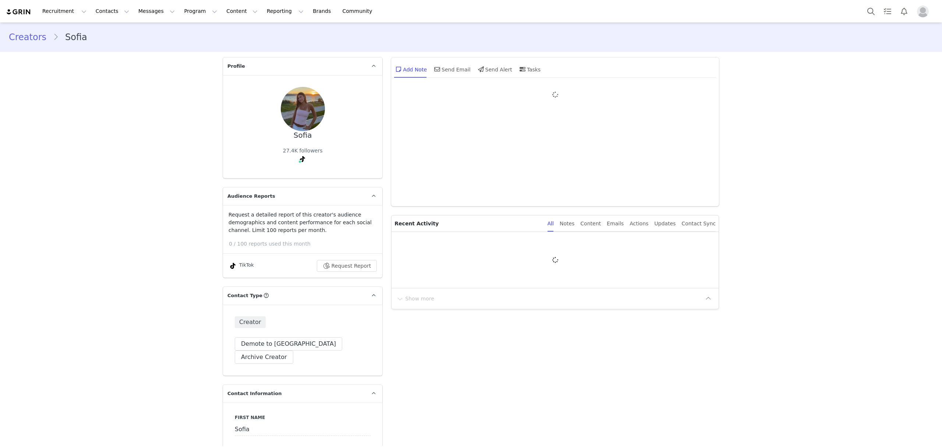
type input "+1 ([GEOGRAPHIC_DATA])"
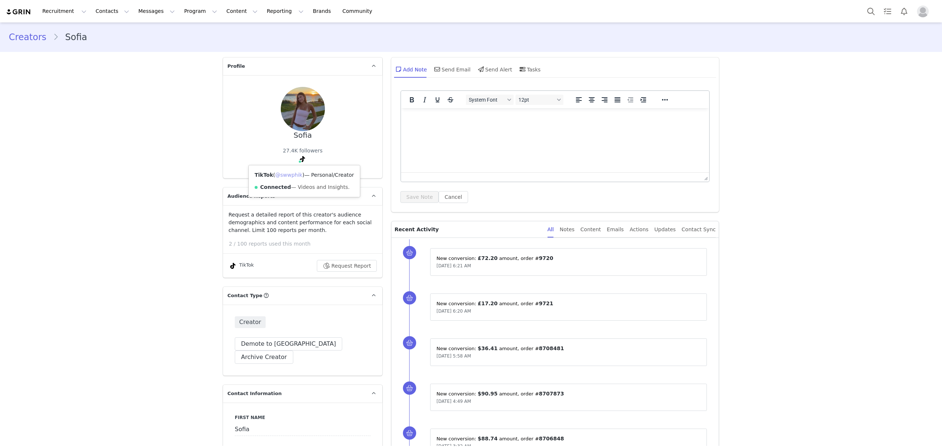
click at [286, 176] on link "@swwphik" at bounding box center [288, 175] width 27 height 6
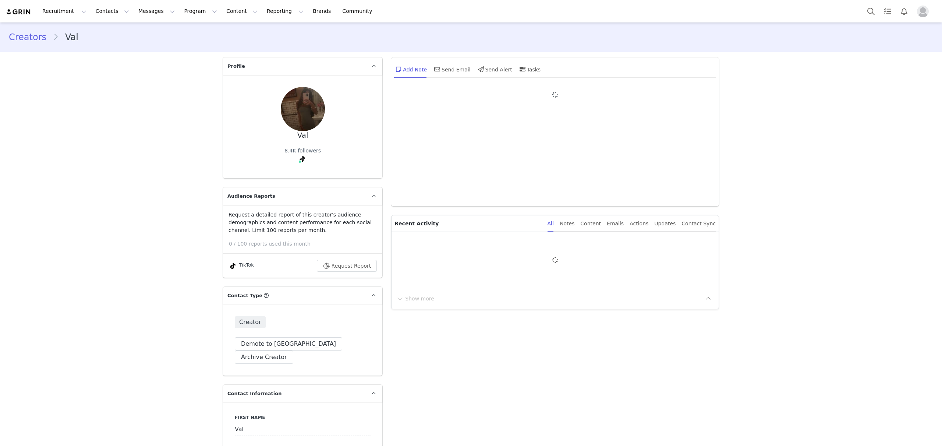
type input "+1 ([GEOGRAPHIC_DATA])"
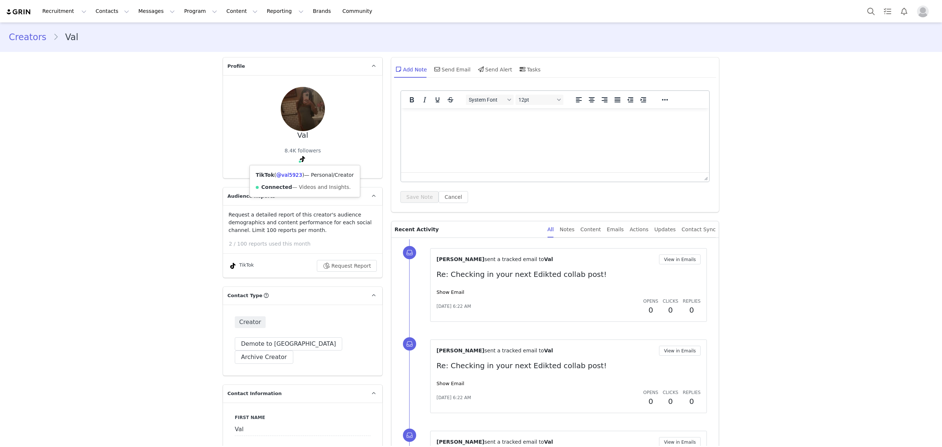
click at [296, 174] on span "( @val5923 )" at bounding box center [289, 175] width 30 height 6
click at [286, 174] on link "@val5923" at bounding box center [289, 175] width 26 height 6
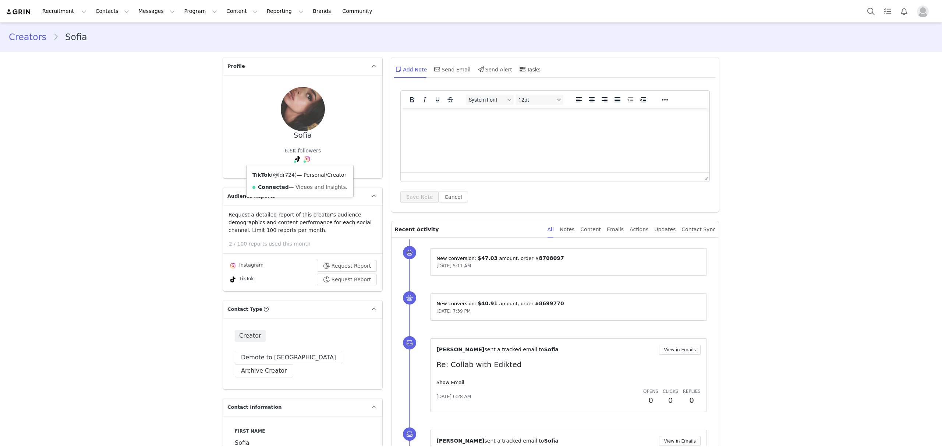
click at [286, 173] on link "@ldr724" at bounding box center [284, 175] width 22 height 6
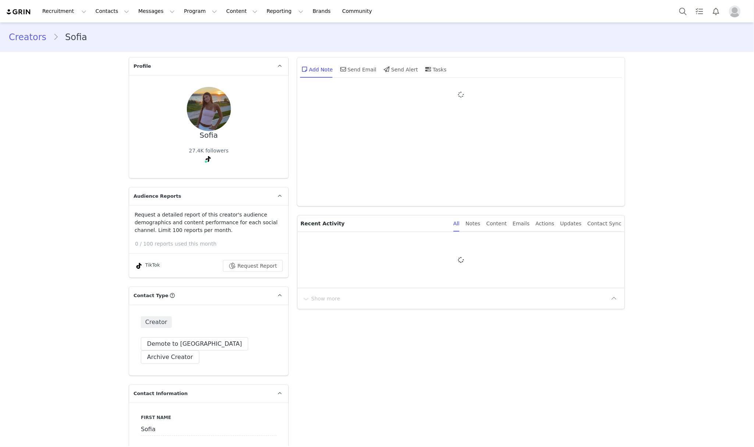
type input "+1 ([GEOGRAPHIC_DATA])"
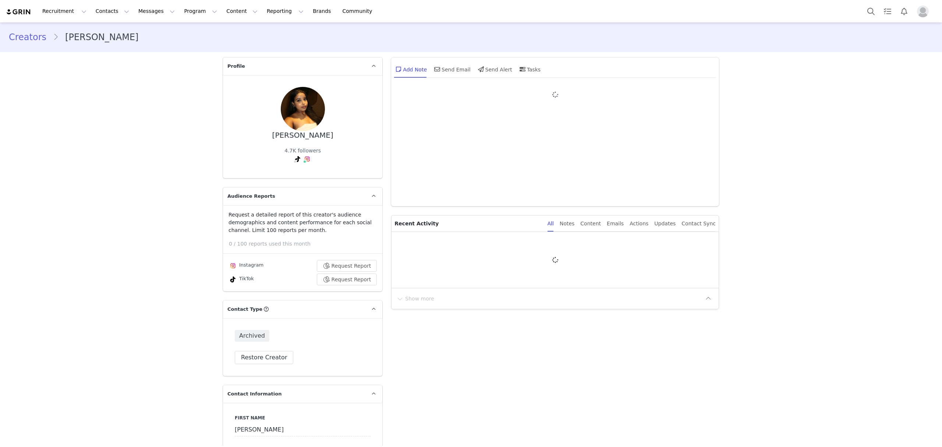
type input "+1 ([GEOGRAPHIC_DATA])"
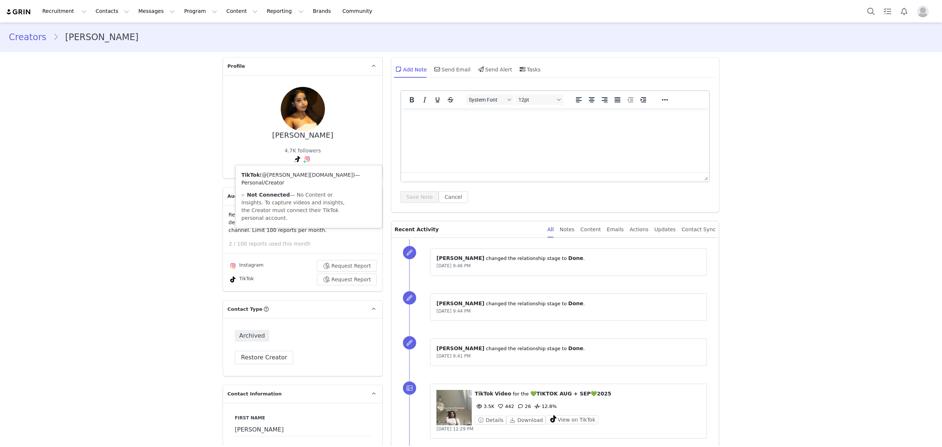
click at [283, 174] on link "@delina.tm" at bounding box center [307, 175] width 91 height 6
click at [595, 230] on div "Content" at bounding box center [590, 229] width 21 height 17
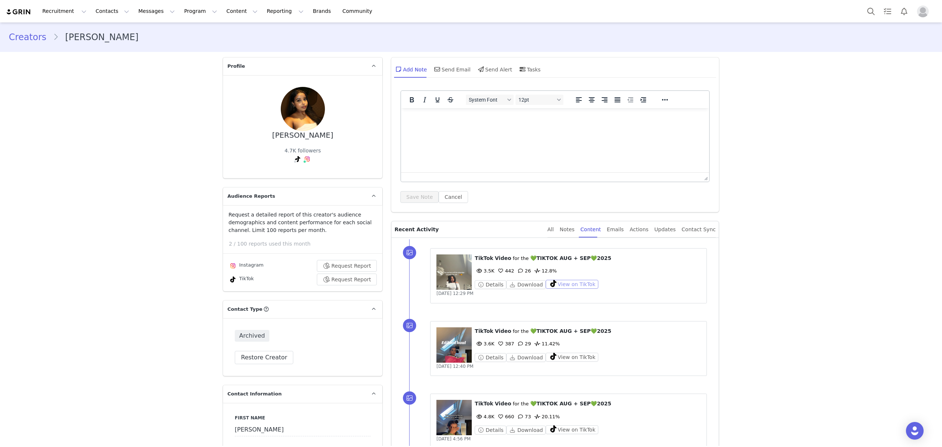
click at [557, 284] on button "View on TikTok" at bounding box center [572, 284] width 53 height 9
drag, startPoint x: 566, startPoint y: 358, endPoint x: 570, endPoint y: 358, distance: 4.4
click at [566, 358] on button "View on TikTok" at bounding box center [572, 357] width 53 height 9
click at [869, 12] on button "Search" at bounding box center [871, 11] width 16 height 17
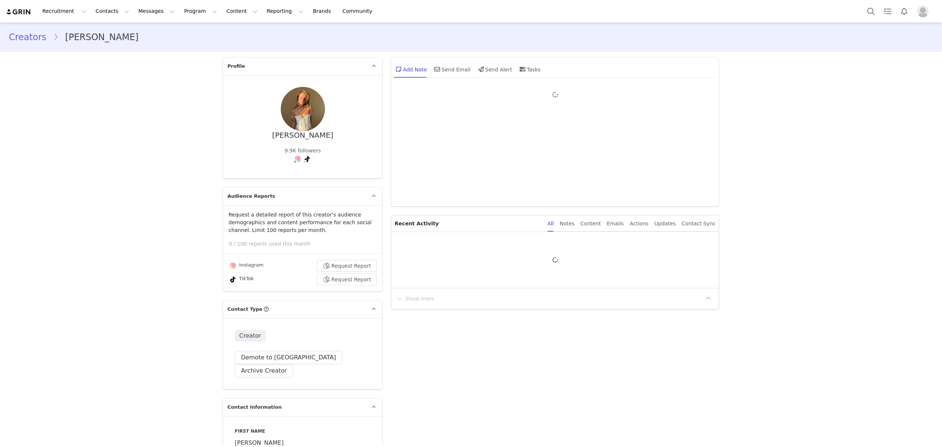
type input "+1 ([GEOGRAPHIC_DATA])"
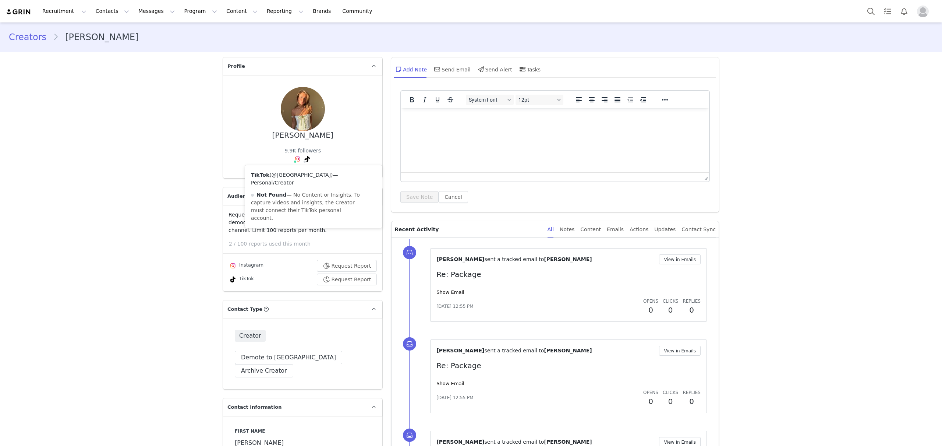
click at [300, 174] on link "@[GEOGRAPHIC_DATA]" at bounding box center [301, 175] width 59 height 6
click at [469, 128] on html at bounding box center [555, 118] width 308 height 20
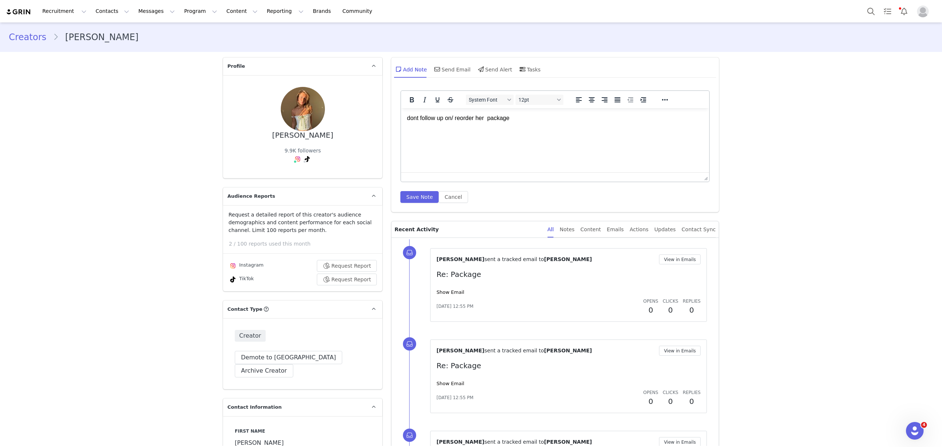
click at [488, 119] on p "dont follow up on/ reorder her package" at bounding box center [555, 118] width 296 height 8
click at [521, 117] on p "dont follow up on/ reorder her package" at bounding box center [555, 118] width 296 height 8
click at [414, 194] on button "Save Note" at bounding box center [419, 197] width 38 height 12
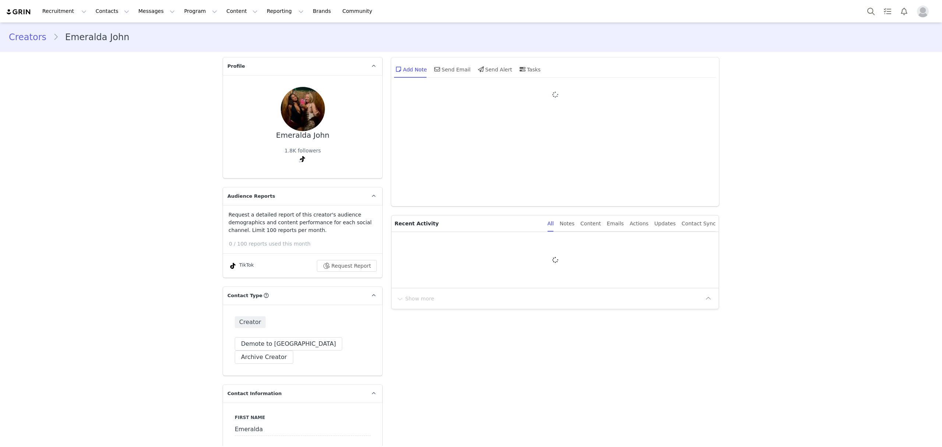
type input "+1 ([GEOGRAPHIC_DATA])"
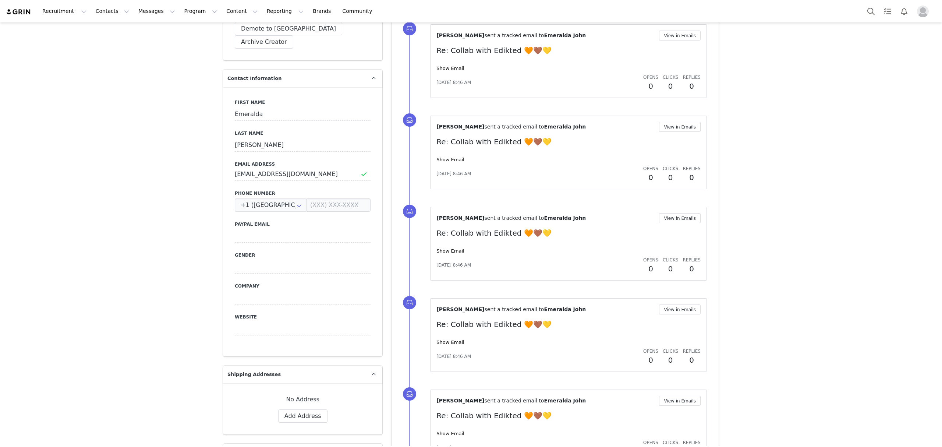
scroll to position [392, 0]
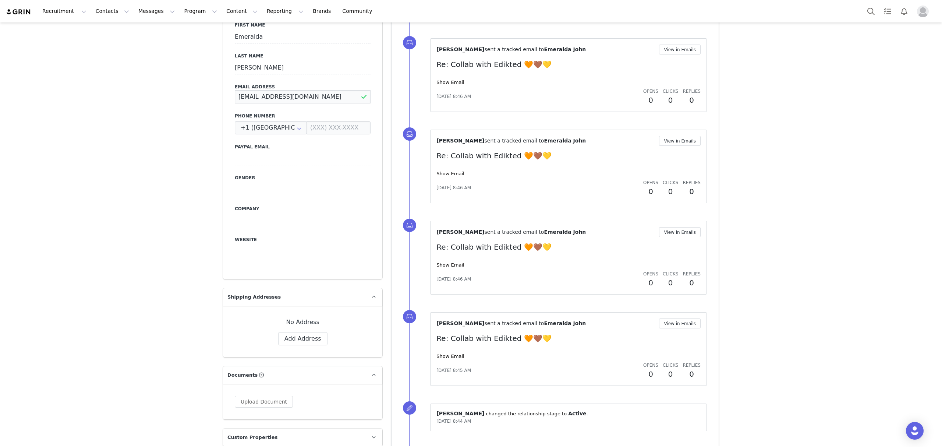
drag, startPoint x: 315, startPoint y: 85, endPoint x: 205, endPoint y: 83, distance: 110.1
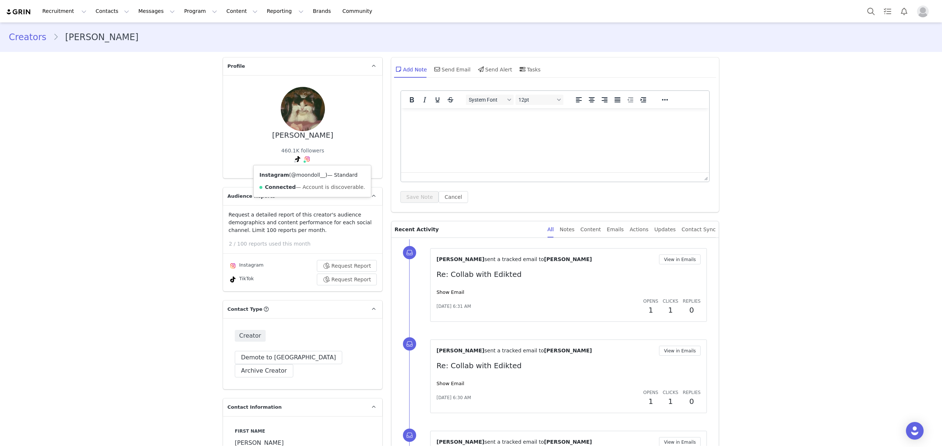
click at [299, 174] on link "@moondoll__" at bounding box center [308, 175] width 34 height 6
click at [296, 175] on link "@westcada" at bounding box center [320, 175] width 59 height 6
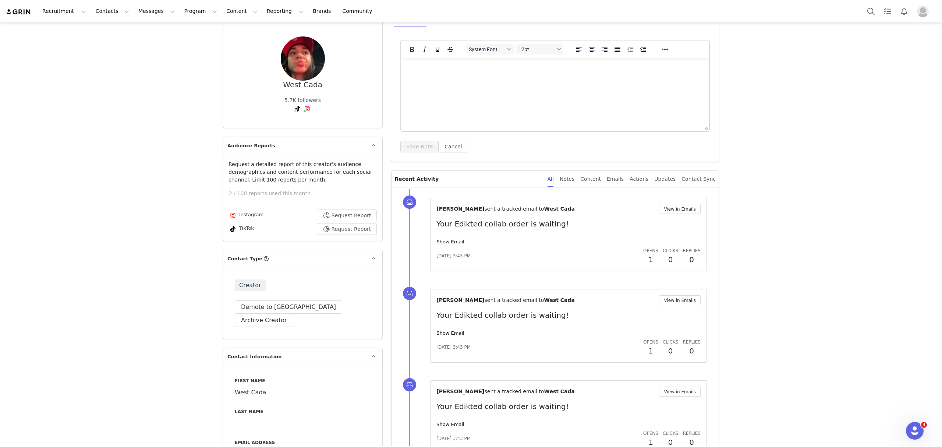
scroll to position [196, 0]
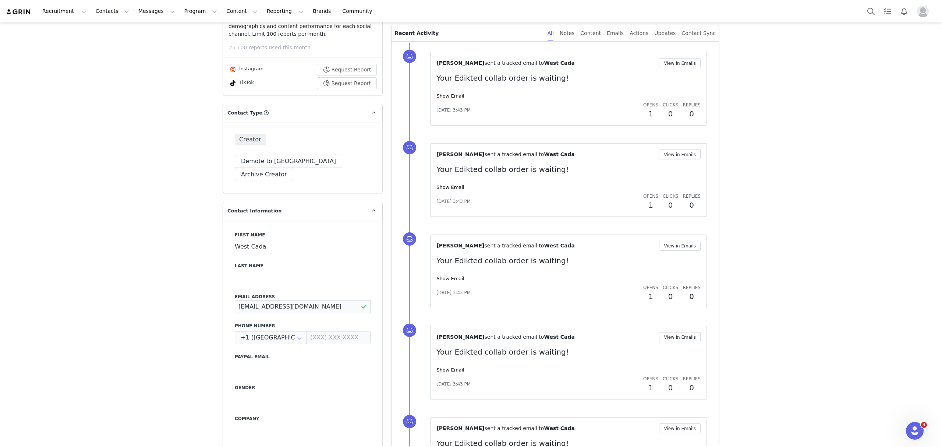
drag, startPoint x: 266, startPoint y: 291, endPoint x: 231, endPoint y: 291, distance: 34.6
click at [235, 300] on input "jde3@hotmail.de" at bounding box center [303, 306] width 136 height 13
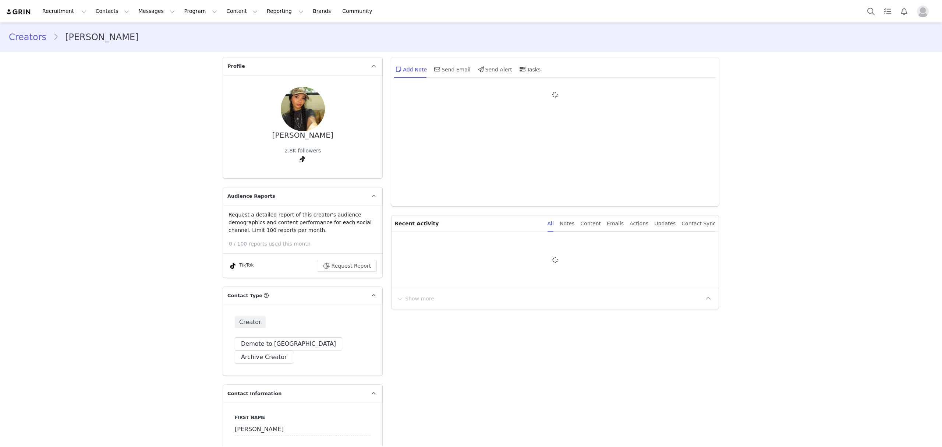
type input "+1 ([GEOGRAPHIC_DATA])"
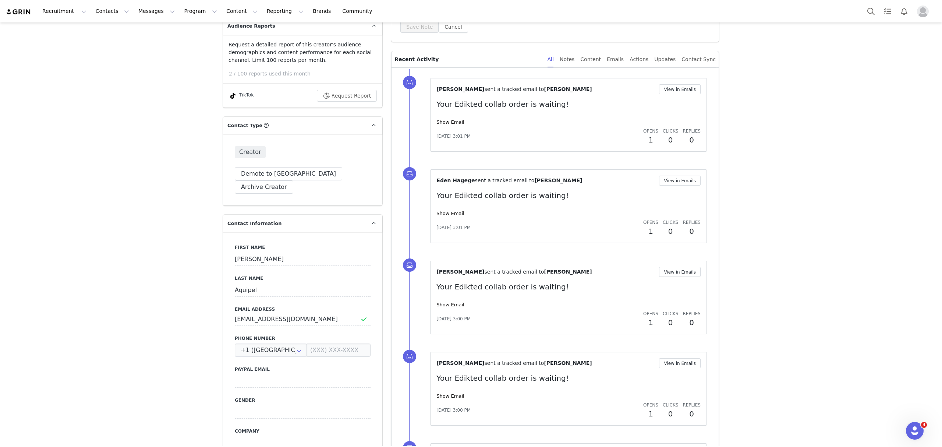
scroll to position [343, 0]
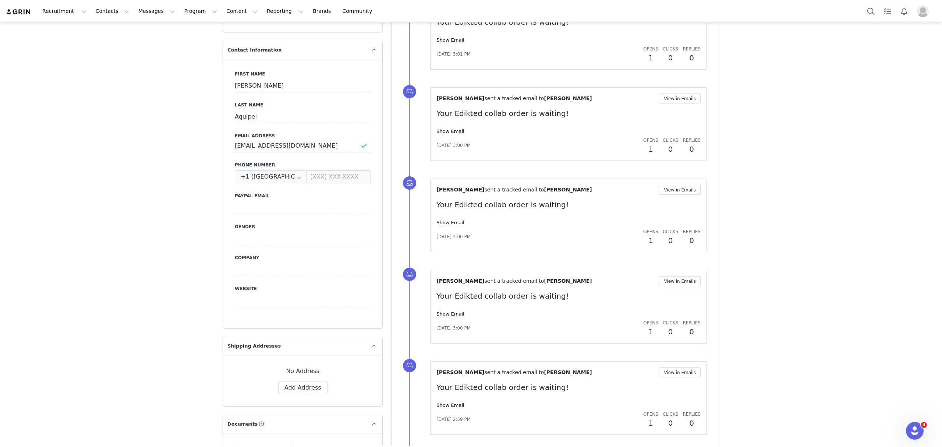
drag, startPoint x: 311, startPoint y: 139, endPoint x: 213, endPoint y: 141, distance: 97.5
drag, startPoint x: 303, startPoint y: 129, endPoint x: 175, endPoint y: 135, distance: 128.2
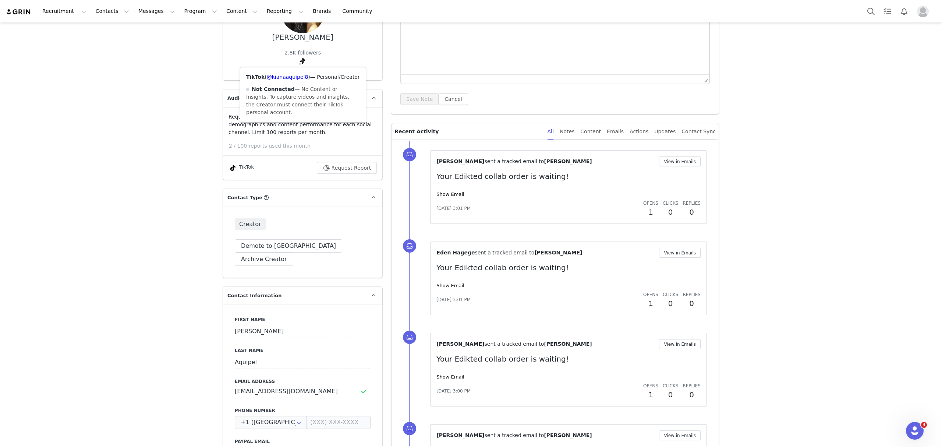
click at [293, 71] on div "TikTok ( @kianaaquipel8 ) — Personal/Creator Not Connected — No Content or Insi…" at bounding box center [302, 94] width 125 height 55
click at [294, 78] on link "@kianaaquipel8" at bounding box center [288, 77] width 42 height 6
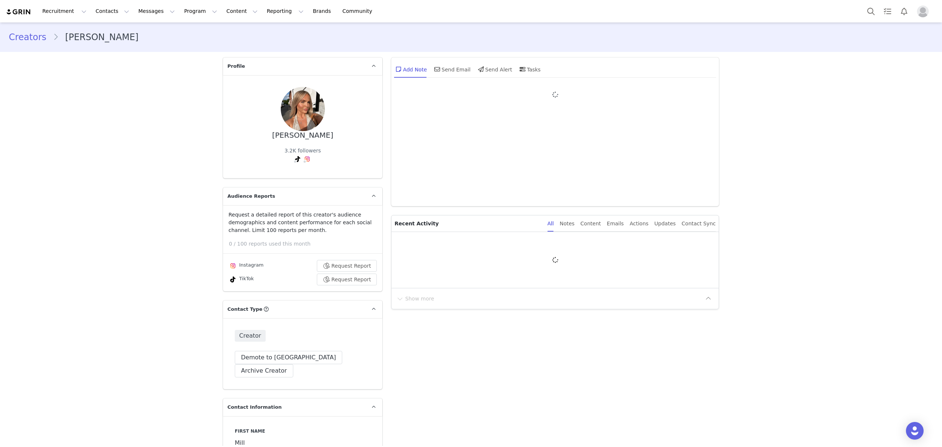
type input "+1 ([GEOGRAPHIC_DATA])"
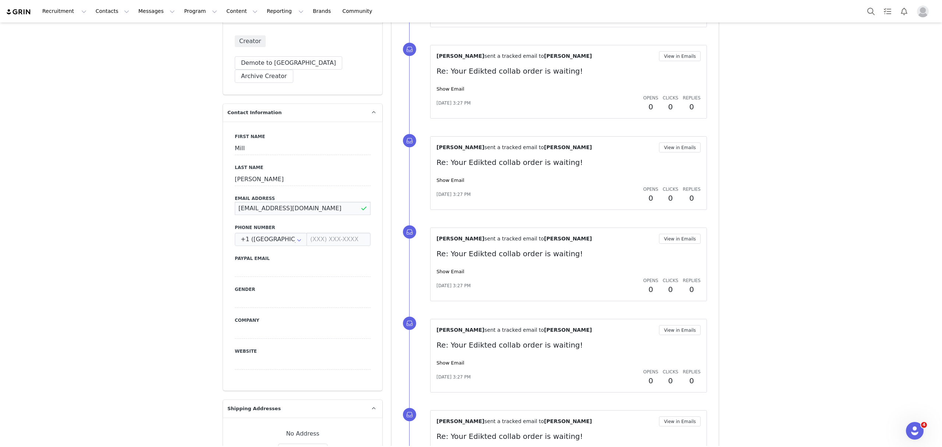
drag, startPoint x: 323, startPoint y: 199, endPoint x: 225, endPoint y: 199, distance: 97.5
click at [226, 198] on div "First Name Mill Last Name Norman Email Address milliexnorman@hotmail.com Phone …" at bounding box center [302, 255] width 159 height 269
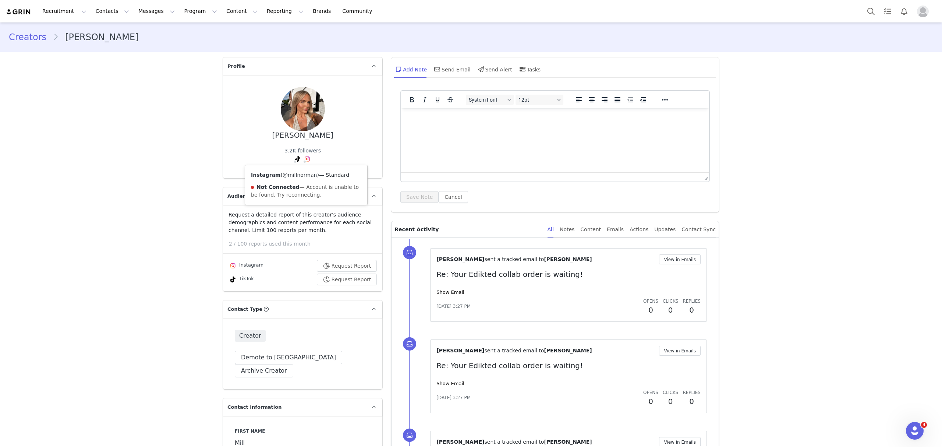
click at [300, 176] on link "@millnorman" at bounding box center [300, 175] width 34 height 6
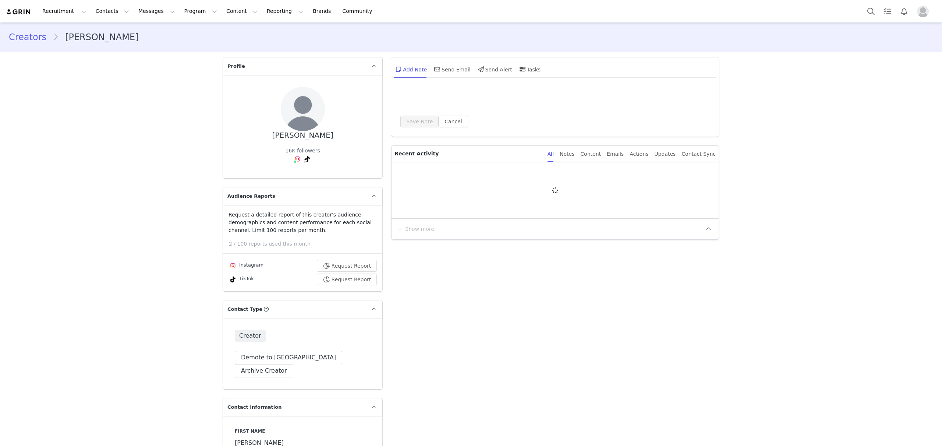
type input "+1 ([GEOGRAPHIC_DATA])"
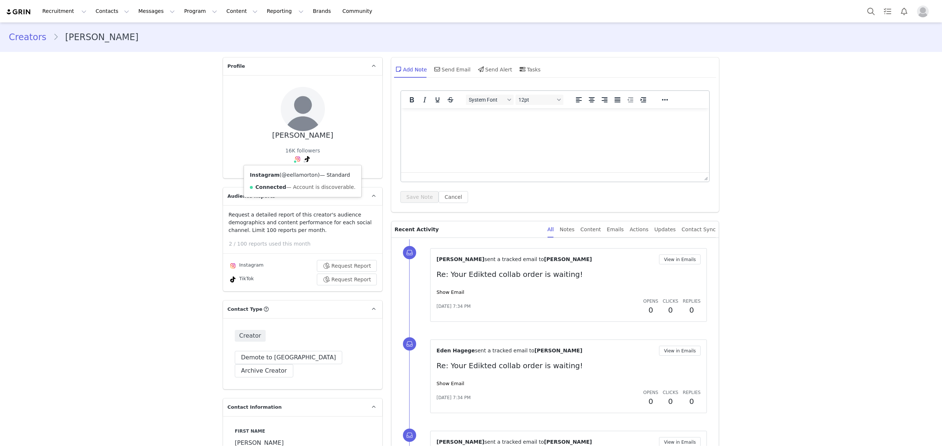
click at [287, 174] on link "@eellamorton" at bounding box center [300, 175] width 36 height 6
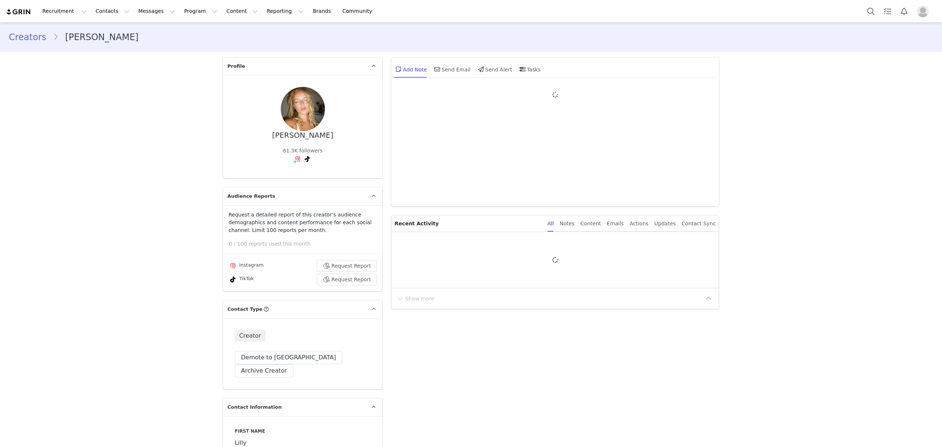
type input "+1 ([GEOGRAPHIC_DATA])"
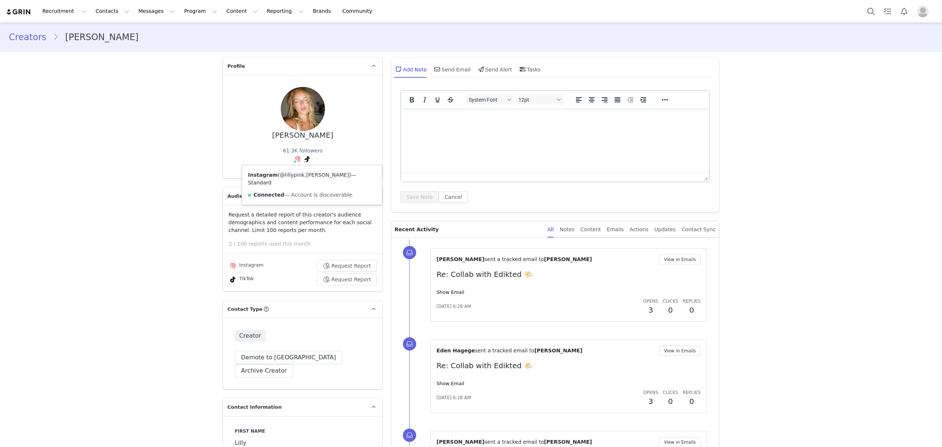
click at [291, 173] on link "@lillypink.[PERSON_NAME]" at bounding box center [314, 175] width 69 height 6
click at [302, 175] on link "@sofiarnss" at bounding box center [305, 175] width 28 height 6
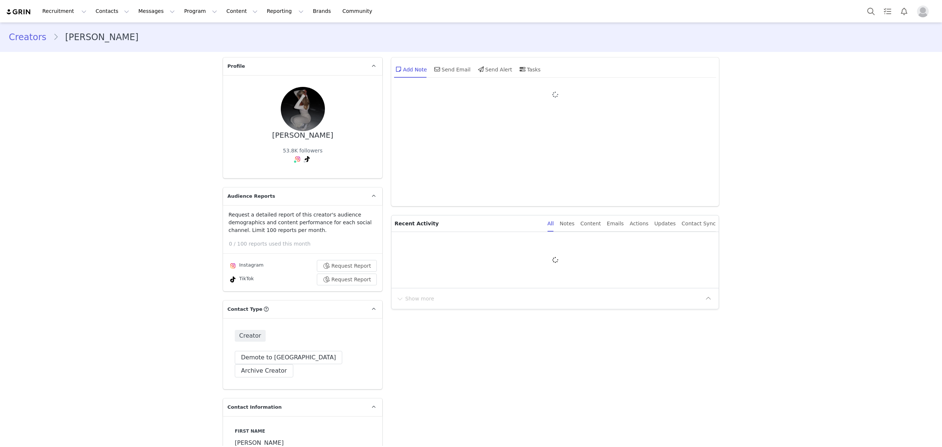
type input "+1 ([GEOGRAPHIC_DATA])"
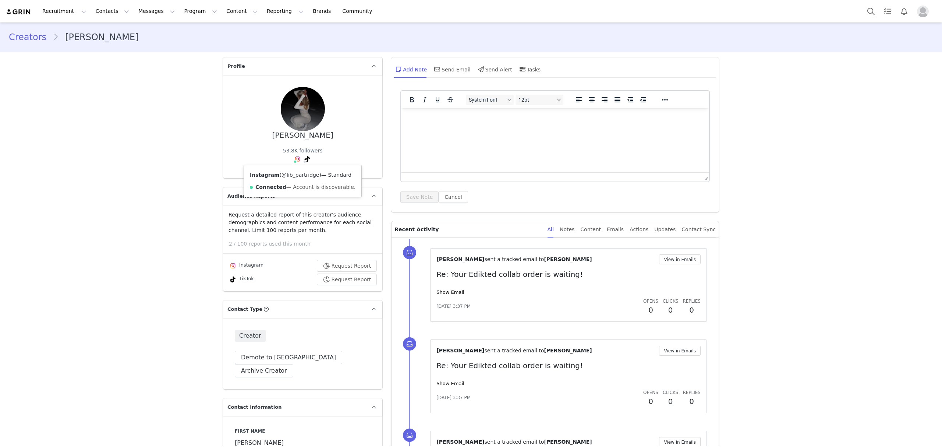
click at [290, 173] on link "@lib_partridge" at bounding box center [301, 175] width 38 height 6
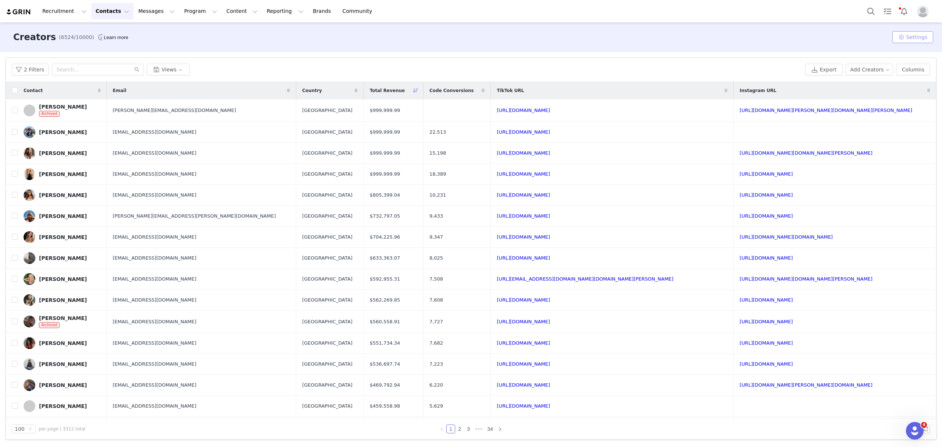
click at [922, 38] on button "Settings" at bounding box center [912, 37] width 41 height 12
drag, startPoint x: 801, startPoint y: 36, endPoint x: 856, endPoint y: 52, distance: 57.2
click at [803, 36] on div "Creators (6524/10000) Learn more Settings" at bounding box center [471, 36] width 942 height 29
drag, startPoint x: 261, startPoint y: 12, endPoint x: 263, endPoint y: 19, distance: 7.1
click at [262, 12] on button "Reporting Reporting" at bounding box center [285, 11] width 46 height 17
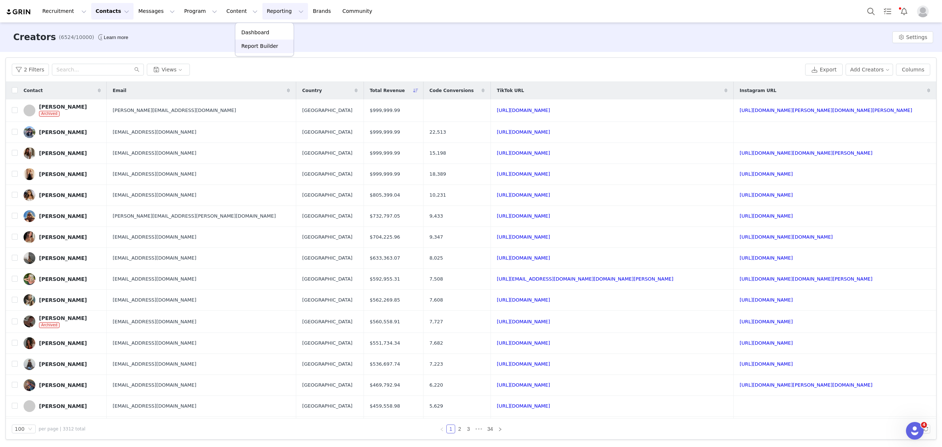
click at [258, 46] on p "Report Builder" at bounding box center [259, 46] width 37 height 8
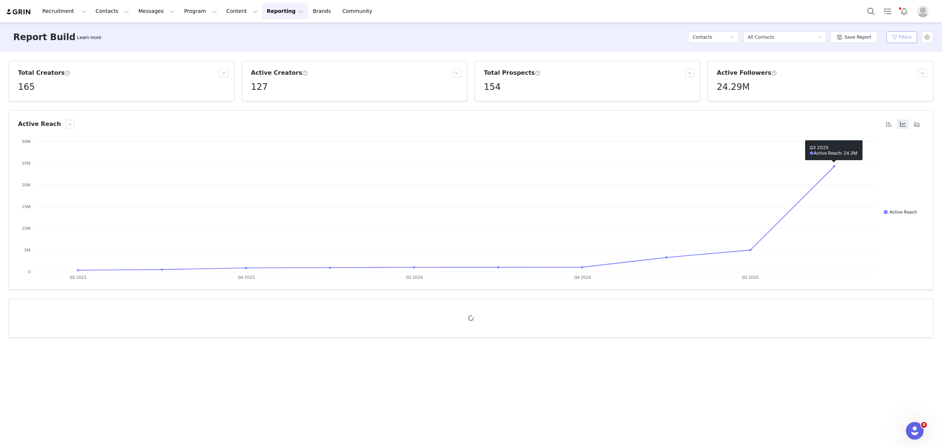
click at [909, 36] on button "Filters" at bounding box center [901, 37] width 31 height 12
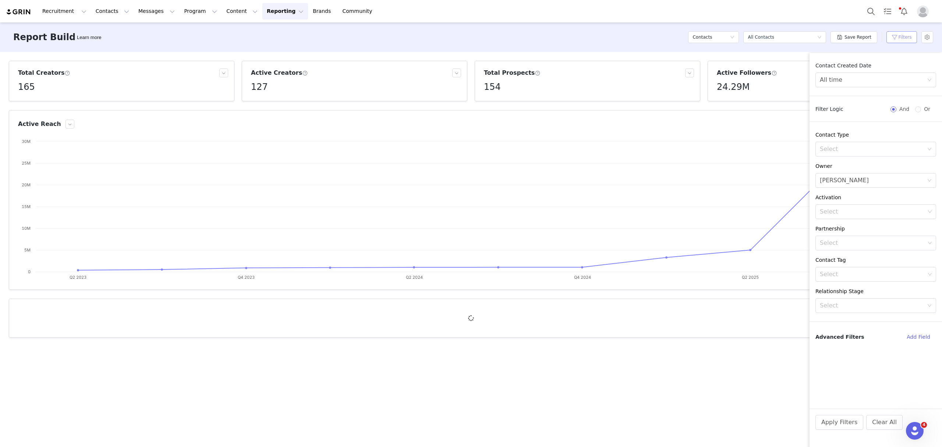
click at [900, 35] on button "Filters" at bounding box center [901, 37] width 31 height 12
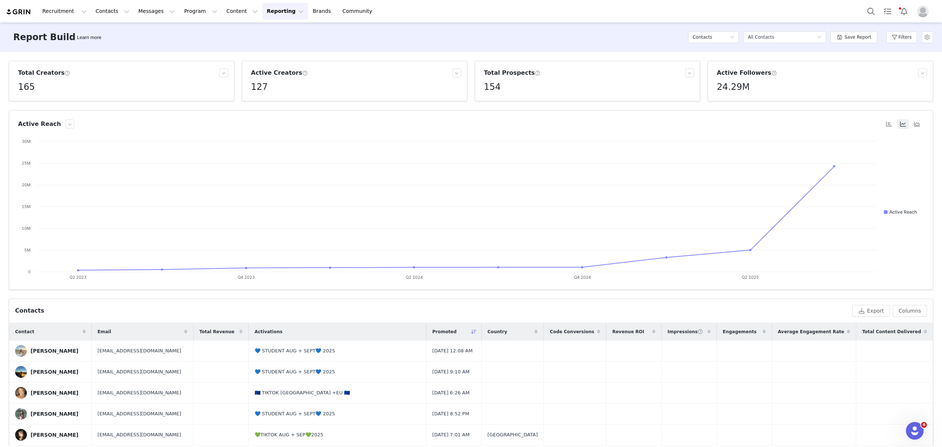
click at [597, 332] on icon at bounding box center [598, 331] width 3 height 4
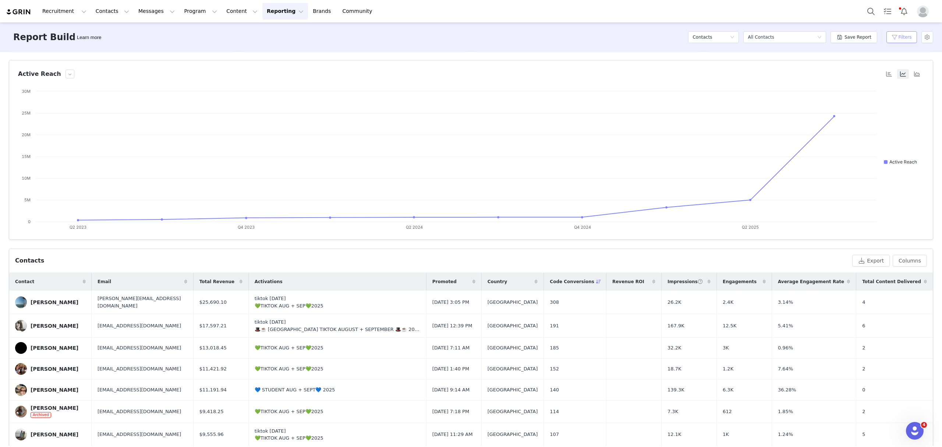
scroll to position [49, 0]
click at [901, 34] on button "Filters" at bounding box center [901, 37] width 31 height 12
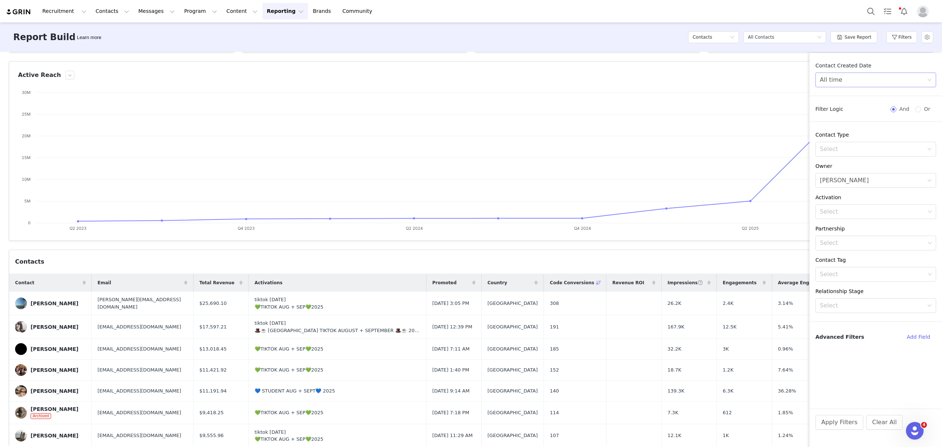
click at [867, 74] on div "All time" at bounding box center [873, 80] width 107 height 14
click at [837, 128] on li "Custom" at bounding box center [875, 131] width 121 height 12
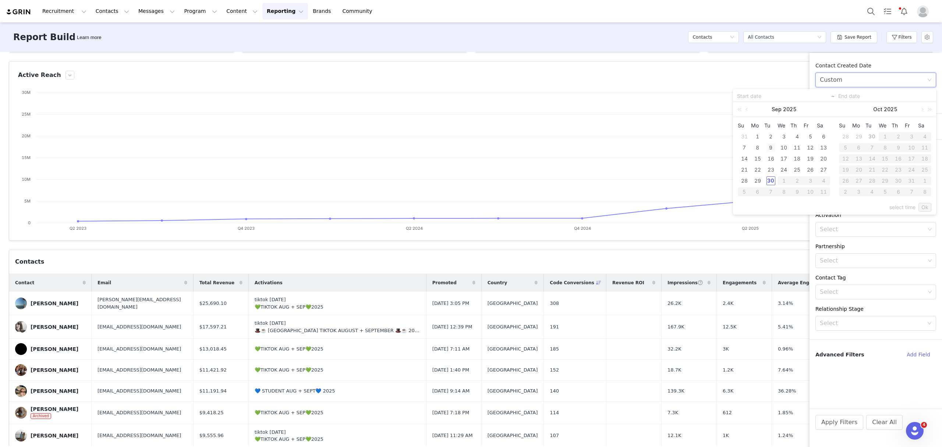
drag, startPoint x: 759, startPoint y: 136, endPoint x: 768, endPoint y: 145, distance: 12.5
click at [759, 136] on div "1" at bounding box center [757, 136] width 9 height 9
type input "09/01/2025"
click at [769, 181] on div "30" at bounding box center [771, 180] width 9 height 9
type input "09/30/2025"
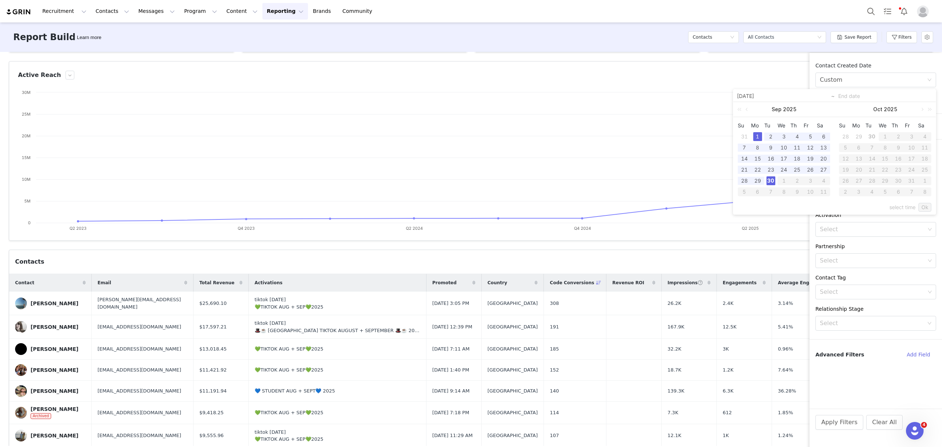
type input "09/01/2025"
type input "09/30/2025"
click at [928, 209] on link "Ok" at bounding box center [925, 207] width 13 height 9
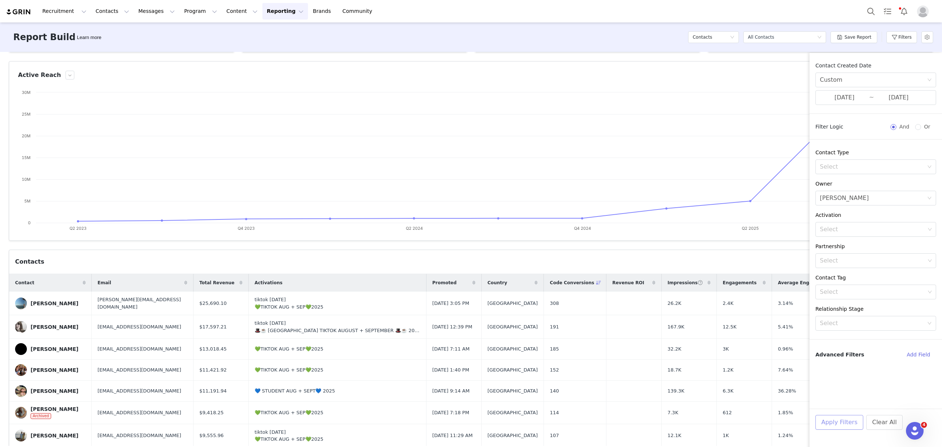
click at [836, 427] on button "Apply Filters" at bounding box center [839, 422] width 48 height 15
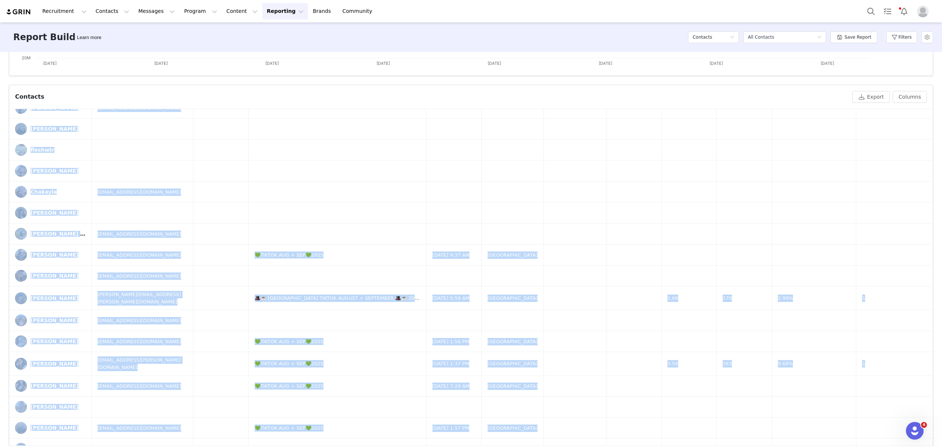
scroll to position [244, 0]
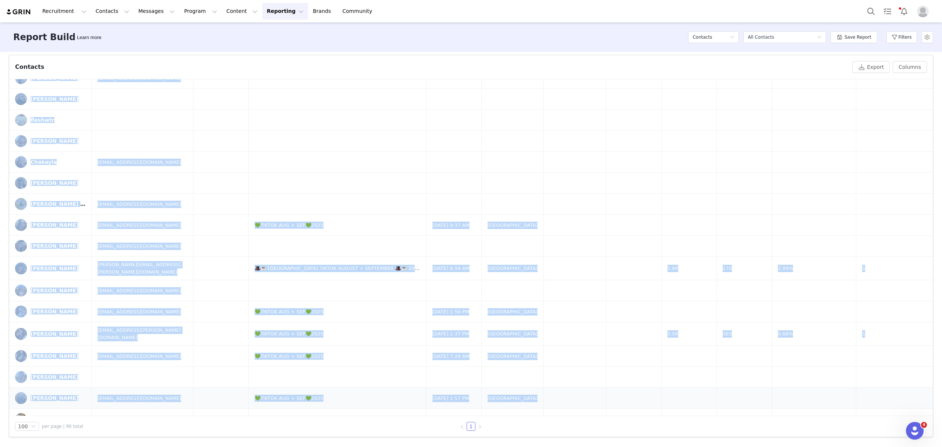
drag, startPoint x: 18, startPoint y: 294, endPoint x: 870, endPoint y: 393, distance: 857.6
copy tbody "Sadie Kirdar sadiekirdar@gmail.com $11,191.94 💙 STUDENT AUG + SEPT💙 2025 Sep 15…"
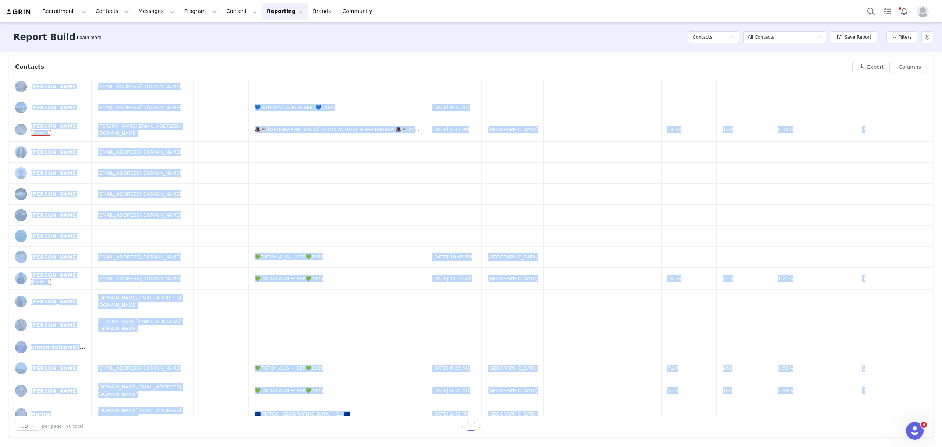
scroll to position [948, 0]
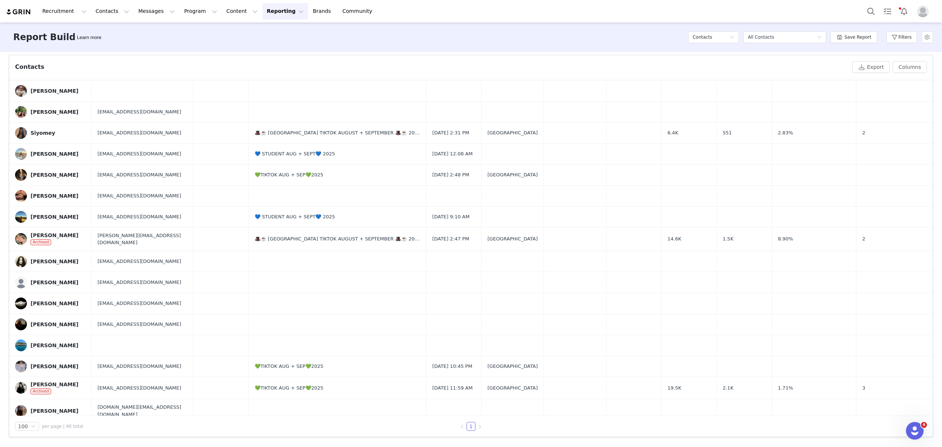
click at [724, 30] on div "Contacts" at bounding box center [713, 37] width 51 height 22
click at [725, 36] on div "Contacts" at bounding box center [711, 37] width 37 height 11
click at [707, 62] on h5 "Content" at bounding box center [717, 64] width 42 height 8
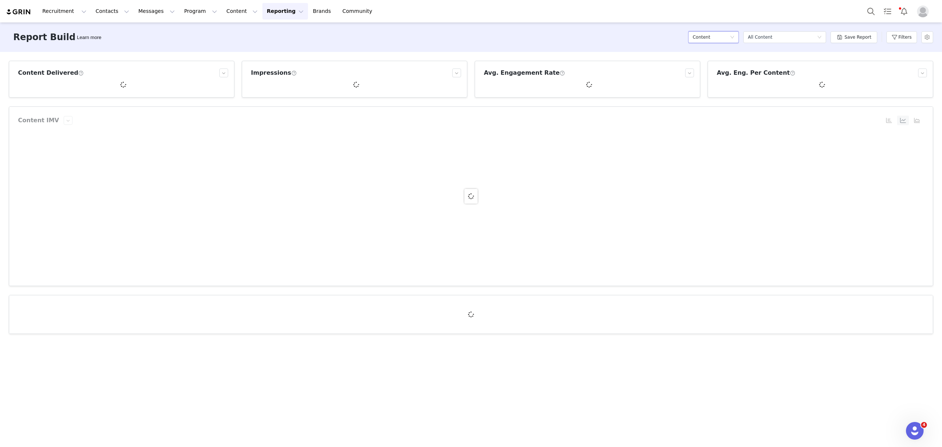
scroll to position [0, 0]
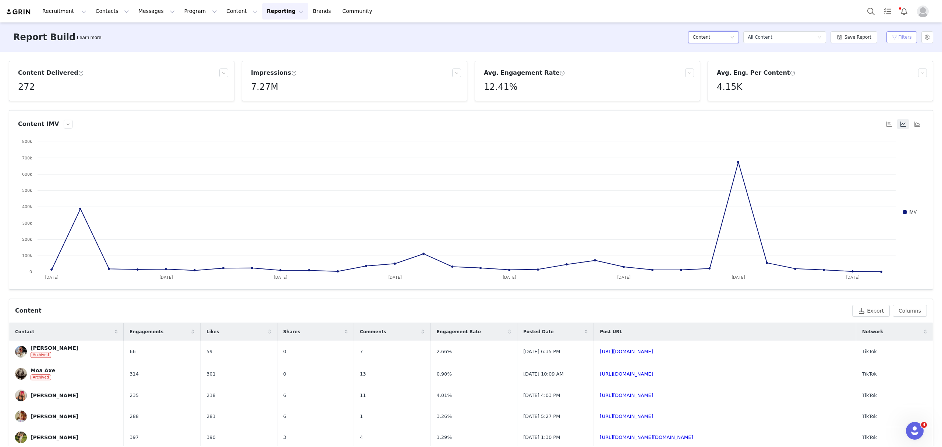
click at [914, 31] on button "Filters" at bounding box center [901, 37] width 31 height 12
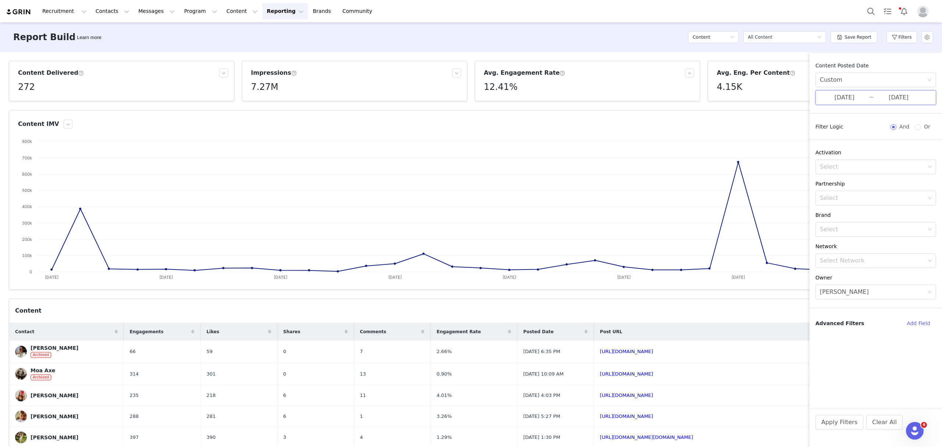
click at [871, 99] on span "09/01/2025 ~ 09/30/2025" at bounding box center [875, 97] width 121 height 15
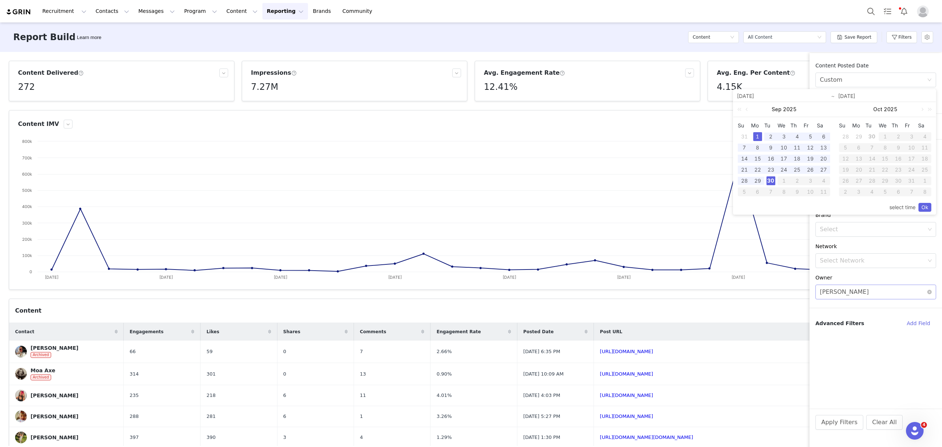
click at [864, 296] on div "Select Mia Maddison" at bounding box center [873, 292] width 107 height 14
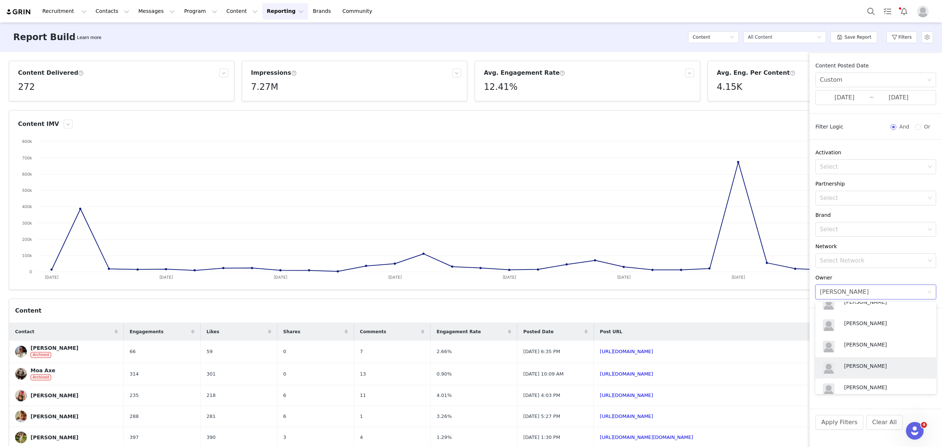
scroll to position [294, 0]
click at [869, 377] on p "[PERSON_NAME]" at bounding box center [884, 380] width 81 height 8
click at [838, 418] on button "Apply Filters" at bounding box center [839, 422] width 48 height 15
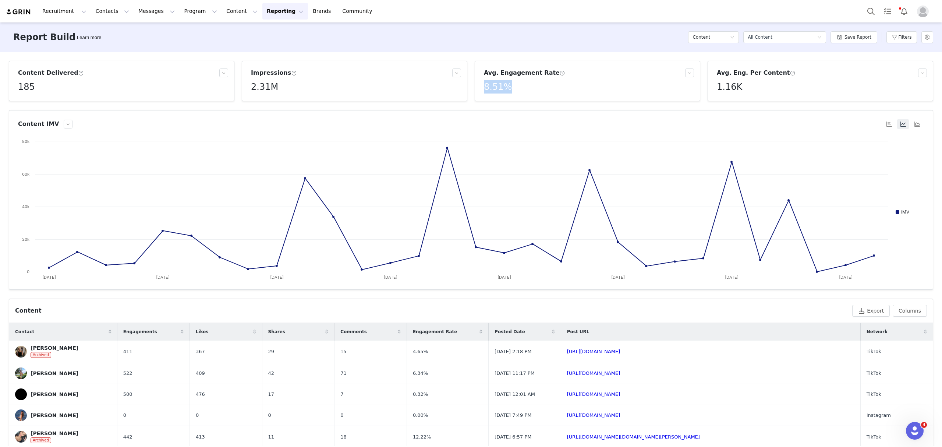
drag, startPoint x: 525, startPoint y: 85, endPoint x: 477, endPoint y: 86, distance: 47.8
click at [477, 86] on article "Avg. Engagement Rate 8.51%" at bounding box center [588, 81] width 226 height 40
copy h5 "8.51%"
drag, startPoint x: 271, startPoint y: 100, endPoint x: 251, endPoint y: 100, distance: 19.9
click at [251, 100] on div "2,307,017" at bounding box center [263, 104] width 28 height 12
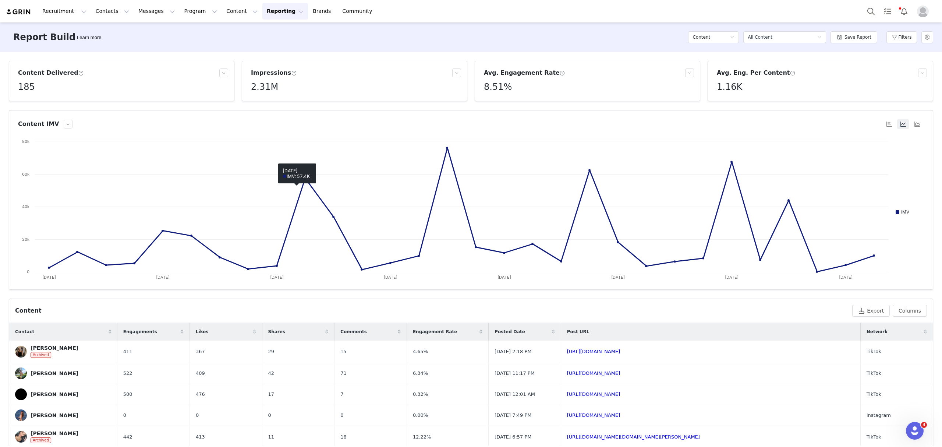
copy p "2,307,017"
click at [896, 33] on button "Filters" at bounding box center [901, 37] width 31 height 12
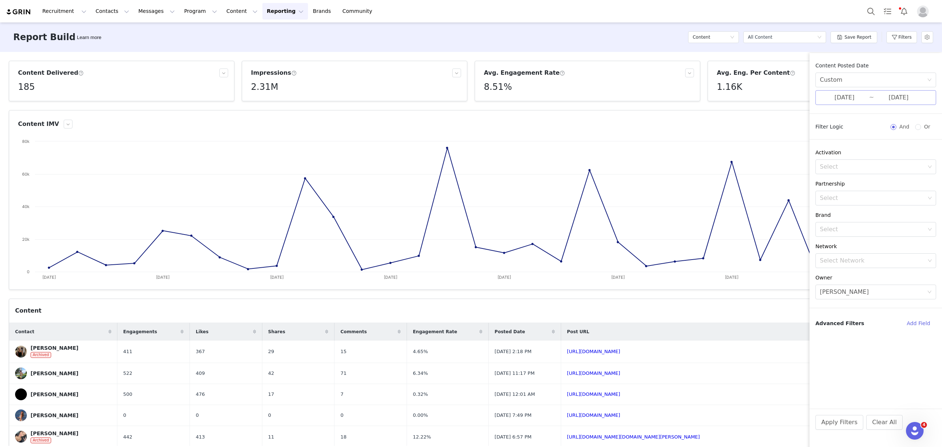
click at [854, 97] on input "09/01/2025" at bounding box center [844, 98] width 49 height 10
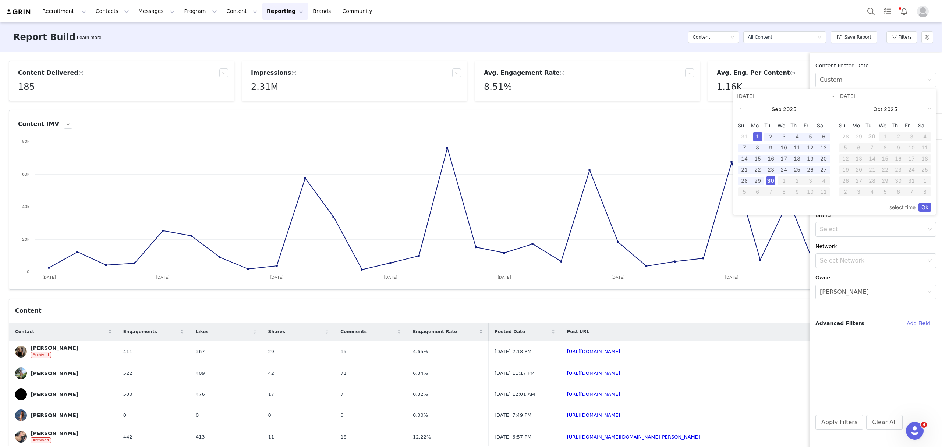
click at [746, 107] on link at bounding box center [747, 109] width 7 height 15
click at [810, 135] on div "1" at bounding box center [810, 136] width 9 height 9
drag, startPoint x: 743, startPoint y: 190, endPoint x: 753, endPoint y: 195, distance: 10.2
click at [744, 190] on div "31" at bounding box center [744, 191] width 9 height 9
type input "08/01/2025"
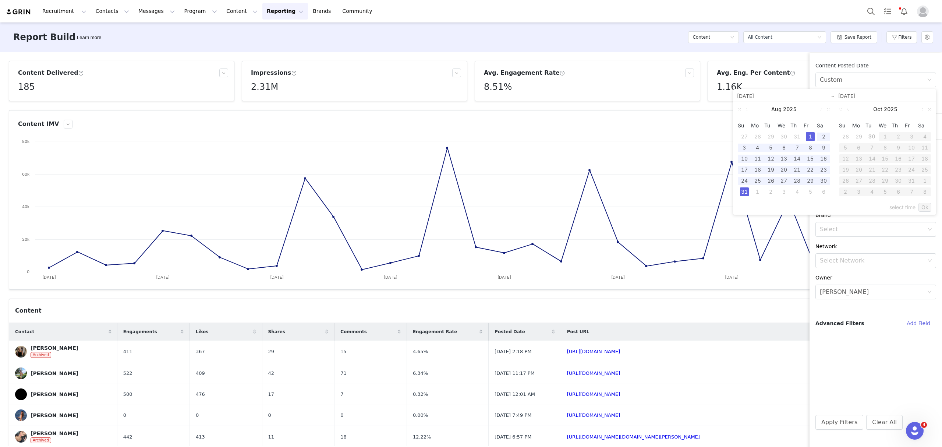
type input "08/31/2025"
type input "08/01/2025"
type input "08/31/2025"
click at [925, 208] on link "Ok" at bounding box center [925, 207] width 13 height 9
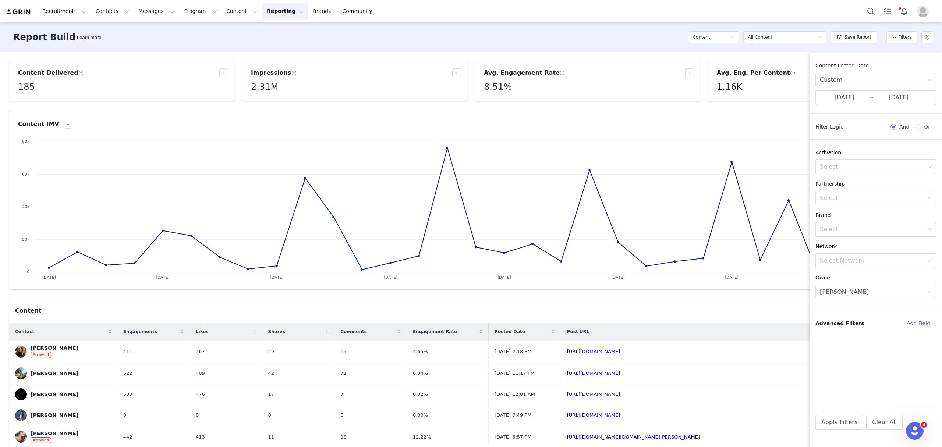
click at [838, 414] on div "Apply Filters Clear All" at bounding box center [876, 431] width 132 height 47
click at [838, 421] on button "Apply Filters" at bounding box center [839, 422] width 48 height 15
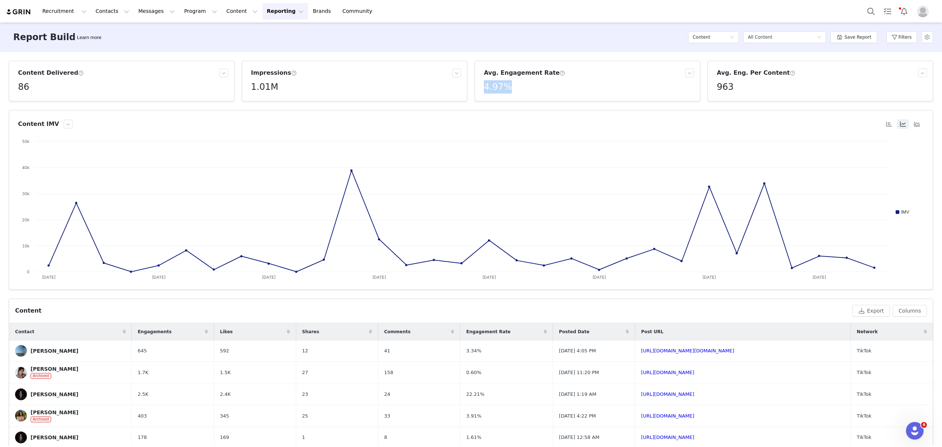
drag, startPoint x: 527, startPoint y: 88, endPoint x: 468, endPoint y: 89, distance: 58.5
click at [471, 89] on div "Avg. Engagement Rate 4.97%" at bounding box center [587, 81] width 233 height 40
copy h5 "4.97%"
drag, startPoint x: 271, startPoint y: 103, endPoint x: 252, endPoint y: 103, distance: 19.1
click at [252, 103] on div "1,012,105" at bounding box center [263, 104] width 28 height 12
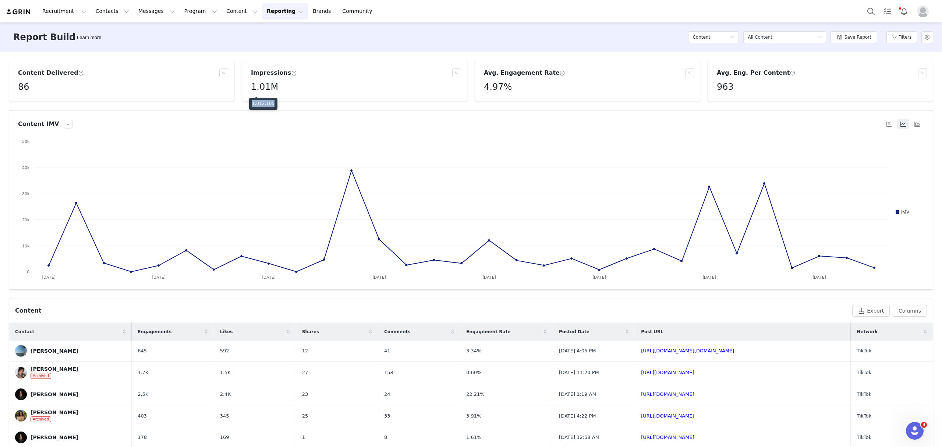
copy p "1,012,105"
click at [904, 37] on button "Filters" at bounding box center [901, 37] width 31 height 12
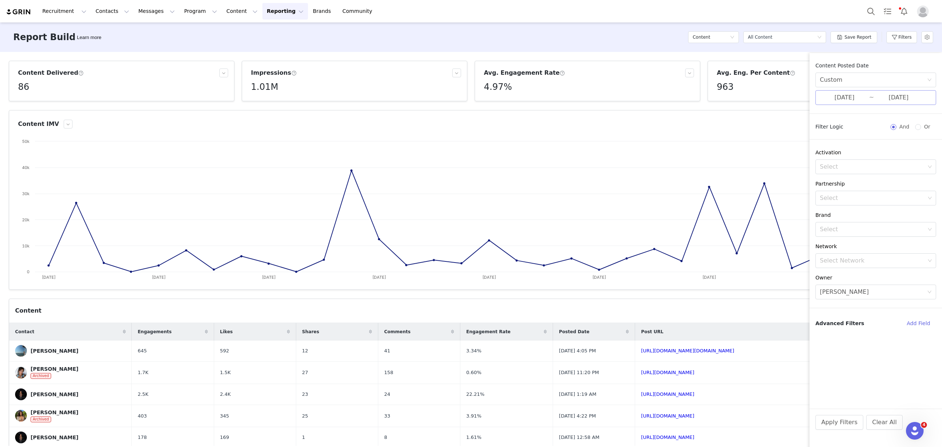
click at [848, 98] on input "08/01/2025" at bounding box center [844, 98] width 49 height 10
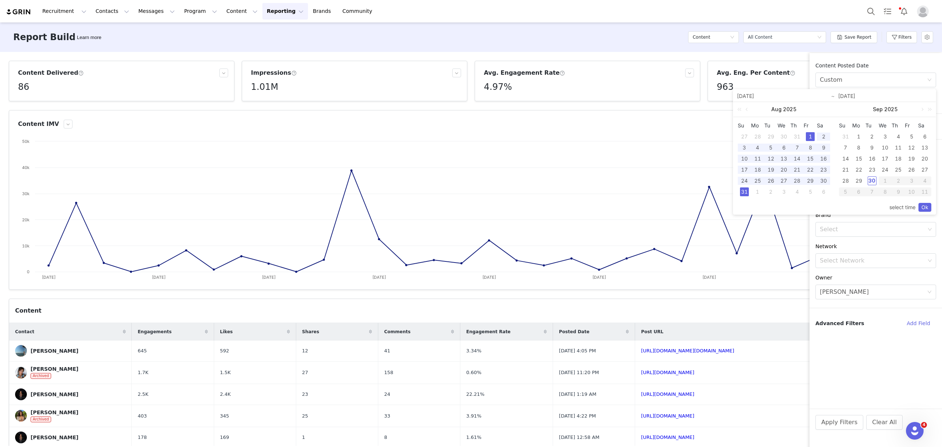
drag, startPoint x: 748, startPoint y: 111, endPoint x: 775, endPoint y: 153, distance: 50.1
click at [748, 110] on link at bounding box center [747, 109] width 7 height 15
click at [770, 137] on div "1" at bounding box center [771, 136] width 9 height 9
click at [796, 181] on div "31" at bounding box center [797, 180] width 9 height 9
type input "07/01/2025"
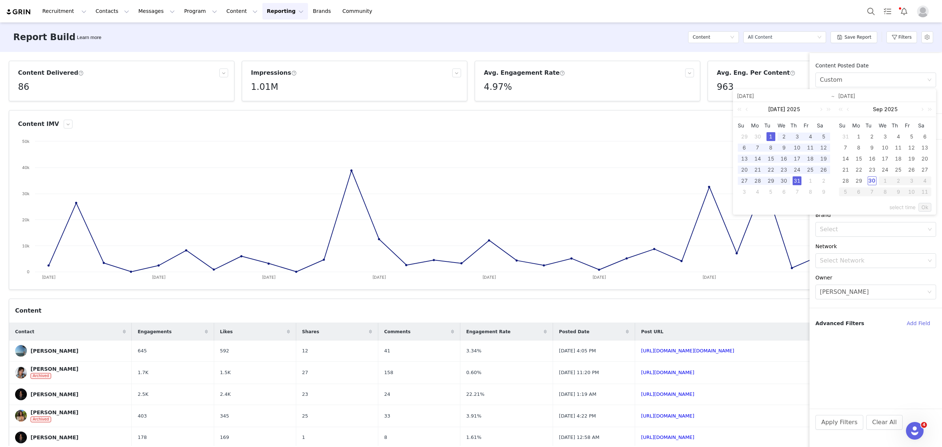
type input "07/31/2025"
type input "07/01/2025"
type input "07/31/2025"
drag, startPoint x: 919, startPoint y: 206, endPoint x: 922, endPoint y: 215, distance: 9.1
click at [919, 206] on link "Ok" at bounding box center [925, 207] width 13 height 9
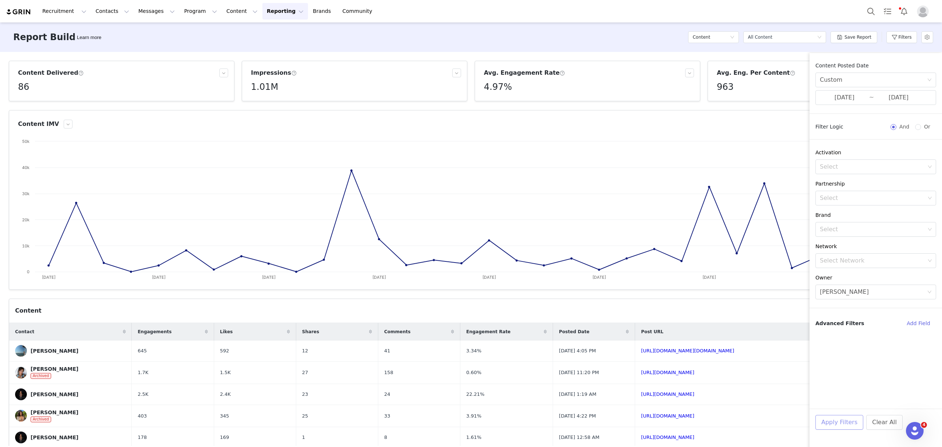
click at [847, 420] on button "Apply Filters" at bounding box center [839, 422] width 48 height 15
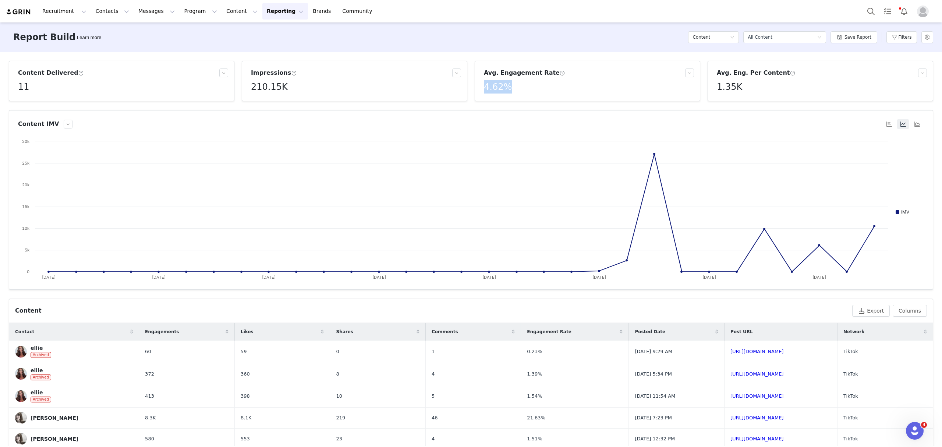
drag, startPoint x: 510, startPoint y: 87, endPoint x: 473, endPoint y: 86, distance: 36.4
click at [475, 86] on article "Avg. Engagement Rate 4.62%" at bounding box center [588, 81] width 226 height 40
copy h5 "4.62%"
drag, startPoint x: 267, startPoint y: 102, endPoint x: 252, endPoint y: 102, distance: 14.7
click at [252, 102] on p "210,151" at bounding box center [261, 103] width 18 height 7
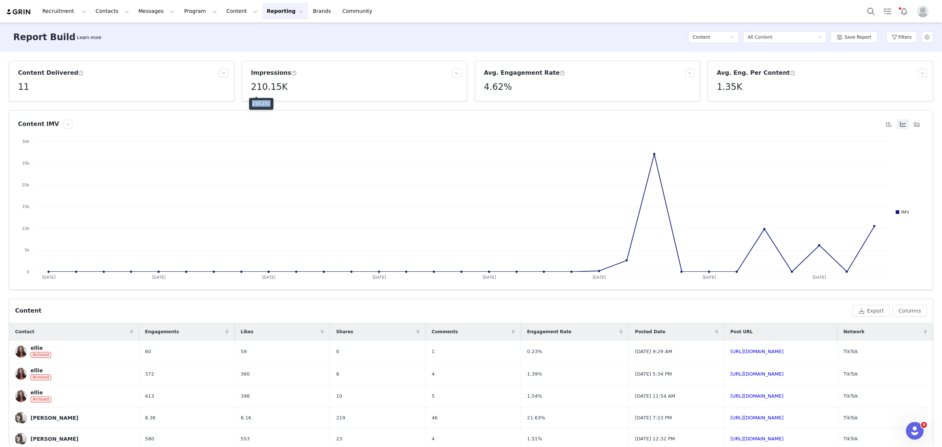
copy p "210,151"
click at [772, 34] on div "All Content" at bounding box center [760, 37] width 24 height 11
click at [852, 36] on button "Save Report" at bounding box center [854, 37] width 47 height 12
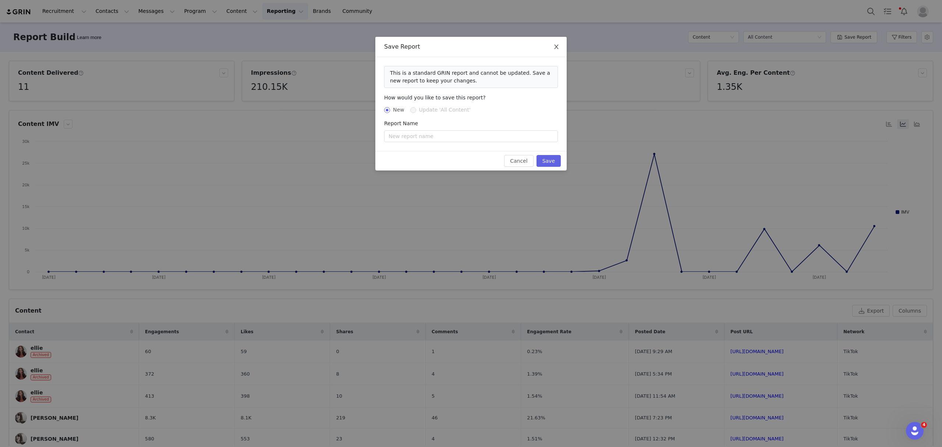
click at [558, 47] on icon "icon: close" at bounding box center [556, 47] width 6 height 6
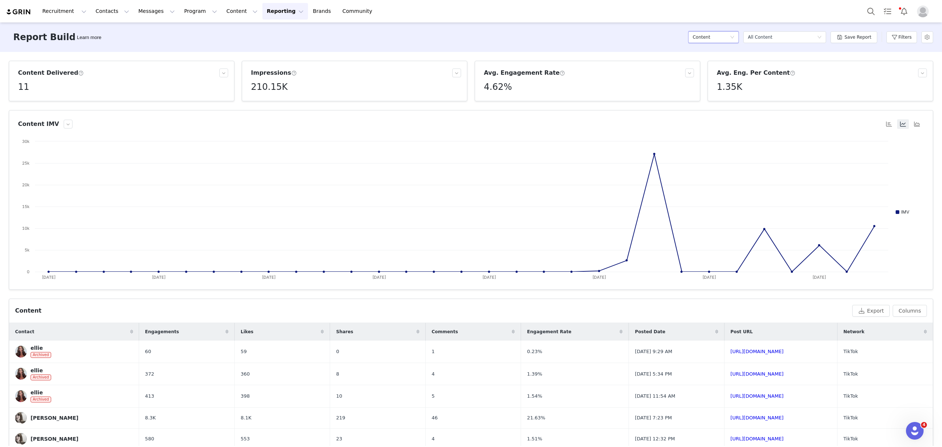
click at [735, 35] on icon "icon: down" at bounding box center [732, 37] width 4 height 4
click at [710, 75] on h5 "Conversions" at bounding box center [717, 75] width 42 height 8
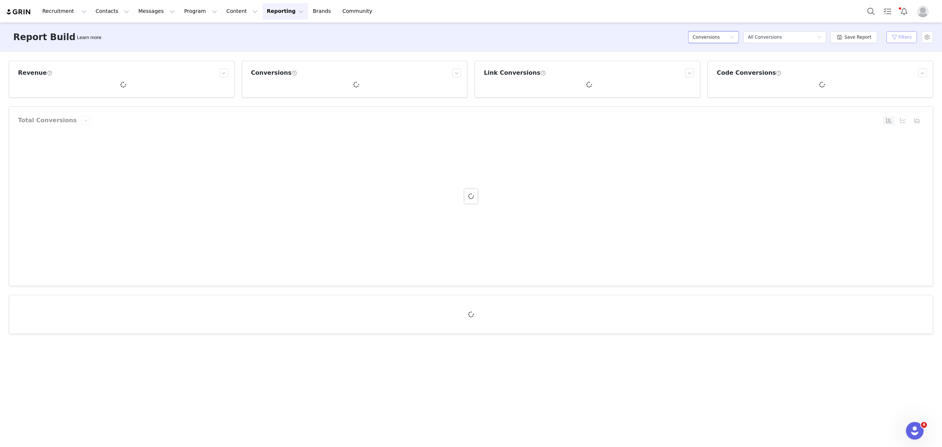
click at [904, 37] on button "Filters" at bounding box center [901, 37] width 31 height 12
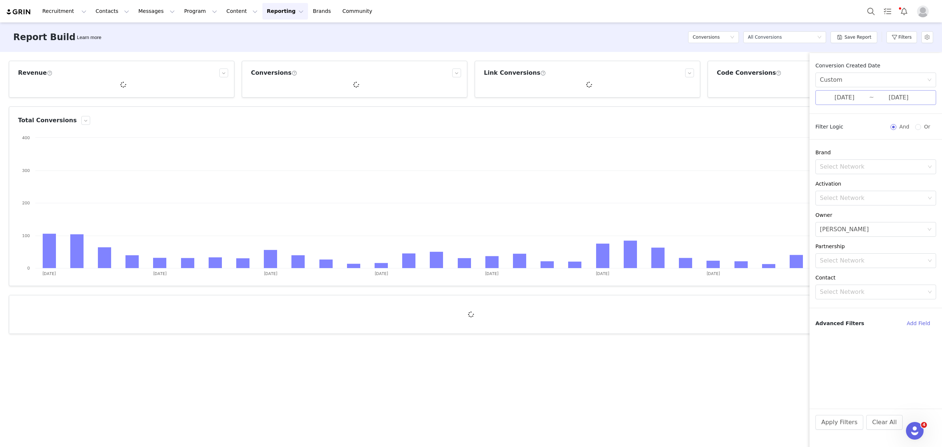
click at [863, 93] on input "09/01/2025" at bounding box center [844, 98] width 49 height 10
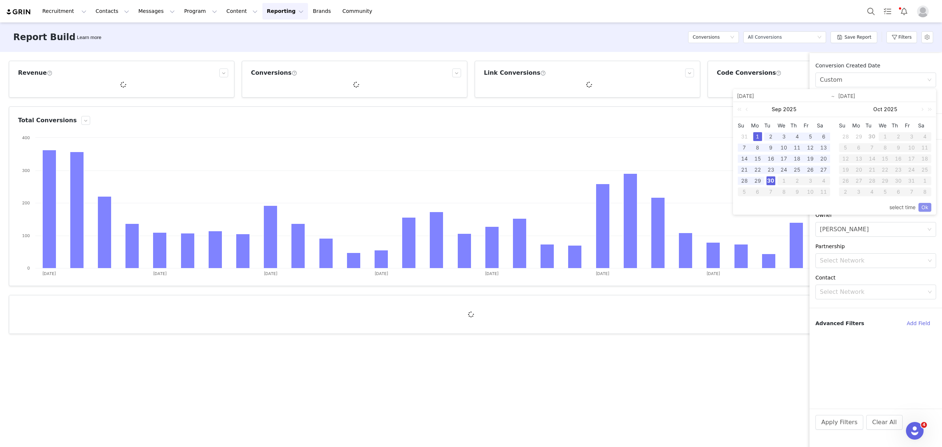
click at [924, 208] on link "Ok" at bounding box center [925, 207] width 13 height 9
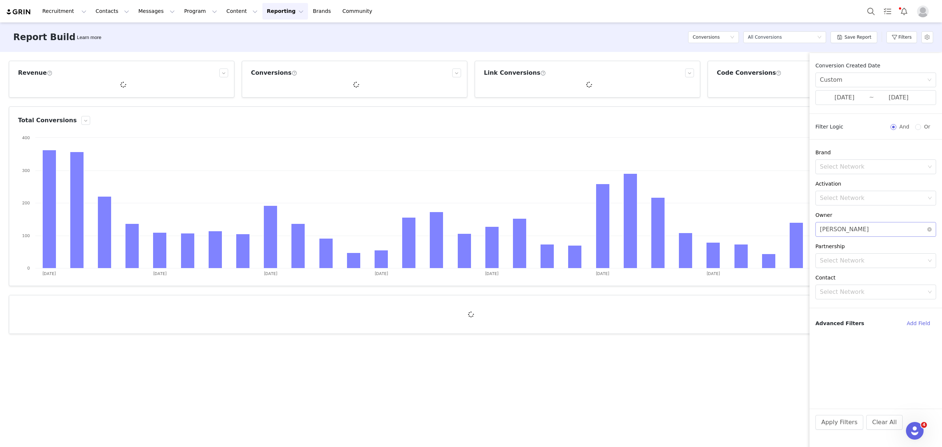
click at [846, 229] on div "[PERSON_NAME]" at bounding box center [844, 229] width 49 height 14
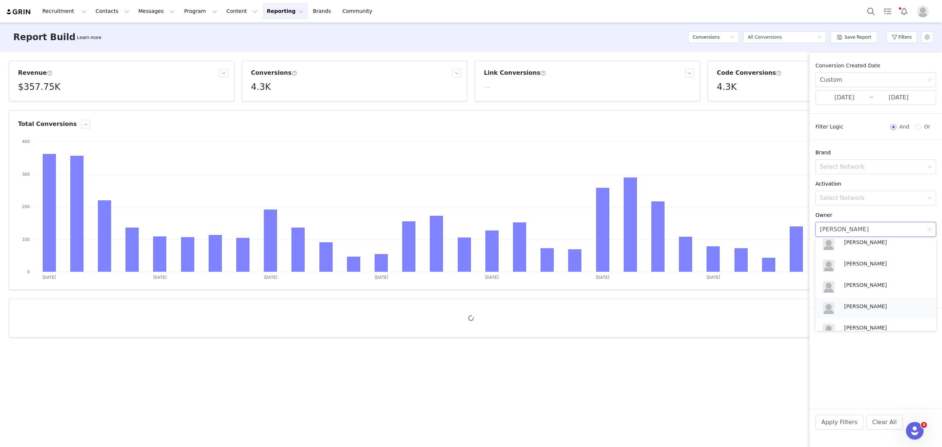
scroll to position [333, 0]
click at [857, 276] on p "[PERSON_NAME]" at bounding box center [884, 279] width 81 height 8
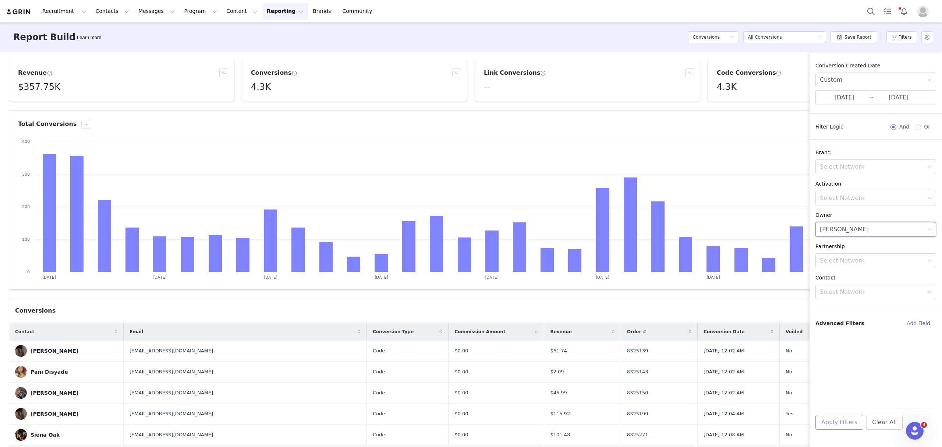
click at [825, 422] on button "Apply Filters" at bounding box center [839, 422] width 48 height 15
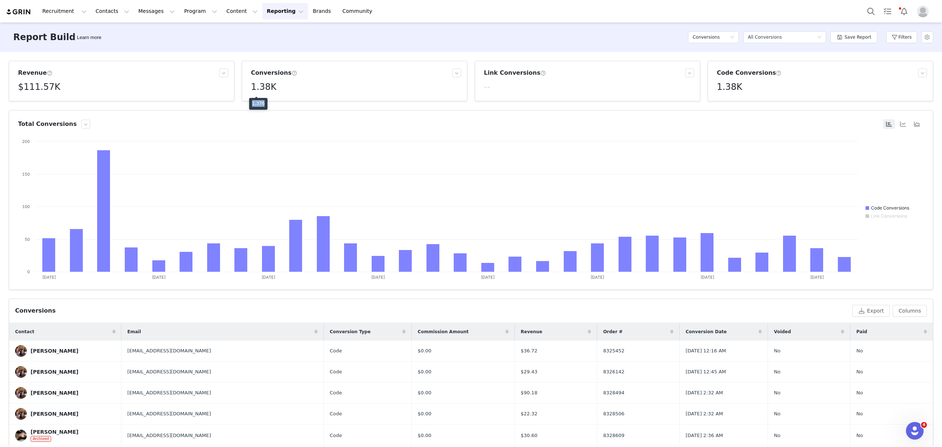
drag, startPoint x: 262, startPoint y: 105, endPoint x: 249, endPoint y: 105, distance: 13.2
click at [249, 105] on div "1,376" at bounding box center [258, 104] width 18 height 12
copy p "1,376"
click at [906, 37] on button "Filters" at bounding box center [901, 37] width 31 height 12
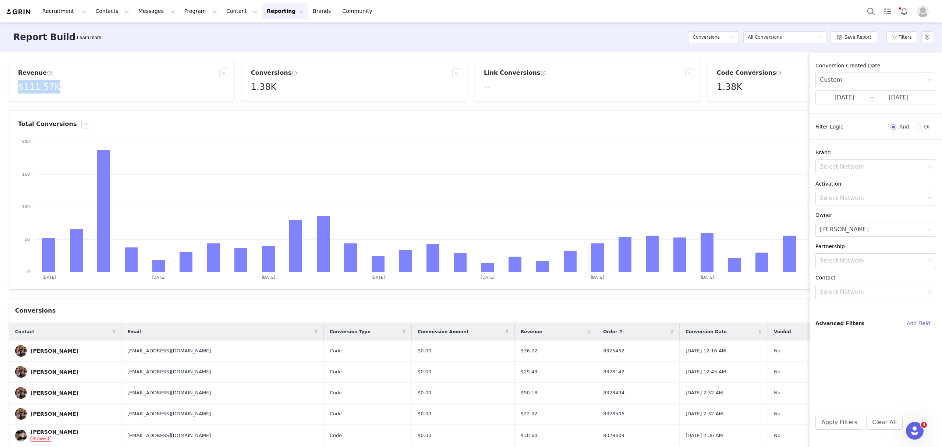
drag, startPoint x: 54, startPoint y: 87, endPoint x: 15, endPoint y: 87, distance: 39.0
click at [15, 87] on article "Revenue $111.57K" at bounding box center [122, 81] width 226 height 40
drag, startPoint x: 43, startPoint y: 103, endPoint x: 20, endPoint y: 103, distance: 23.6
click at [20, 103] on div "$111,571.05" at bounding box center [35, 104] width 34 height 12
copy p "$111,571.05"
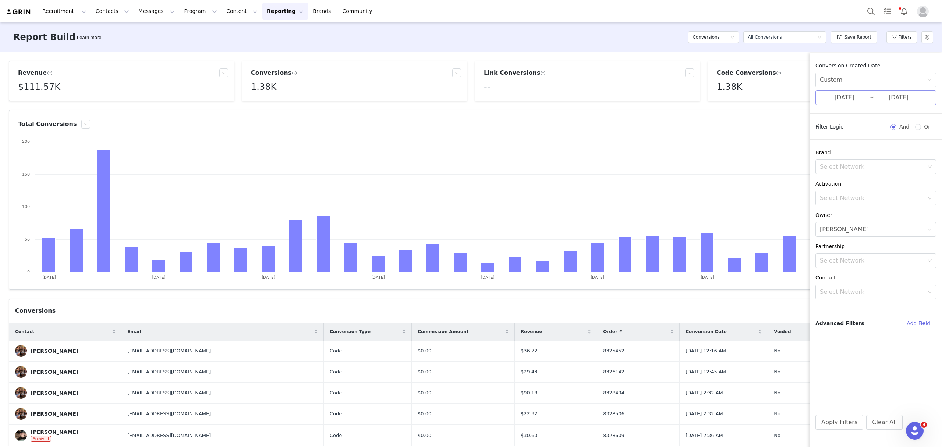
click at [878, 97] on input "09/30/2025" at bounding box center [898, 98] width 49 height 10
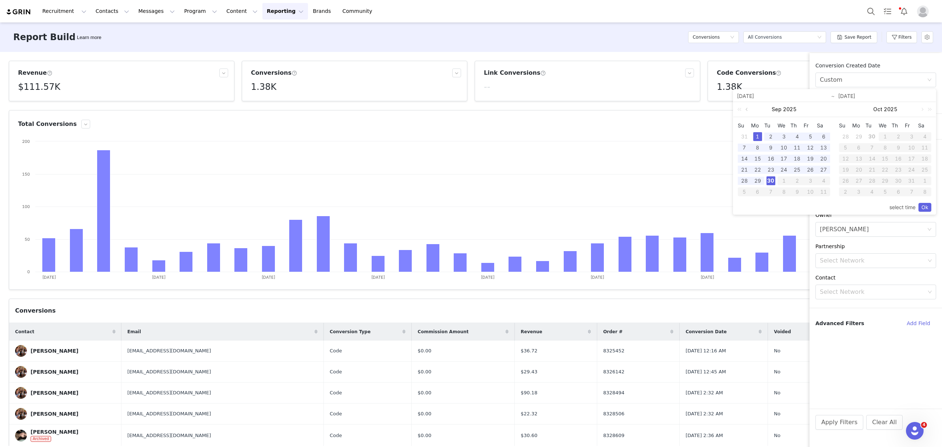
click at [746, 108] on link at bounding box center [747, 109] width 7 height 15
click at [810, 136] on div "1" at bounding box center [810, 136] width 9 height 9
click at [746, 189] on div "31" at bounding box center [744, 191] width 9 height 9
type input "08/01/2025"
type input "08/31/2025"
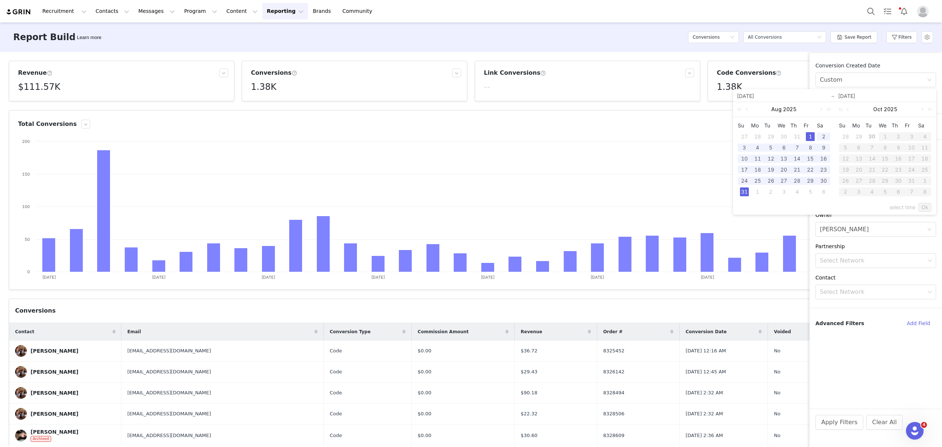
type input "08/01/2025"
type input "08/31/2025"
click at [926, 207] on link "Ok" at bounding box center [925, 207] width 13 height 9
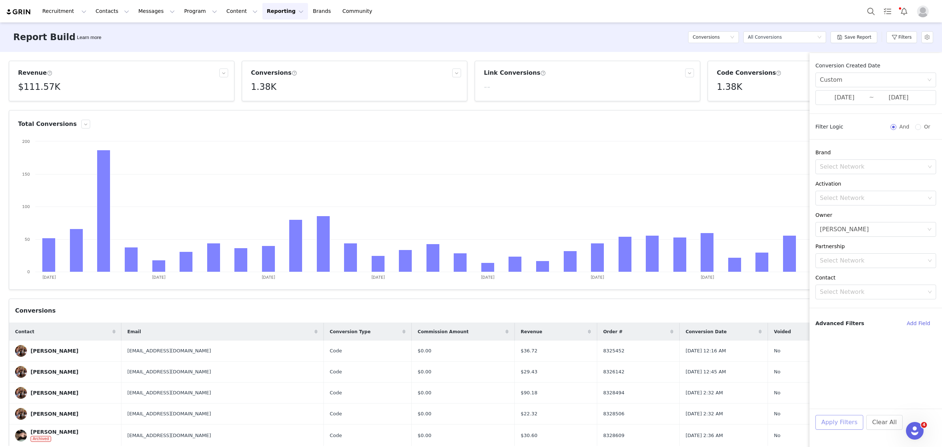
click at [828, 420] on button "Apply Filters" at bounding box center [839, 422] width 48 height 15
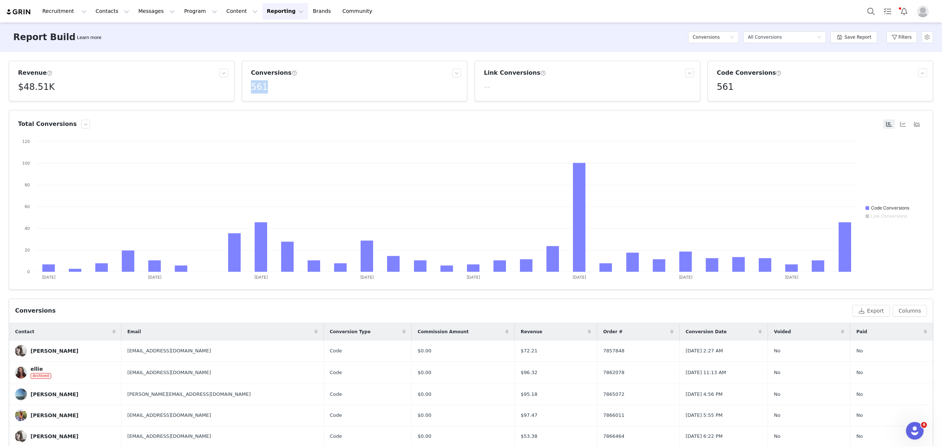
drag, startPoint x: 267, startPoint y: 87, endPoint x: 246, endPoint y: 87, distance: 21.3
click at [246, 87] on article "Conversions 561" at bounding box center [355, 81] width 226 height 40
drag, startPoint x: 42, startPoint y: 105, endPoint x: 18, endPoint y: 103, distance: 23.3
click at [18, 103] on div "$48,509.71" at bounding box center [33, 104] width 31 height 12
click at [893, 30] on div "Filters" at bounding box center [901, 37] width 31 height 22
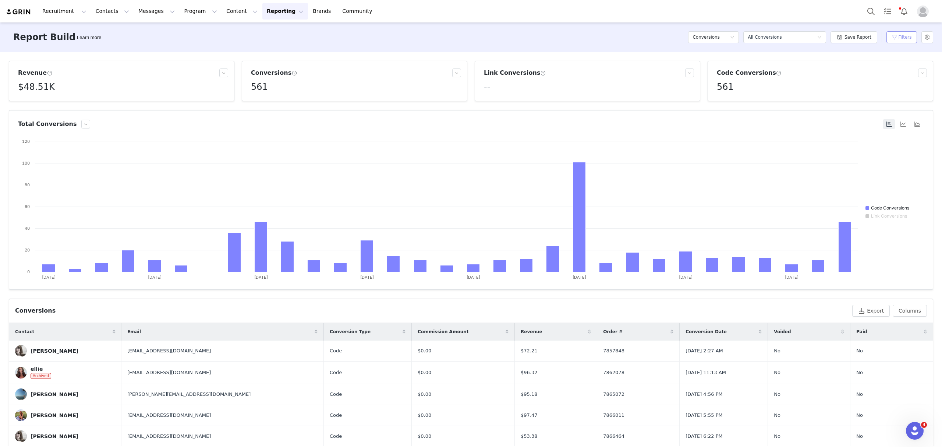
click at [900, 35] on button "Filters" at bounding box center [901, 37] width 31 height 12
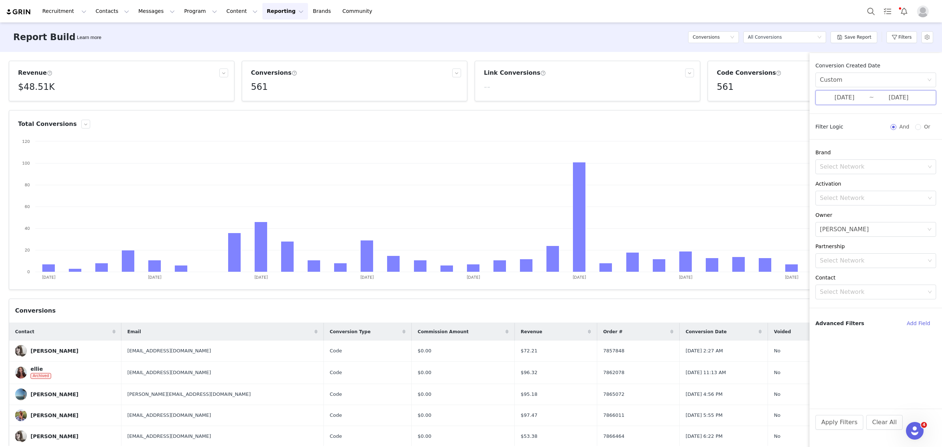
click at [870, 100] on span "08/01/2025 ~ 08/31/2025" at bounding box center [875, 97] width 121 height 15
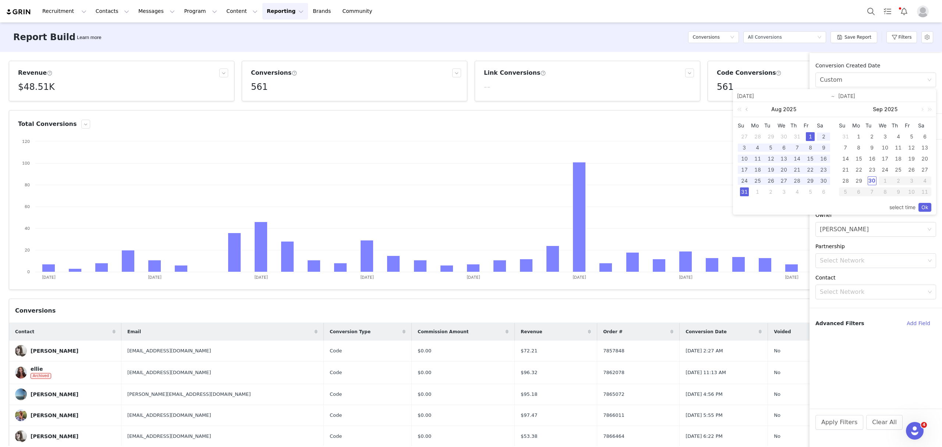
click at [747, 110] on link at bounding box center [747, 109] width 7 height 15
click at [771, 136] on div "1" at bounding box center [771, 136] width 9 height 9
click at [798, 180] on div "31" at bounding box center [797, 180] width 9 height 9
type input "07/01/2025"
type input "07/31/2025"
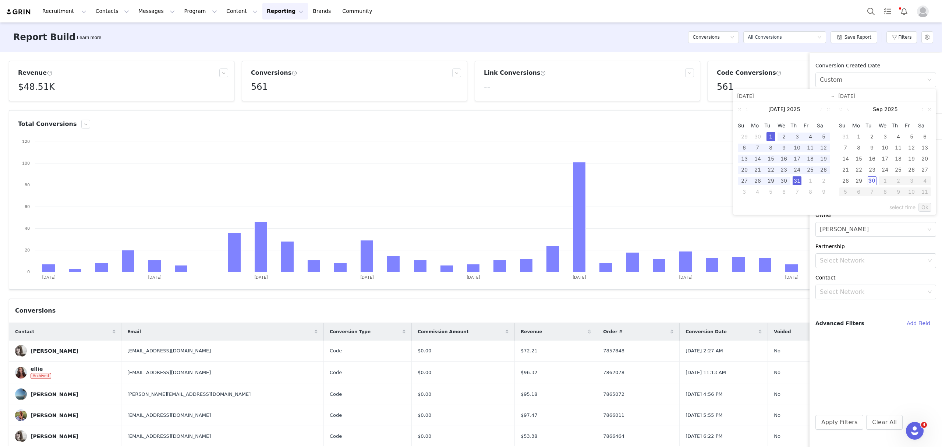
type input "07/01/2025"
type input "07/31/2025"
click at [927, 205] on link "Ok" at bounding box center [925, 207] width 13 height 9
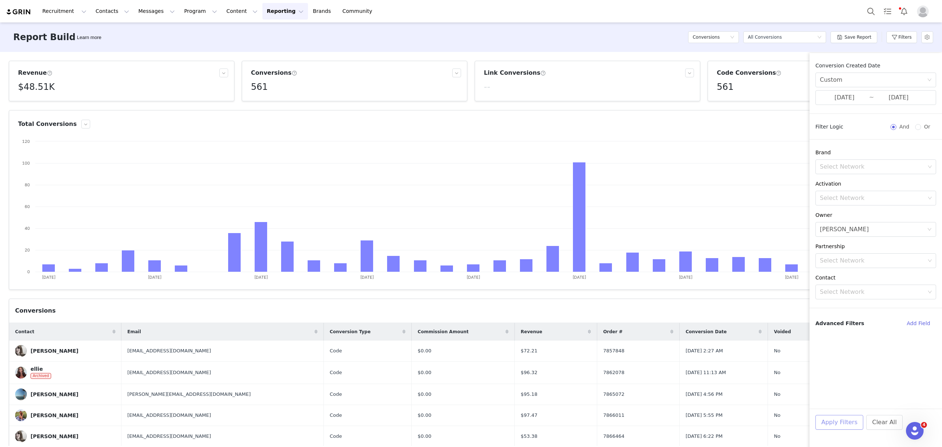
click at [854, 421] on button "Apply Filters" at bounding box center [839, 422] width 48 height 15
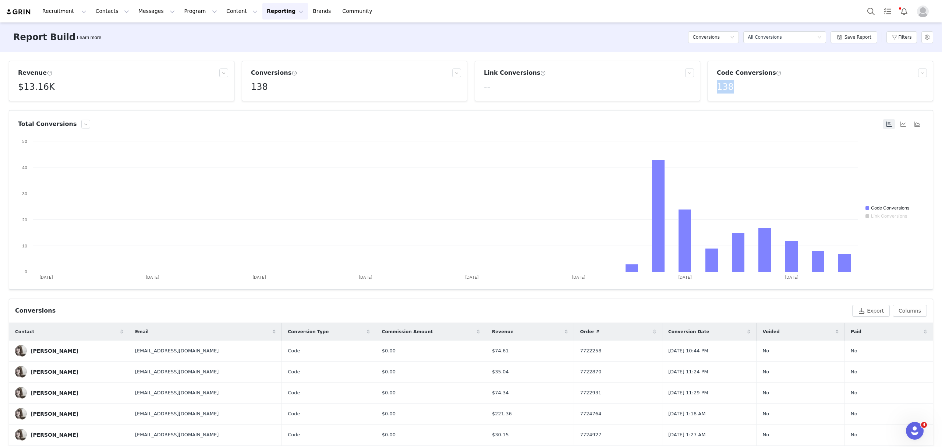
drag, startPoint x: 735, startPoint y: 86, endPoint x: 706, endPoint y: 88, distance: 29.1
click at [708, 88] on article "Code Conversions 138" at bounding box center [821, 81] width 226 height 40
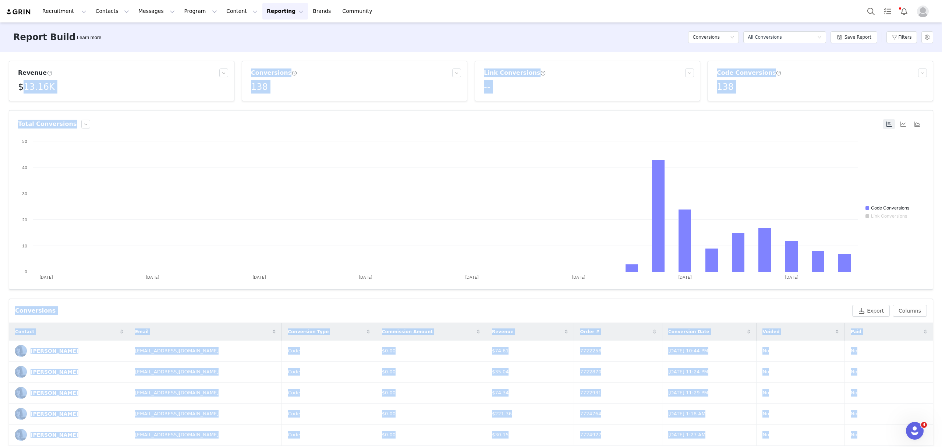
drag, startPoint x: 42, startPoint y: 103, endPoint x: 23, endPoint y: 96, distance: 19.9
click at [23, 96] on body "Recruitment Recruitment Creator Search Curated Lists Landing Pages Web Extensio…" at bounding box center [471, 223] width 942 height 447
click at [34, 82] on h5 "$13.16K" at bounding box center [36, 86] width 37 height 13
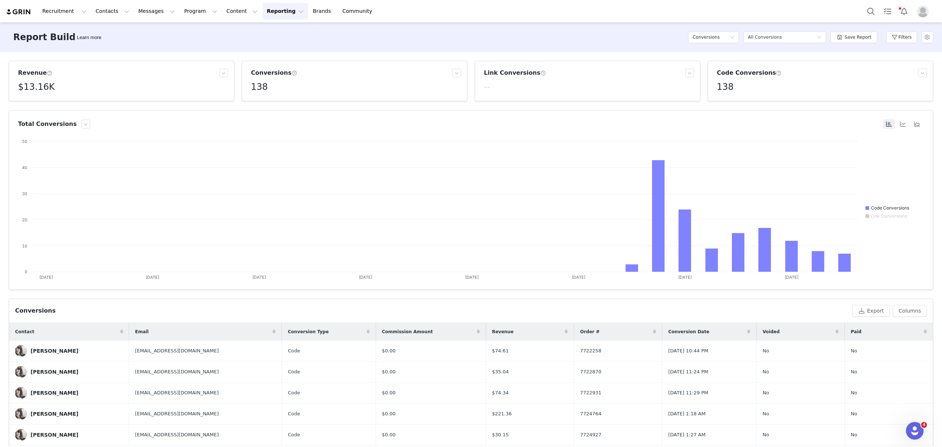
click at [64, 90] on div "$13.16K" at bounding box center [123, 86] width 210 height 13
drag, startPoint x: 41, startPoint y: 102, endPoint x: 20, endPoint y: 105, distance: 21.5
click at [20, 105] on div "$13,157.05" at bounding box center [33, 104] width 31 height 12
click at [262, 10] on button "Reporting Reporting" at bounding box center [285, 11] width 46 height 17
click at [901, 36] on button "Filters" at bounding box center [901, 37] width 31 height 12
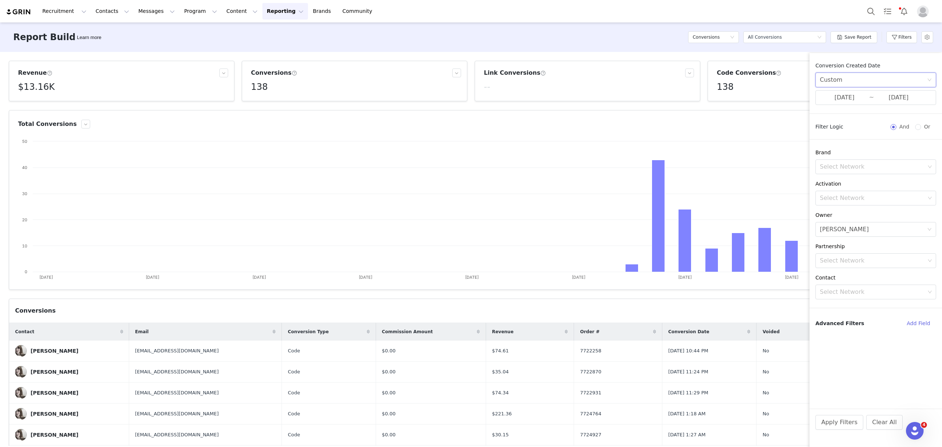
click at [857, 78] on div "Custom" at bounding box center [873, 80] width 107 height 14
click at [841, 90] on li "All time" at bounding box center [875, 96] width 121 height 12
click at [728, 37] on div "Conversions" at bounding box center [711, 37] width 37 height 11
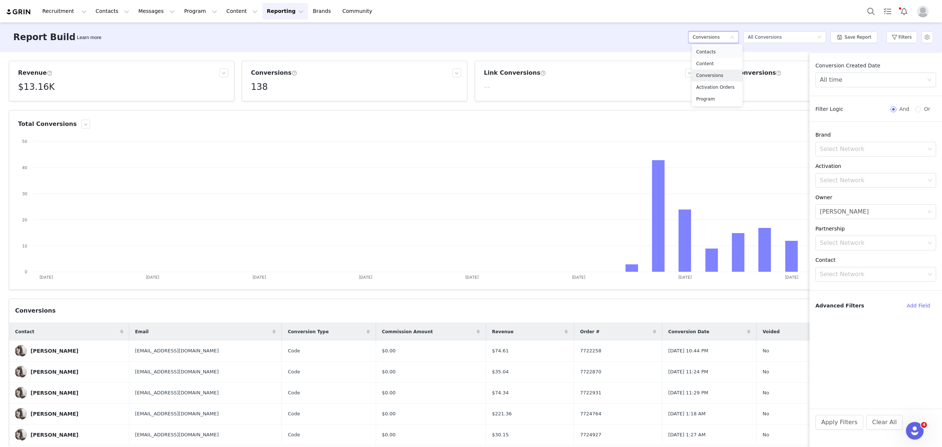
click at [710, 51] on h5 "Contacts" at bounding box center [717, 52] width 42 height 8
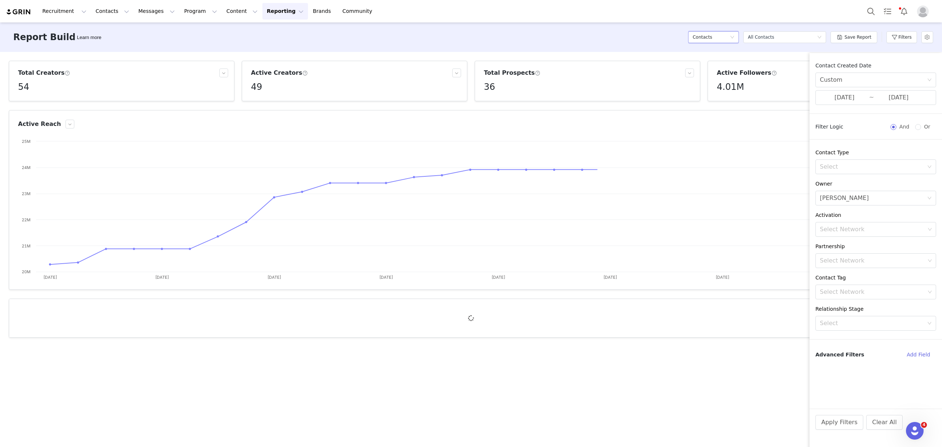
drag, startPoint x: 870, startPoint y: 79, endPoint x: 871, endPoint y: 88, distance: 8.2
click at [870, 79] on div "Custom" at bounding box center [873, 80] width 107 height 14
click at [828, 94] on li "All time" at bounding box center [875, 96] width 121 height 12
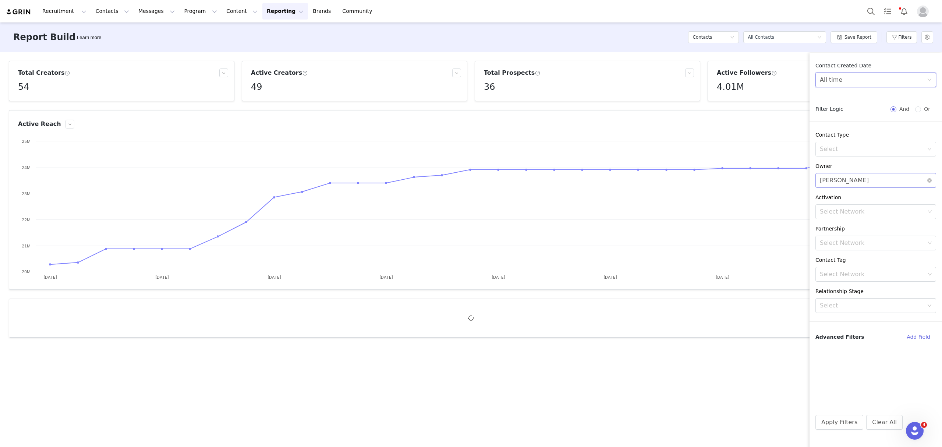
click at [862, 181] on div "Select Eva Alloun" at bounding box center [873, 180] width 107 height 14
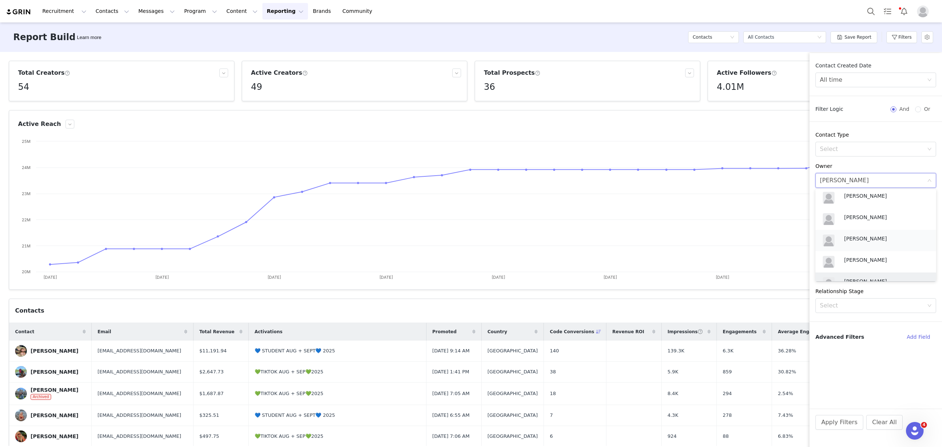
click at [861, 233] on div "[PERSON_NAME]" at bounding box center [876, 240] width 112 height 18
click at [835, 422] on button "Apply Filters" at bounding box center [839, 422] width 48 height 15
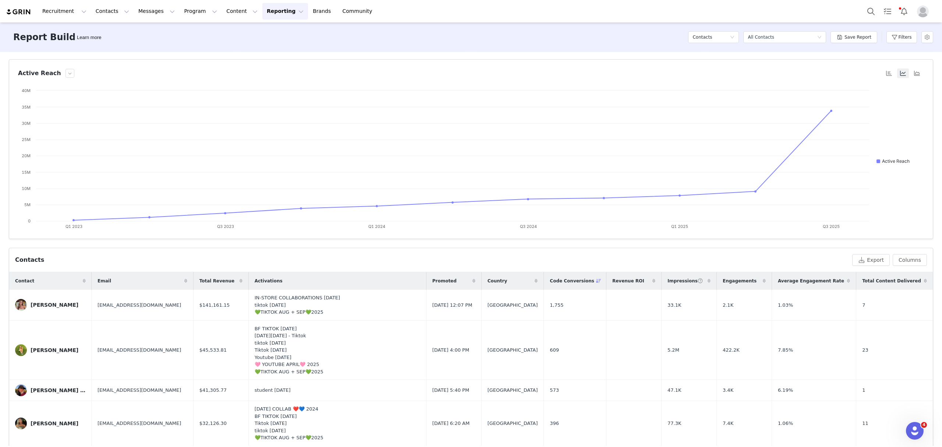
scroll to position [196, 0]
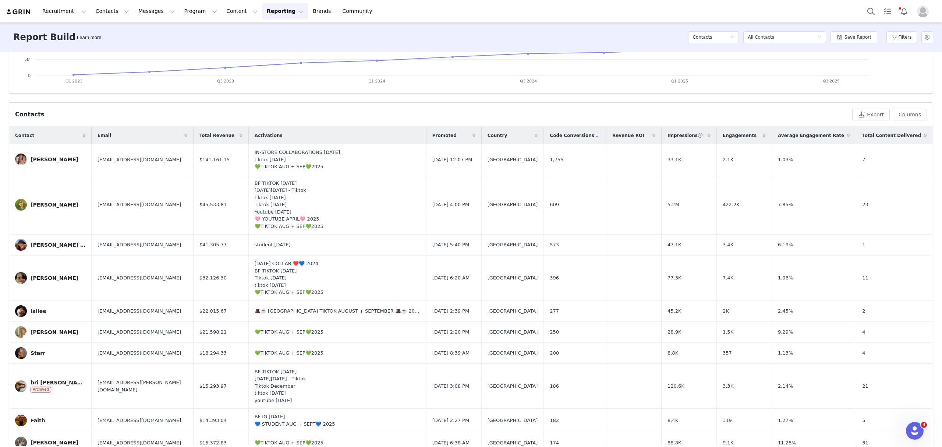
click at [473, 135] on icon at bounding box center [474, 135] width 3 height 4
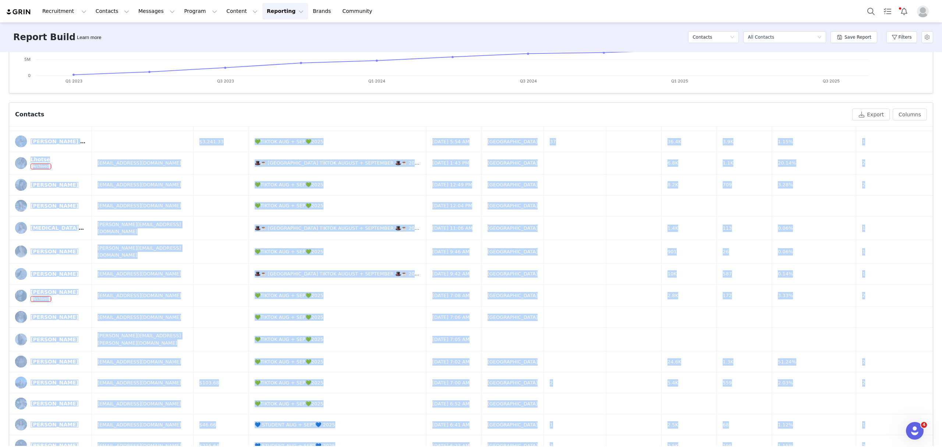
scroll to position [244, 0]
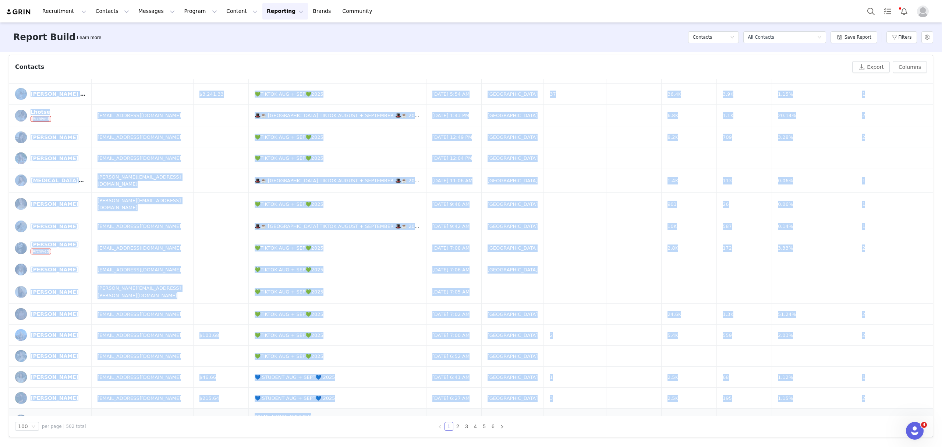
drag, startPoint x: 15, startPoint y: 146, endPoint x: 863, endPoint y: 404, distance: 886.1
drag, startPoint x: 453, startPoint y: 424, endPoint x: 459, endPoint y: 435, distance: 11.9
click at [454, 424] on link "2" at bounding box center [458, 426] width 8 height 8
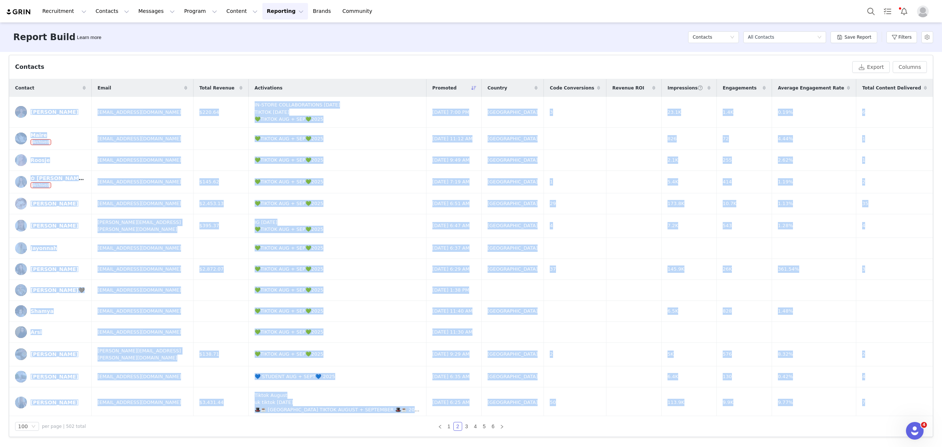
click at [0, 113] on div "Total Creators 259 Active Creators 193 Total Prospects 243 Active Followers 33.…" at bounding box center [471, 249] width 942 height 394
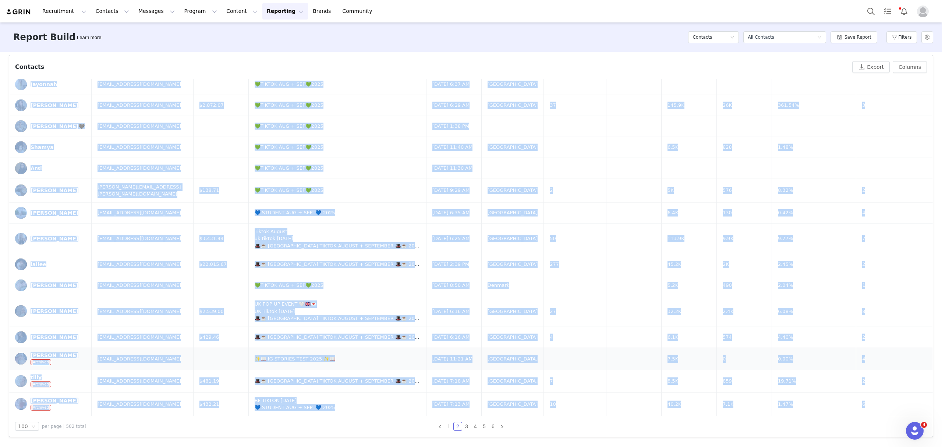
scroll to position [171, 0]
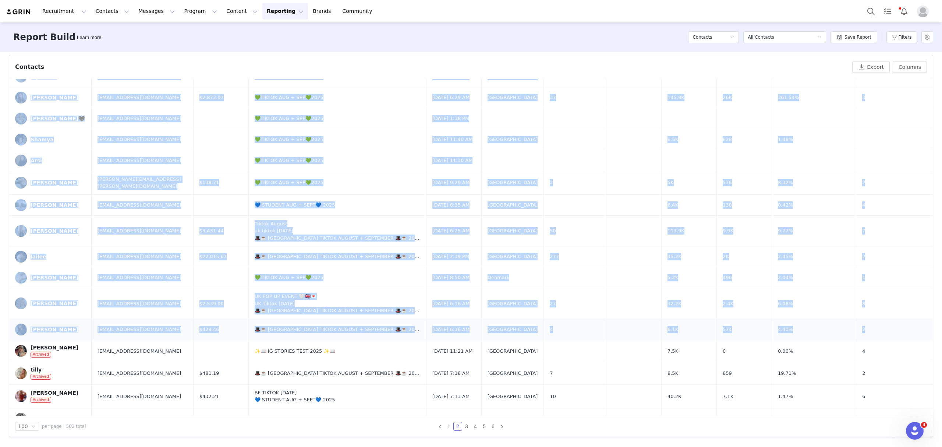
drag, startPoint x: 19, startPoint y: 98, endPoint x: 874, endPoint y: 328, distance: 885.0
click at [906, 37] on button "Filters" at bounding box center [901, 37] width 31 height 12
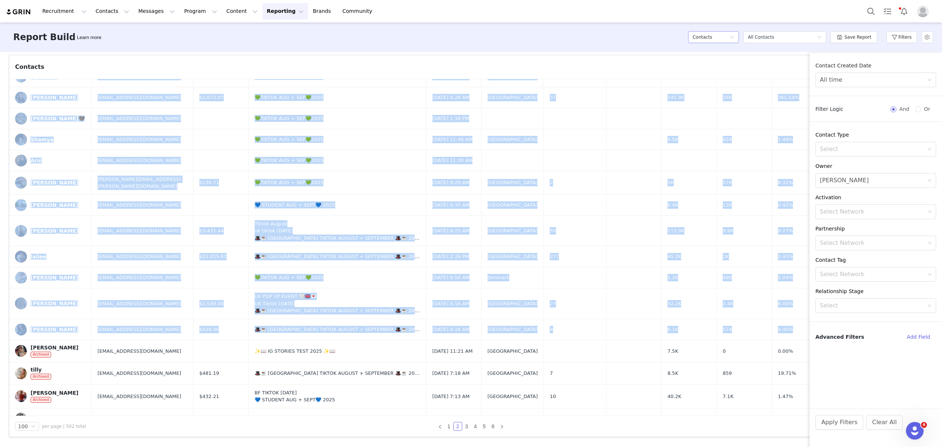
click at [735, 38] on icon "icon: down" at bounding box center [732, 37] width 4 height 4
click at [651, 43] on div "Report Builder Learn more Contacts Select a report All Contacts Save Report Fil…" at bounding box center [471, 36] width 942 height 29
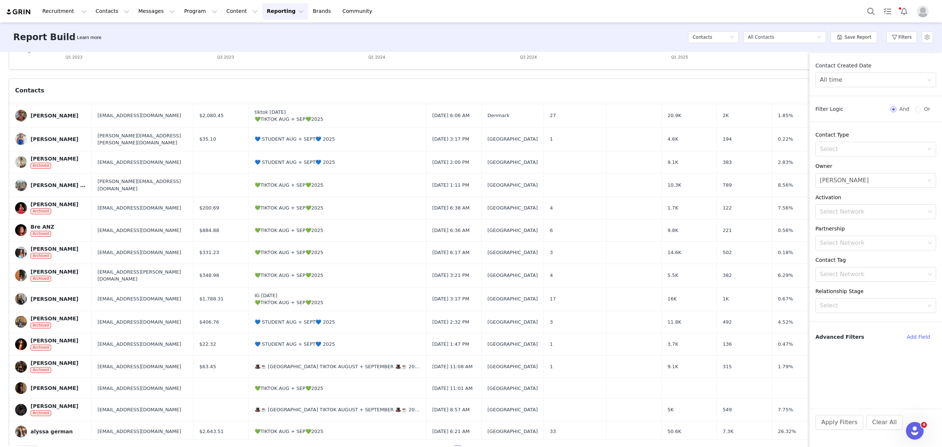
scroll to position [244, 0]
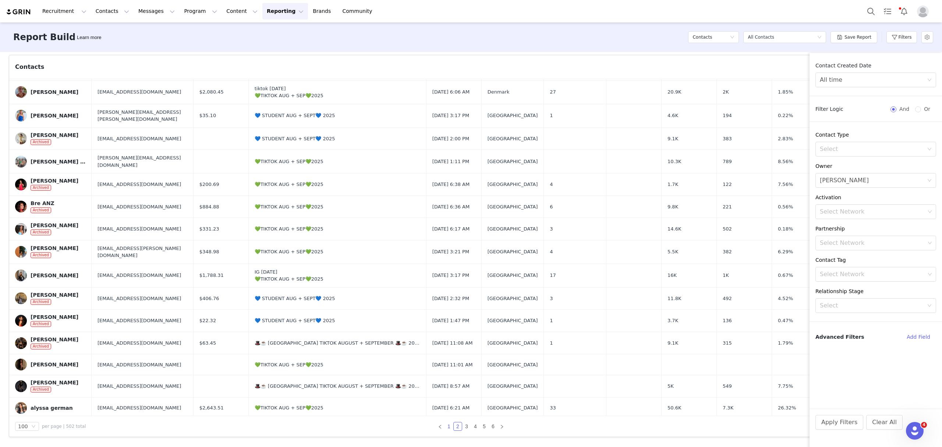
click at [445, 423] on link "1" at bounding box center [449, 426] width 8 height 8
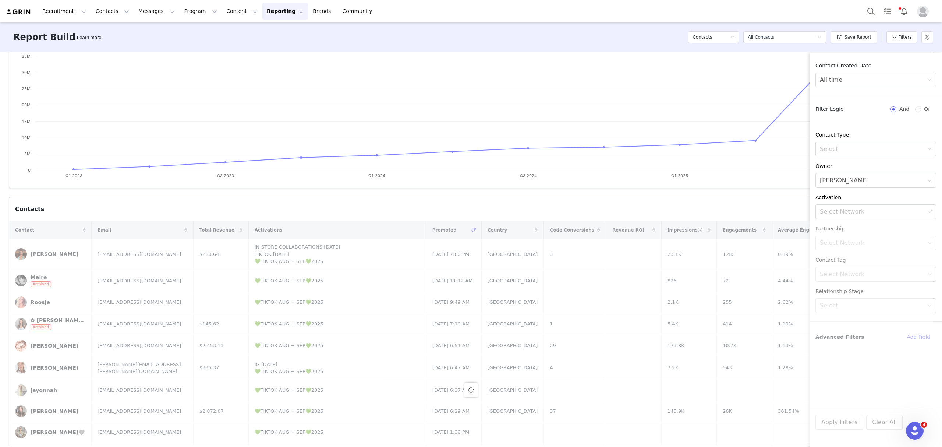
scroll to position [0, 0]
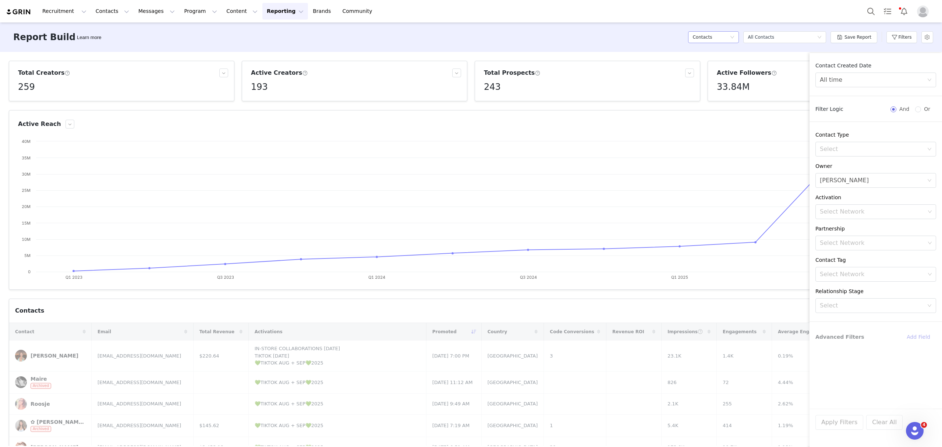
click at [726, 37] on div "Contacts" at bounding box center [711, 37] width 37 height 11
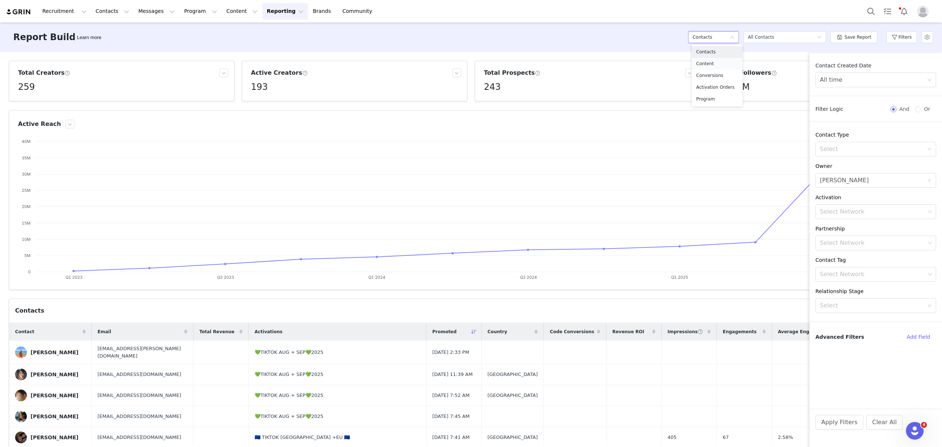
click at [706, 64] on h5 "Content" at bounding box center [717, 64] width 42 height 8
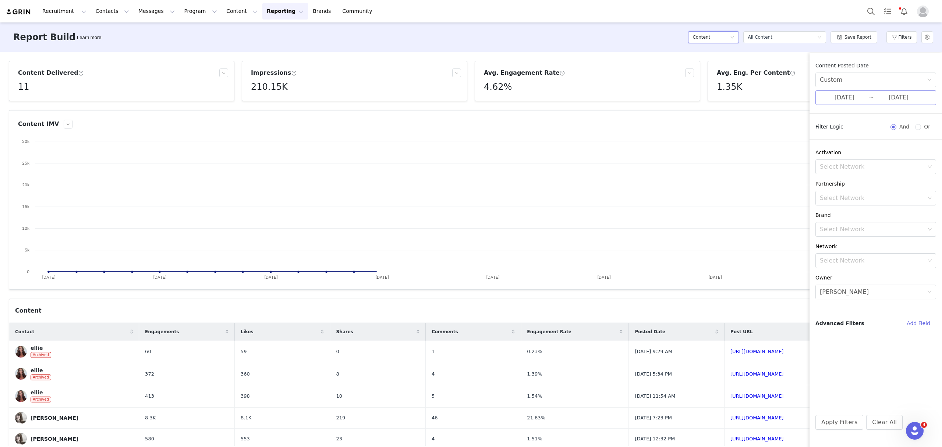
click at [885, 96] on input "07/31/2025" at bounding box center [898, 98] width 49 height 10
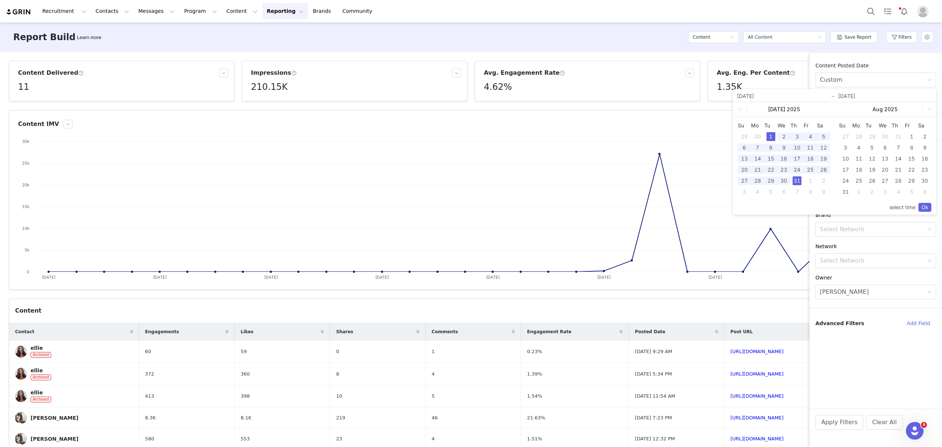
click at [859, 95] on input "07/31/2025" at bounding box center [885, 96] width 94 height 9
click at [858, 292] on div "Select Eva Alloun" at bounding box center [873, 292] width 107 height 14
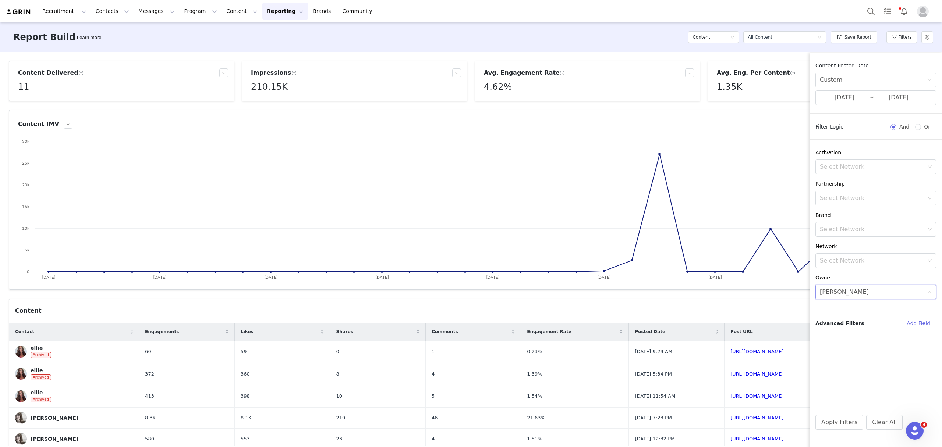
scroll to position [279, 0]
click at [866, 353] on p "[PERSON_NAME]" at bounding box center [884, 353] width 81 height 8
click at [836, 427] on button "Apply Filters" at bounding box center [839, 422] width 48 height 15
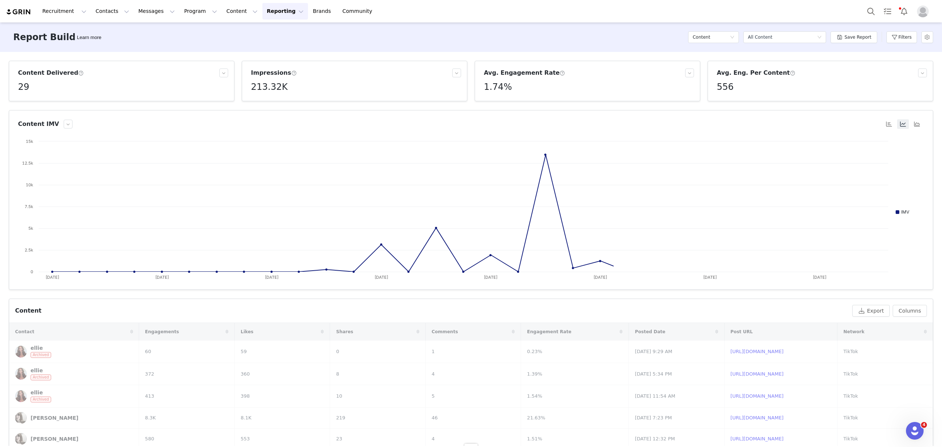
click at [270, 86] on h5 "213.32K" at bounding box center [269, 86] width 37 height 13
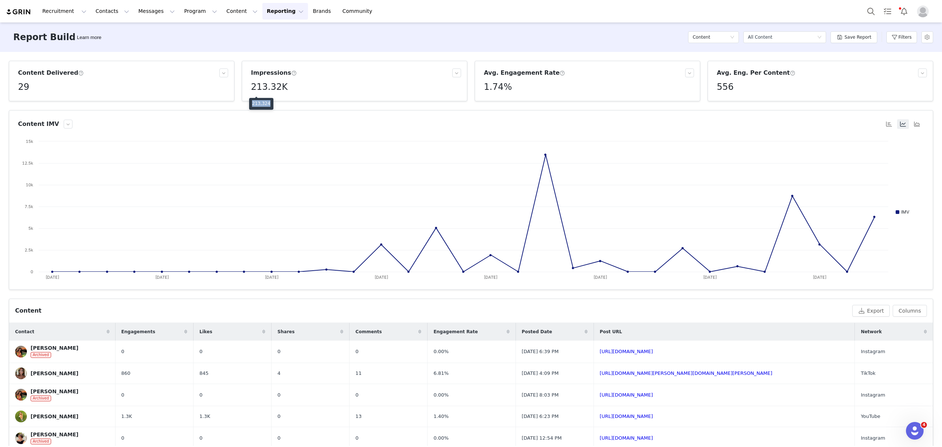
drag, startPoint x: 267, startPoint y: 103, endPoint x: 252, endPoint y: 103, distance: 14.4
click at [252, 103] on p "213,324" at bounding box center [261, 103] width 18 height 7
click at [270, 84] on h5 "213.32K" at bounding box center [269, 86] width 37 height 13
drag, startPoint x: 266, startPoint y: 102, endPoint x: 252, endPoint y: 102, distance: 14.0
click at [252, 102] on p "213,324" at bounding box center [261, 103] width 18 height 7
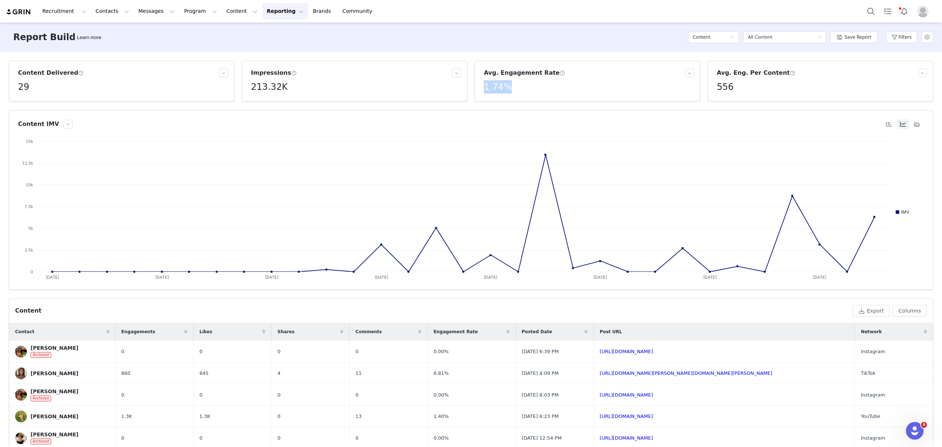
drag, startPoint x: 506, startPoint y: 86, endPoint x: 470, endPoint y: 86, distance: 36.1
click at [471, 86] on div "Avg. Engagement Rate 1.74%" at bounding box center [587, 81] width 233 height 40
click at [919, 34] on div "Content Select a report All Content Save Report Filters" at bounding box center [810, 37] width 245 height 22
click at [905, 40] on button "Filters" at bounding box center [901, 37] width 31 height 12
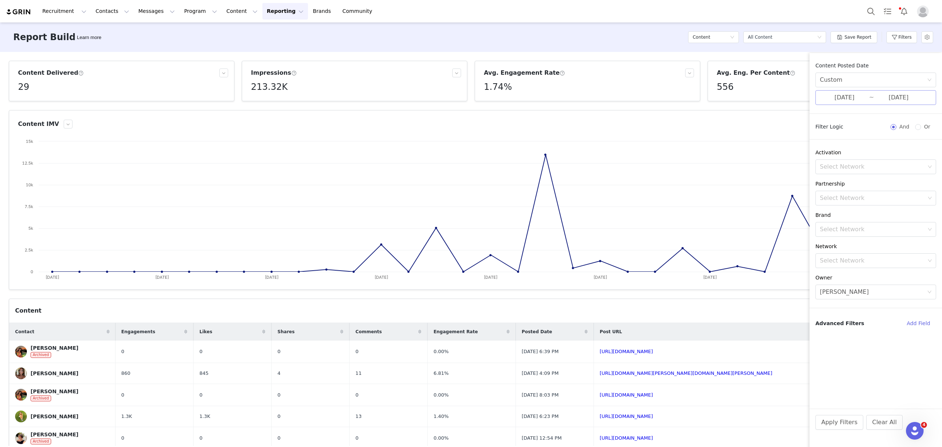
click at [850, 88] on div "Content Posted Date Custom 07/01/2025 ~ 07/31/2025" at bounding box center [876, 83] width 132 height 43
click at [850, 97] on input "07/01/2025" at bounding box center [844, 98] width 49 height 10
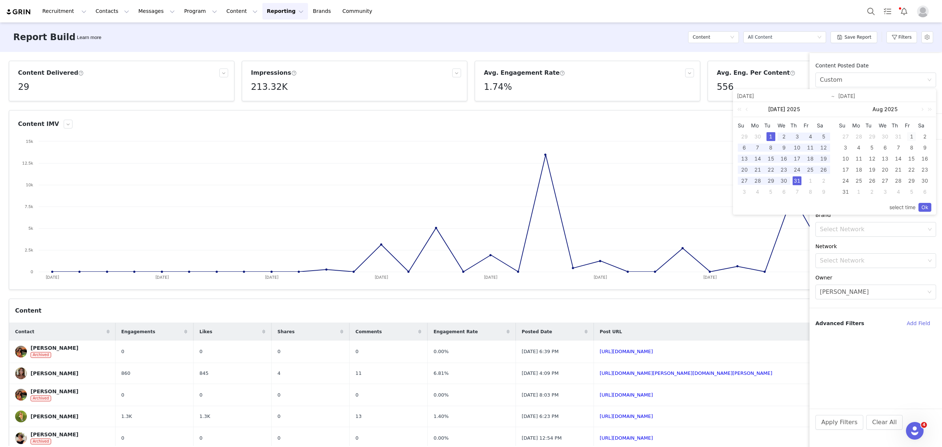
click at [912, 135] on div "1" at bounding box center [911, 136] width 9 height 9
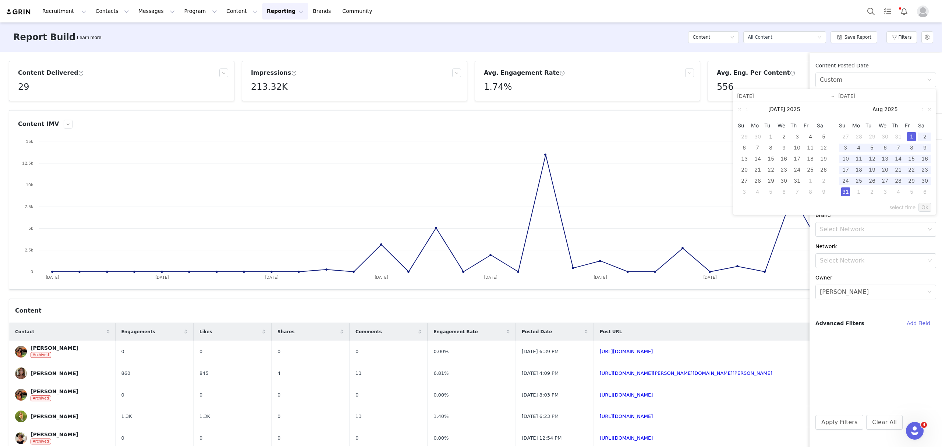
click at [848, 189] on div "31" at bounding box center [845, 191] width 9 height 9
type input "08/01/2025"
type input "08/31/2025"
type input "08/01/2025"
type input "08/31/2025"
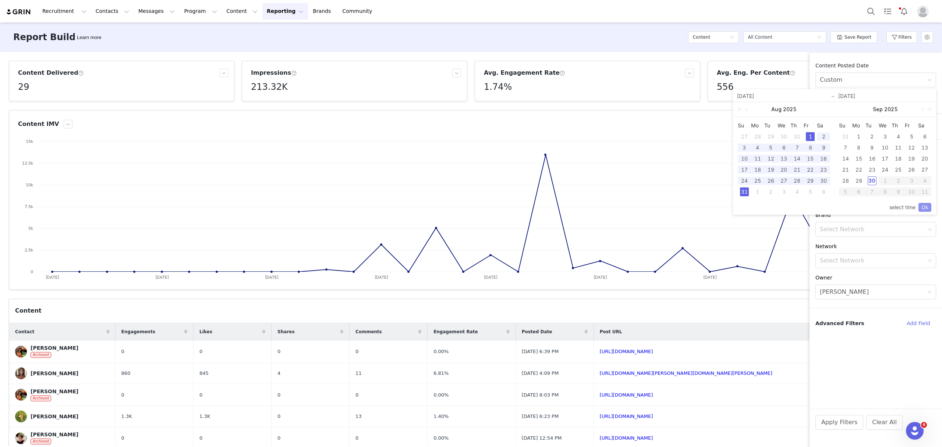
click at [926, 206] on link "Ok" at bounding box center [925, 207] width 13 height 9
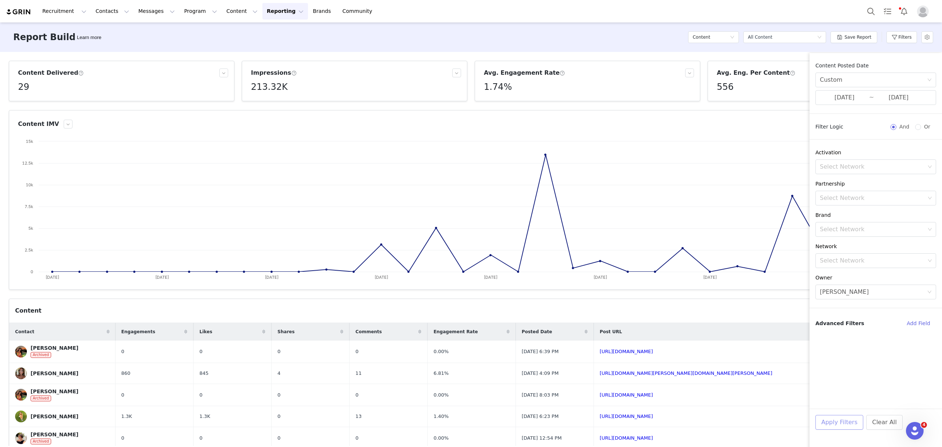
click at [851, 423] on button "Apply Filters" at bounding box center [839, 422] width 48 height 15
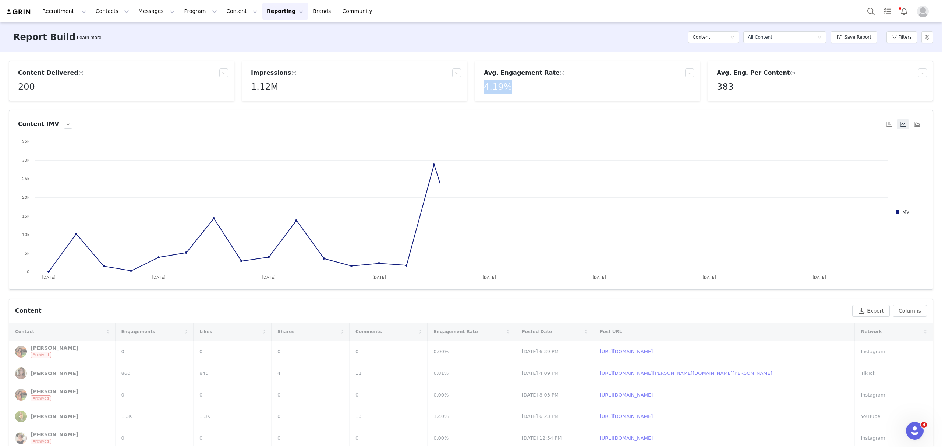
drag, startPoint x: 508, startPoint y: 88, endPoint x: 477, endPoint y: 88, distance: 31.3
click at [477, 88] on article "Avg. Engagement Rate 4.19%" at bounding box center [588, 81] width 226 height 40
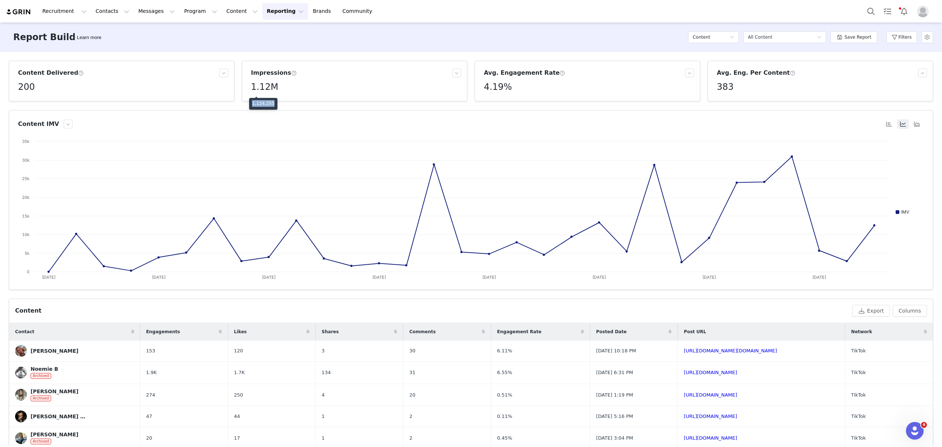
drag, startPoint x: 271, startPoint y: 103, endPoint x: 251, endPoint y: 103, distance: 20.2
click at [251, 103] on div "1,124,255" at bounding box center [263, 104] width 28 height 12
click at [904, 34] on button "Filters" at bounding box center [901, 37] width 31 height 12
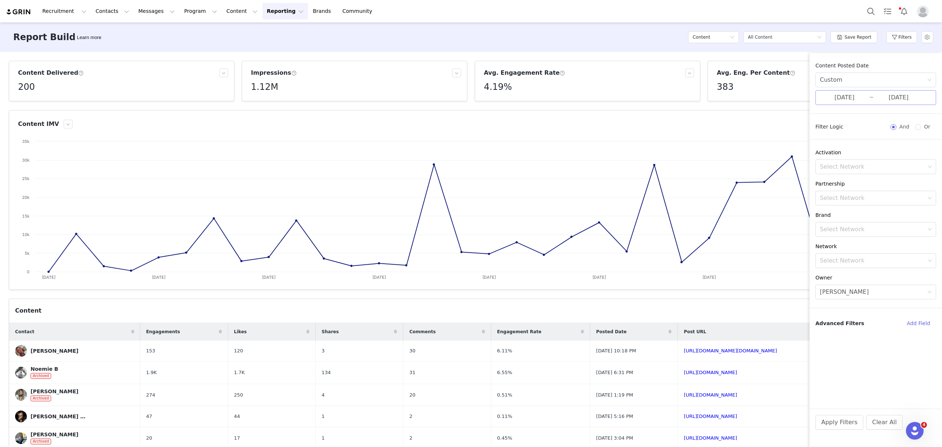
click at [859, 95] on input "08/01/2025" at bounding box center [844, 98] width 49 height 10
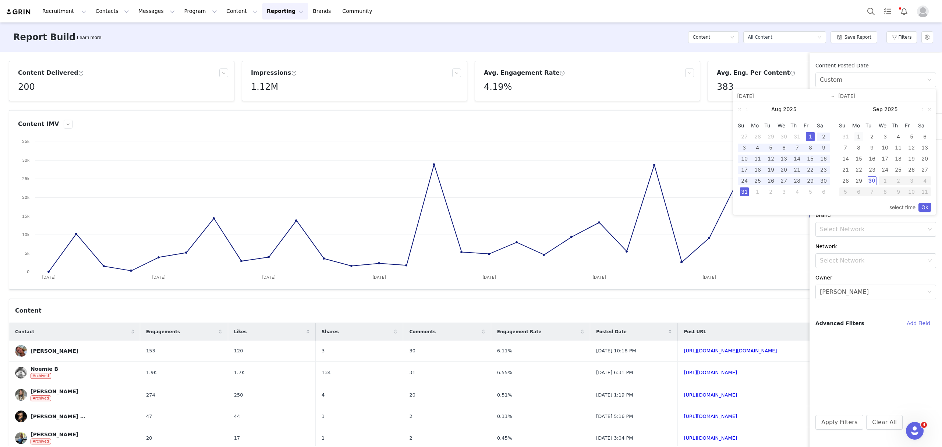
click at [860, 138] on div "1" at bounding box center [858, 136] width 9 height 9
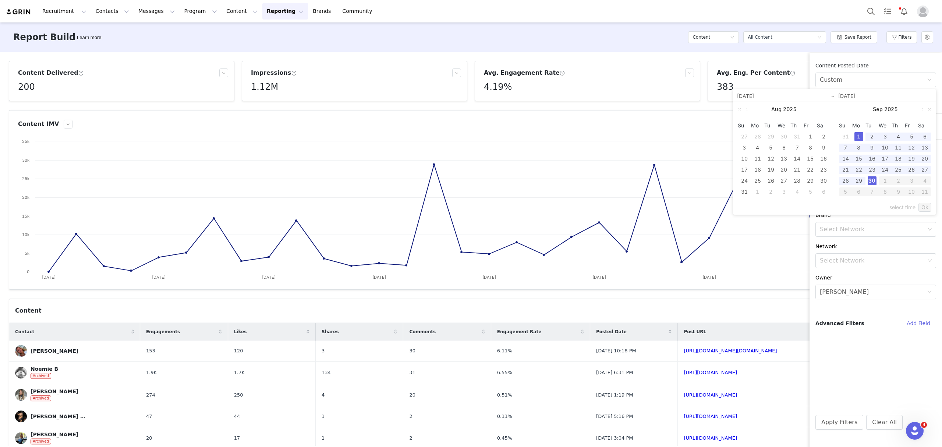
click at [875, 183] on div "30" at bounding box center [872, 180] width 9 height 9
type input "09/01/2025"
type input "09/30/2025"
type input "09/01/2025"
type input "09/30/2025"
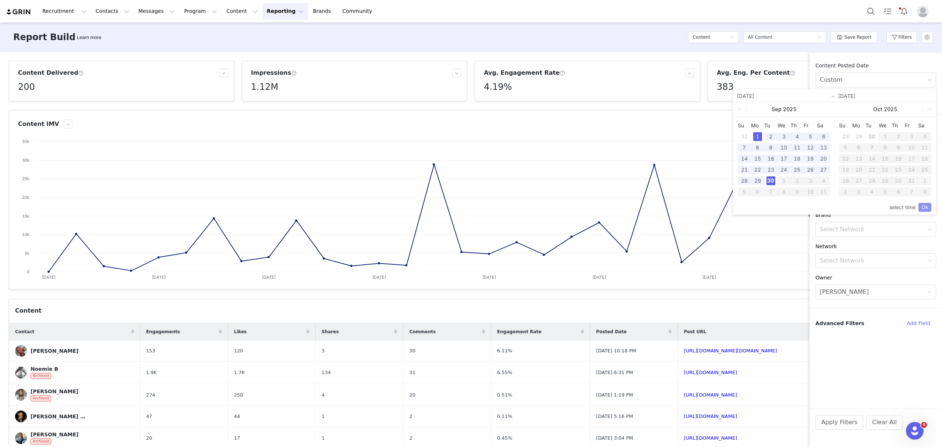
click at [921, 209] on link "Ok" at bounding box center [925, 207] width 13 height 9
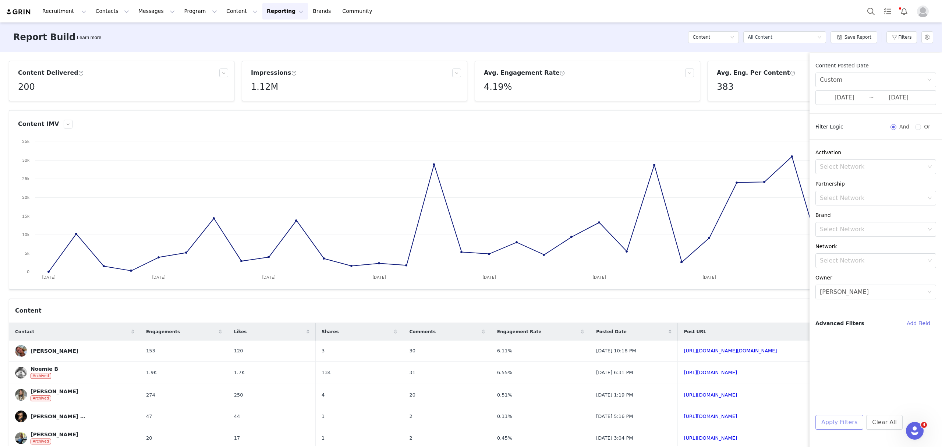
click at [848, 420] on button "Apply Filters" at bounding box center [839, 422] width 48 height 15
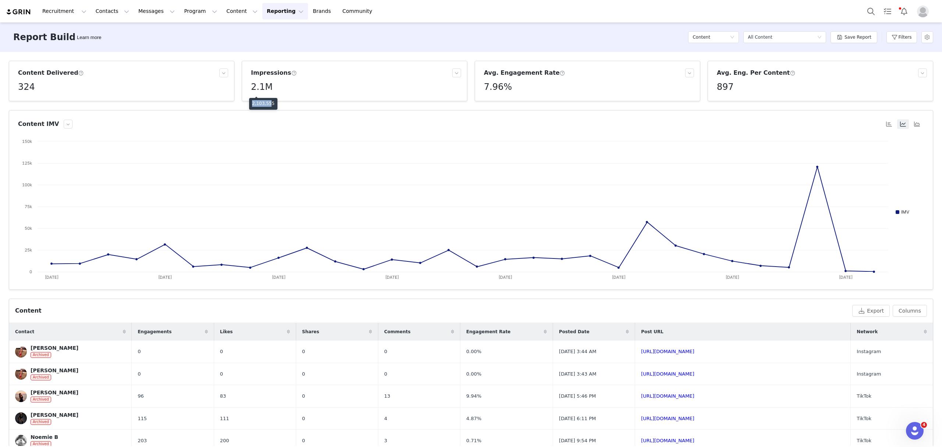
drag, startPoint x: 269, startPoint y: 101, endPoint x: 249, endPoint y: 102, distance: 20.7
click at [249, 102] on div "2,103,555" at bounding box center [263, 104] width 28 height 12
drag, startPoint x: 271, startPoint y: 102, endPoint x: 251, endPoint y: 102, distance: 19.9
click at [251, 102] on div "2,103,555" at bounding box center [263, 104] width 28 height 12
drag, startPoint x: 505, startPoint y: 87, endPoint x: 473, endPoint y: 88, distance: 32.0
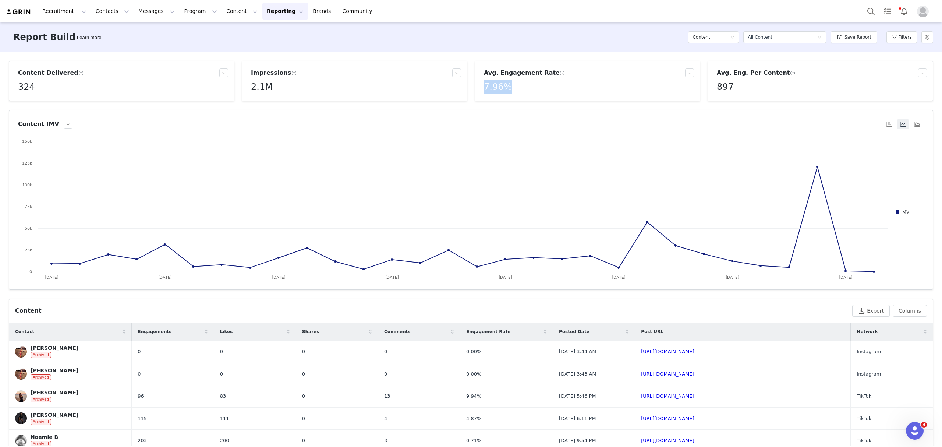
click at [475, 88] on article "Avg. Engagement Rate 7.96%" at bounding box center [588, 81] width 226 height 40
click at [771, 32] on div "All Content" at bounding box center [760, 37] width 24 height 11
click at [708, 38] on h5 "Content" at bounding box center [702, 37] width 18 height 11
drag, startPoint x: 710, startPoint y: 74, endPoint x: 791, endPoint y: 71, distance: 80.6
click at [710, 73] on h5 "Conversions" at bounding box center [717, 75] width 42 height 8
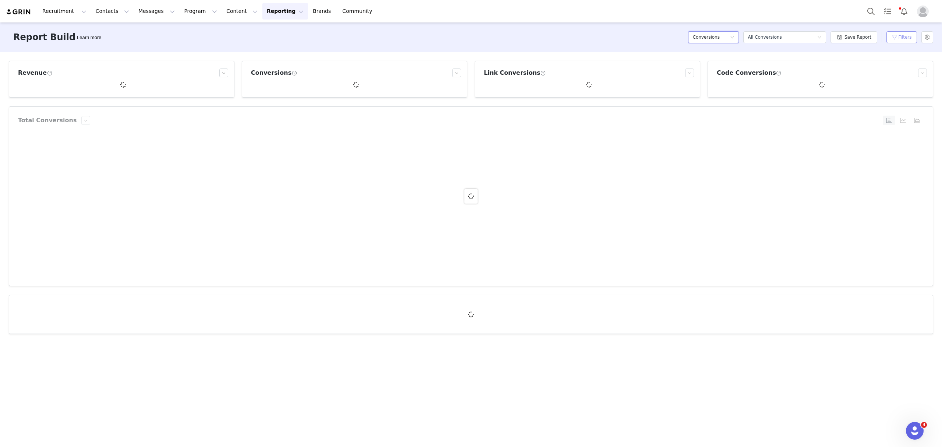
click at [898, 37] on button "Filters" at bounding box center [901, 37] width 31 height 12
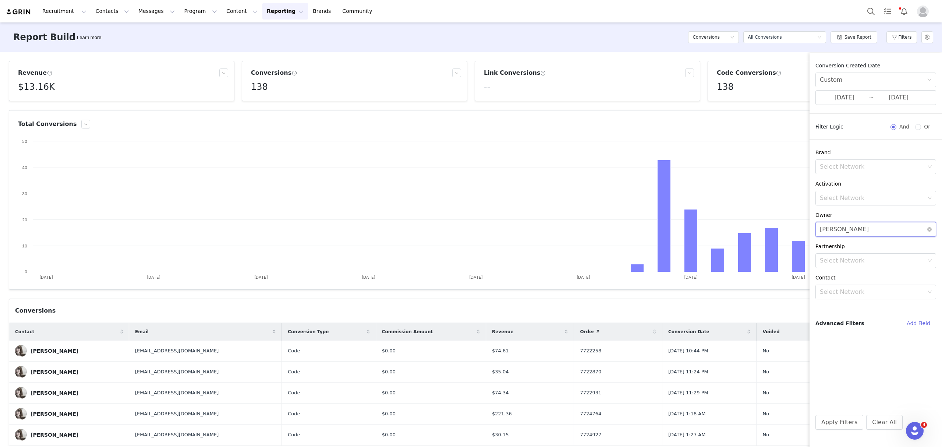
click at [855, 233] on div "Select Eva Alloun" at bounding box center [873, 229] width 107 height 14
click at [856, 275] on p "[PERSON_NAME]" at bounding box center [884, 275] width 81 height 8
click at [841, 424] on button "Apply Filters" at bounding box center [839, 422] width 48 height 15
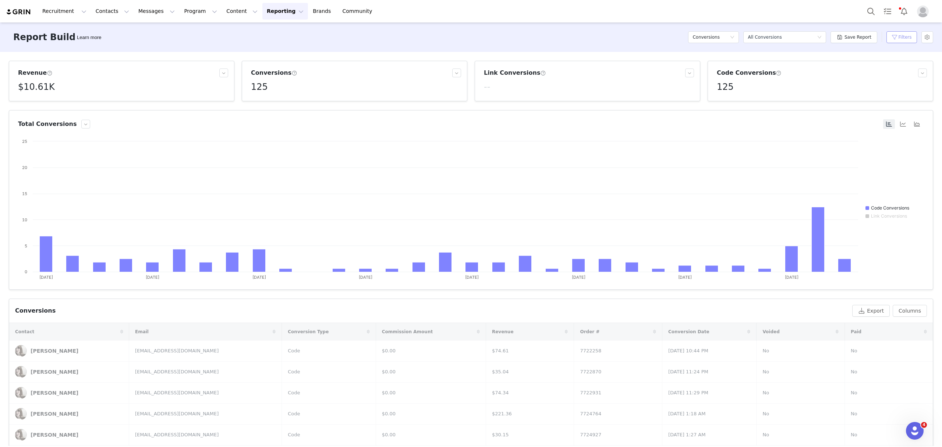
click at [894, 33] on button "Filters" at bounding box center [901, 37] width 31 height 12
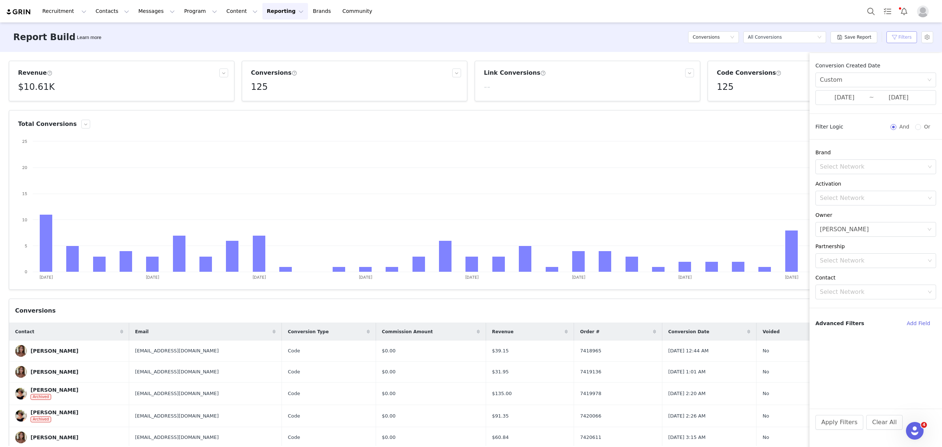
click at [895, 34] on button "Filters" at bounding box center [901, 37] width 31 height 12
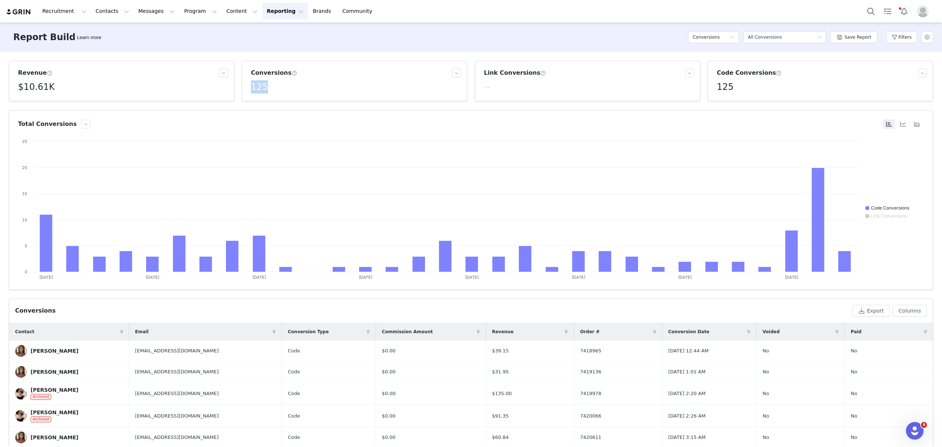
drag, startPoint x: 271, startPoint y: 84, endPoint x: 246, endPoint y: 86, distance: 25.5
click at [246, 86] on article "Conversions 125" at bounding box center [355, 81] width 226 height 40
click at [49, 89] on h5 "$10.61K" at bounding box center [36, 86] width 37 height 13
drag, startPoint x: 41, startPoint y: 102, endPoint x: 18, endPoint y: 102, distance: 22.8
click at [18, 102] on div "$10,607.40" at bounding box center [33, 104] width 31 height 12
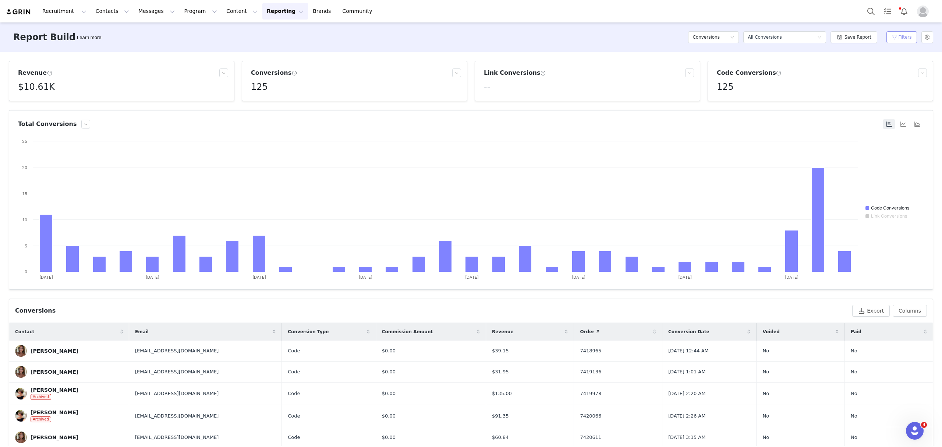
click at [896, 36] on button "Filters" at bounding box center [901, 37] width 31 height 12
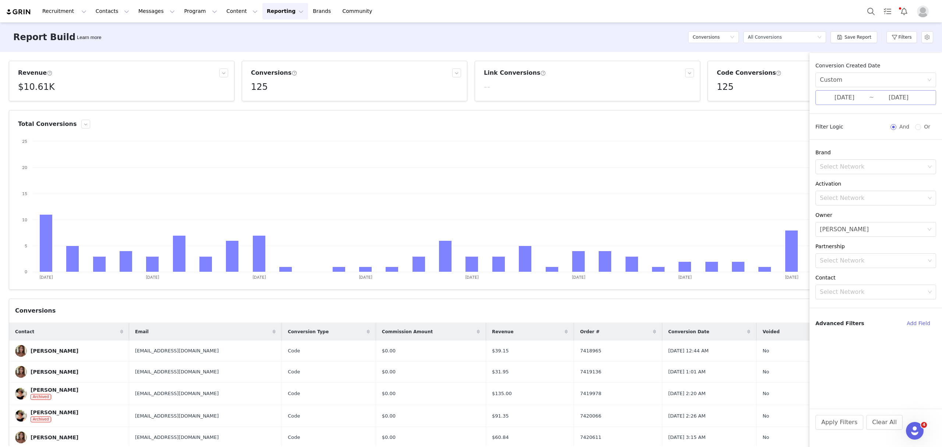
click at [857, 96] on input "07/01/2025" at bounding box center [844, 98] width 49 height 10
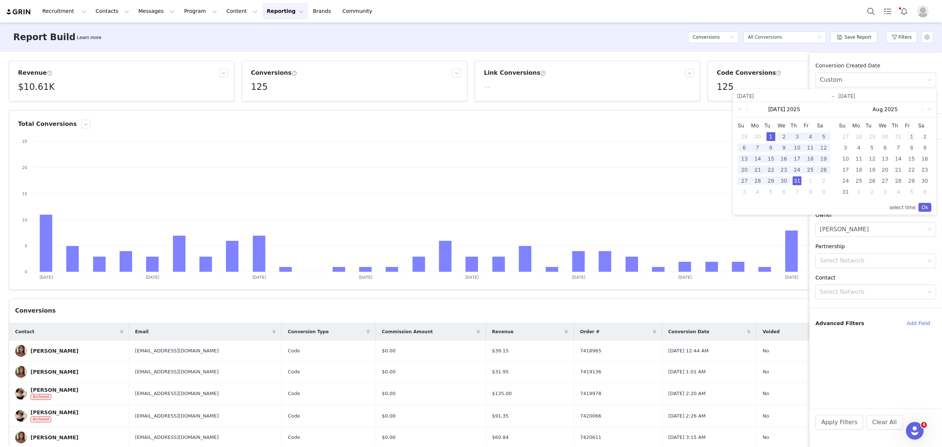
click at [910, 136] on div "1" at bounding box center [911, 136] width 9 height 9
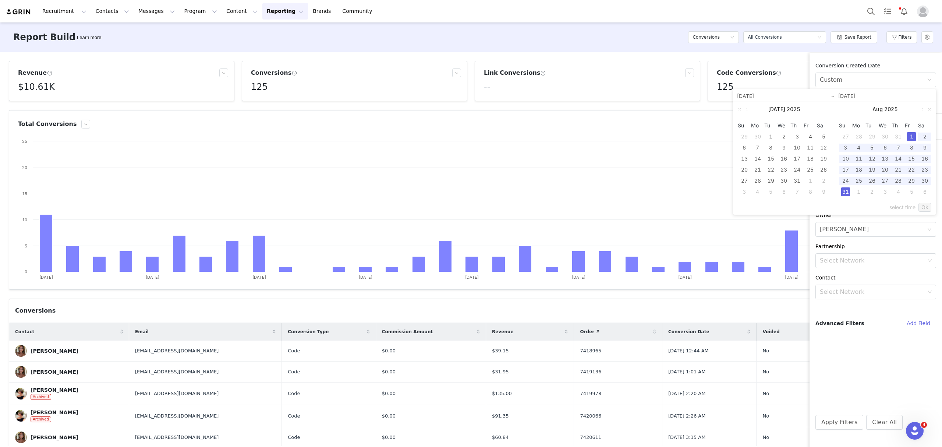
click at [845, 190] on div "31" at bounding box center [845, 191] width 9 height 9
type input "08/01/2025"
type input "08/31/2025"
type input "08/01/2025"
type input "08/31/2025"
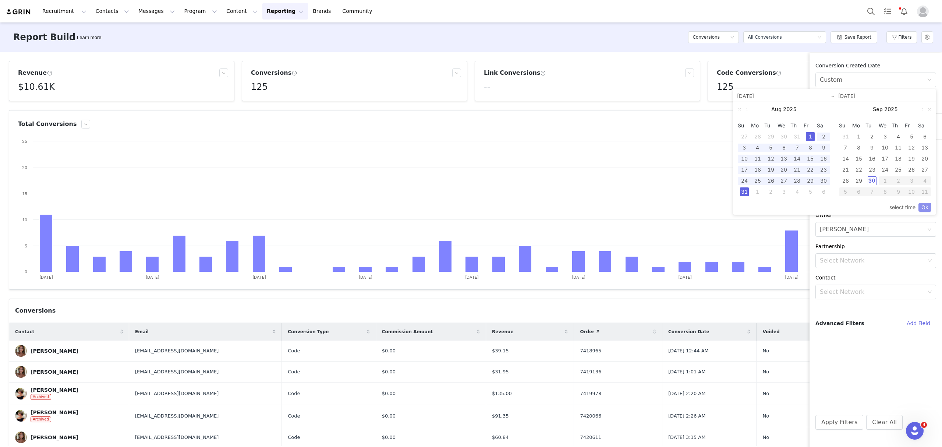
click at [924, 205] on link "Ok" at bounding box center [925, 207] width 13 height 9
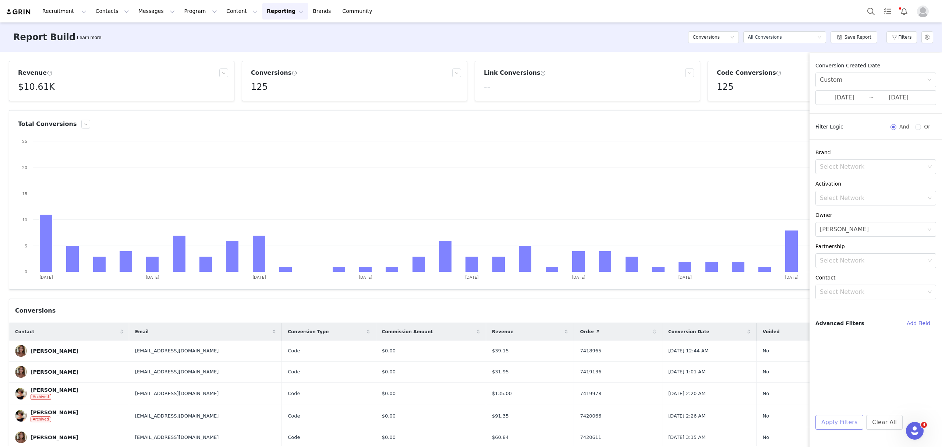
click at [841, 421] on button "Apply Filters" at bounding box center [839, 422] width 48 height 15
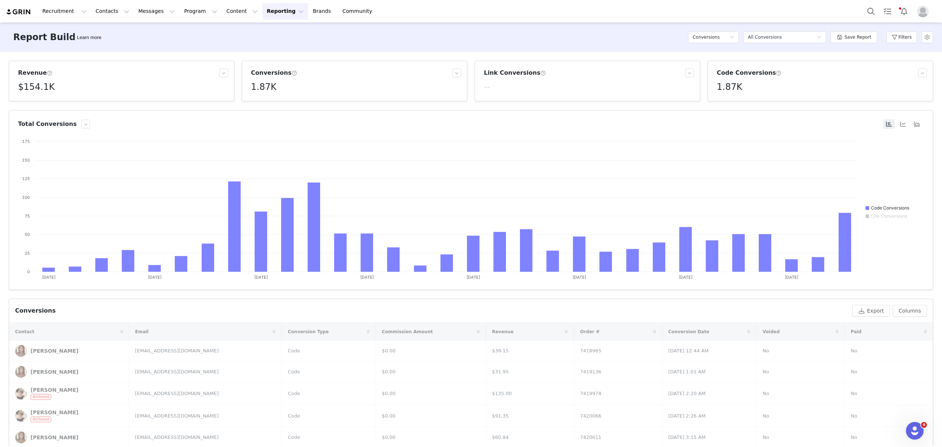
drag, startPoint x: 277, startPoint y: 91, endPoint x: 255, endPoint y: 89, distance: 21.8
click at [255, 89] on div "1.87K" at bounding box center [356, 86] width 210 height 13
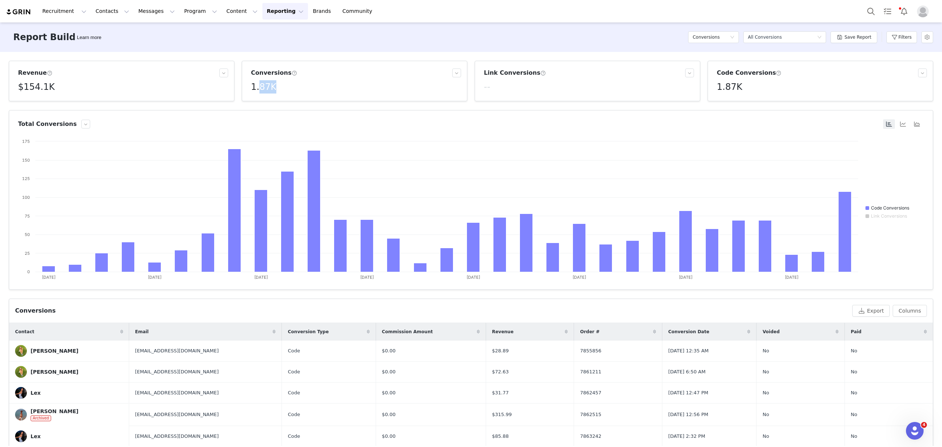
click at [258, 92] on h5 "1.87K" at bounding box center [263, 86] width 25 height 13
drag, startPoint x: 261, startPoint y: 101, endPoint x: 249, endPoint y: 103, distance: 12.3
click at [249, 103] on div "1,869" at bounding box center [258, 104] width 18 height 12
drag, startPoint x: 262, startPoint y: 104, endPoint x: 251, endPoint y: 104, distance: 11.4
click at [251, 104] on div "1,869" at bounding box center [258, 104] width 18 height 12
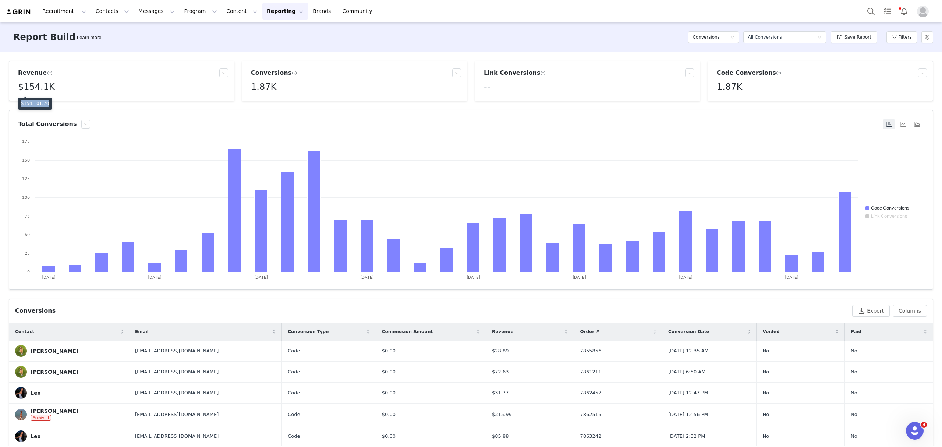
drag, startPoint x: 43, startPoint y: 102, endPoint x: 18, endPoint y: 102, distance: 25.4
click at [18, 102] on div "$154,101.70" at bounding box center [35, 104] width 34 height 12
click at [902, 36] on button "Filters" at bounding box center [901, 37] width 31 height 12
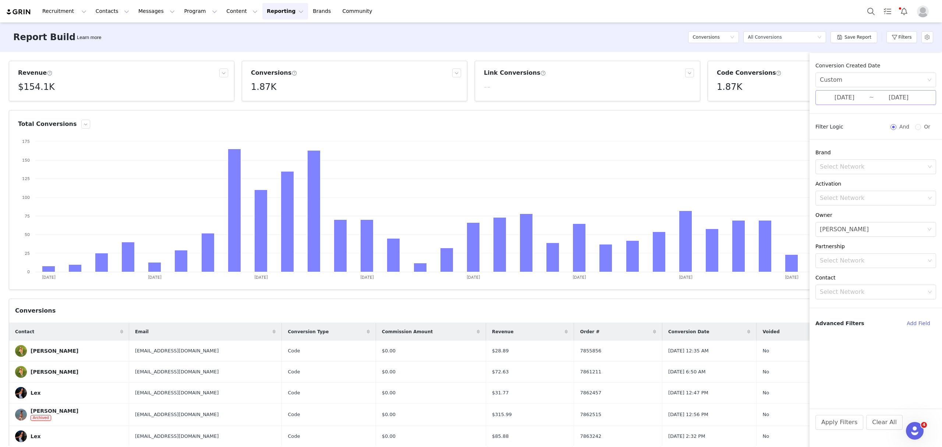
click at [874, 95] on input "08/31/2025" at bounding box center [898, 98] width 49 height 10
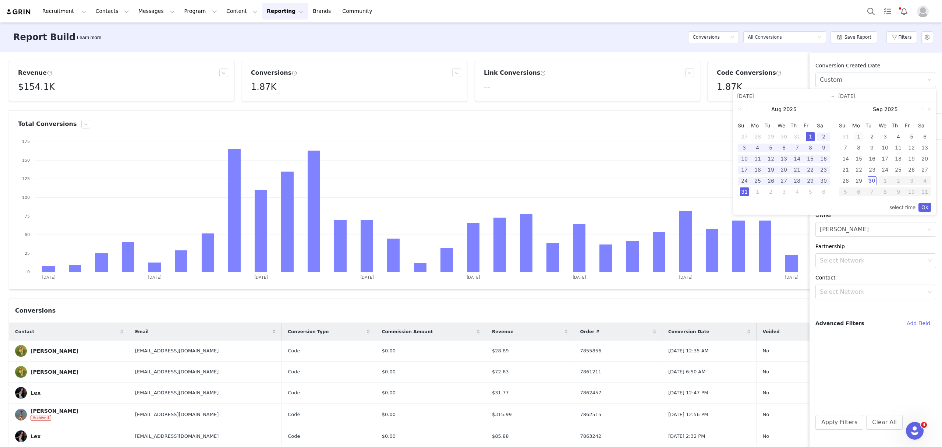
click at [859, 136] on div "1" at bounding box center [858, 136] width 9 height 9
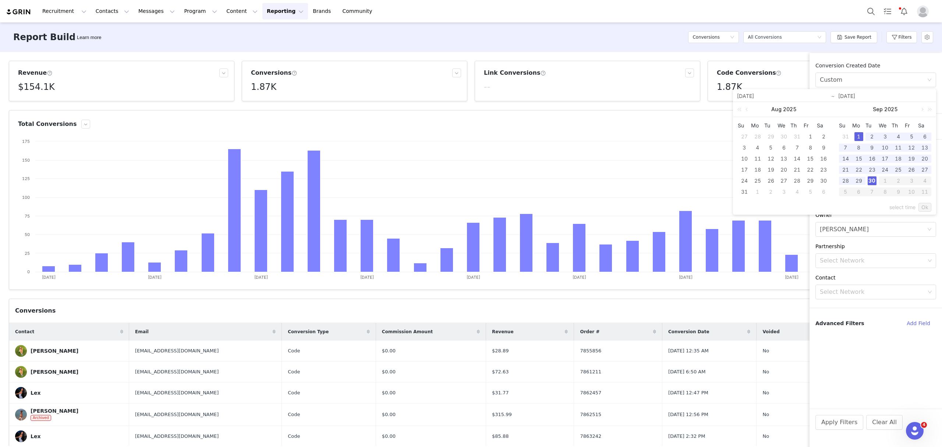
click at [869, 182] on div "30" at bounding box center [872, 180] width 9 height 9
type input "09/01/2025"
type input "09/30/2025"
type input "09/01/2025"
type input "09/30/2025"
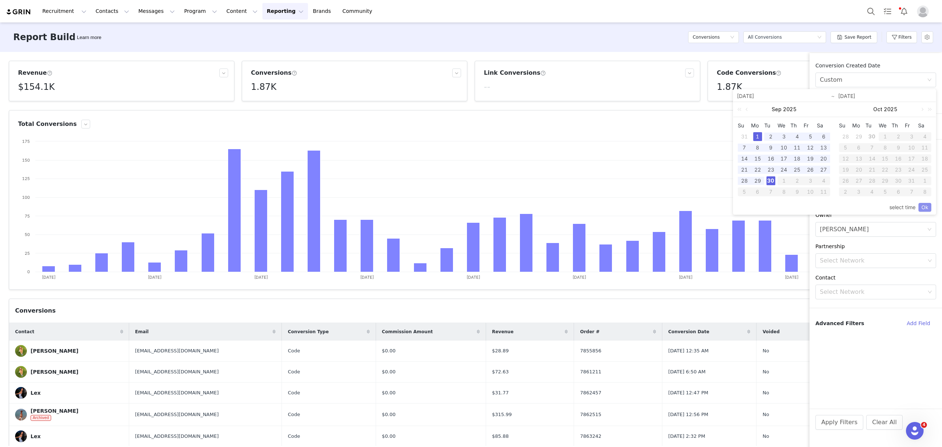
click at [920, 206] on link "Ok" at bounding box center [925, 207] width 13 height 9
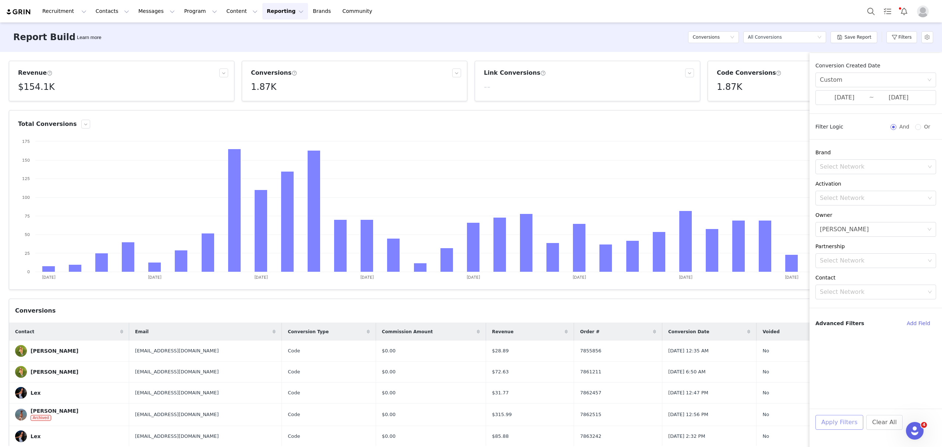
click at [836, 429] on button "Apply Filters" at bounding box center [839, 422] width 48 height 15
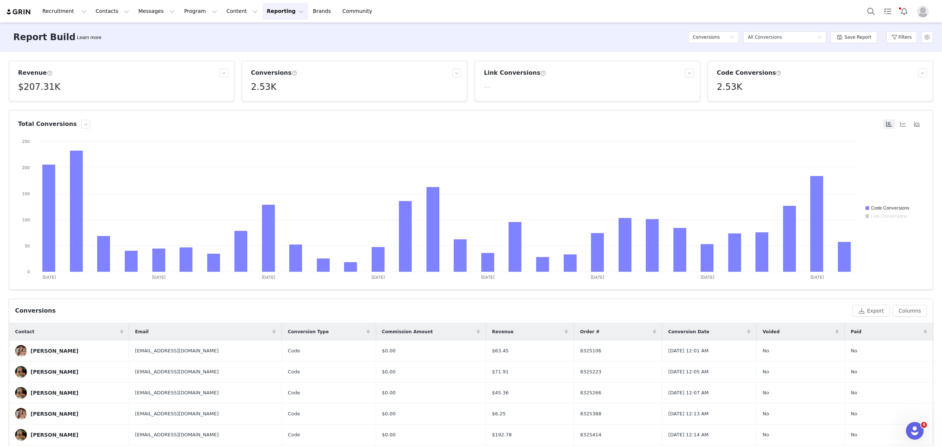
click at [269, 87] on h5 "2.53K" at bounding box center [263, 86] width 25 height 13
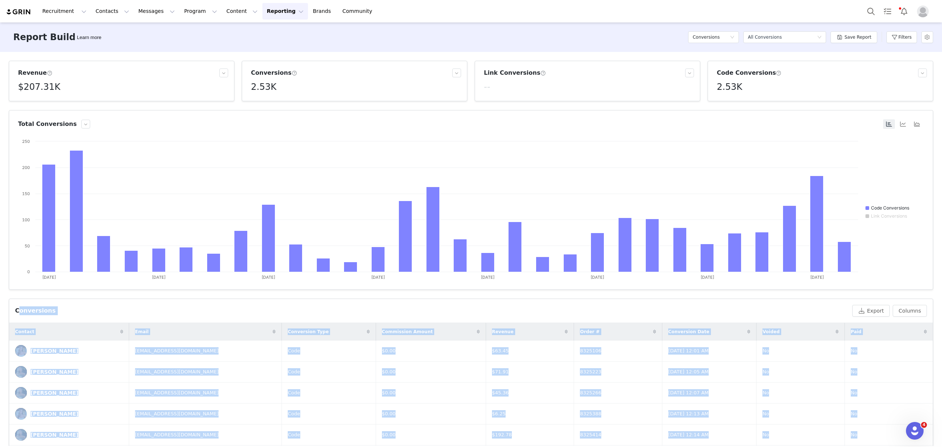
drag, startPoint x: 262, startPoint y: 102, endPoint x: 242, endPoint y: 102, distance: 19.9
click at [242, 102] on body "Recruitment Recruitment Creator Search Curated Lists Landing Pages Web Extensio…" at bounding box center [471, 223] width 942 height 447
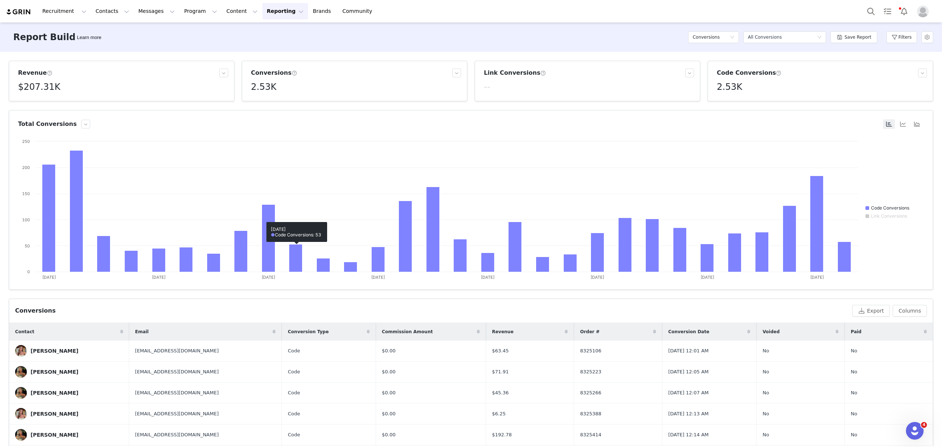
click at [259, 87] on h5 "2.53K" at bounding box center [263, 86] width 25 height 13
click at [261, 88] on h5 "2.53K" at bounding box center [263, 86] width 25 height 13
drag, startPoint x: 263, startPoint y: 105, endPoint x: 252, endPoint y: 103, distance: 11.1
click at [252, 103] on div "2,527" at bounding box center [258, 104] width 18 height 12
drag, startPoint x: 45, startPoint y: 102, endPoint x: 20, endPoint y: 102, distance: 25.0
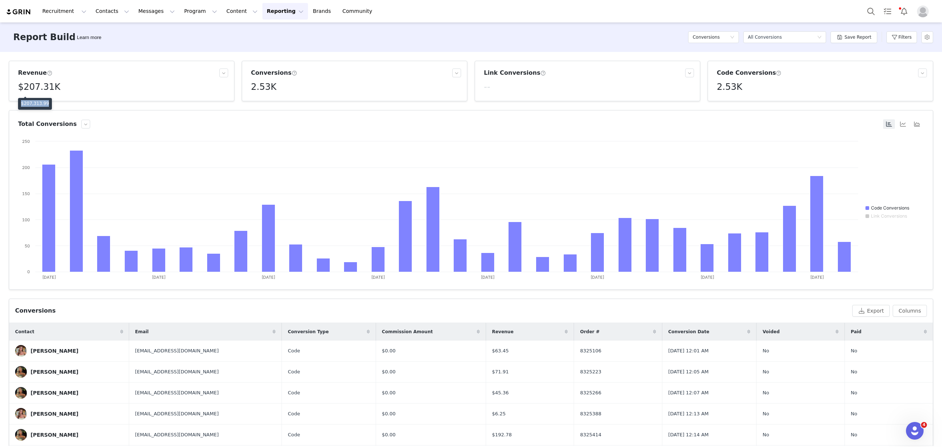
click at [20, 102] on div "$207,313.99" at bounding box center [35, 104] width 34 height 12
click at [714, 34] on h5 "Conversions" at bounding box center [706, 37] width 27 height 11
drag, startPoint x: 713, startPoint y: 52, endPoint x: 898, endPoint y: 71, distance: 186.1
click at [713, 51] on h5 "Contacts" at bounding box center [717, 52] width 42 height 8
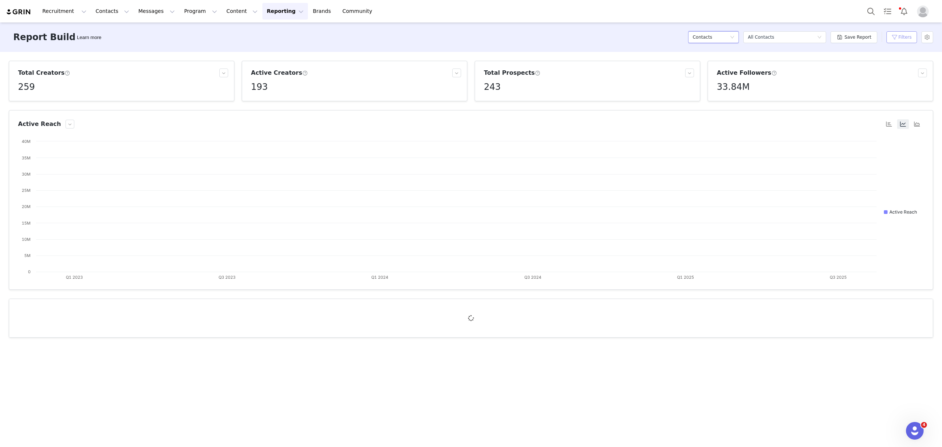
click at [899, 37] on button "Filters" at bounding box center [901, 37] width 31 height 12
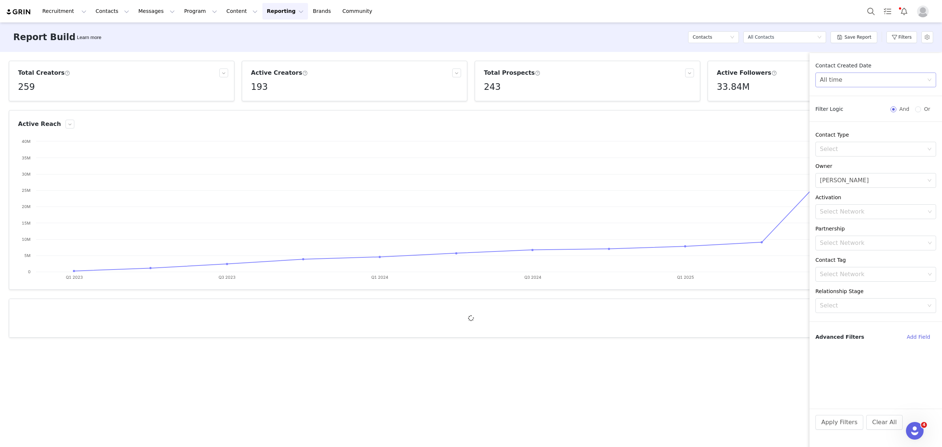
click at [871, 79] on div "All time" at bounding box center [873, 80] width 107 height 14
click at [835, 128] on li "Custom" at bounding box center [875, 131] width 121 height 12
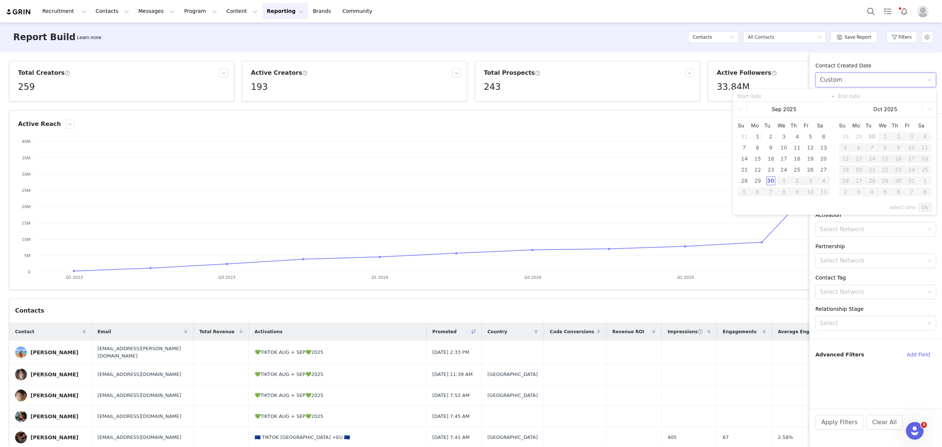
click at [760, 135] on div "1" at bounding box center [757, 136] width 9 height 9
type input "09/01/2025"
click at [772, 183] on div "30" at bounding box center [771, 180] width 9 height 9
type input "09/30/2025"
type input "09/01/2025"
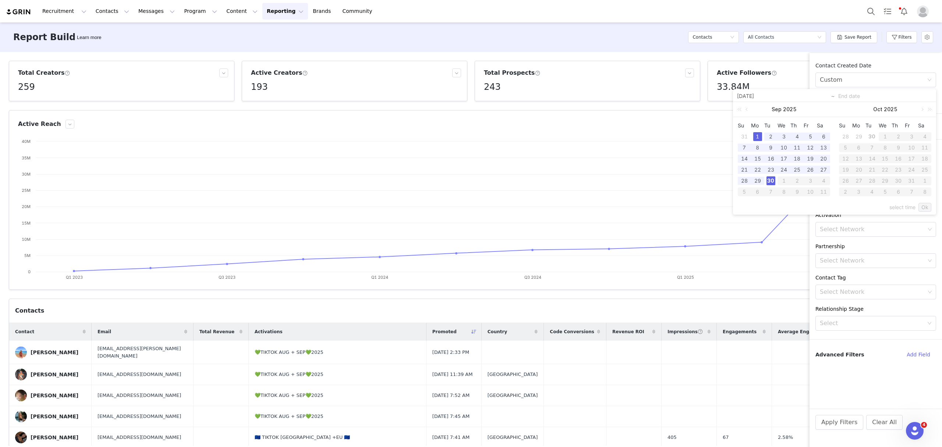
type input "09/30/2025"
click at [923, 206] on link "Ok" at bounding box center [925, 207] width 13 height 9
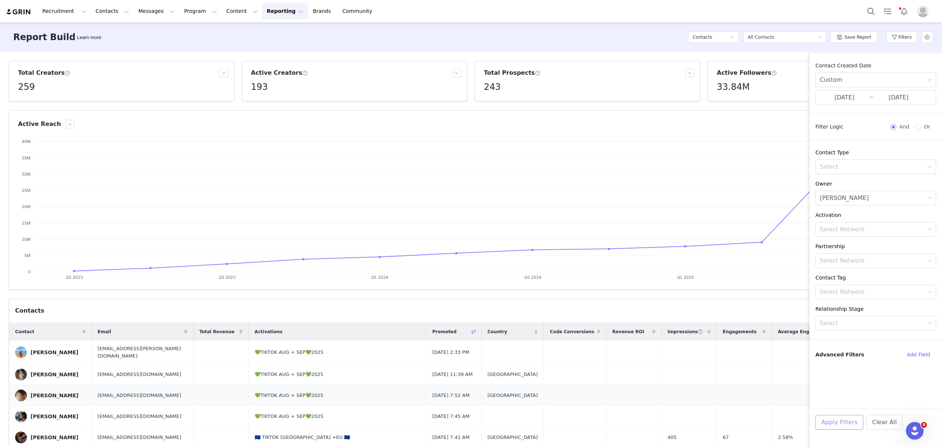
click at [831, 429] on button "Apply Filters" at bounding box center [839, 422] width 48 height 15
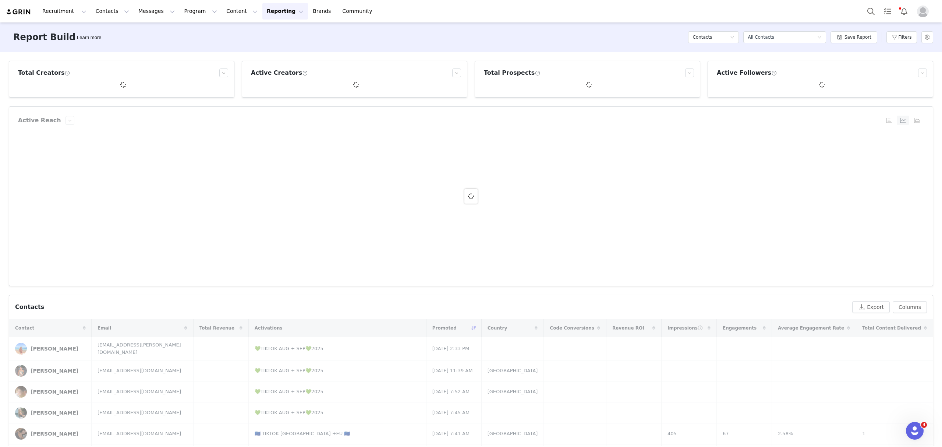
click at [0, 151] on div "Total Creators Active Creators Total Prospects Active Followers Active Reach Cr…" at bounding box center [471, 249] width 942 height 394
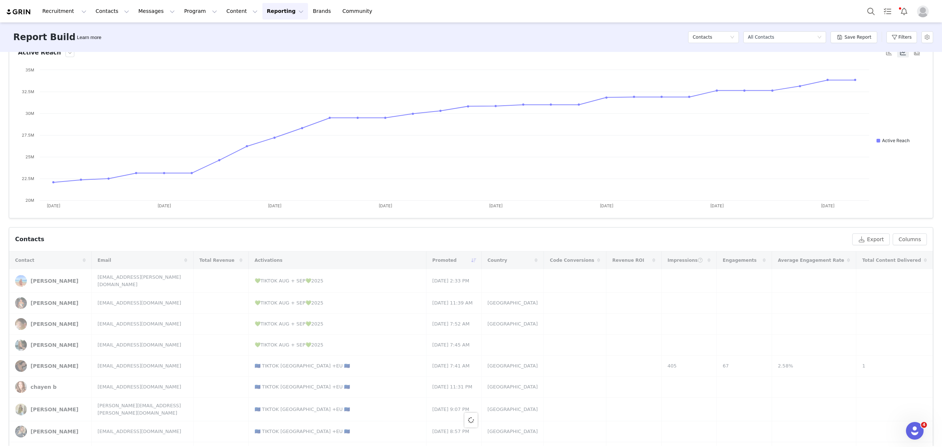
scroll to position [147, 0]
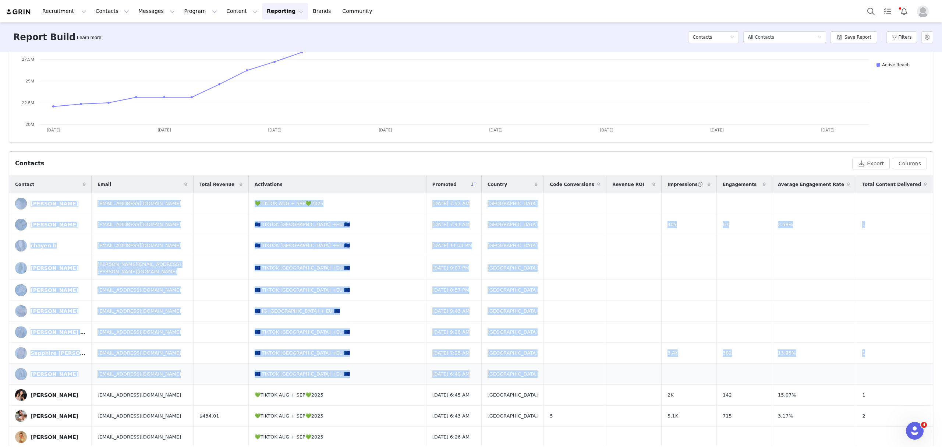
drag, startPoint x: 15, startPoint y: 194, endPoint x: 866, endPoint y: 368, distance: 867.6
drag, startPoint x: 900, startPoint y: 162, endPoint x: 850, endPoint y: 174, distance: 51.5
click at [901, 162] on button "Columns" at bounding box center [910, 164] width 34 height 12
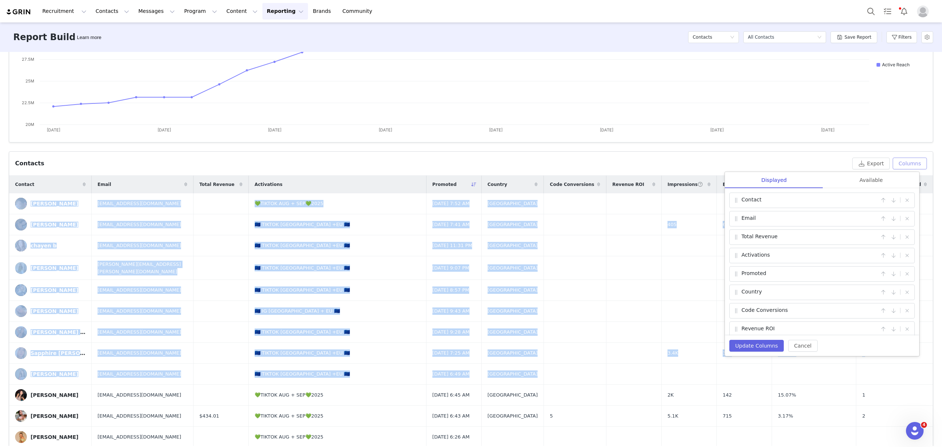
click at [900, 164] on button "Columns" at bounding box center [910, 164] width 34 height 12
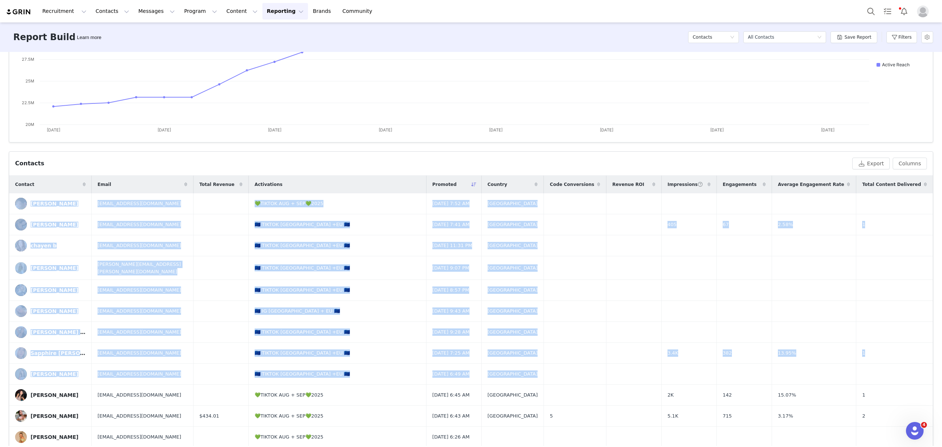
click at [0, 235] on div "Total Creators 85 Active Creators 81 Total Prospects 94 Active Followers 11.89M…" at bounding box center [471, 249] width 942 height 394
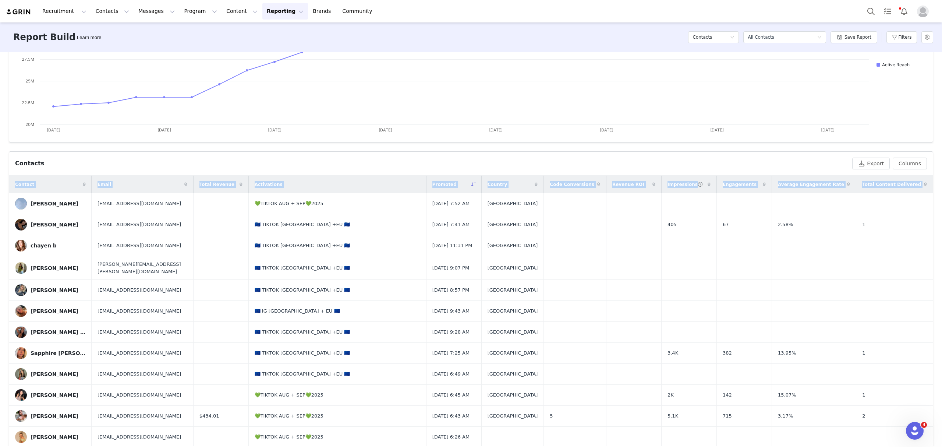
drag, startPoint x: 16, startPoint y: 195, endPoint x: 0, endPoint y: 195, distance: 16.2
click at [0, 195] on div "Total Creators 85 Active Creators 81 Total Prospects 94 Active Followers 11.89M…" at bounding box center [471, 249] width 942 height 394
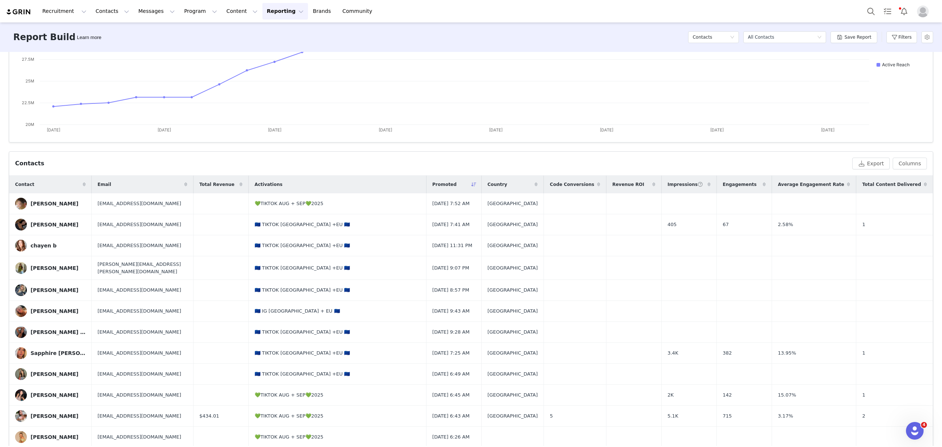
click at [599, 146] on div "Total Creators 85 Active Creators 81 Total Prospects 94 Active Followers 11.89M…" at bounding box center [471, 249] width 942 height 394
drag, startPoint x: 576, startPoint y: 184, endPoint x: 577, endPoint y: 195, distance: 10.8
click at [594, 184] on span at bounding box center [598, 184] width 9 height 9
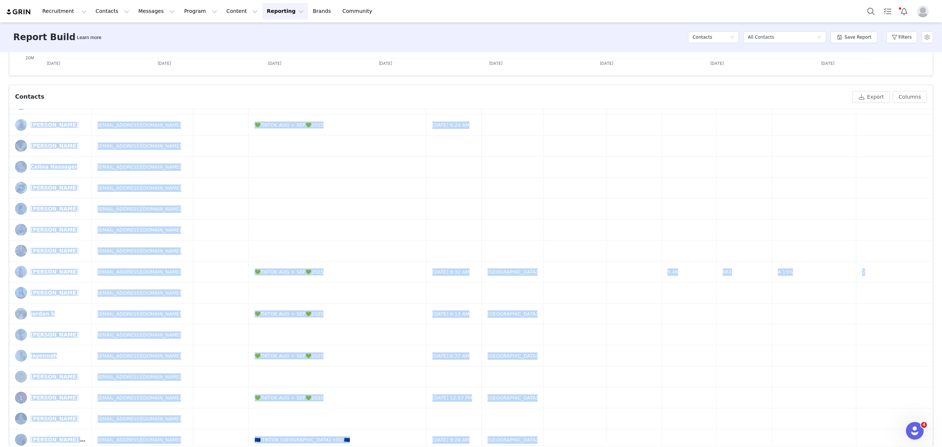
scroll to position [244, 0]
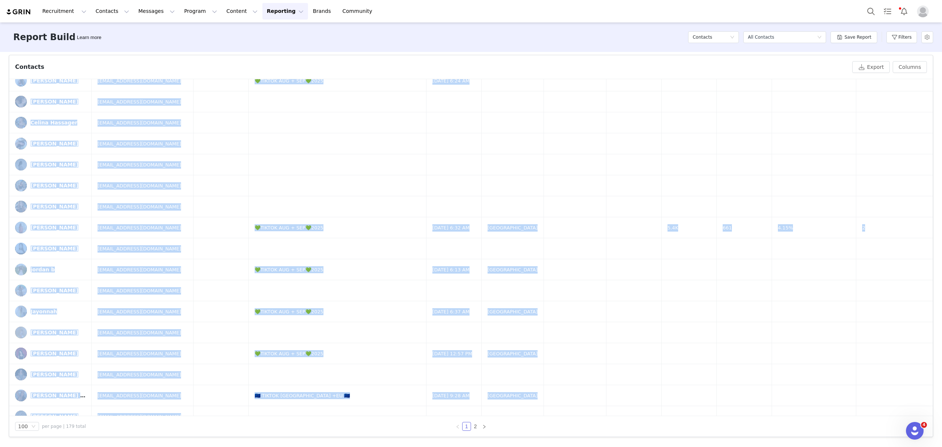
drag, startPoint x: 18, startPoint y: 194, endPoint x: 886, endPoint y: 453, distance: 905.8
click at [886, 446] on html "Recruitment Recruitment Creator Search Curated Lists Landing Pages Web Extensio…" at bounding box center [471, 223] width 942 height 447
click at [180, 6] on button "Program Program" at bounding box center [201, 11] width 42 height 17
click at [188, 29] on p "Activations" at bounding box center [182, 33] width 28 height 8
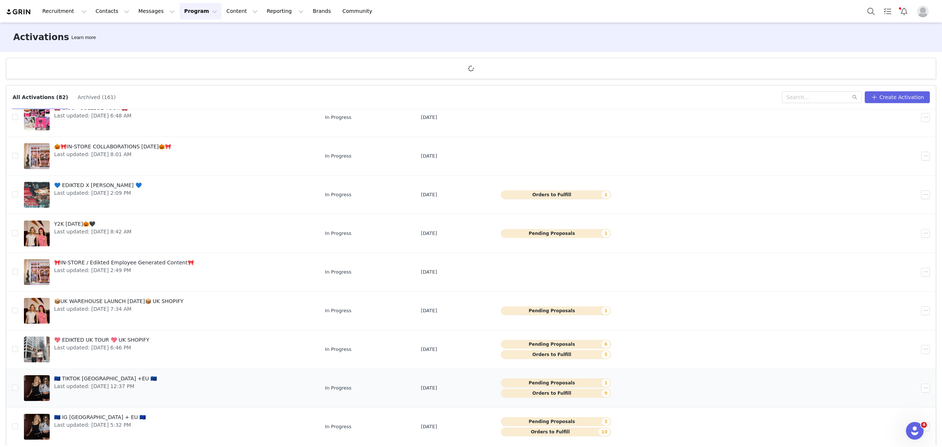
scroll to position [27, 0]
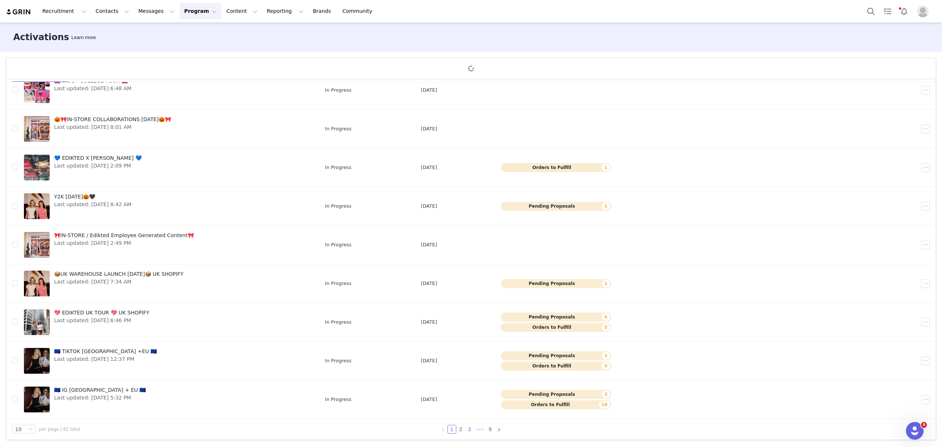
click at [467, 428] on link "3" at bounding box center [470, 429] width 8 height 8
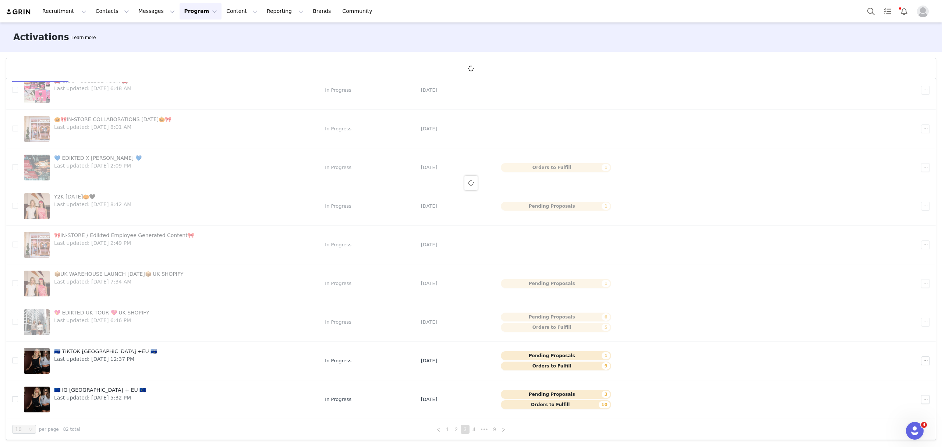
scroll to position [0, 0]
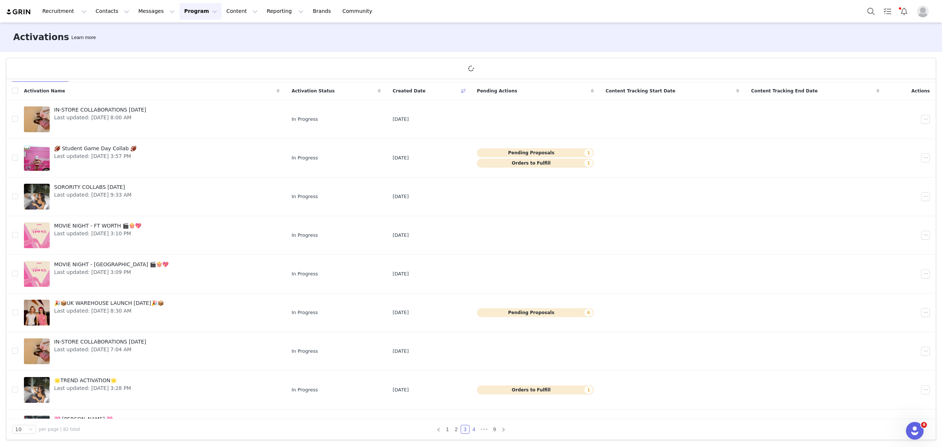
click at [471, 429] on link "4" at bounding box center [474, 429] width 8 height 8
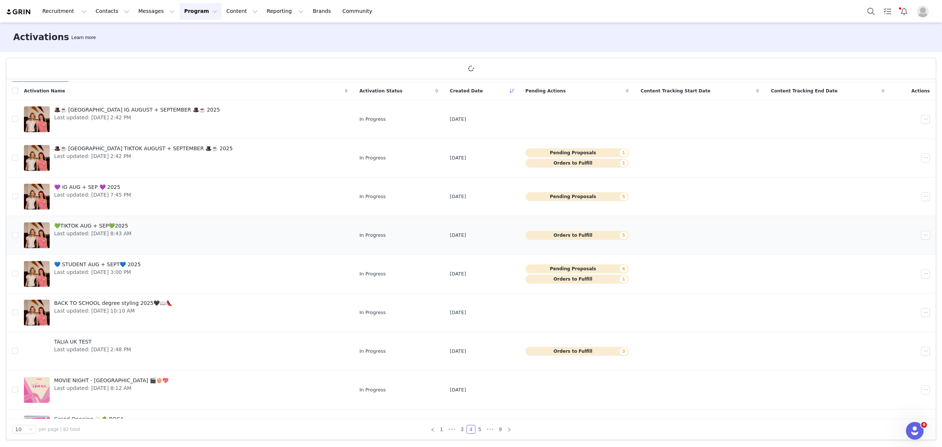
click at [99, 225] on span "💚TIKTOK AUG + SEP💚2025" at bounding box center [92, 226] width 77 height 8
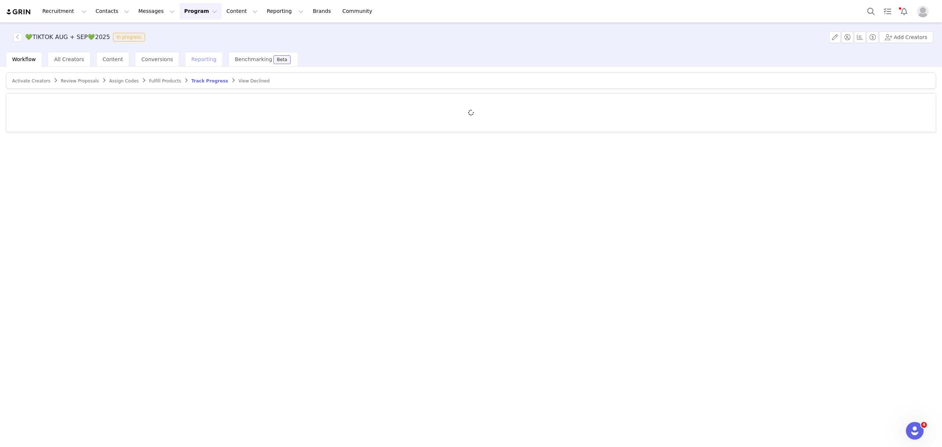
click at [196, 63] on div "Reporting" at bounding box center [204, 59] width 38 height 15
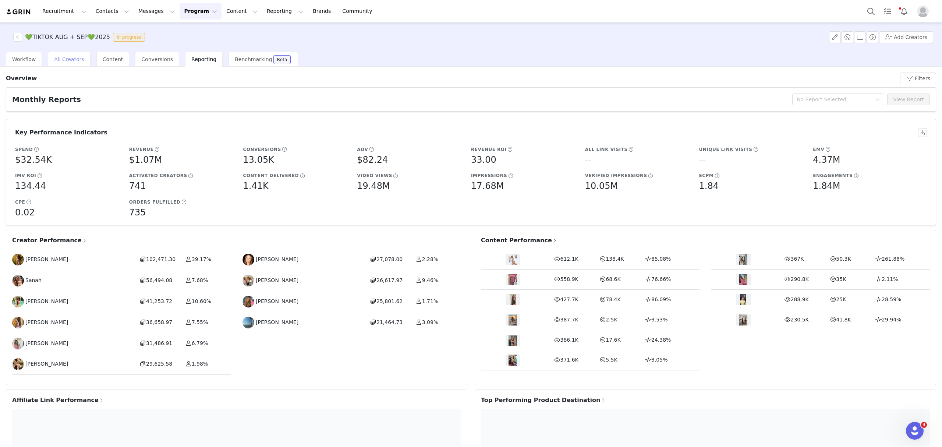
click at [52, 62] on div "All Creators" at bounding box center [69, 59] width 42 height 15
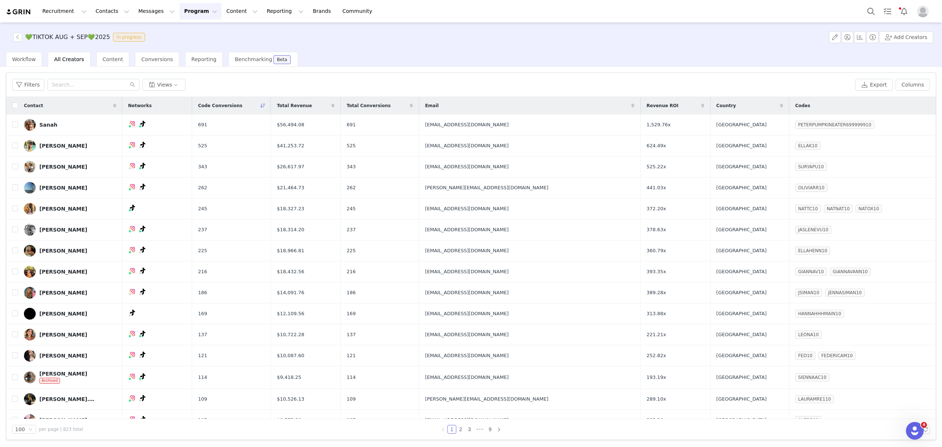
drag, startPoint x: 89, startPoint y: 433, endPoint x: 58, endPoint y: 433, distance: 30.9
click at [58, 433] on div "100 per page | 823 total 1 2 3 ••• 9" at bounding box center [471, 429] width 930 height 21
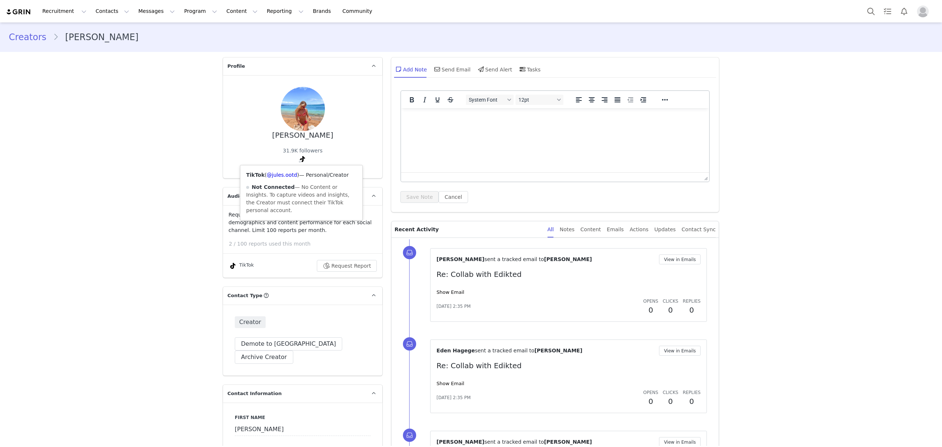
scroll to position [245, 0]
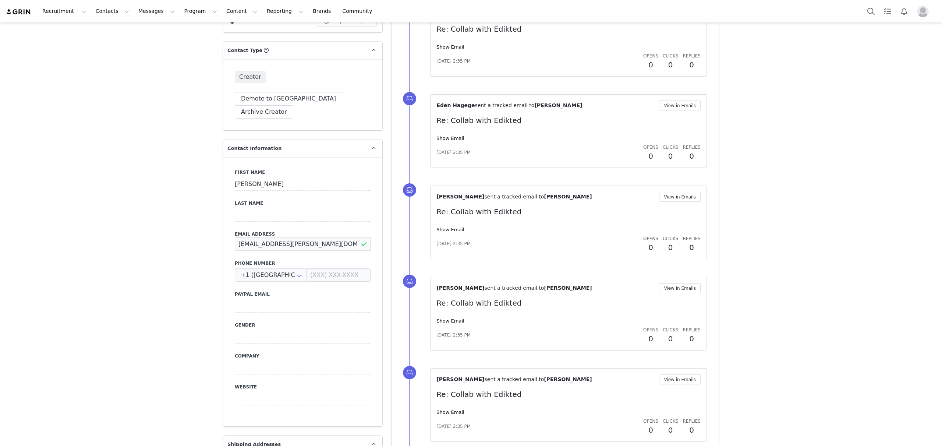
drag, startPoint x: 324, startPoint y: 234, endPoint x: 217, endPoint y: 236, distance: 107.5
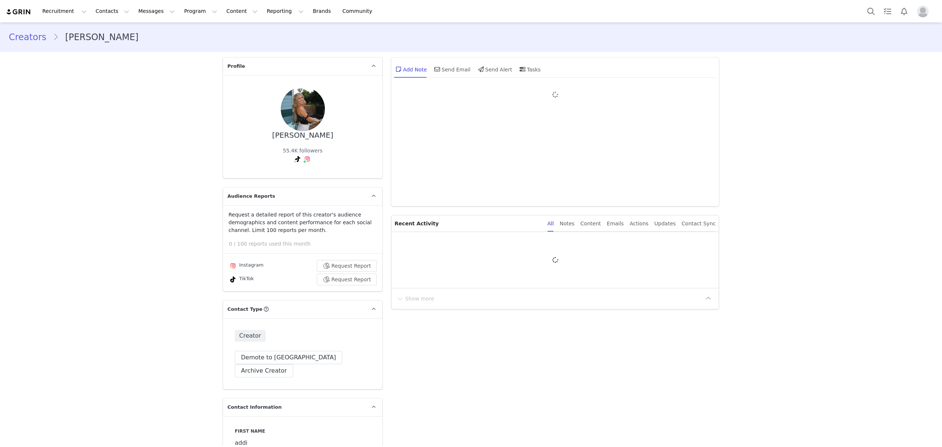
type input "+1 ([GEOGRAPHIC_DATA])"
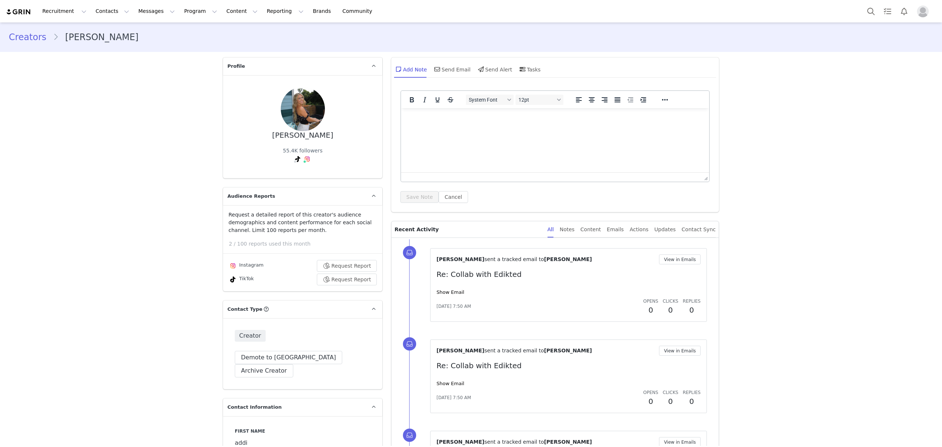
scroll to position [343, 0]
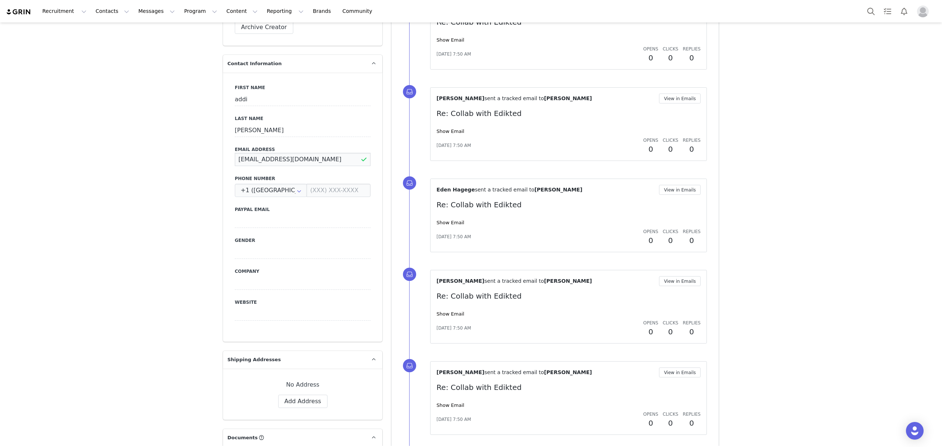
drag, startPoint x: 327, startPoint y: 146, endPoint x: 190, endPoint y: 145, distance: 136.9
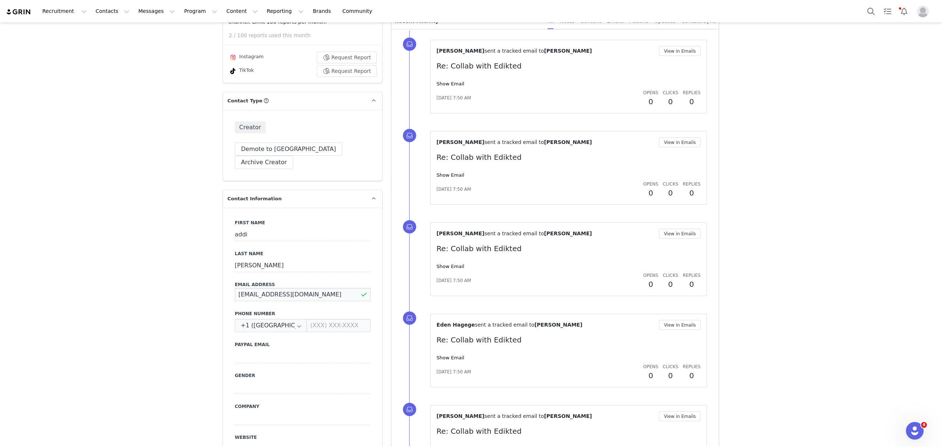
scroll to position [0, 0]
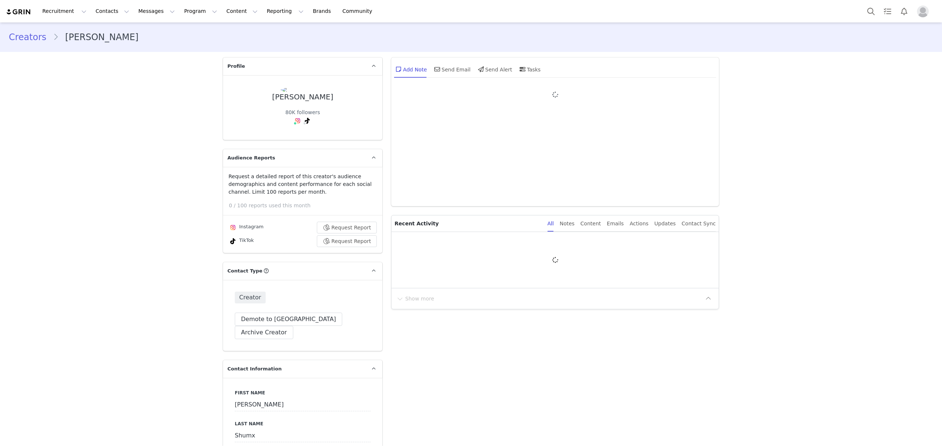
type input "+1 ([GEOGRAPHIC_DATA])"
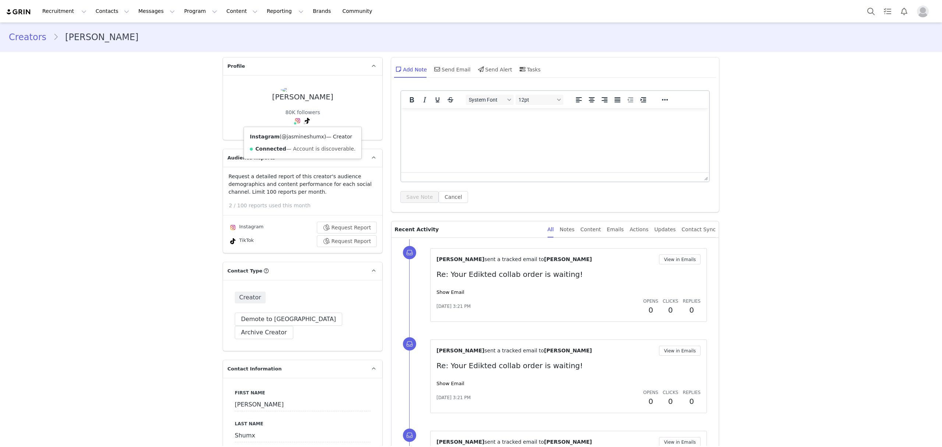
click at [289, 138] on link "@jasmineshumx" at bounding box center [303, 137] width 43 height 6
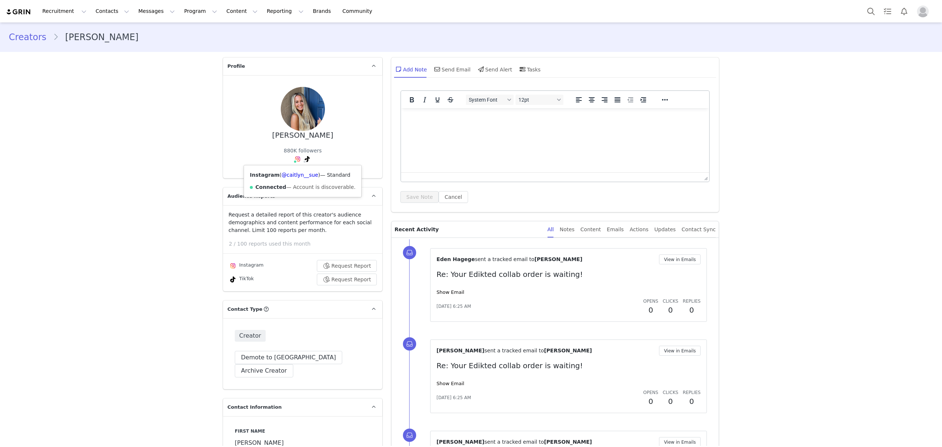
click at [292, 169] on div "Instagram ( @caitlyn__sue ) — Standard Connected — Account is discoverable." at bounding box center [302, 181] width 117 height 32
click at [293, 176] on link "@caitlyn__sue" at bounding box center [300, 175] width 36 height 6
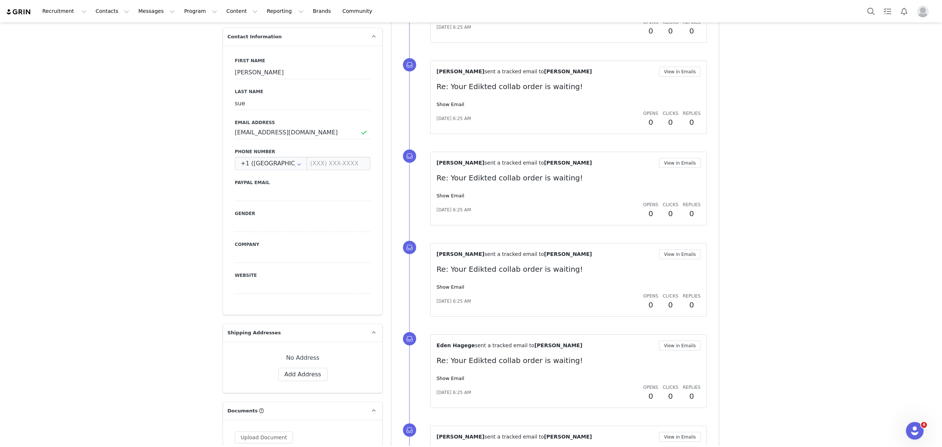
scroll to position [442, 0]
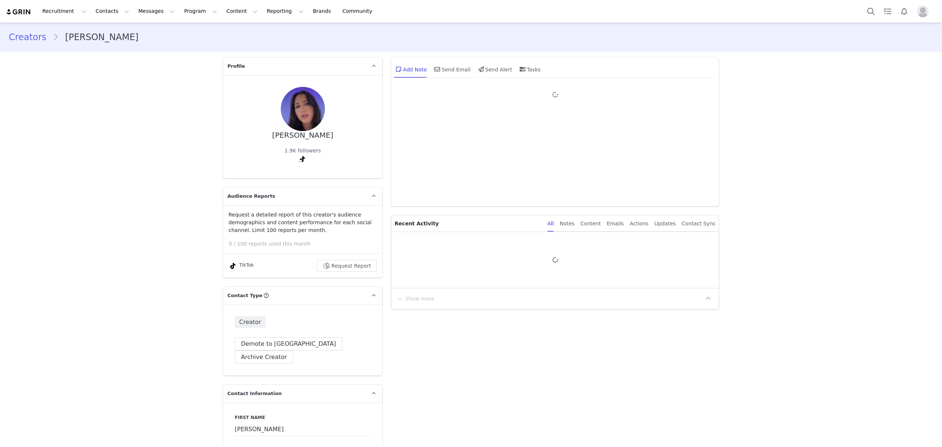
type input "+1 ([GEOGRAPHIC_DATA])"
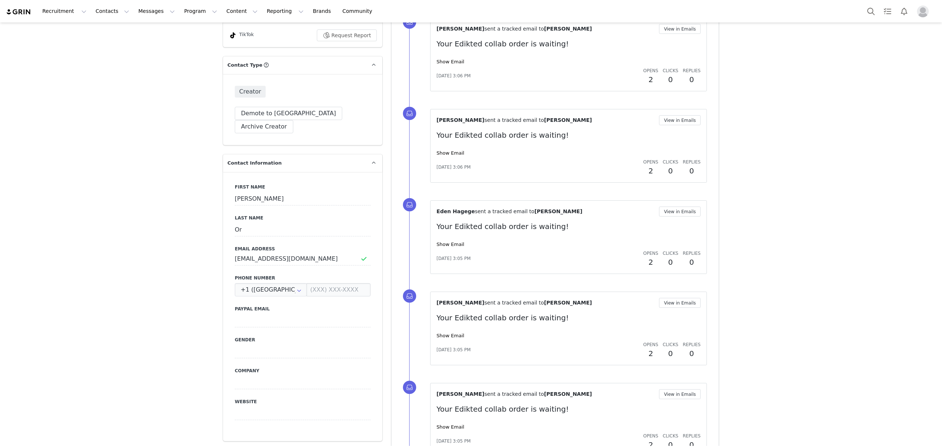
scroll to position [294, 0]
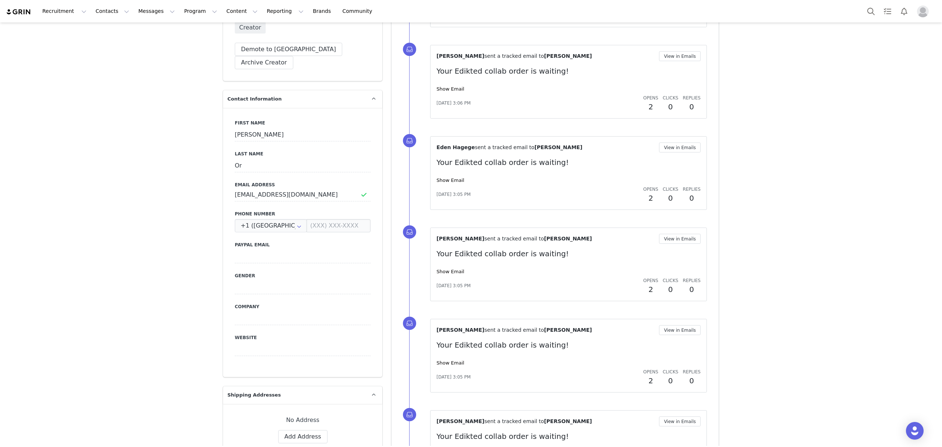
drag, startPoint x: 321, startPoint y: 174, endPoint x: 200, endPoint y: 176, distance: 121.1
click at [238, 188] on input "nicoleee461@gmail.com" at bounding box center [303, 194] width 136 height 13
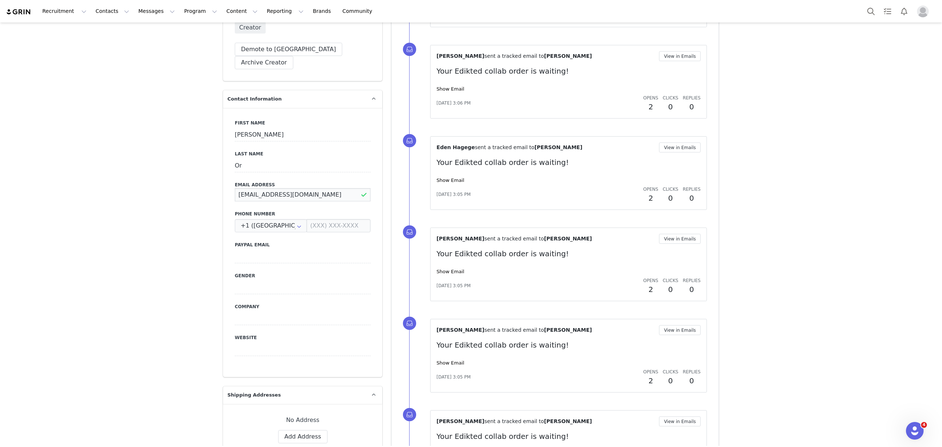
click at [238, 188] on input "nicoleee461@gmail.com" at bounding box center [303, 194] width 136 height 13
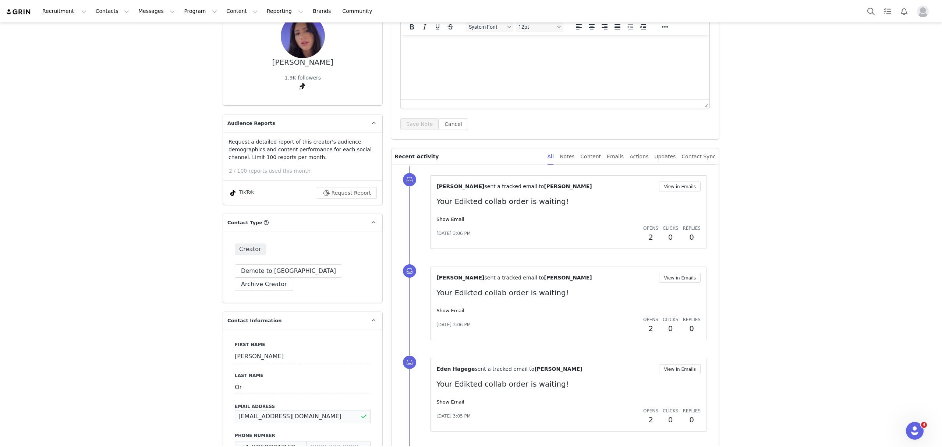
scroll to position [49, 0]
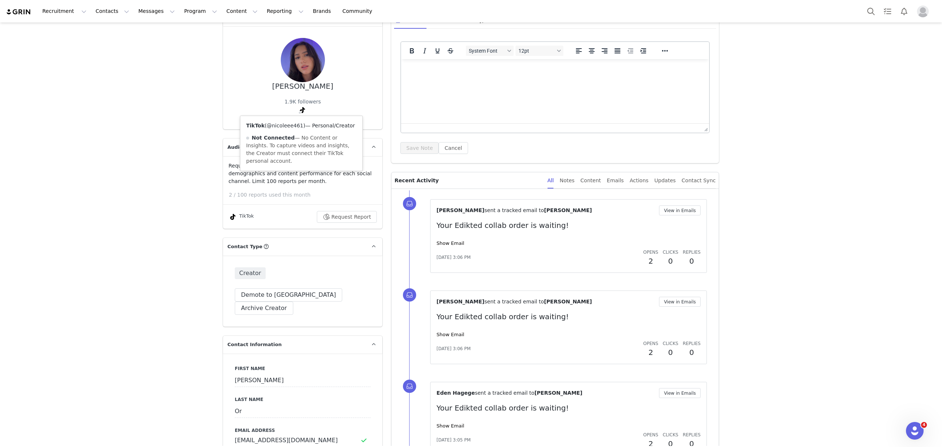
click at [280, 127] on link "@nicoleee461" at bounding box center [285, 126] width 36 height 6
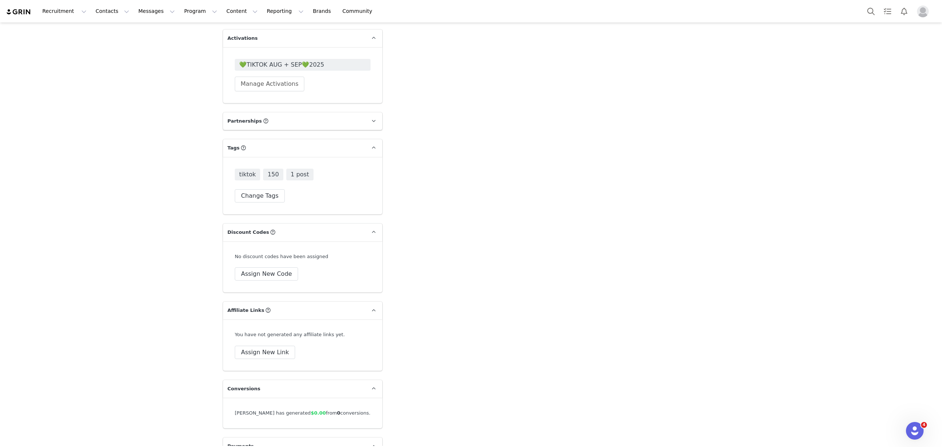
scroll to position [1552, 0]
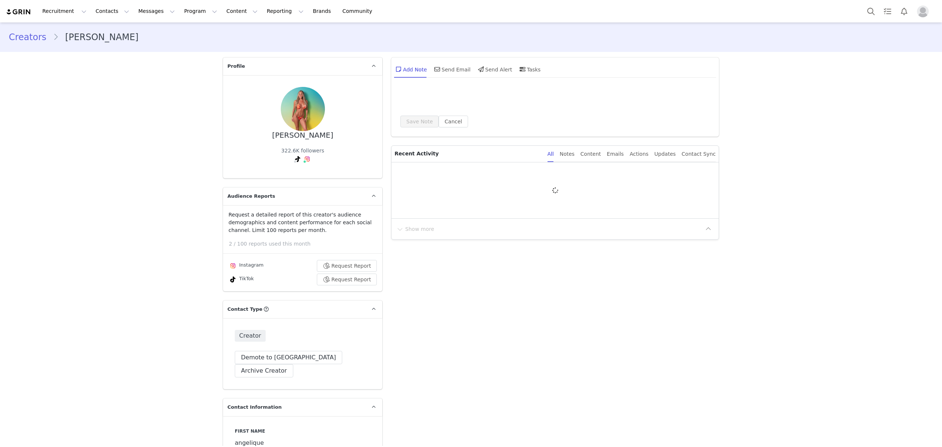
type input "+1 ([GEOGRAPHIC_DATA])"
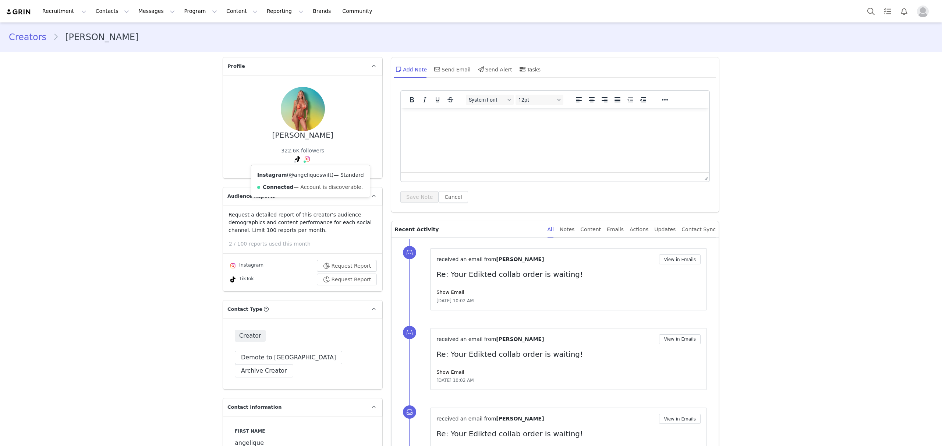
click at [301, 174] on link "@angeliqueswift" at bounding box center [310, 175] width 43 height 6
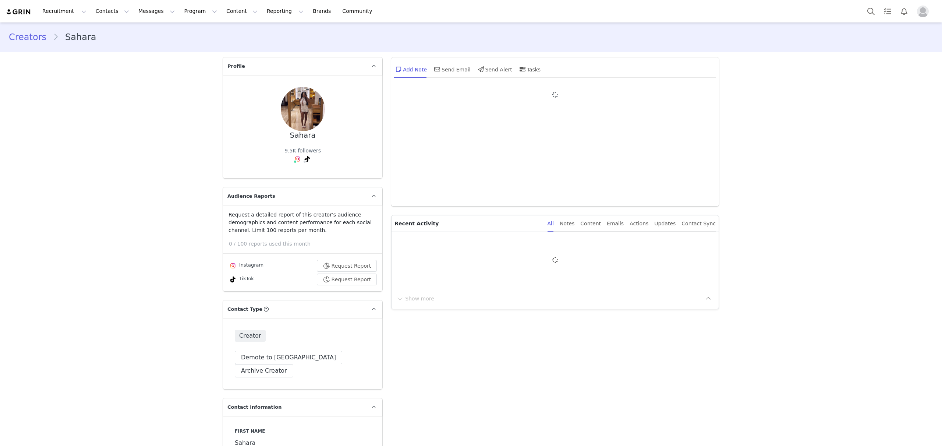
type input "+1 ([GEOGRAPHIC_DATA])"
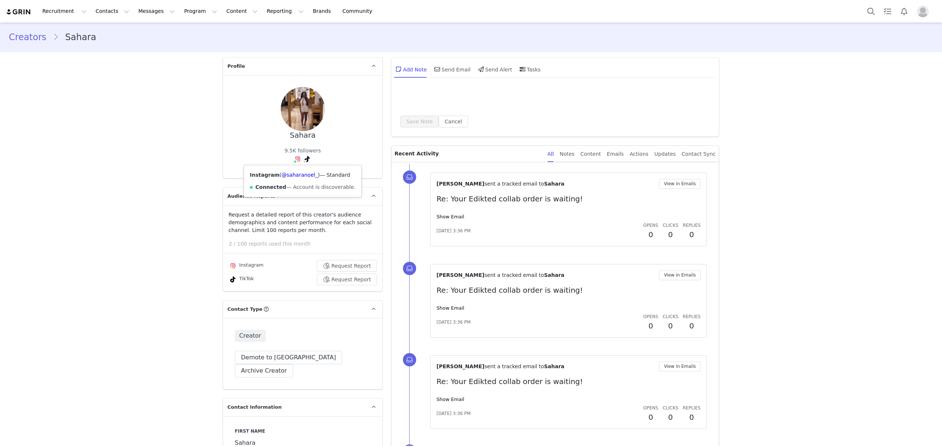
click at [291, 178] on div "Instagram ( @saharanoel_ ) — Standard Connected — Account is discoverable." at bounding box center [302, 181] width 117 height 32
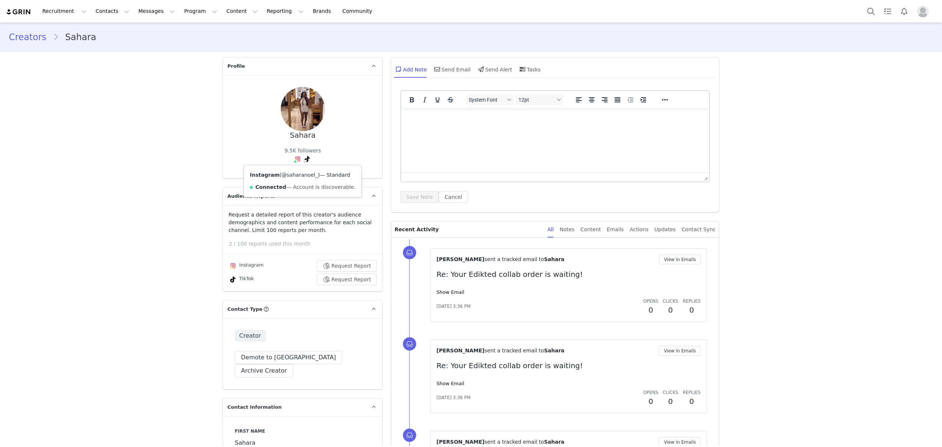
click at [291, 174] on link "@saharanoel_" at bounding box center [300, 175] width 36 height 6
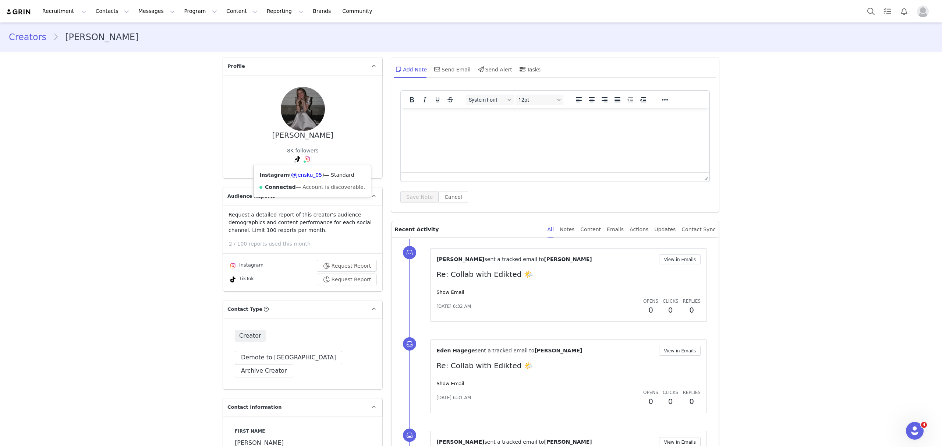
click at [300, 171] on div "Instagram ( @jensku_05 ) — Standard Connected — Account is discoverable." at bounding box center [312, 181] width 117 height 32
click at [302, 175] on link "@jensku_05" at bounding box center [306, 175] width 31 height 6
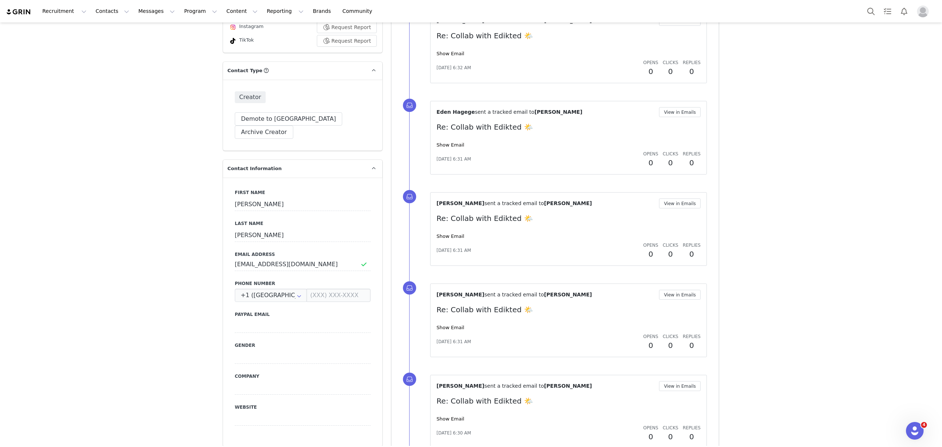
scroll to position [343, 0]
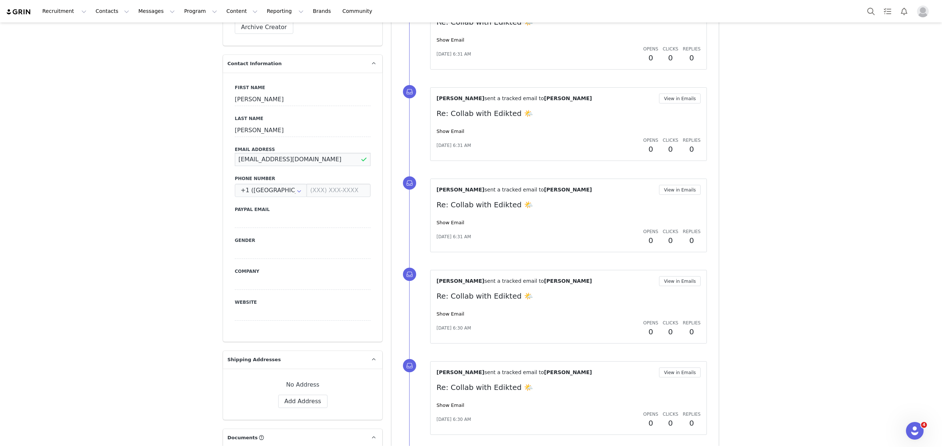
drag, startPoint x: 311, startPoint y: 148, endPoint x: 193, endPoint y: 141, distance: 118.3
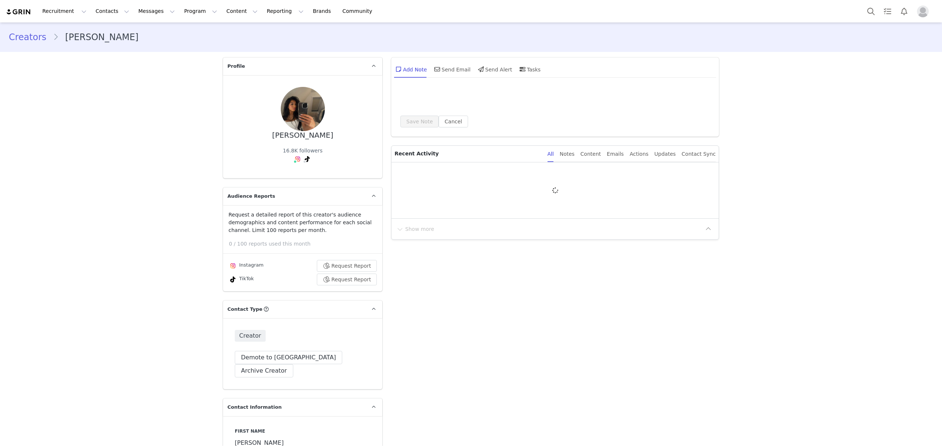
type input "+1 ([GEOGRAPHIC_DATA])"
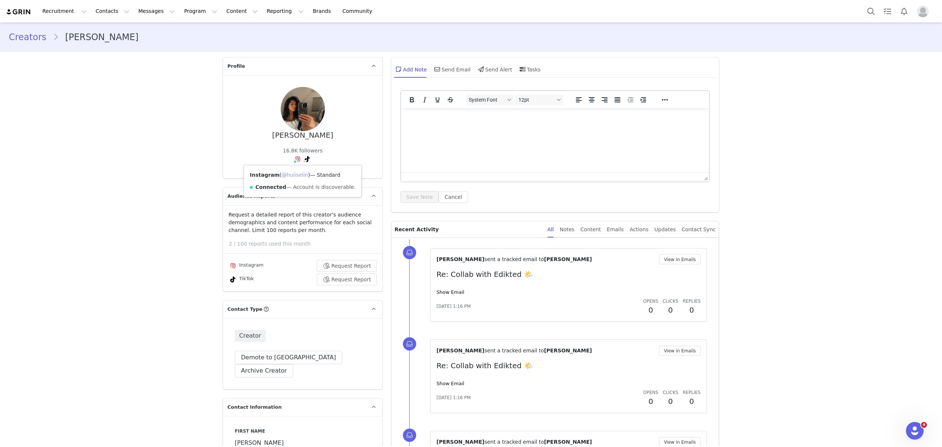
drag, startPoint x: 285, startPoint y: 173, endPoint x: 292, endPoint y: 170, distance: 7.7
click at [285, 173] on link "@huiiselin" at bounding box center [295, 175] width 26 height 6
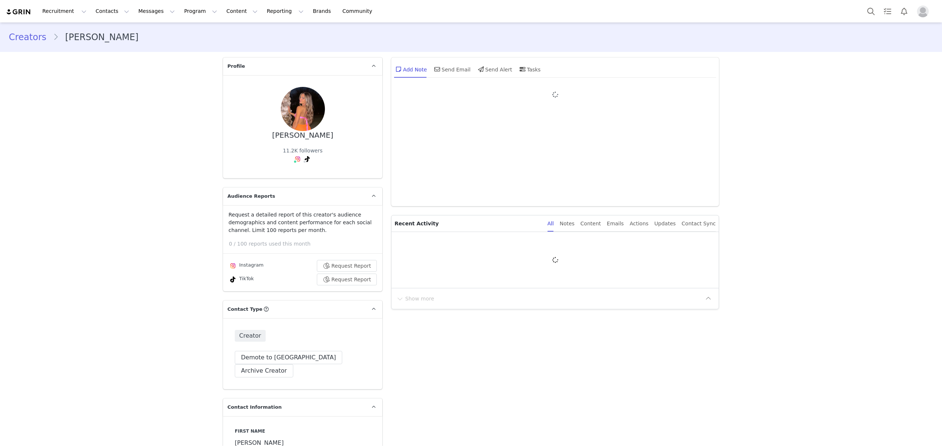
type input "+1 ([GEOGRAPHIC_DATA])"
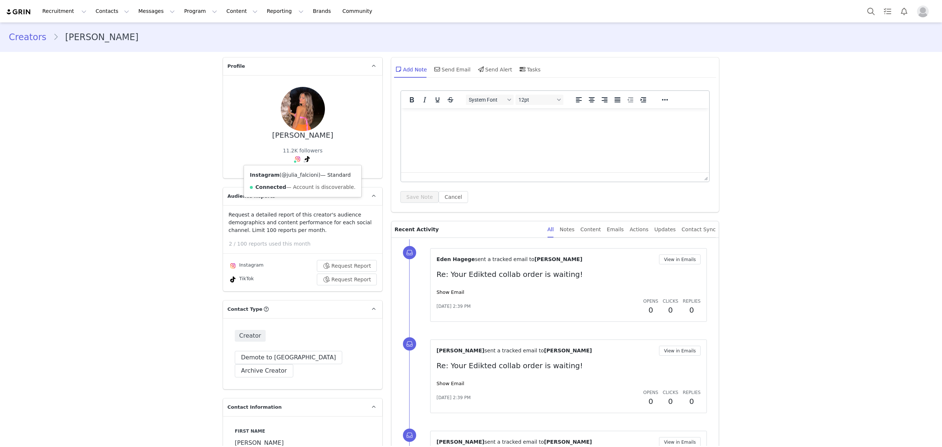
click at [289, 174] on link "@julia_falcioni" at bounding box center [300, 175] width 37 height 6
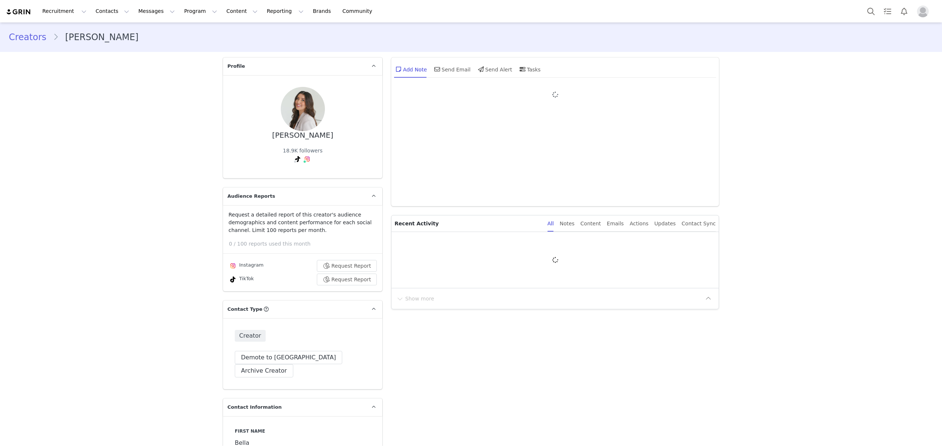
type input "+1 ([GEOGRAPHIC_DATA])"
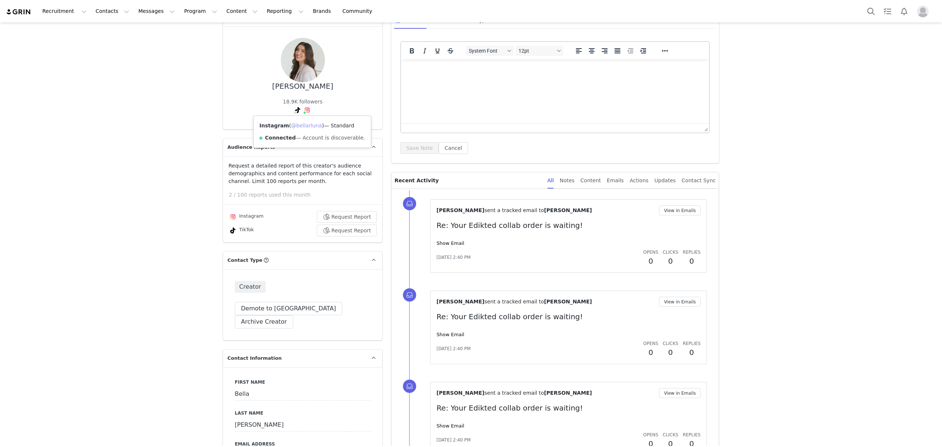
drag, startPoint x: 302, startPoint y: 125, endPoint x: 339, endPoint y: 112, distance: 39.1
click at [302, 125] on link "@bellarluna" at bounding box center [306, 126] width 31 height 6
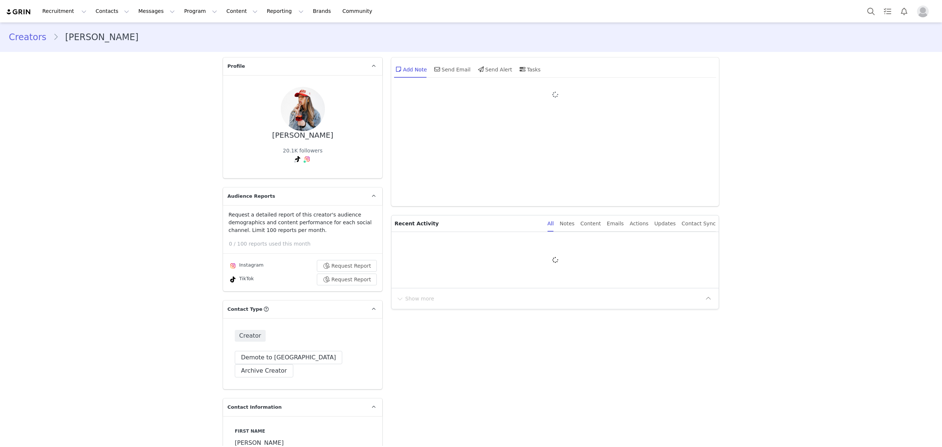
type input "+1 ([GEOGRAPHIC_DATA])"
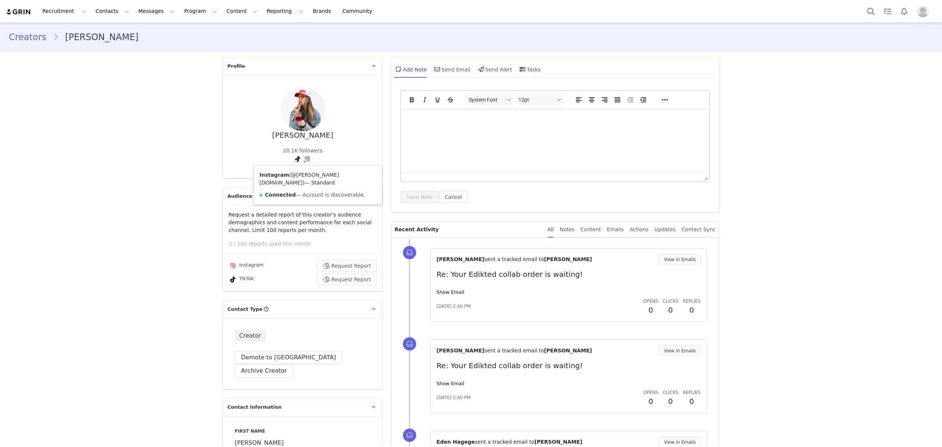
drag, startPoint x: 297, startPoint y: 174, endPoint x: 308, endPoint y: 171, distance: 12.1
click at [297, 174] on link "@taylor.faith.tf" at bounding box center [298, 179] width 79 height 14
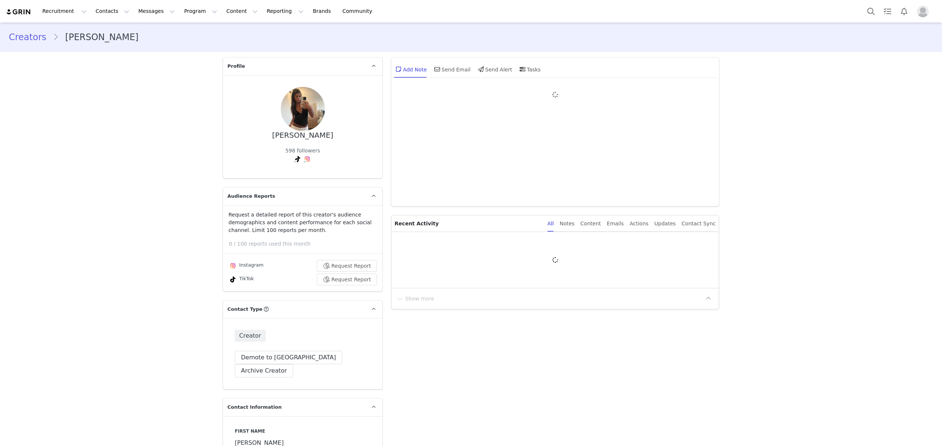
type input "+1 ([GEOGRAPHIC_DATA])"
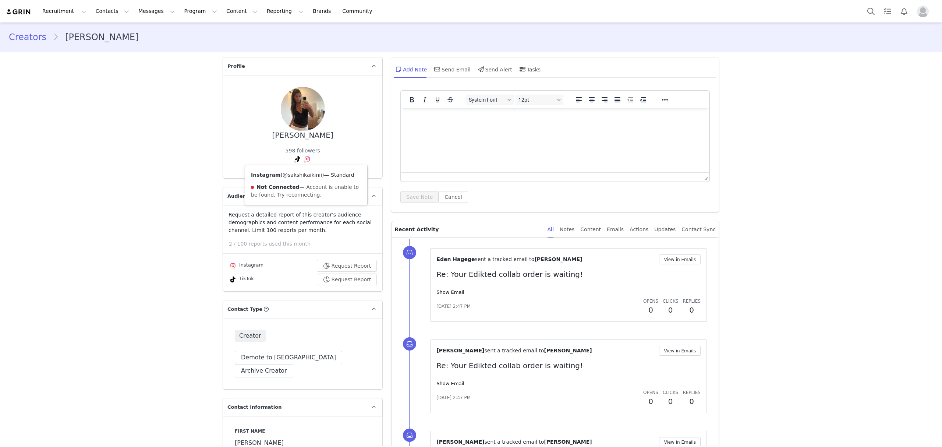
drag, startPoint x: 297, startPoint y: 175, endPoint x: 303, endPoint y: 173, distance: 7.1
click at [297, 175] on link "@sakshikaikinii" at bounding box center [302, 175] width 39 height 6
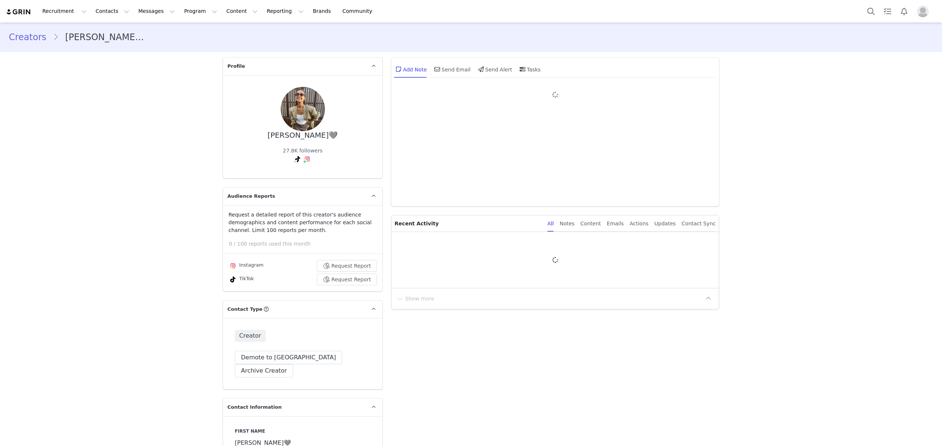
type input "+1 ([GEOGRAPHIC_DATA])"
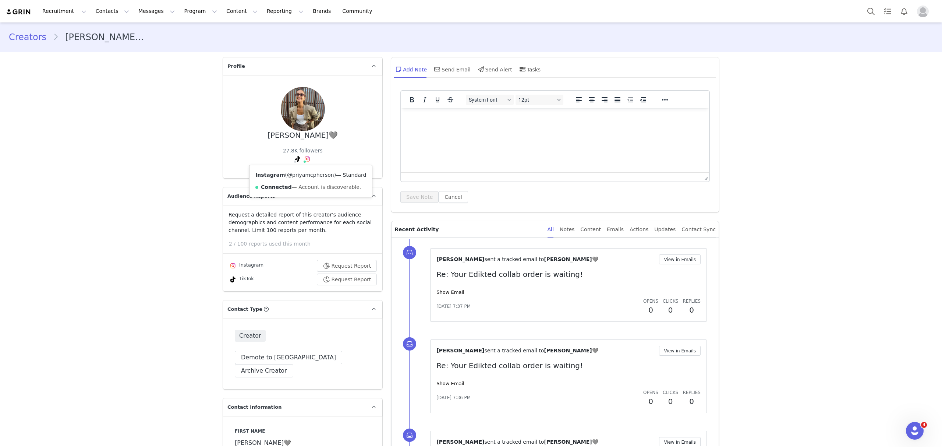
click at [304, 174] on link "@priyamcpherson" at bounding box center [310, 175] width 47 height 6
